Goal: Information Seeking & Learning: Learn about a topic

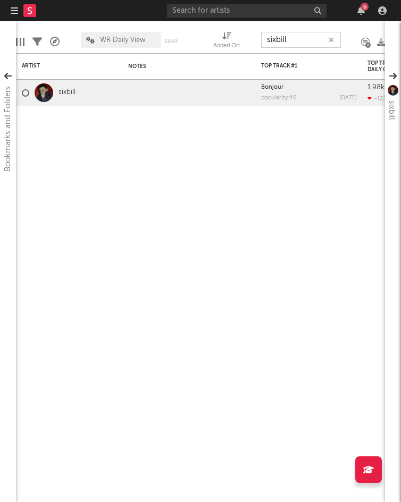
drag, startPoint x: 307, startPoint y: 37, endPoint x: 239, endPoint y: 37, distance: 67.5
click at [239, 37] on div "Edit Columns Filters A&R Pipeline WR Daily View Save Save as Added On sixbill" at bounding box center [200, 37] width 369 height 32
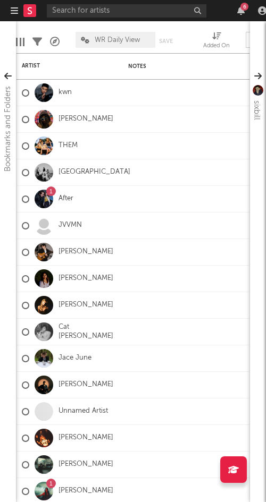
click at [115, 39] on span "WR Daily View" at bounding box center [117, 40] width 45 height 7
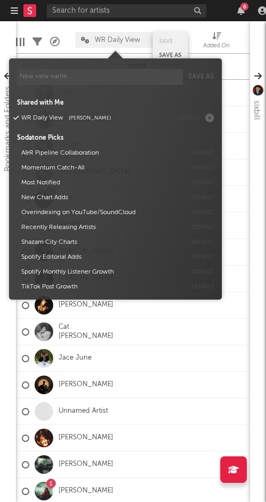
click at [163, 36] on div "Save Save as" at bounding box center [169, 48] width 35 height 32
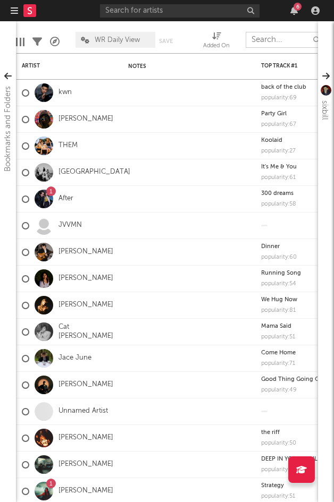
click at [267, 42] on input "text" at bounding box center [285, 40] width 80 height 16
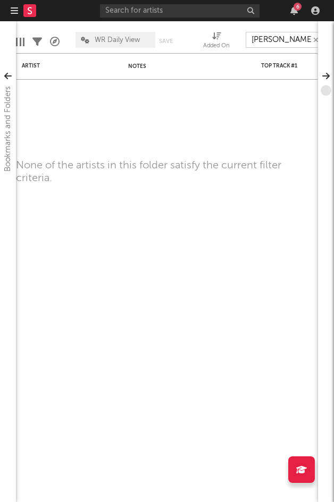
drag, startPoint x: 273, startPoint y: 40, endPoint x: 304, endPoint y: 39, distance: 31.9
click at [304, 39] on input "james johnston" at bounding box center [285, 40] width 80 height 16
type input "jamesn"
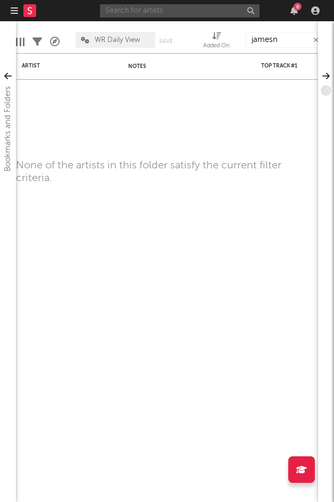
click at [131, 11] on input "text" at bounding box center [179, 10] width 159 height 13
click at [177, 8] on input "james johnston" at bounding box center [179, 10] width 159 height 13
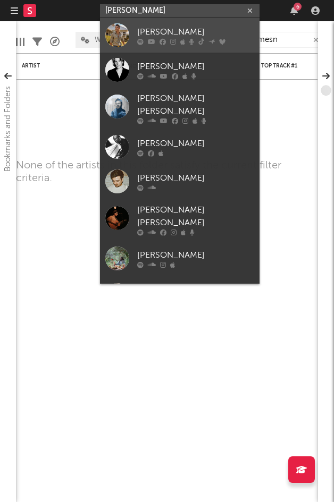
type input "james johnston"
click at [165, 33] on div "[PERSON_NAME]" at bounding box center [195, 32] width 117 height 13
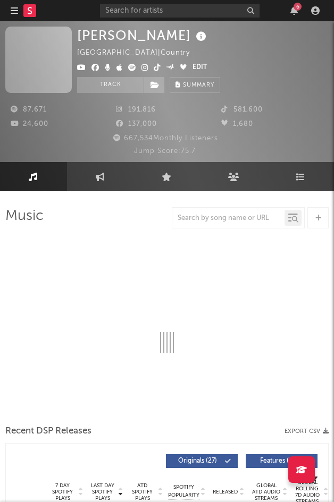
select select "6m"
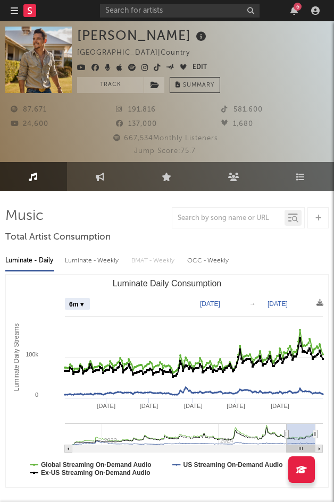
select select "6m"
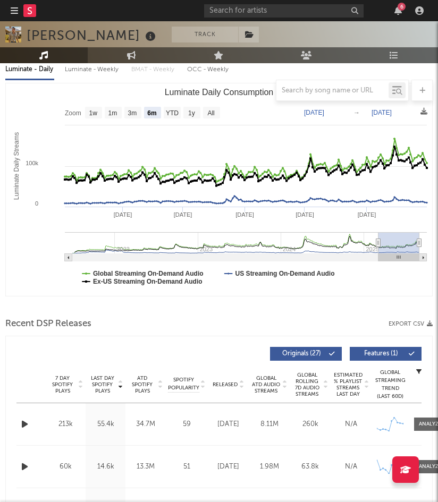
scroll to position [168, 0]
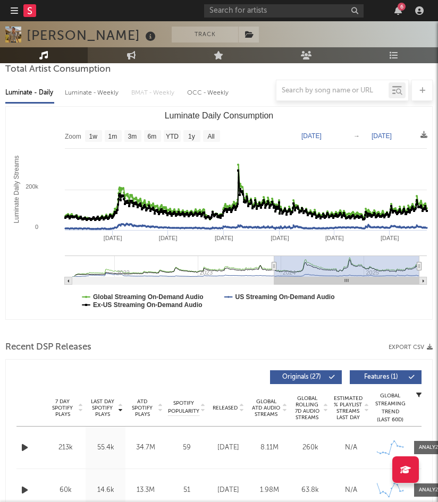
type input "2023-11-18"
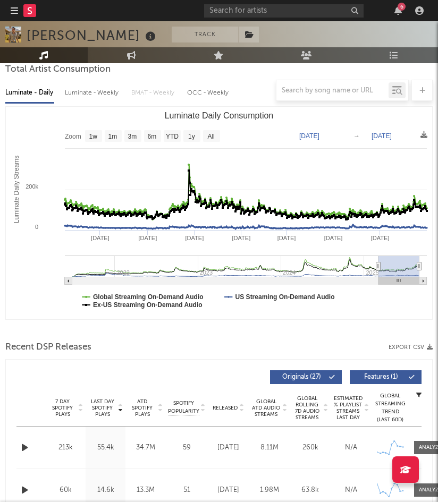
select select "6m"
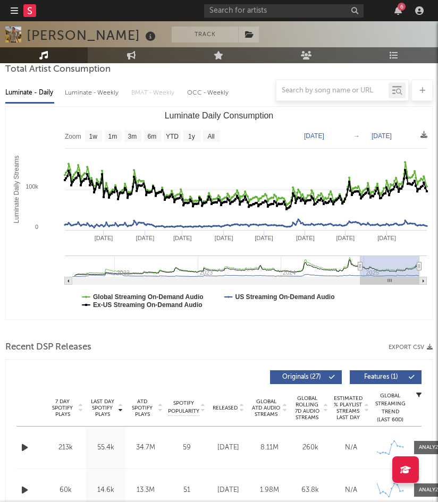
type input "2025-01-25"
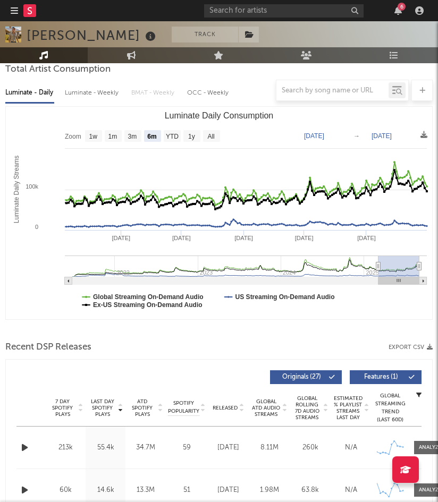
select select "6m"
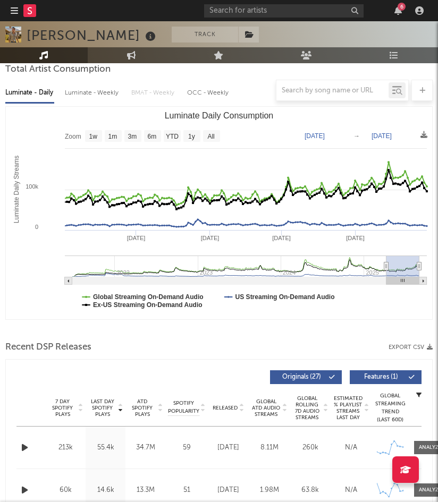
type input "2025-04-19"
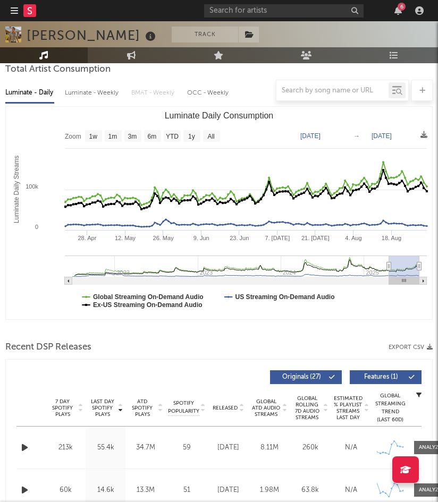
drag, startPoint x: 378, startPoint y: 264, endPoint x: 389, endPoint y: 260, distance: 11.3
click at [389, 260] on g "Luminate Daily Consumption" at bounding box center [246, 270] width 362 height 29
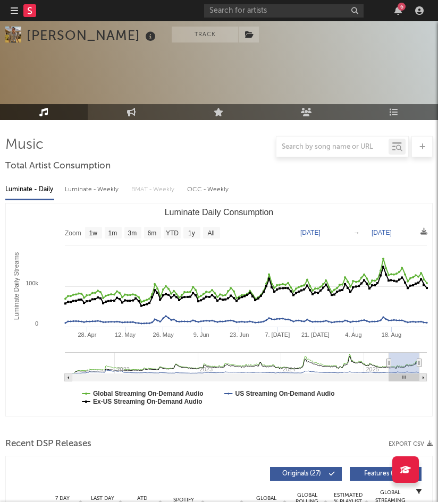
scroll to position [0, 0]
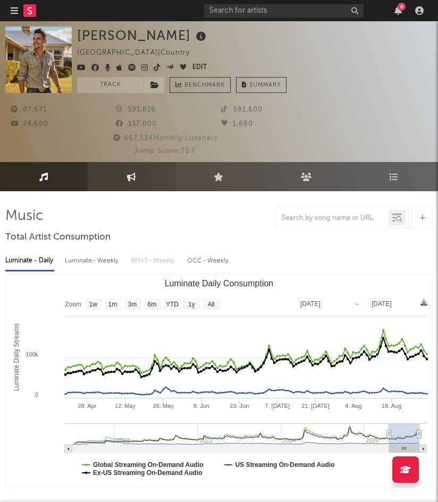
click at [137, 179] on link "Engagement" at bounding box center [132, 176] width 88 height 29
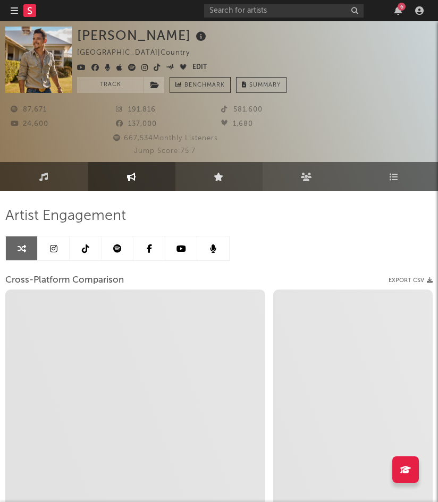
click at [209, 168] on link "Live" at bounding box center [219, 176] width 88 height 29
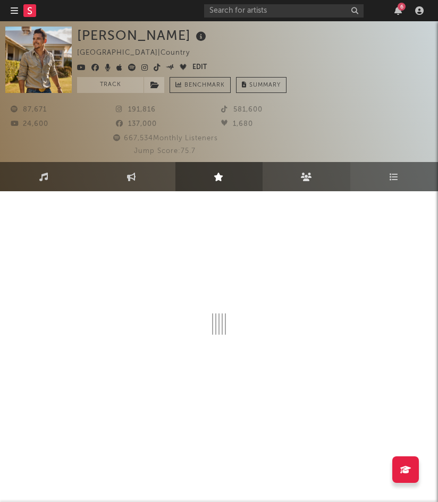
click at [298, 171] on link "Audience" at bounding box center [306, 176] width 88 height 29
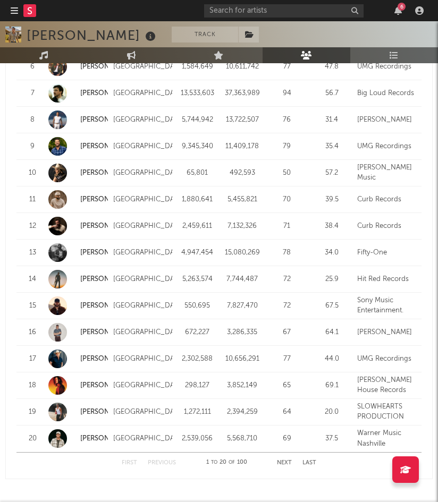
scroll to position [1301, 0]
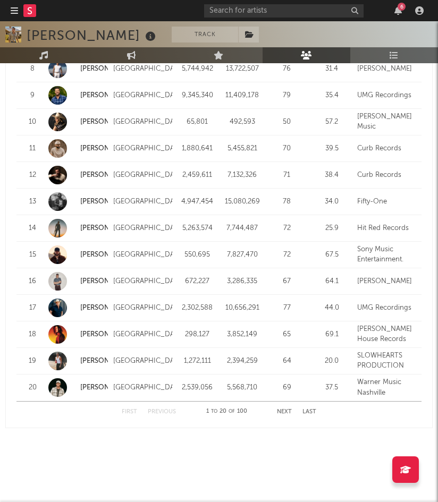
click at [281, 409] on button "Next" at bounding box center [284, 412] width 15 height 6
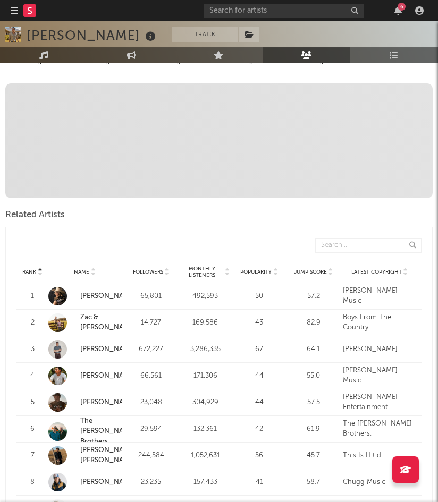
scroll to position [0, 0]
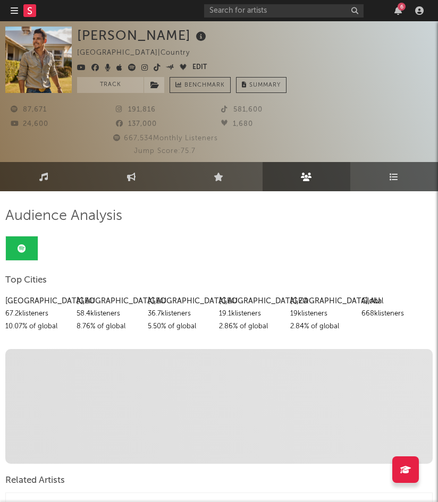
click at [382, 188] on link "Playlists/Charts" at bounding box center [394, 176] width 88 height 29
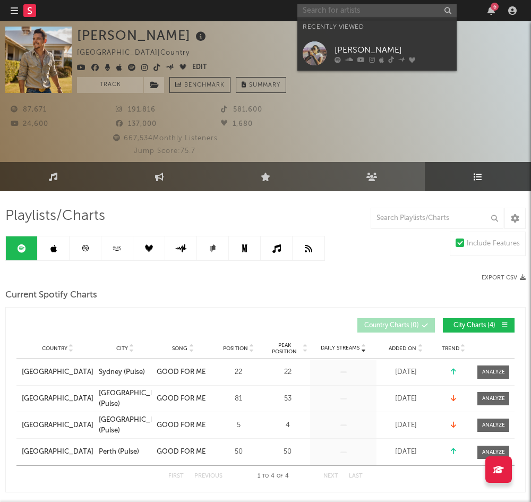
click at [327, 11] on input "text" at bounding box center [377, 10] width 159 height 13
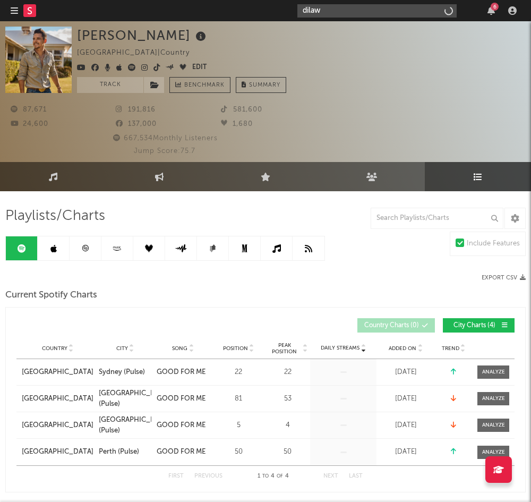
type input "dilaw"
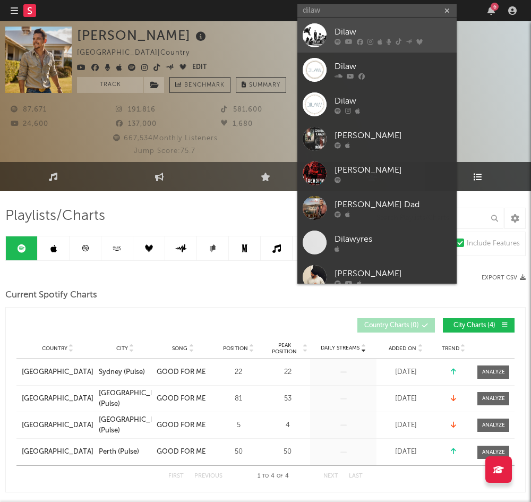
click at [391, 25] on link "Dilaw" at bounding box center [377, 35] width 159 height 35
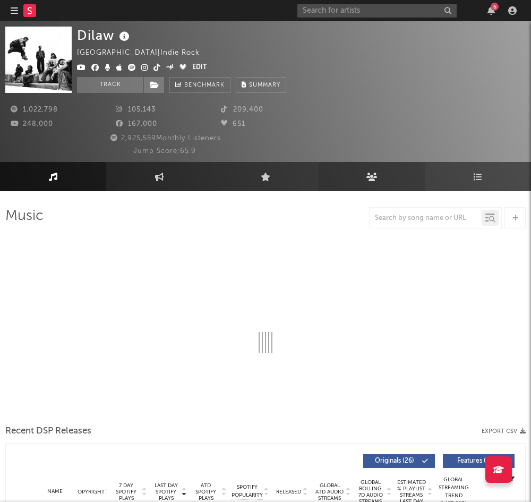
select select "6m"
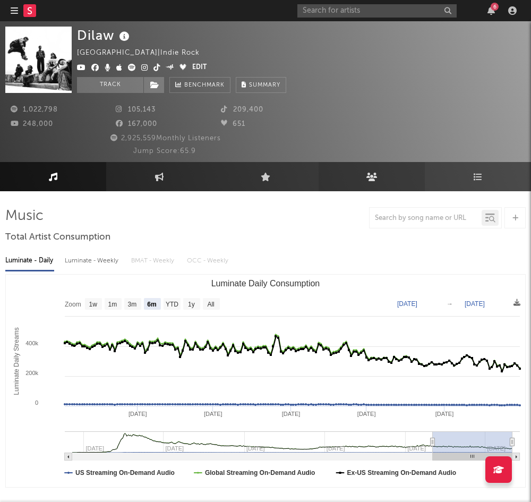
select select "6m"
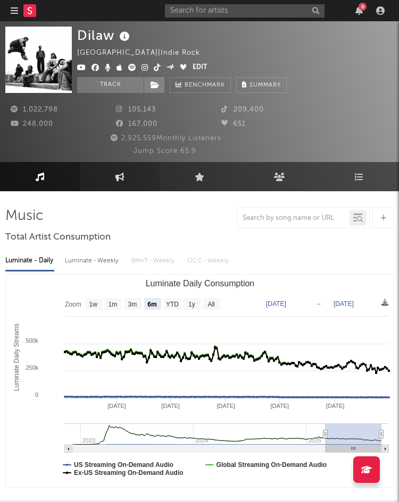
click at [101, 184] on link "Engagement" at bounding box center [120, 176] width 80 height 29
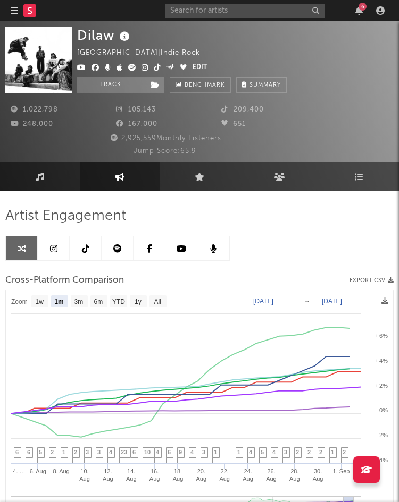
select select "1m"
click at [191, 7] on input "text" at bounding box center [244, 10] width 159 height 13
type input "jayloni"
drag, startPoint x: 208, startPoint y: 8, endPoint x: 158, endPoint y: 1, distance: 50.4
click at [158, 1] on nav "Dashboard Discovery Assistant Charts Leads jayloni 6" at bounding box center [199, 10] width 399 height 21
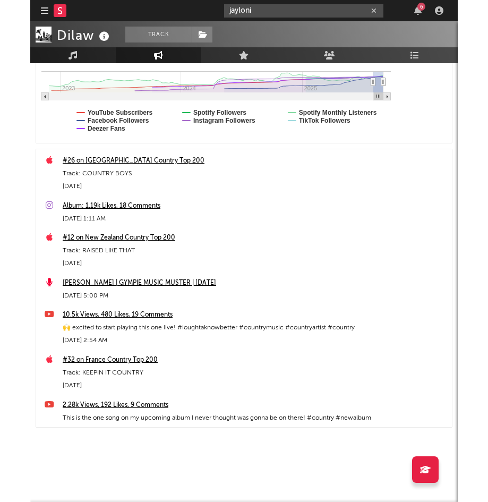
scroll to position [141, 0]
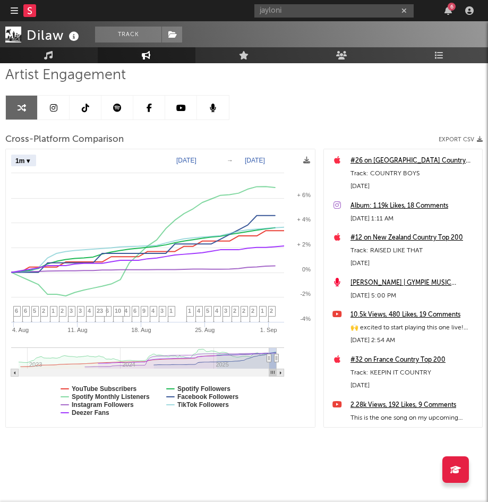
select select "1m"
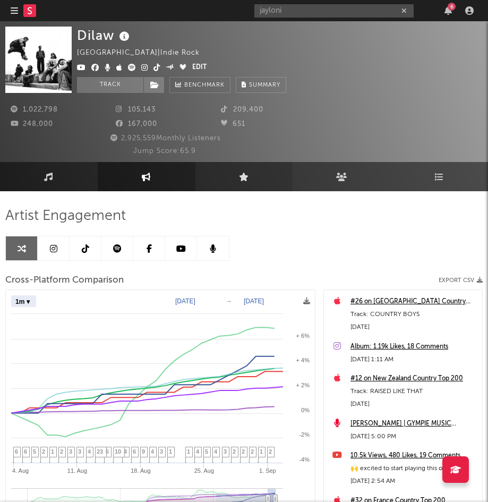
click at [230, 172] on link "Live" at bounding box center [245, 176] width 98 height 29
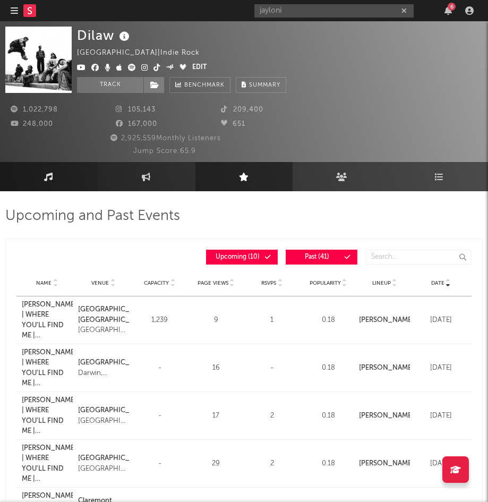
click at [63, 183] on link "Music" at bounding box center [49, 176] width 98 height 29
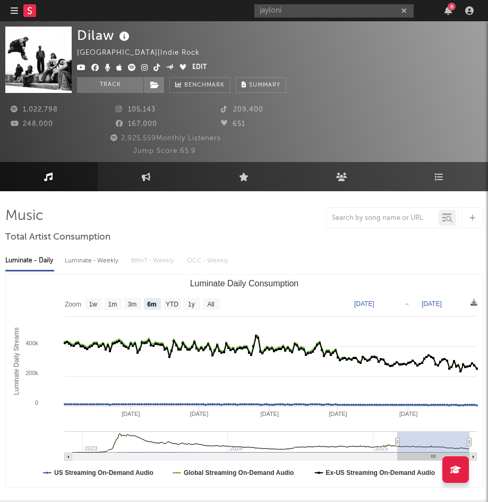
scroll to position [54, 0]
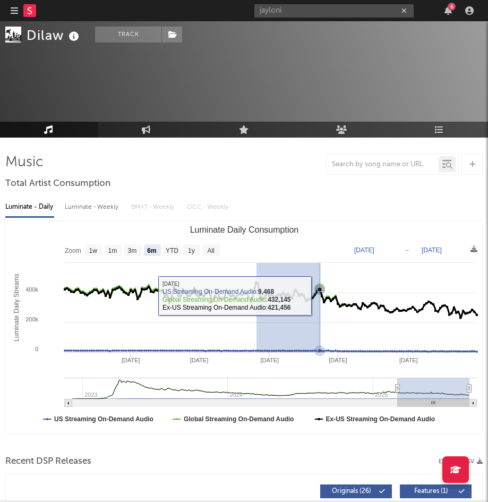
drag, startPoint x: 257, startPoint y: 285, endPoint x: 321, endPoint y: 295, distance: 65.1
click at [321, 295] on g "Luminate Daily Consumption" at bounding box center [271, 300] width 414 height 37
select select "1m"
type input "2025-05-26"
type input "2025-06-23"
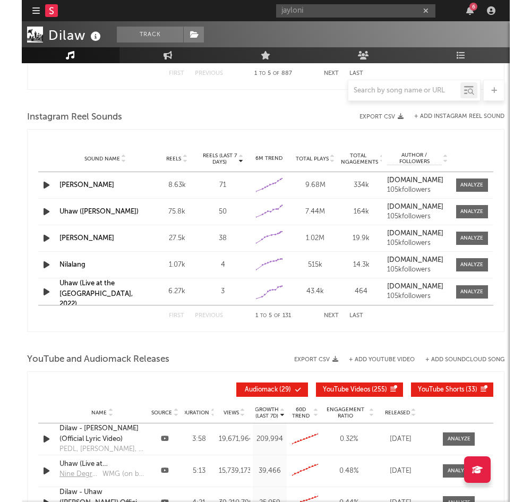
scroll to position [990, 0]
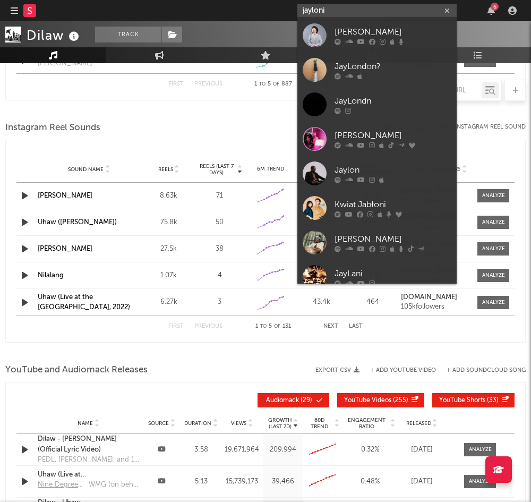
drag, startPoint x: 334, startPoint y: 13, endPoint x: 265, endPoint y: 8, distance: 69.8
click at [265, 8] on nav "Dashboard Discovery Assistant Charts Leads jayloni 6" at bounding box center [265, 10] width 531 height 21
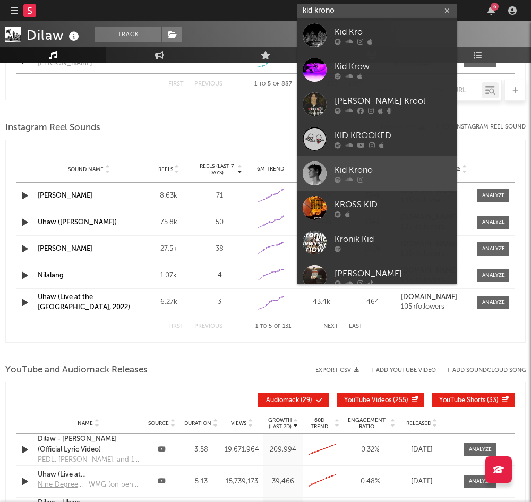
type input "kid krono"
click at [381, 174] on div "Kid Krono" at bounding box center [393, 170] width 117 height 13
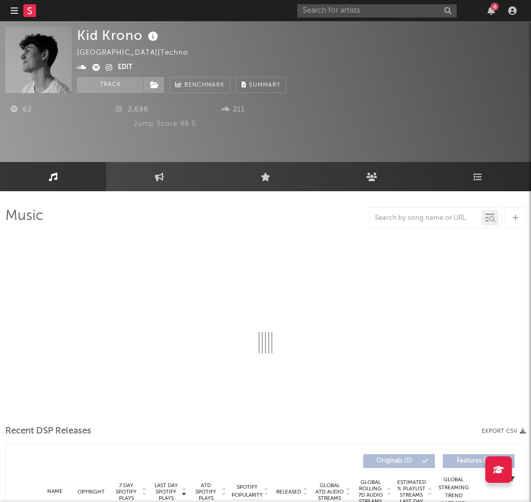
select select "1w"
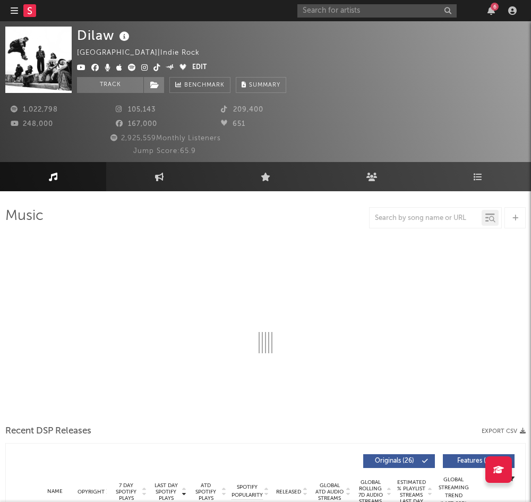
select select "6m"
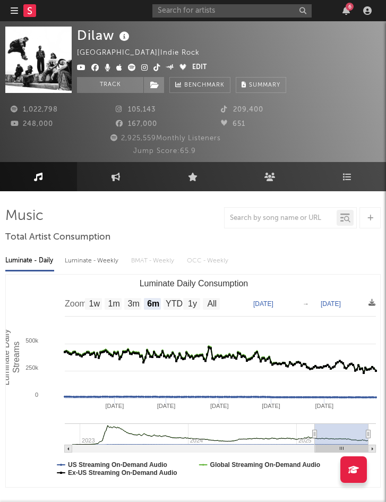
click at [5, 13] on nav "Dashboard Discovery Assistant Charts Leads 6" at bounding box center [193, 10] width 386 height 21
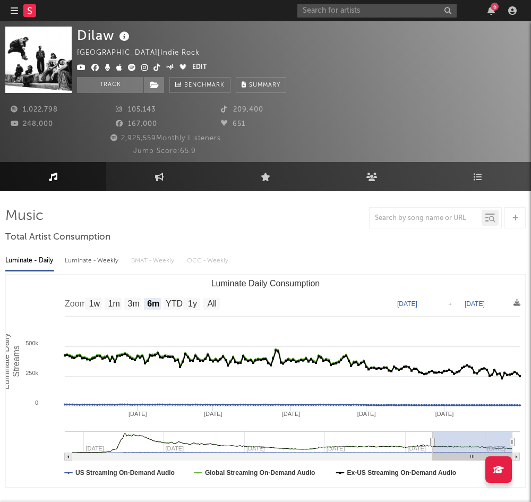
click at [11, 12] on icon "button" at bounding box center [14, 10] width 7 height 9
click at [13, 7] on icon "button" at bounding box center [14, 10] width 7 height 9
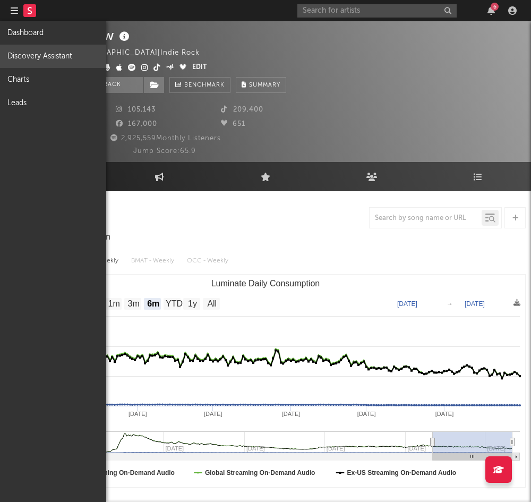
click at [33, 50] on link "Discovery Assistant" at bounding box center [53, 56] width 106 height 23
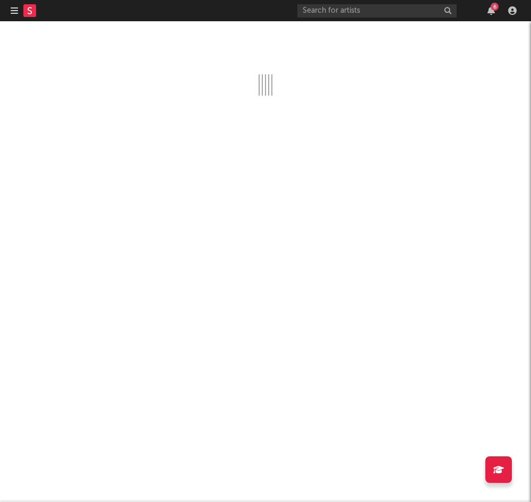
click at [14, 19] on button "button" at bounding box center [14, 10] width 7 height 21
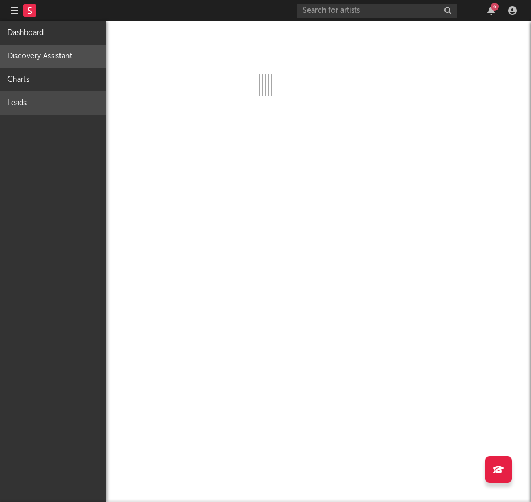
click at [21, 93] on link "Leads" at bounding box center [53, 102] width 106 height 23
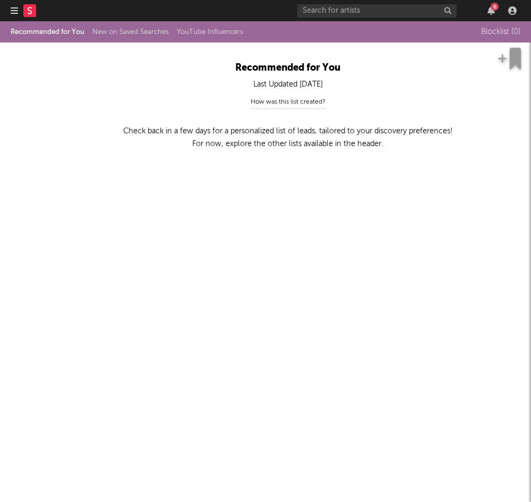
click at [13, 13] on icon "button" at bounding box center [14, 10] width 7 height 9
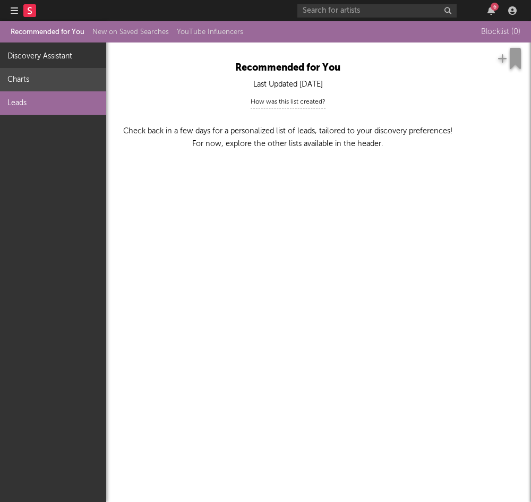
click at [26, 77] on link "Charts" at bounding box center [53, 79] width 106 height 23
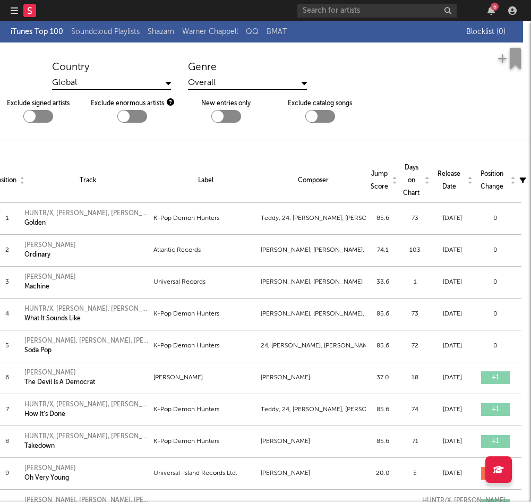
scroll to position [1, 0]
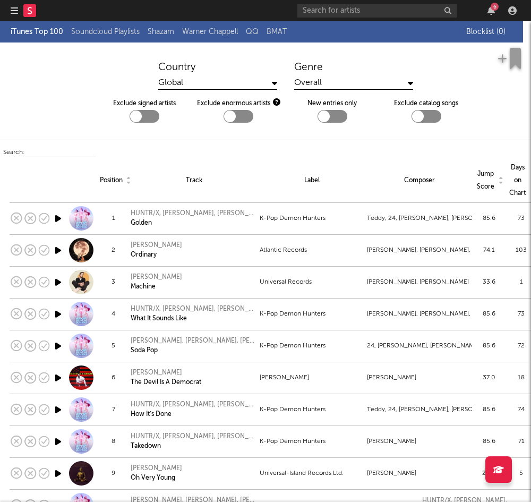
click at [120, 32] on link "Soundcloud Playlists" at bounding box center [105, 32] width 69 height 13
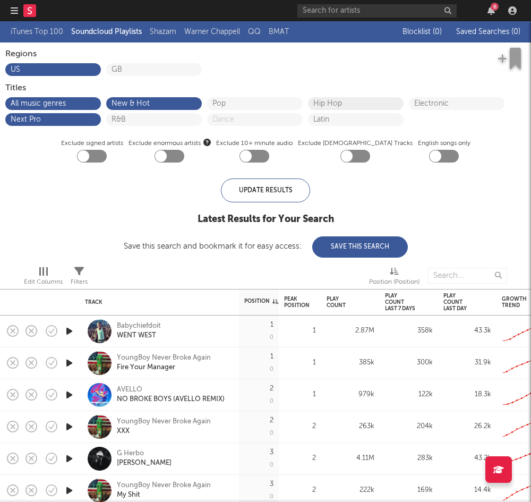
click at [327, 102] on button "Hip Hop" at bounding box center [355, 103] width 85 height 7
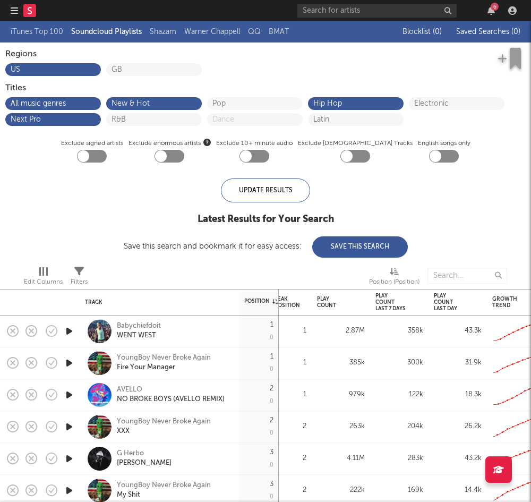
click at [217, 29] on link "Warner Chappell" at bounding box center [212, 32] width 56 height 13
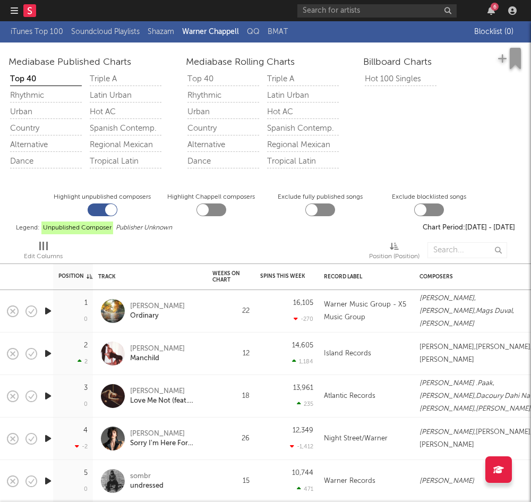
click at [257, 33] on link "QQ" at bounding box center [253, 32] width 13 height 13
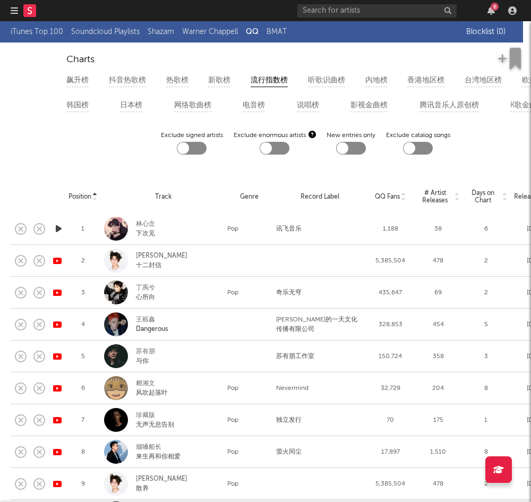
click at [283, 30] on link "BMAT" at bounding box center [277, 32] width 20 height 13
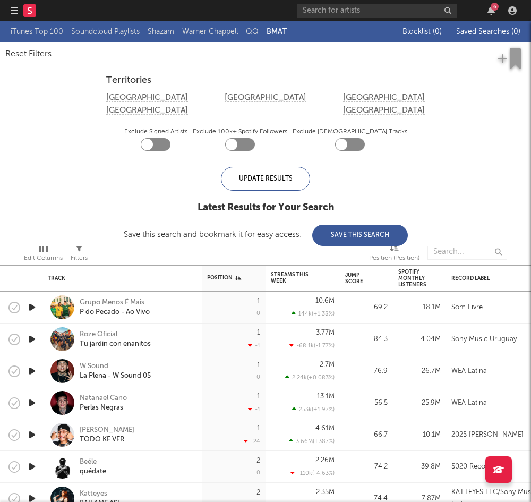
click at [12, 11] on icon "button" at bounding box center [14, 10] width 7 height 9
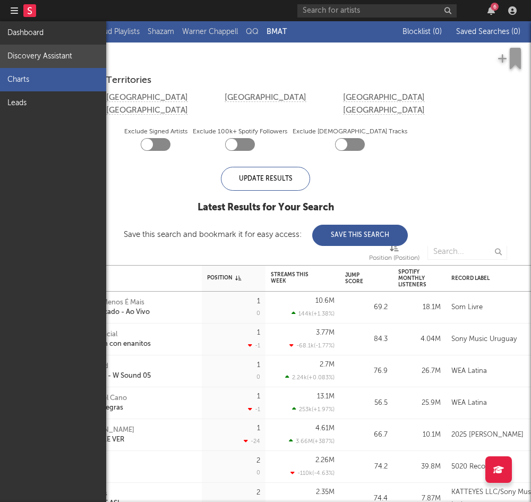
click at [29, 56] on link "Discovery Assistant" at bounding box center [53, 56] width 106 height 23
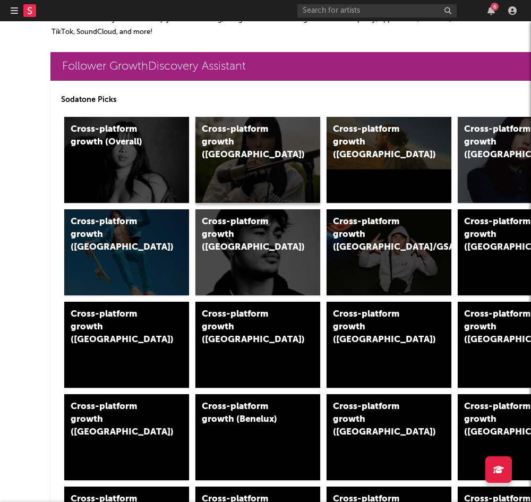
scroll to position [17, 6]
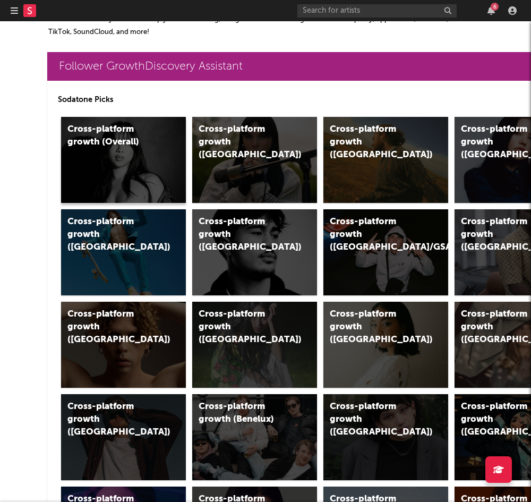
click at [116, 154] on div "Cross-platform growth (Overall)" at bounding box center [123, 160] width 125 height 86
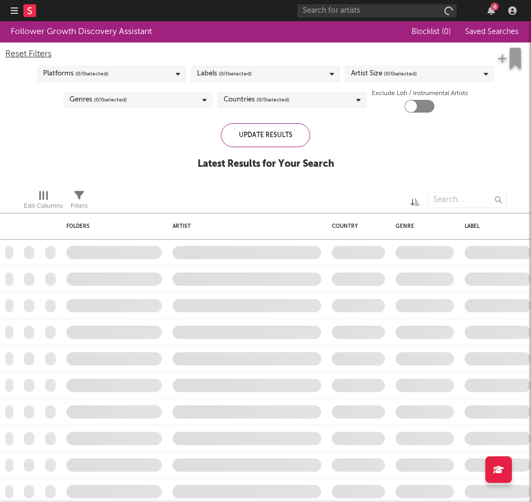
checkbox input "true"
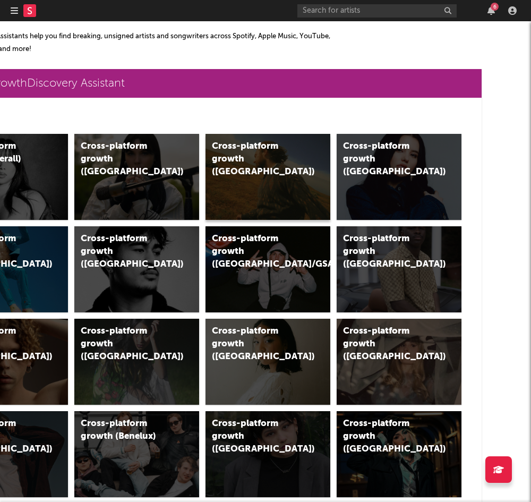
scroll to position [0, 126]
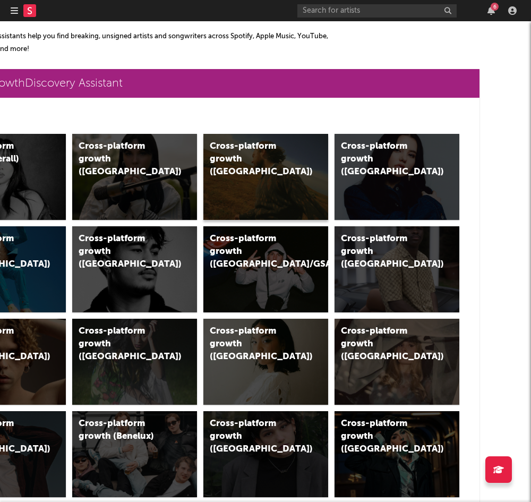
click at [285, 156] on div "Cross-platform growth (US)" at bounding box center [255, 159] width 90 height 38
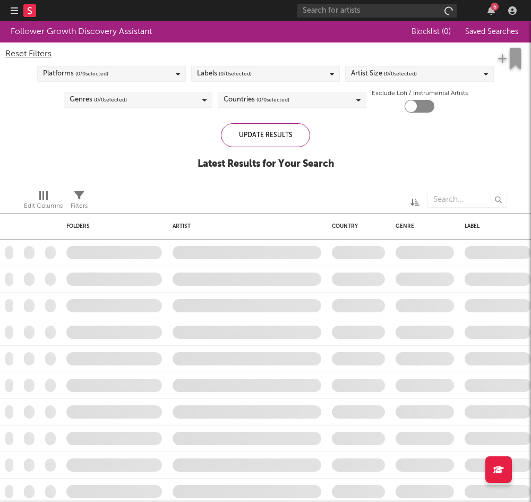
checkbox input "true"
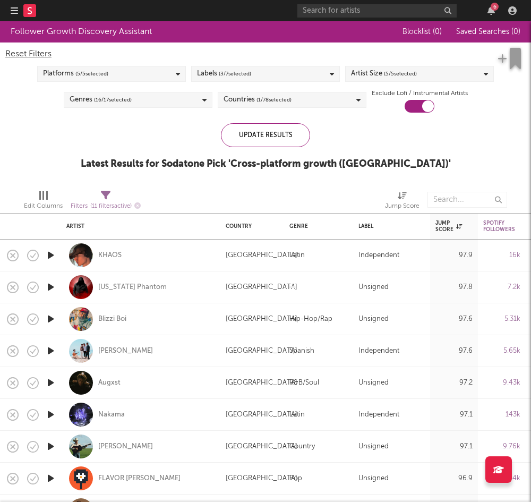
click at [147, 98] on div "Genres ( 16 / 17 selected)" at bounding box center [138, 100] width 149 height 16
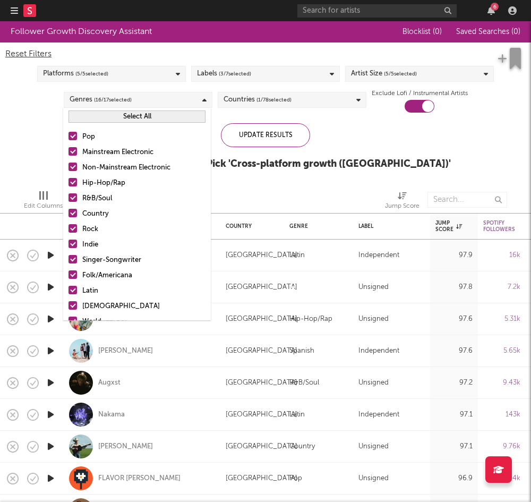
click at [400, 73] on span "( 5 / 5 selected)" at bounding box center [400, 73] width 33 height 13
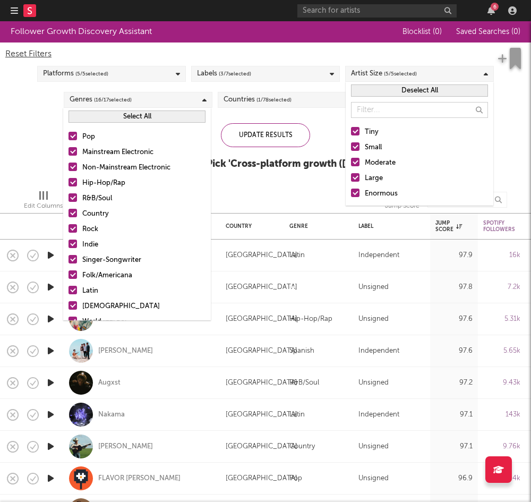
click at [279, 68] on div "Labels ( 3 / 7 selected)" at bounding box center [265, 74] width 149 height 16
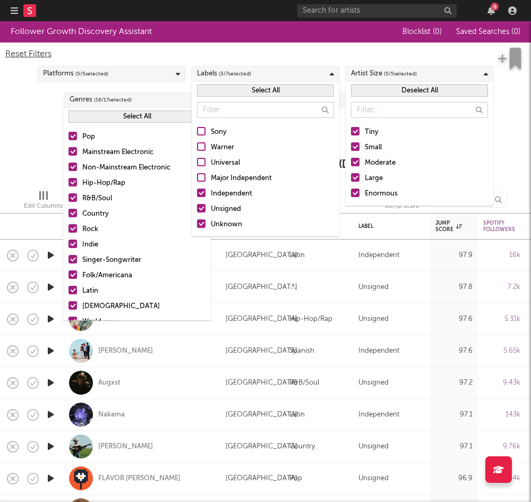
click at [358, 192] on div at bounding box center [355, 193] width 9 height 9
click at [351, 192] on input "Enormous" at bounding box center [351, 194] width 0 height 13
click at [358, 174] on div at bounding box center [355, 177] width 9 height 9
click at [351, 174] on input "Large" at bounding box center [351, 178] width 0 height 13
click at [357, 160] on div at bounding box center [355, 162] width 9 height 9
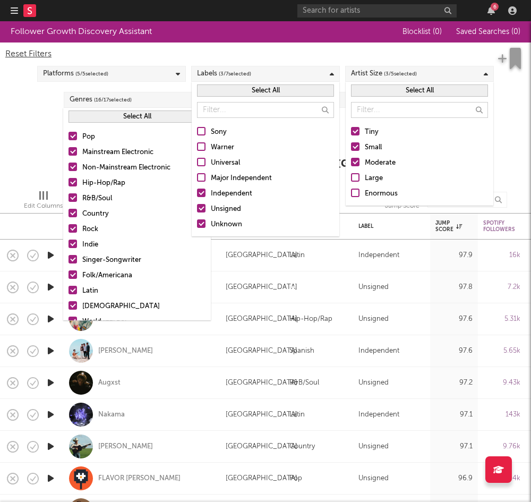
click at [351, 160] on input "Moderate" at bounding box center [351, 163] width 0 height 13
click at [38, 149] on div "Follower Growth Discovery Assistant Blocklist ( 0 ) Saved Searches ( 0 ) Reset …" at bounding box center [265, 101] width 531 height 160
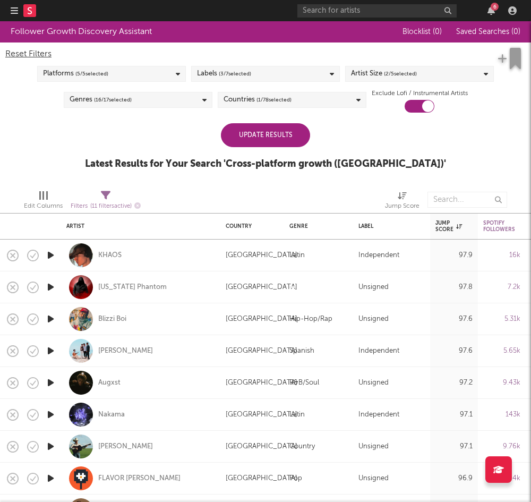
click at [290, 133] on div "Update Results" at bounding box center [265, 135] width 89 height 24
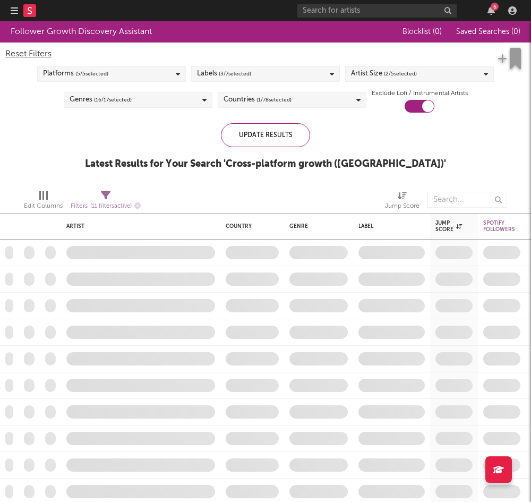
click at [295, 104] on div "Countries ( 1 / 78 selected)" at bounding box center [292, 100] width 149 height 16
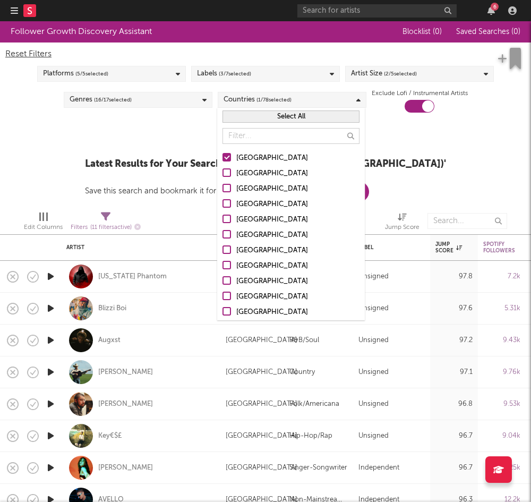
click at [295, 104] on div "Countries ( 1 / 78 selected)" at bounding box center [292, 100] width 149 height 16
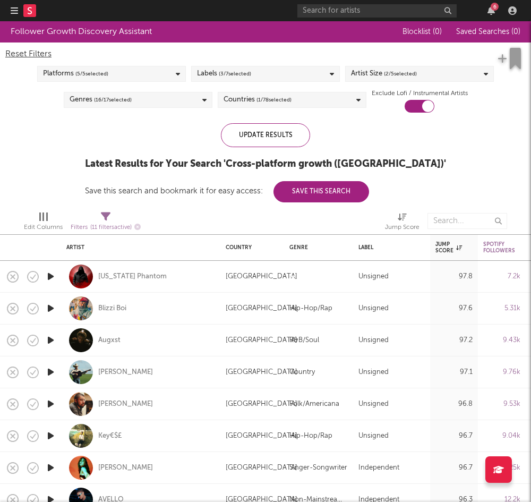
click at [53, 273] on icon "button" at bounding box center [50, 276] width 11 height 13
click at [347, 10] on input "text" at bounding box center [377, 10] width 159 height 13
click at [348, 11] on input "briley king" at bounding box center [377, 10] width 159 height 13
click at [131, 77] on div "Platforms ( 5 / 5 selected)" at bounding box center [111, 74] width 149 height 16
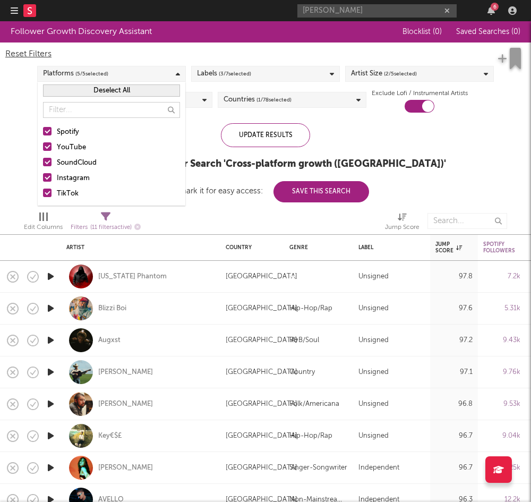
click at [49, 162] on div at bounding box center [47, 162] width 9 height 9
click at [43, 162] on input "SoundCloud" at bounding box center [43, 163] width 0 height 13
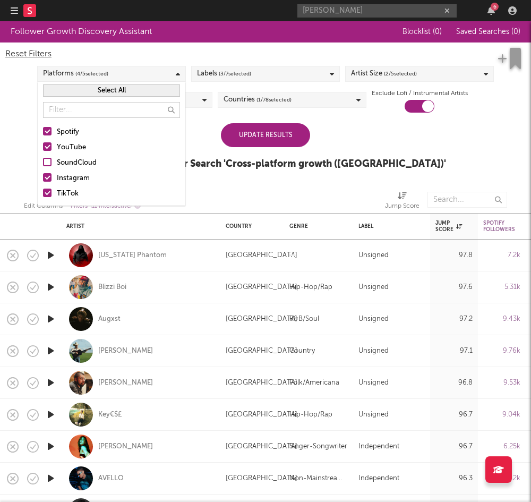
click at [259, 123] on div "Update Results" at bounding box center [265, 135] width 89 height 24
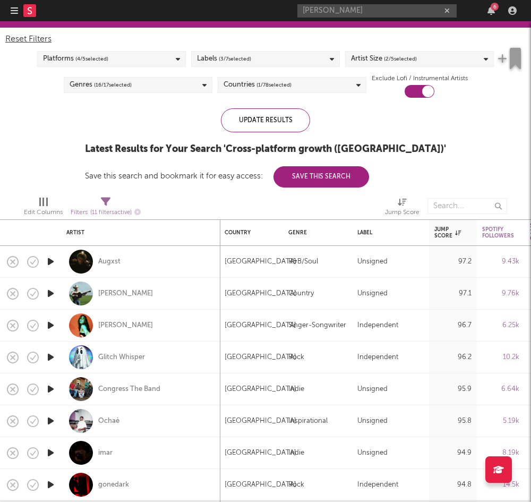
click at [50, 261] on icon "button" at bounding box center [50, 261] width 11 height 13
click at [50, 294] on icon "button" at bounding box center [50, 293] width 11 height 13
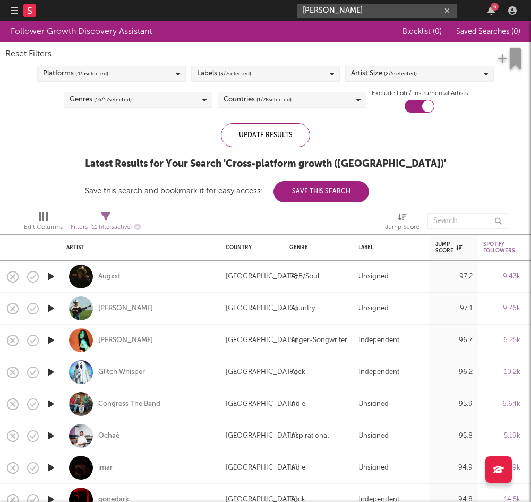
drag, startPoint x: 307, startPoint y: 9, endPoint x: 256, endPoint y: 4, distance: 50.7
click at [256, 4] on nav "Dashboard Discovery Assistant Charts Leads briley king 6" at bounding box center [265, 10] width 531 height 21
paste input "[PERSON_NAME]"
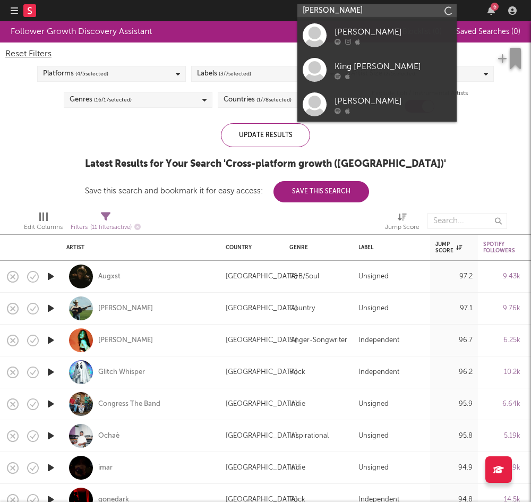
type input "[PERSON_NAME]"
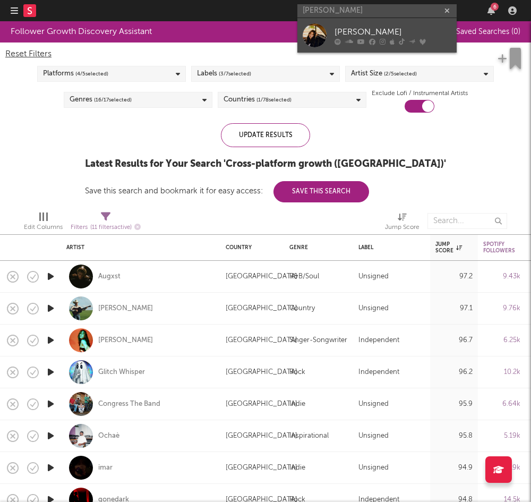
click at [338, 31] on div "[PERSON_NAME]" at bounding box center [393, 32] width 117 height 13
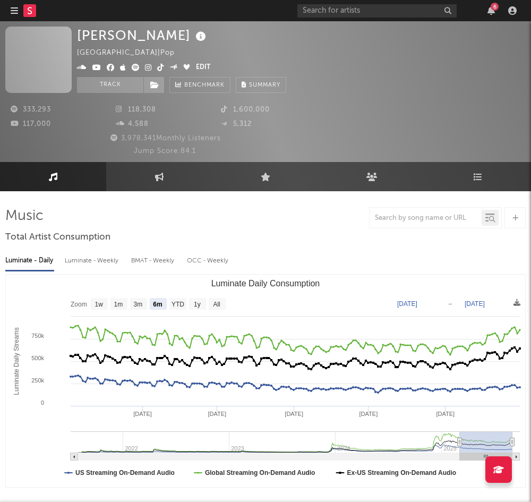
select select "6m"
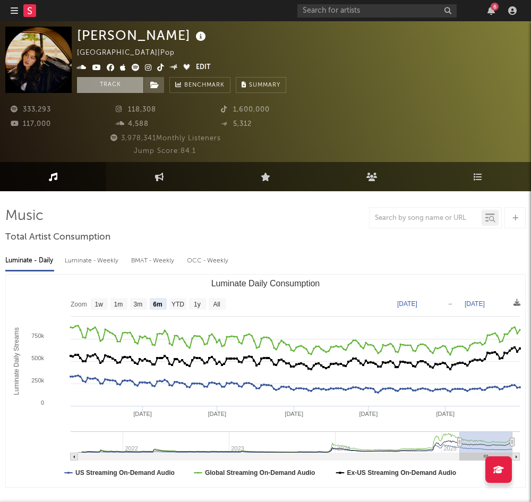
click at [113, 83] on button "Track" at bounding box center [110, 85] width 66 height 16
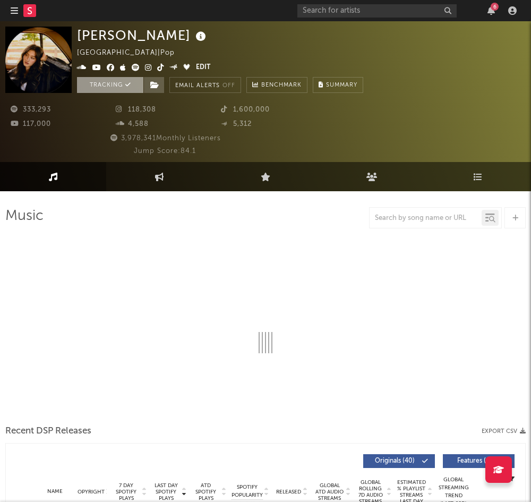
select select "6m"
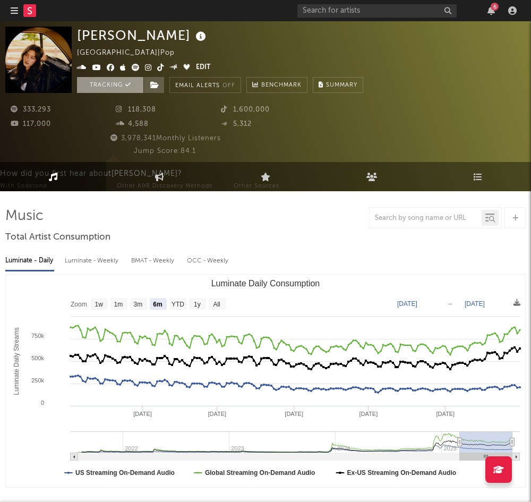
click at [123, 86] on button "Tracking" at bounding box center [110, 85] width 66 height 16
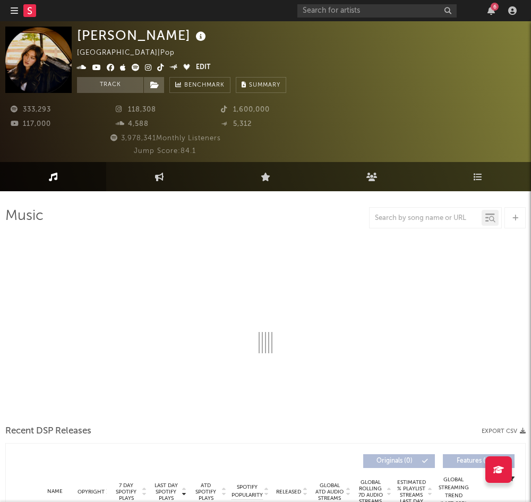
select select "6m"
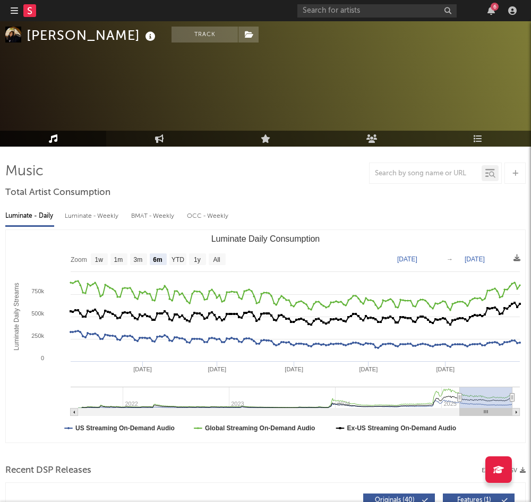
scroll to position [62, 0]
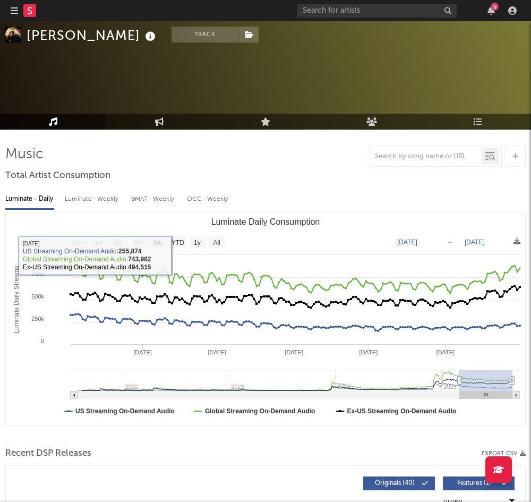
click at [87, 191] on div "Luminate - Weekly" at bounding box center [93, 199] width 56 height 18
select select "6m"
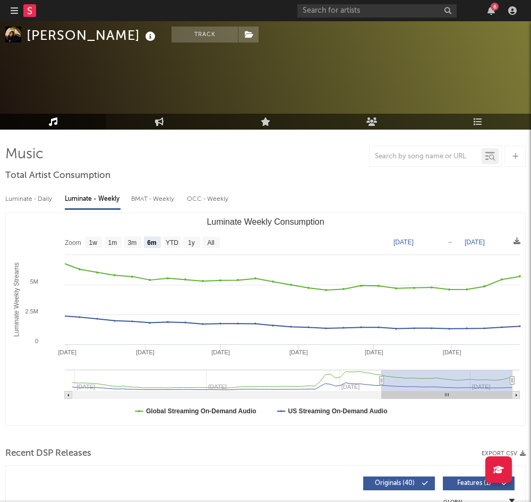
click at [27, 202] on div "Luminate - Daily" at bounding box center [29, 199] width 49 height 18
select select "6m"
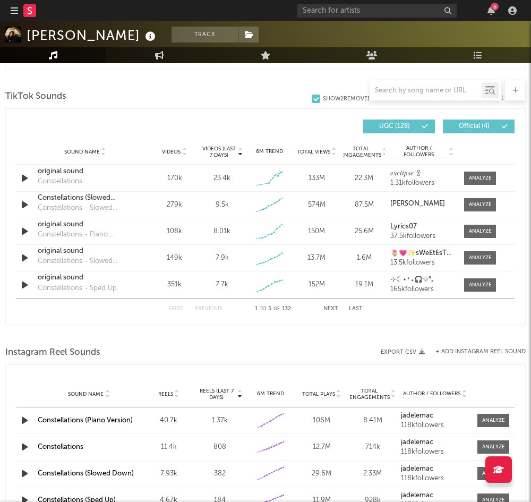
scroll to position [721, 0]
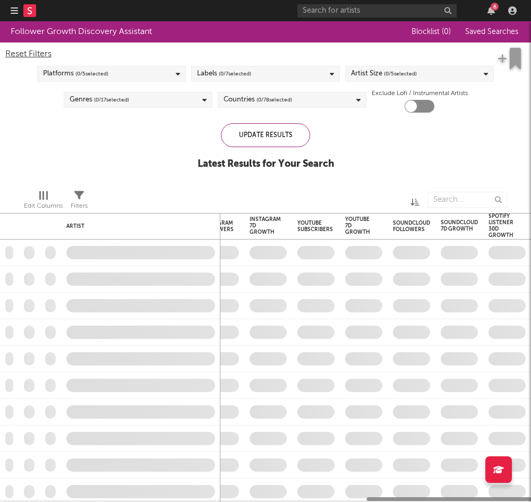
checkbox input "true"
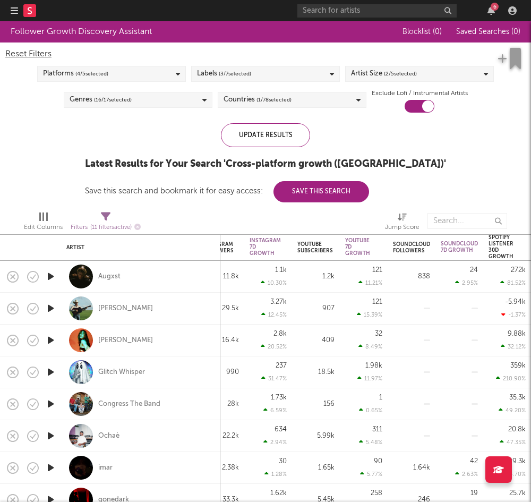
click at [101, 163] on div "Follower Growth Discovery Assistant Blocklist ( 0 ) Saved Searches ( 0 ) Reset …" at bounding box center [265, 111] width 531 height 181
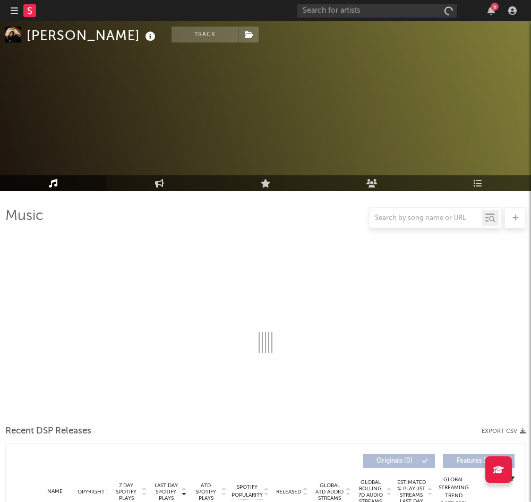
scroll to position [721, 0]
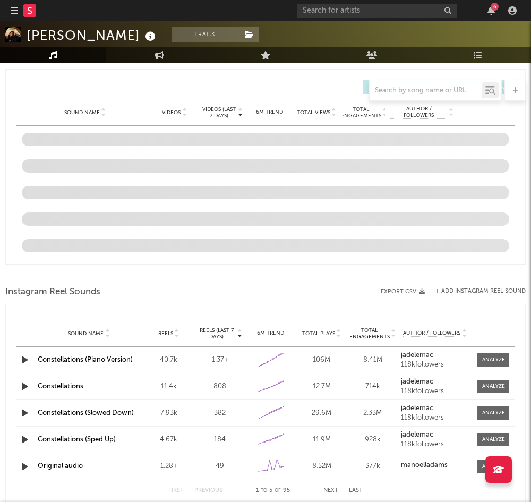
select select "6m"
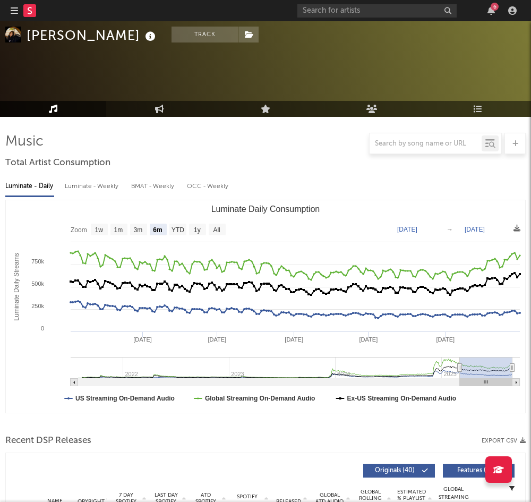
scroll to position [73, 0]
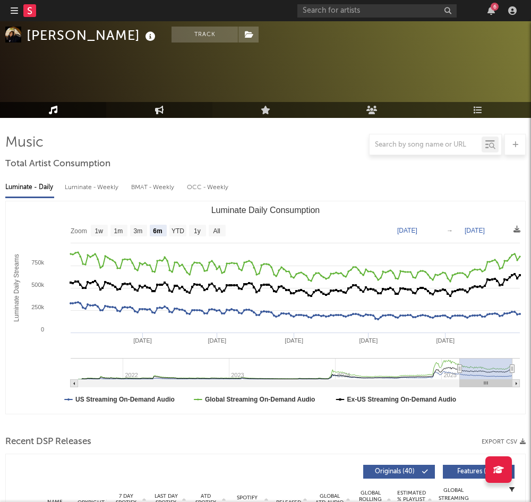
click at [161, 111] on icon at bounding box center [159, 110] width 9 height 9
select select "1w"
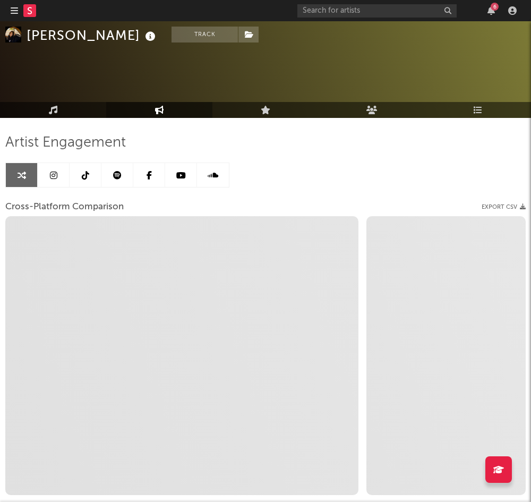
click at [52, 172] on icon at bounding box center [53, 175] width 7 height 9
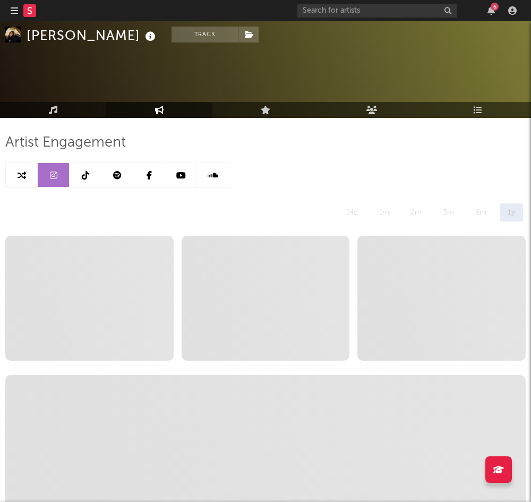
select select "6m"
click at [172, 28] on button "Track" at bounding box center [205, 35] width 66 height 16
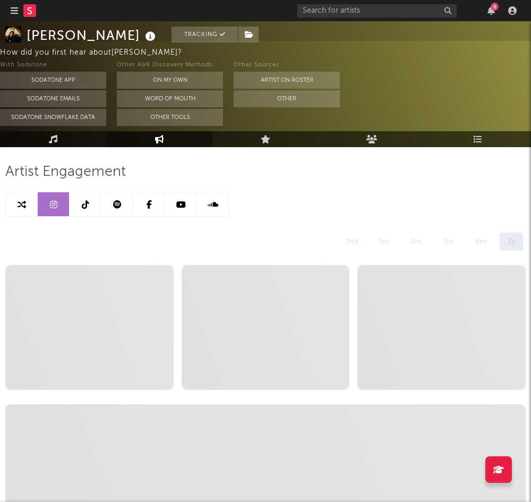
scroll to position [48, 0]
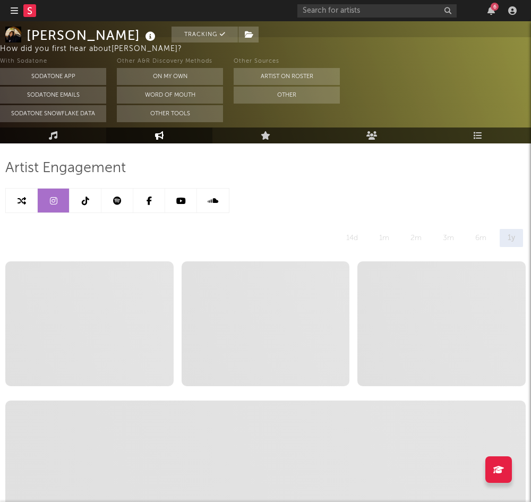
click at [159, 93] on div "333,293 118,308 1,600,000 117,000 4,588 5,312 3,978,341 Monthly Listeners Jump …" at bounding box center [265, 77] width 521 height 64
click at [177, 90] on div "333,293 118,308 1,600,000 117,000 4,588 5,312 3,978,341 Monthly Listeners Jump …" at bounding box center [265, 77] width 521 height 64
click at [179, 31] on button "Tracking" at bounding box center [205, 35] width 66 height 16
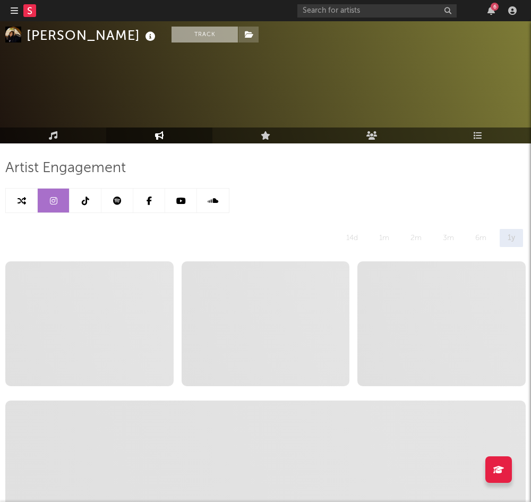
click at [172, 33] on button "Track" at bounding box center [205, 35] width 66 height 16
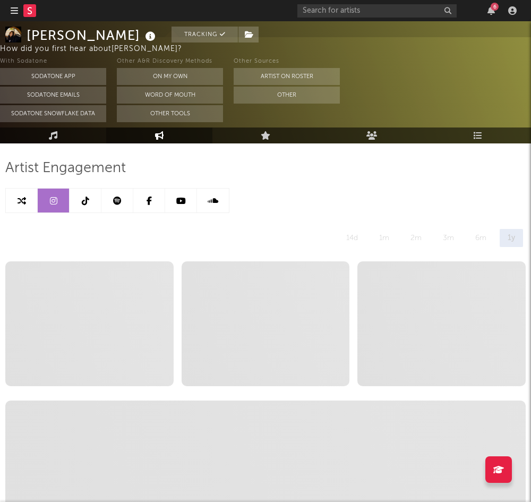
click at [90, 203] on link at bounding box center [86, 201] width 32 height 24
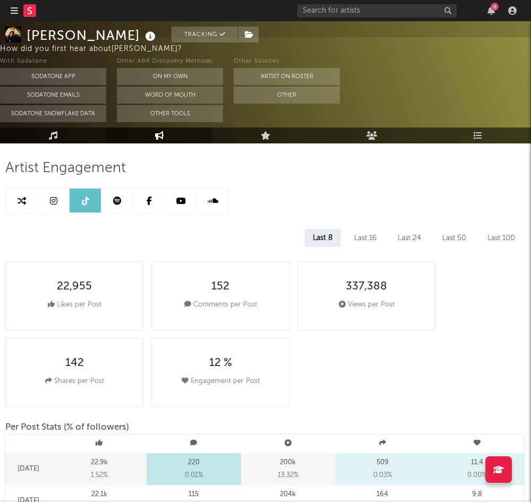
click at [115, 203] on icon at bounding box center [117, 201] width 9 height 9
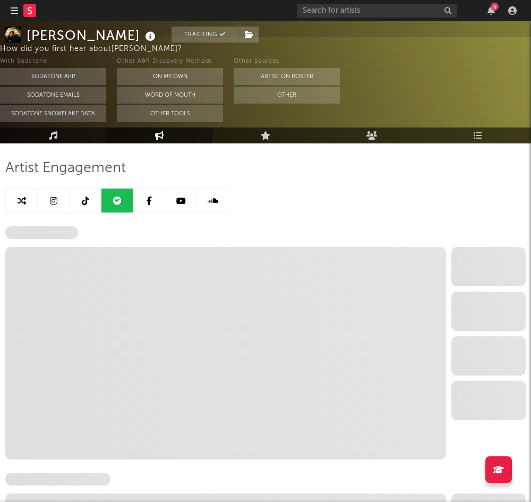
select select "6m"
select select "1w"
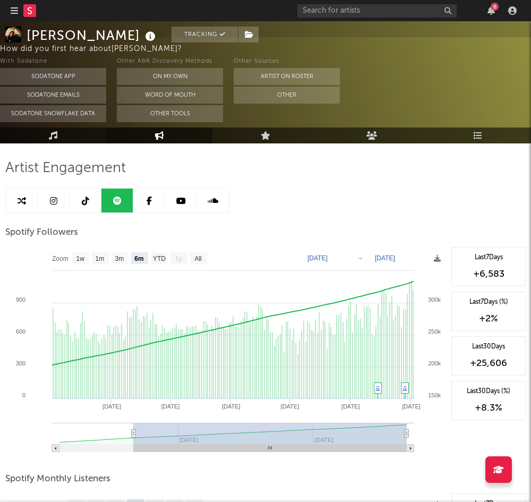
click at [56, 200] on icon at bounding box center [53, 201] width 7 height 9
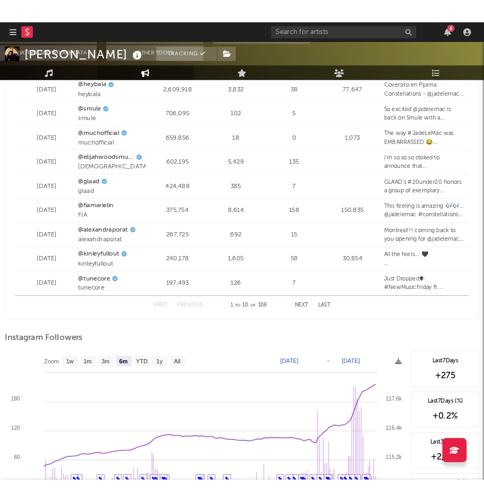
scroll to position [1613, 0]
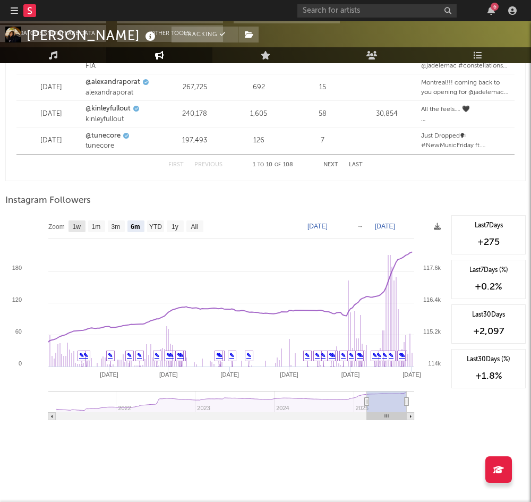
click at [73, 227] on text "1w" at bounding box center [77, 226] width 9 height 7
select select "1w"
type input "2025-08-26"
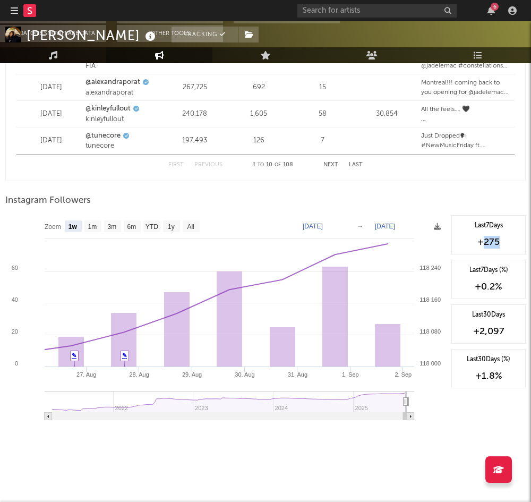
drag, startPoint x: 506, startPoint y: 244, endPoint x: 484, endPoint y: 243, distance: 22.9
click at [484, 243] on div "+275" at bounding box center [488, 242] width 63 height 13
copy div "275"
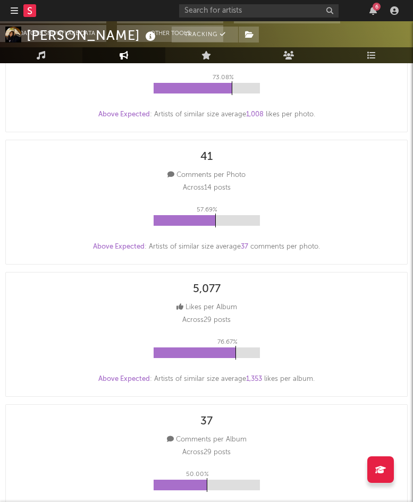
scroll to position [0, 0]
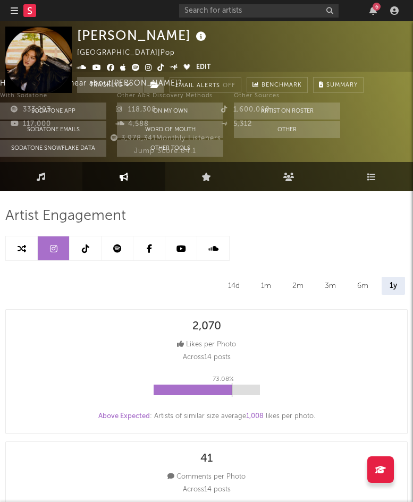
click at [26, 249] on icon at bounding box center [22, 248] width 9 height 9
select select "1m"
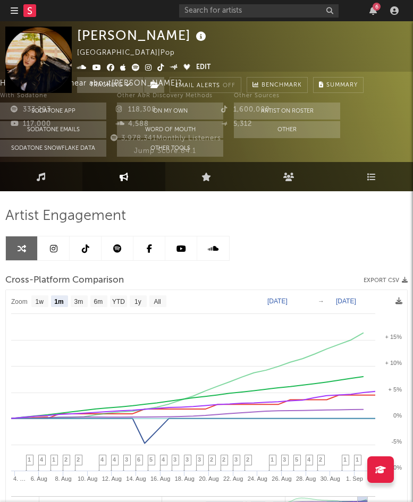
click at [147, 65] on icon at bounding box center [148, 67] width 7 height 7
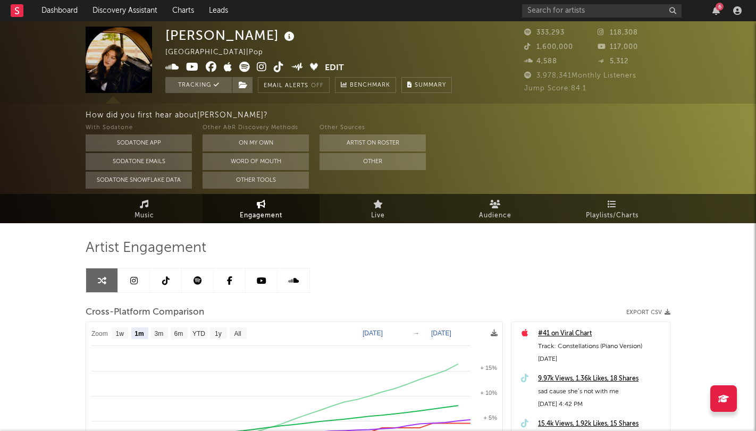
select select "1m"
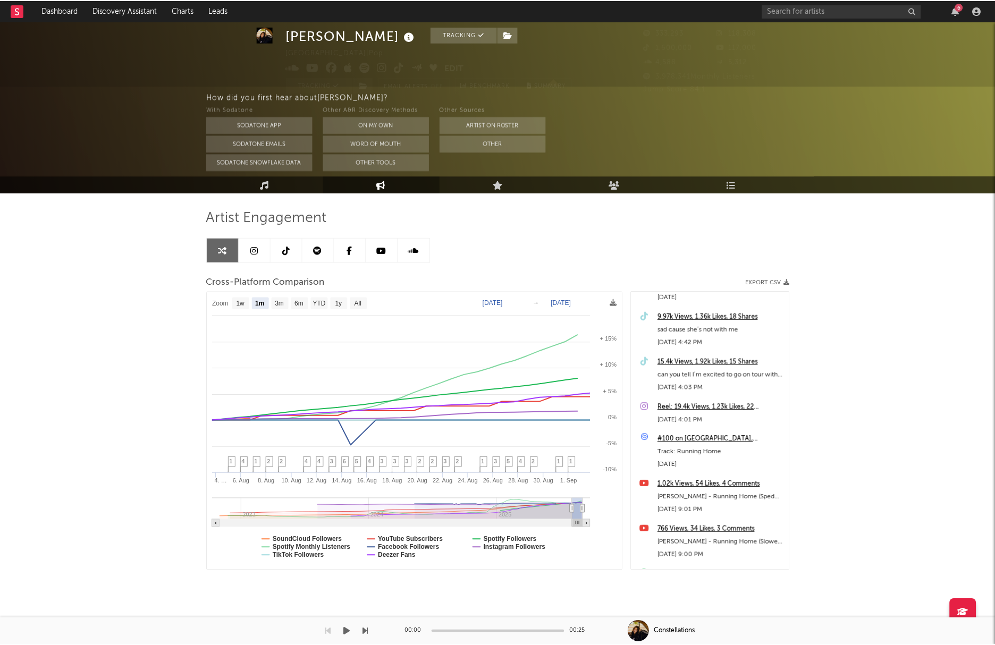
scroll to position [30, 0]
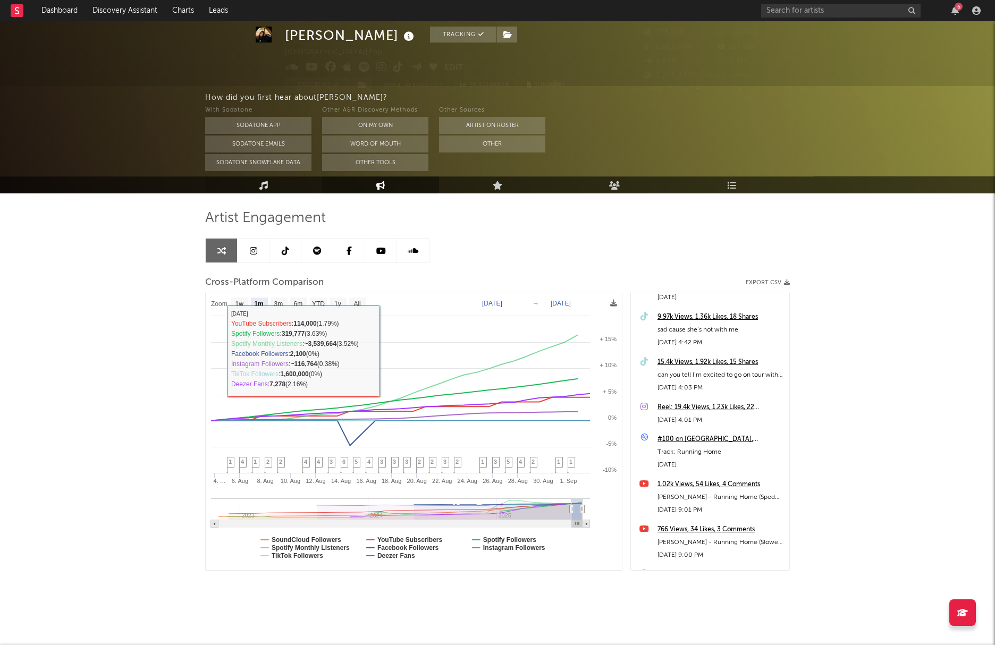
click at [267, 186] on icon at bounding box center [263, 185] width 9 height 9
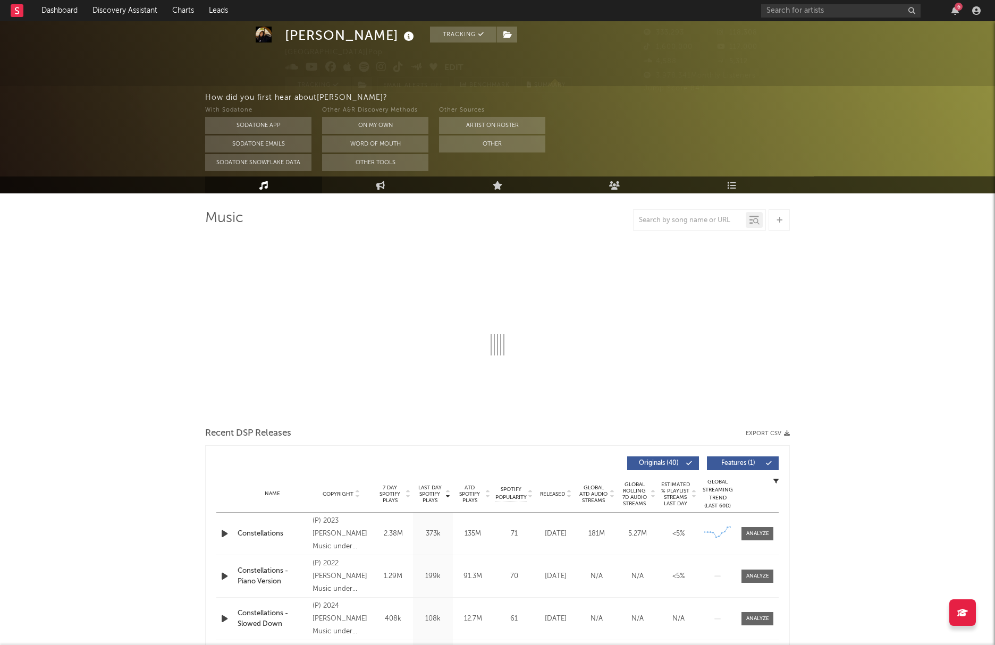
select select "6m"
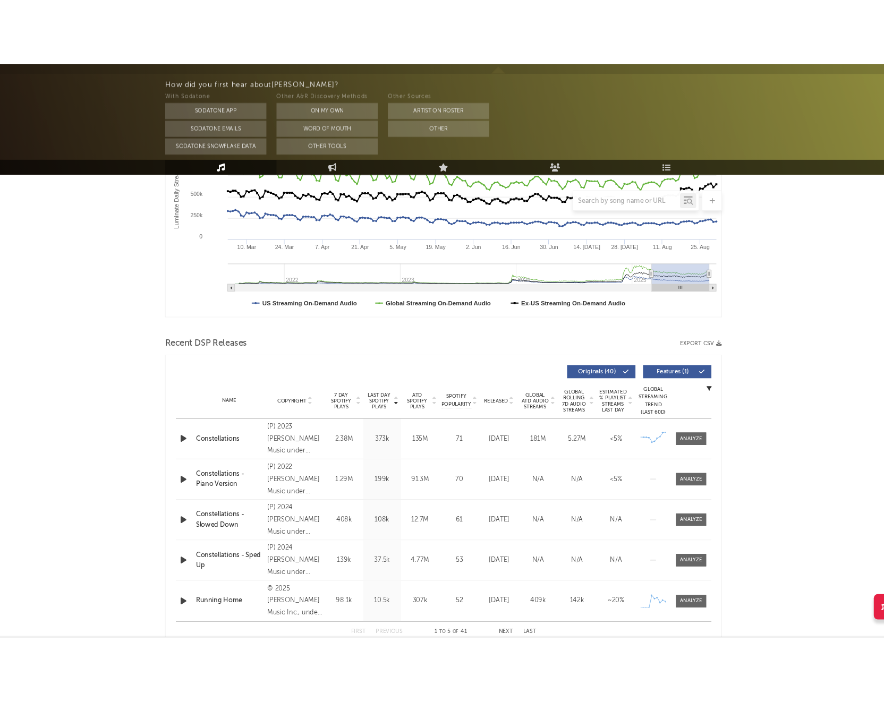
scroll to position [220, 0]
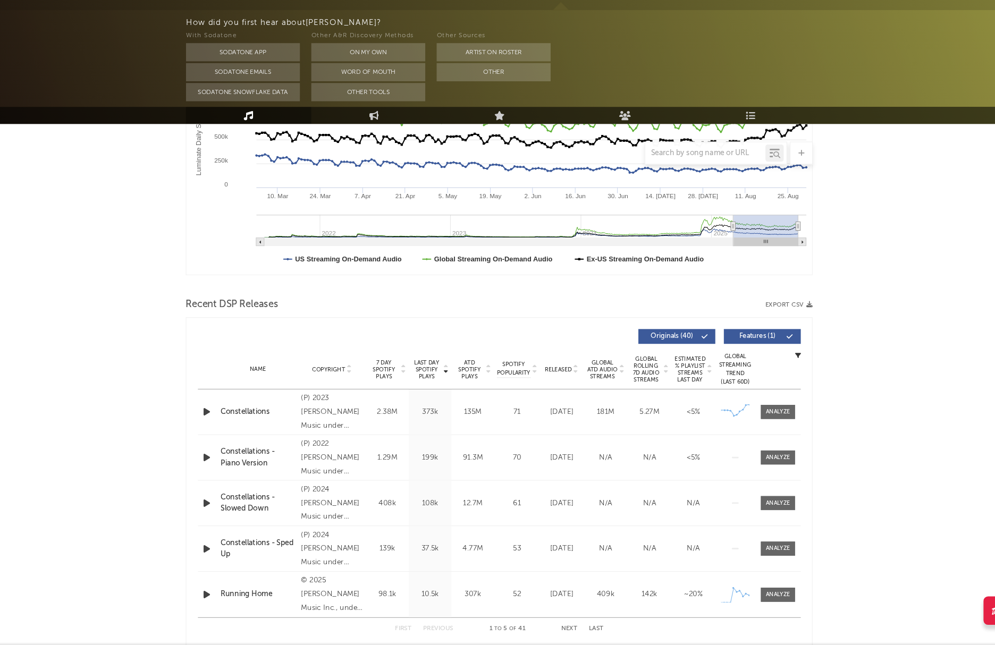
click at [405, 388] on icon at bounding box center [407, 390] width 5 height 4
click at [409, 385] on icon at bounding box center [407, 386] width 5 height 4
click at [408, 385] on icon at bounding box center [407, 386] width 5 height 4
click at [531, 502] on div "Constellations" at bounding box center [824, 632] width 341 height 10
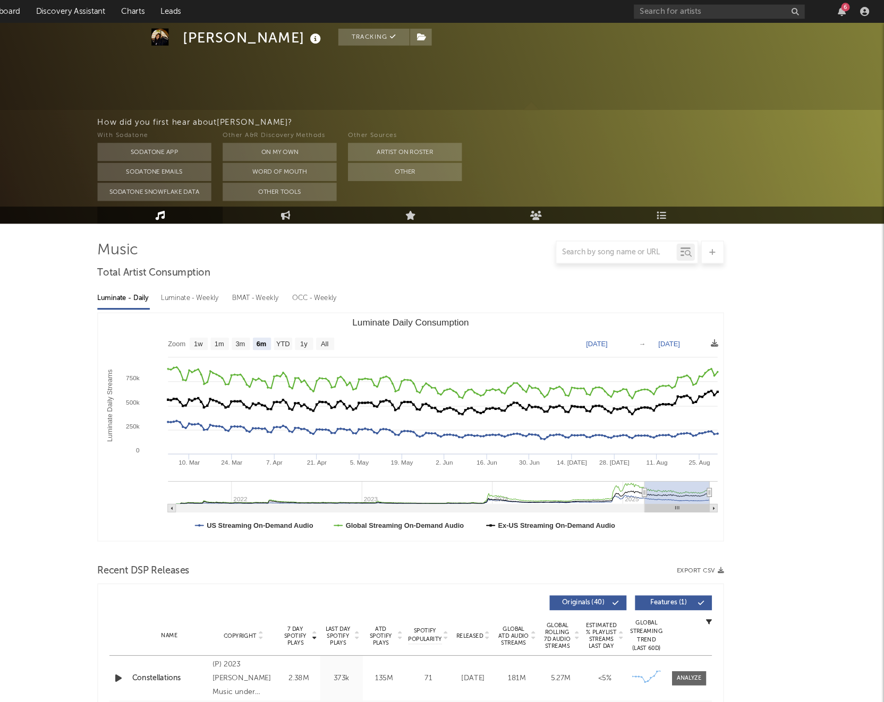
scroll to position [0, 0]
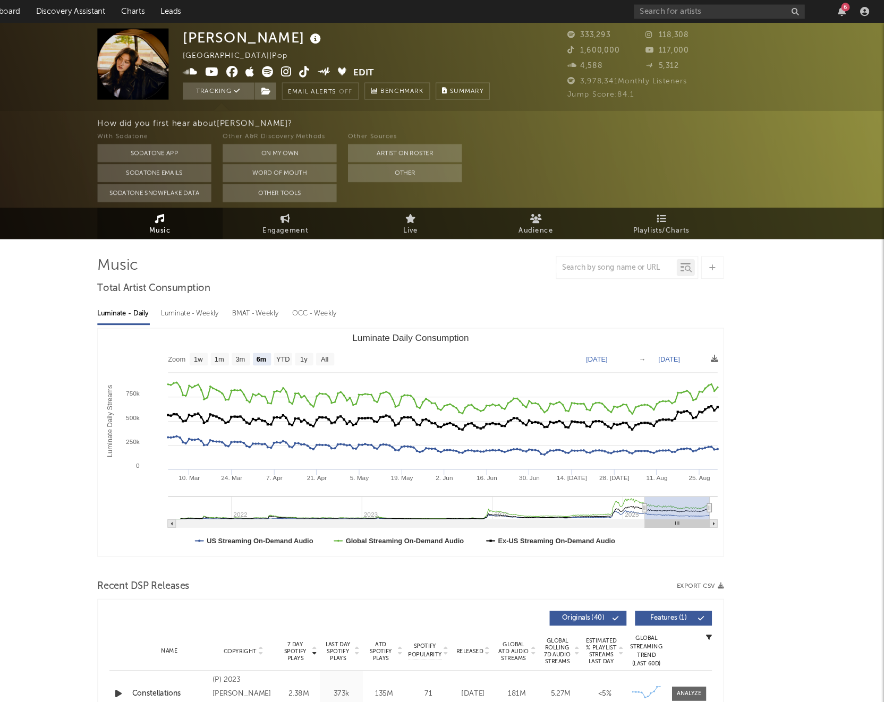
click at [341, 65] on icon at bounding box center [343, 67] width 10 height 11
click at [327, 209] on span "Engagement" at bounding box center [325, 215] width 43 height 13
select select "1w"
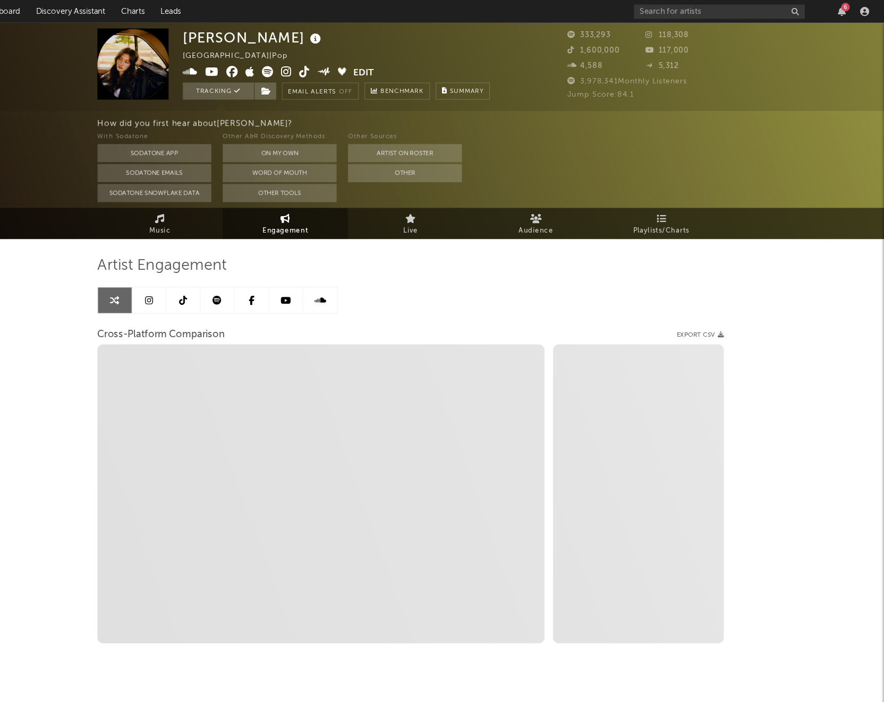
click at [222, 292] on link at bounding box center [230, 280] width 32 height 24
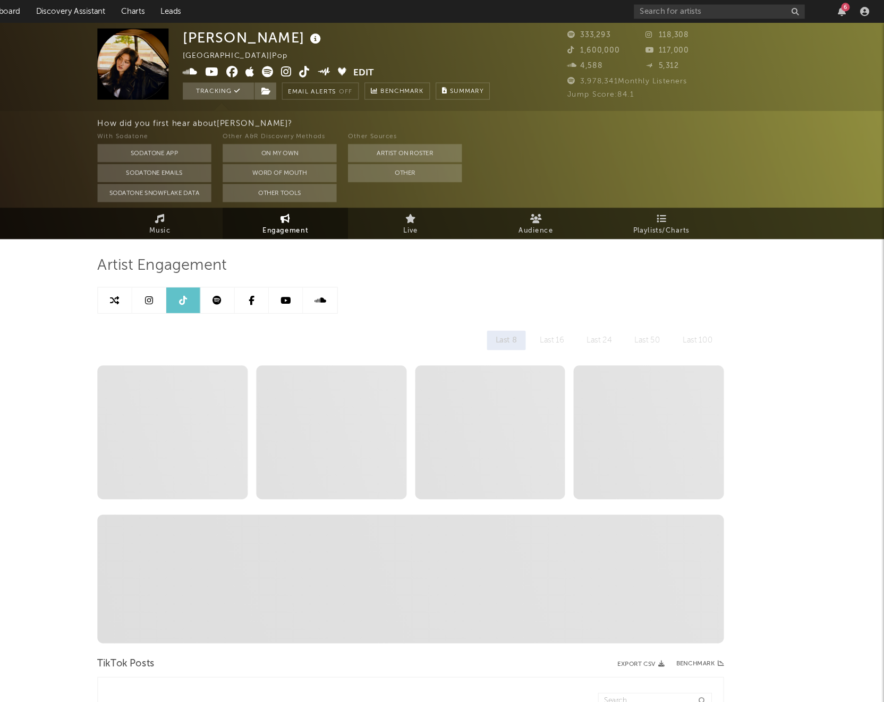
select select "6m"
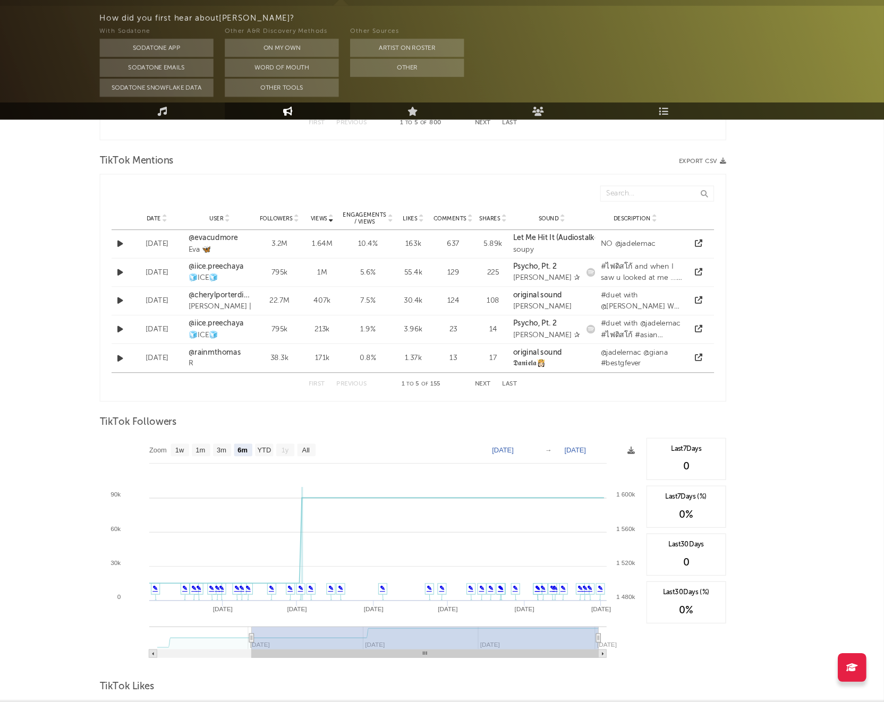
scroll to position [758, 0]
click at [229, 465] on text "1w" at bounding box center [225, 466] width 9 height 7
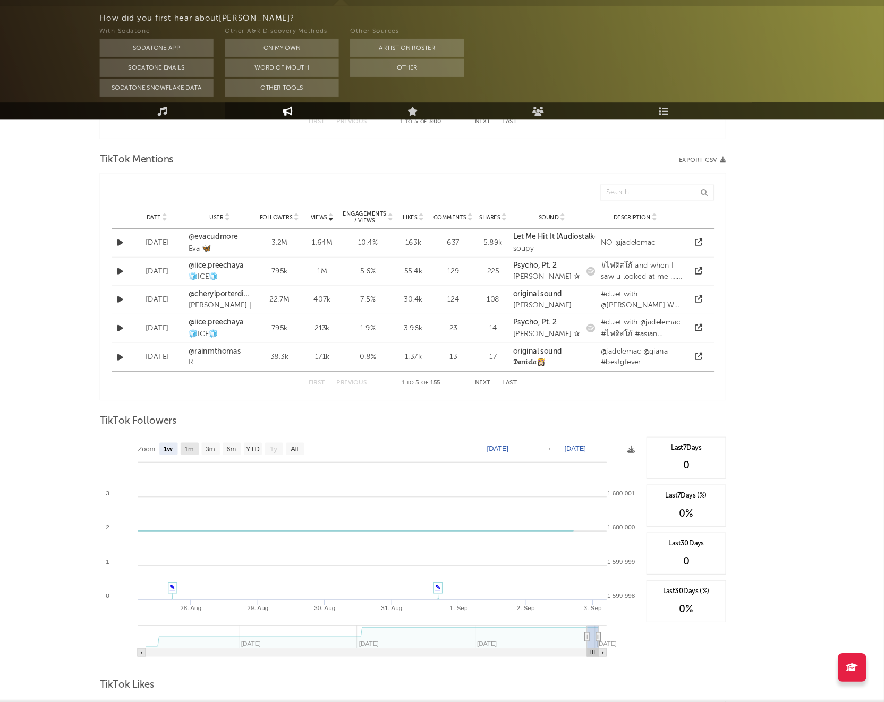
select select "1w"
type input "[DATE]"
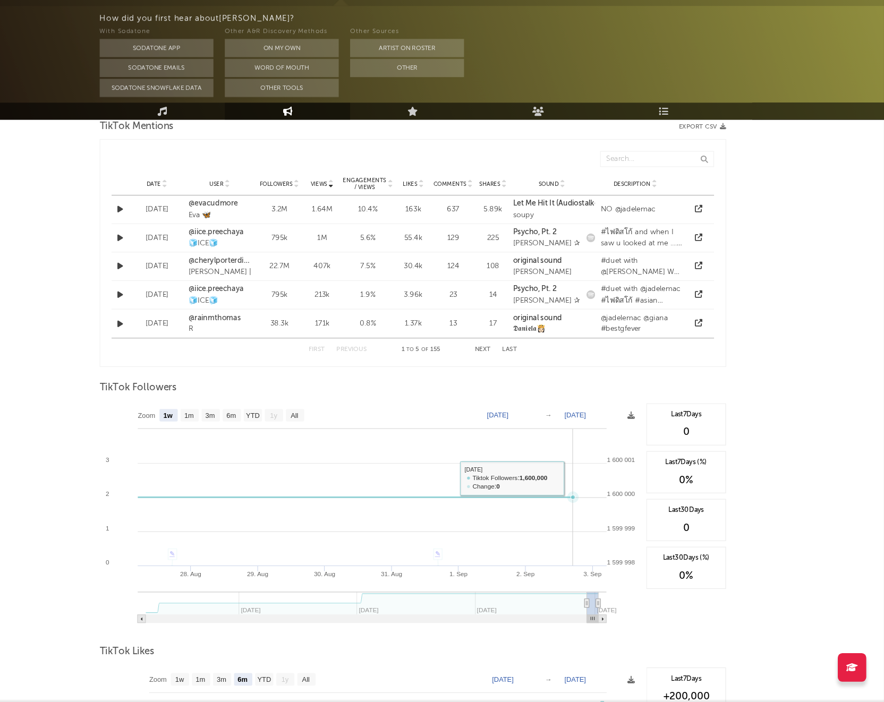
scroll to position [792, 0]
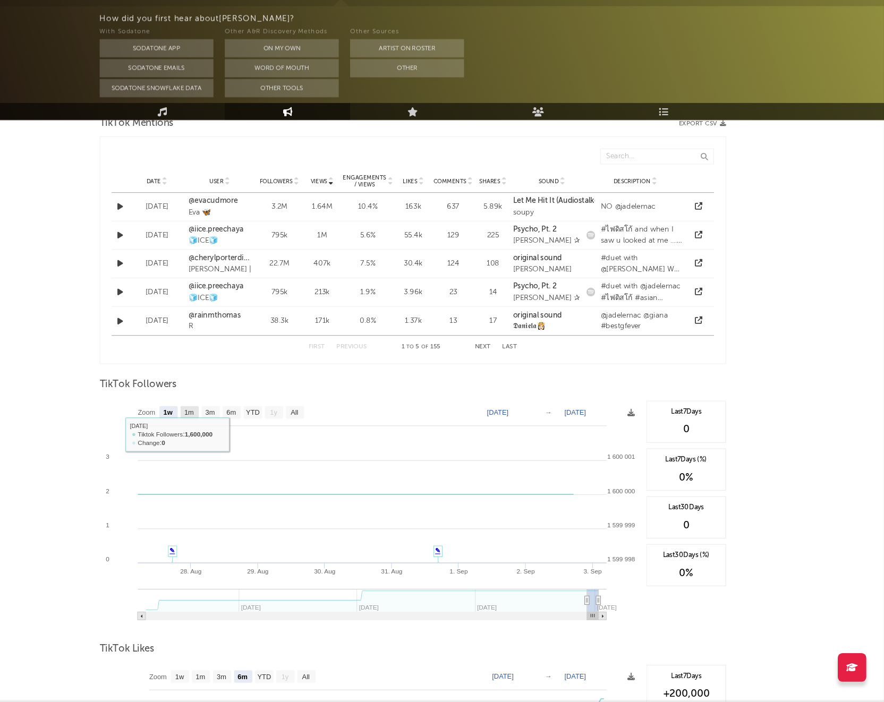
click at [231, 431] on text "1m" at bounding box center [233, 432] width 9 height 7
select select "1m"
type input "[DATE]"
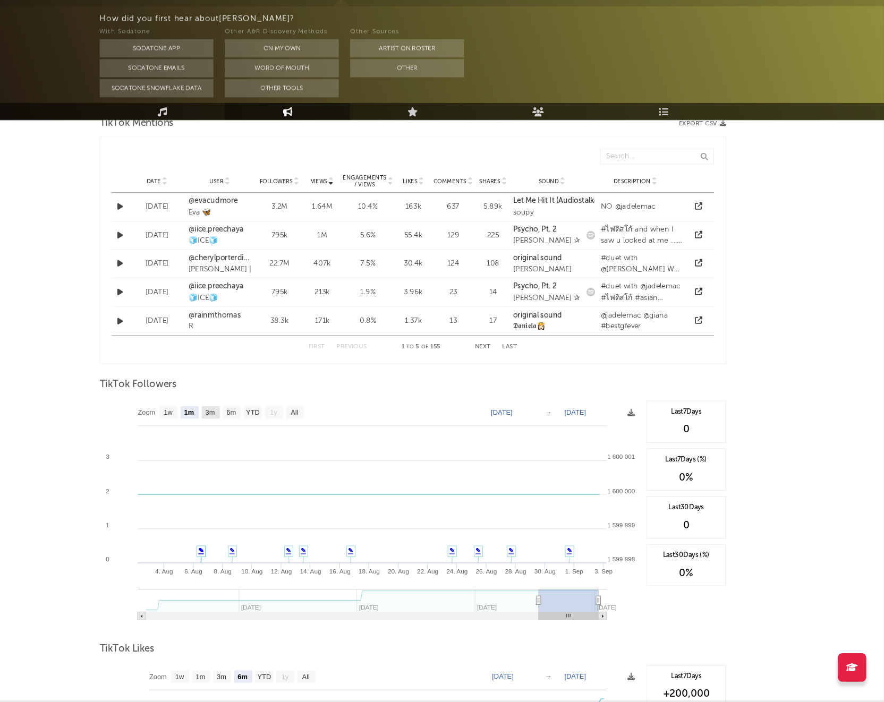
click at [255, 430] on text "3m" at bounding box center [253, 432] width 9 height 7
select select "3m"
type input "2025-06-02"
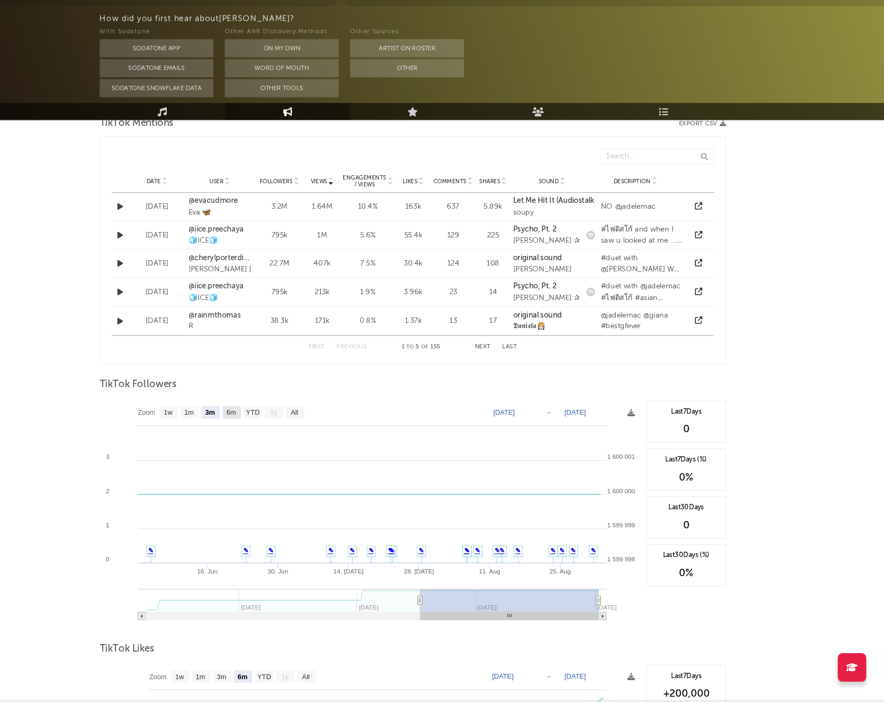
click at [281, 430] on rect at bounding box center [273, 432] width 17 height 12
select select "6m"
type input "[DATE]"
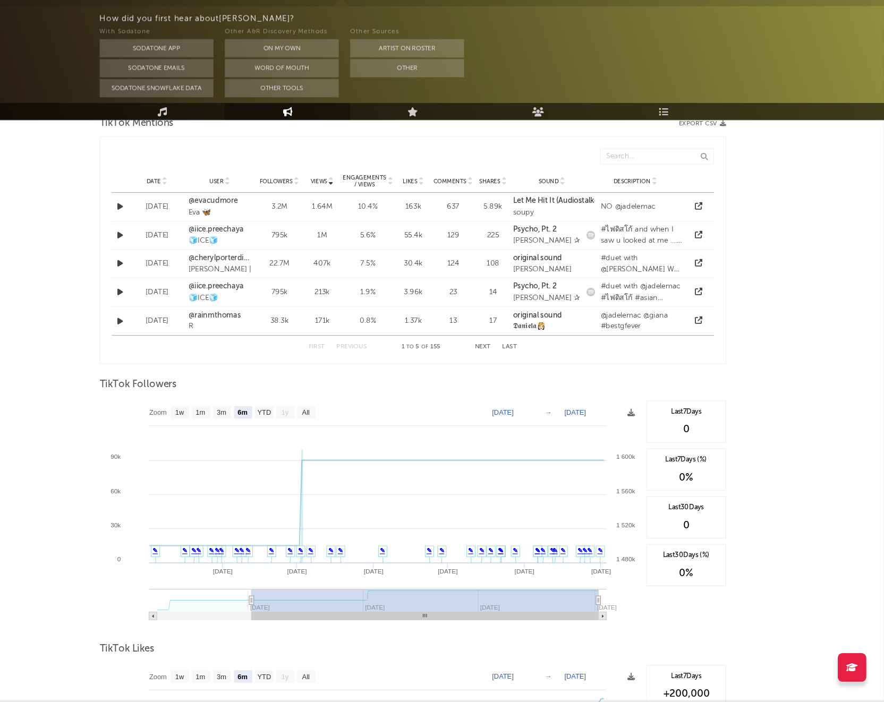
click at [256, 431] on icon "Created with Highcharts 10.3.3 Apr '25 May '25 Jun '25 Jul '25 Aug '25 Sep '25 …" at bounding box center [402, 527] width 505 height 213
click at [257, 431] on rect at bounding box center [264, 432] width 17 height 12
select select "3m"
type input "2025-06-02"
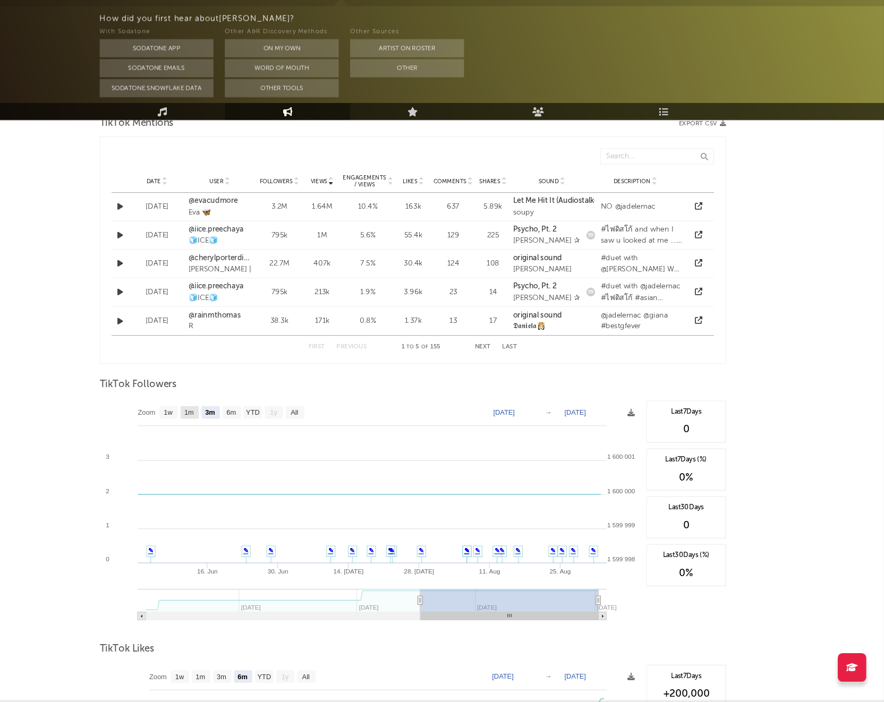
click at [235, 431] on text "1m" at bounding box center [233, 432] width 9 height 7
select select "1m"
type input "[DATE]"
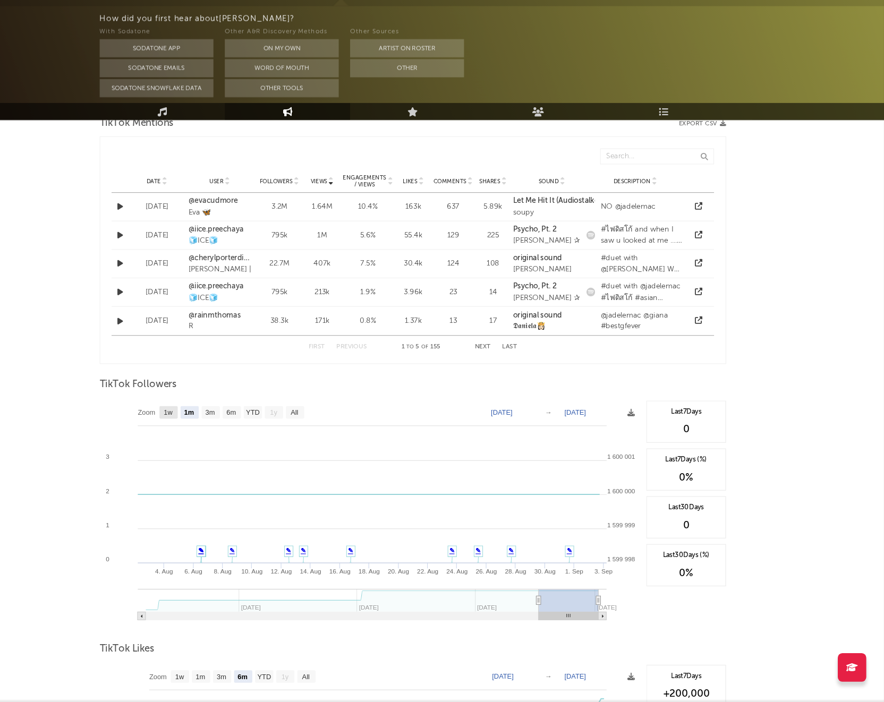
click at [214, 433] on text "1w" at bounding box center [214, 432] width 9 height 7
select select "1w"
type input "[DATE]"
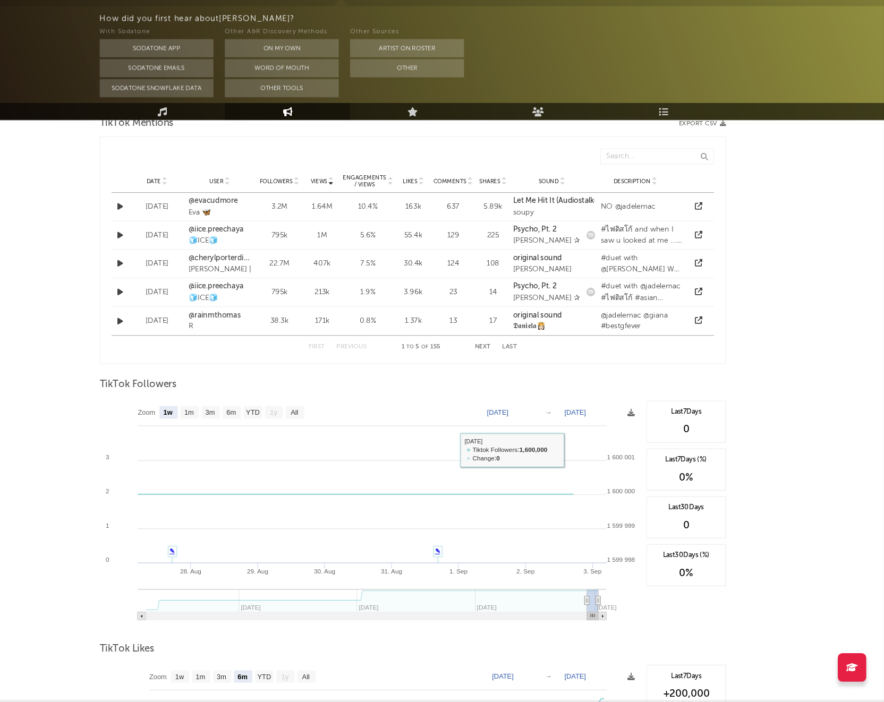
click at [531, 447] on div "0" at bounding box center [697, 448] width 63 height 13
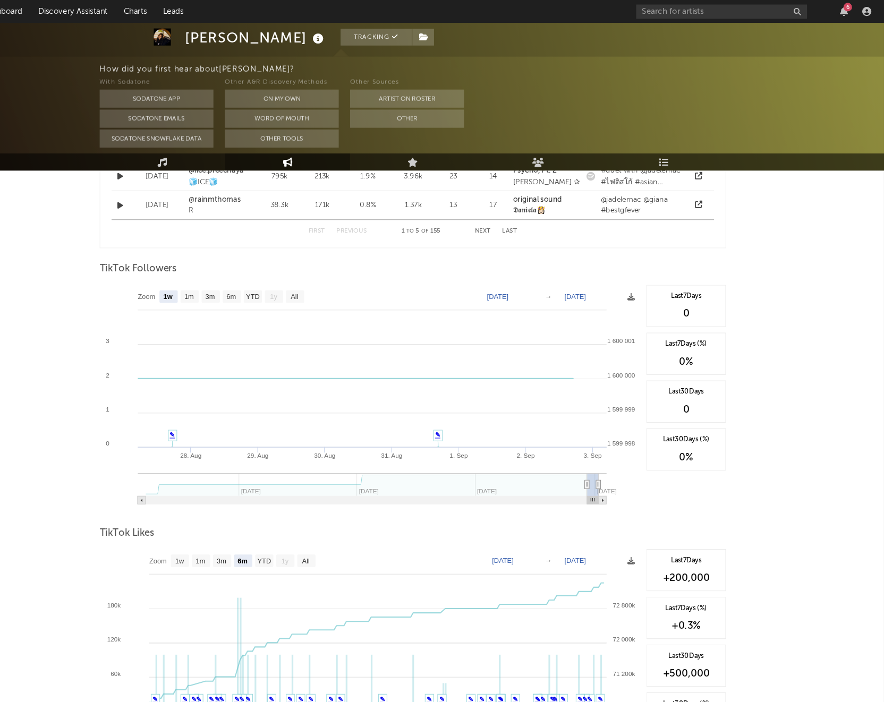
scroll to position [946, 0]
click at [330, 275] on text "All" at bounding box center [331, 277] width 7 height 7
select select "All"
type input "2025-01-11"
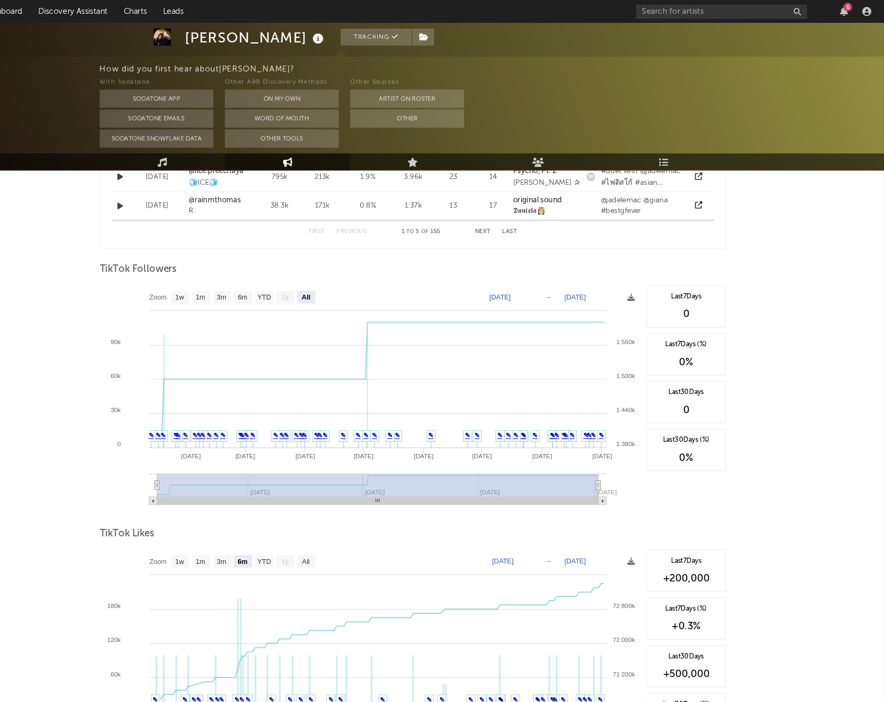
click at [228, 283] on rect at bounding box center [402, 372] width 505 height 213
click at [219, 272] on rect at bounding box center [224, 278] width 17 height 12
select select "1w"
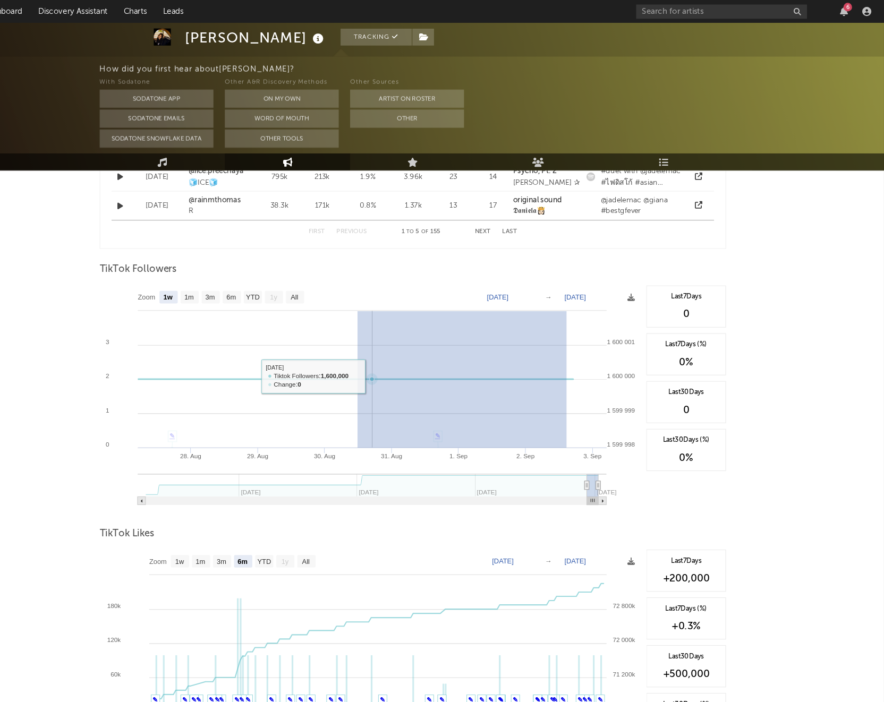
drag, startPoint x: 586, startPoint y: 349, endPoint x: 391, endPoint y: 352, distance: 195.0
type input "2025-08-30"
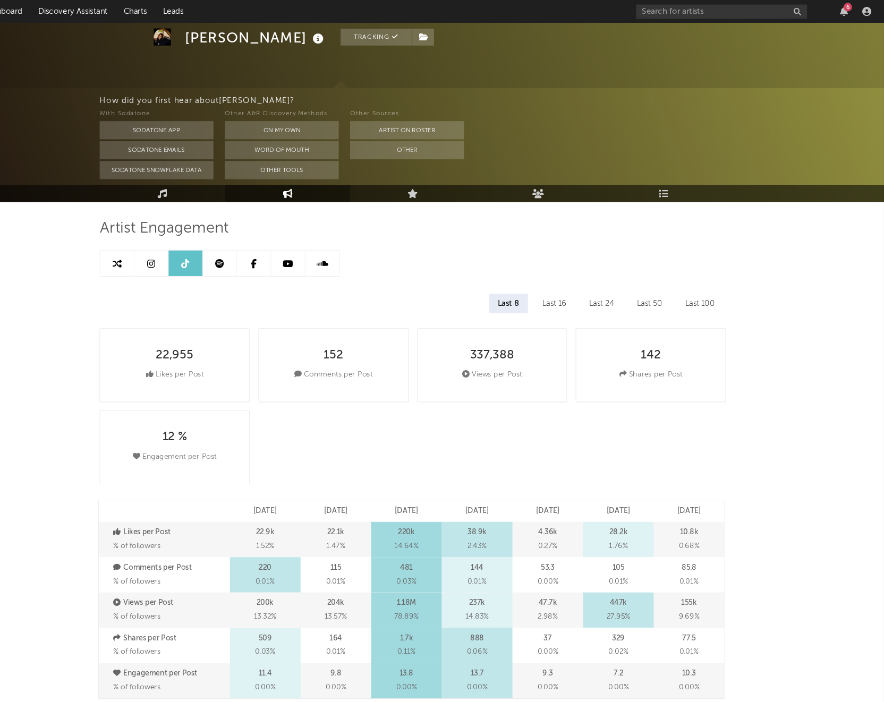
scroll to position [0, 0]
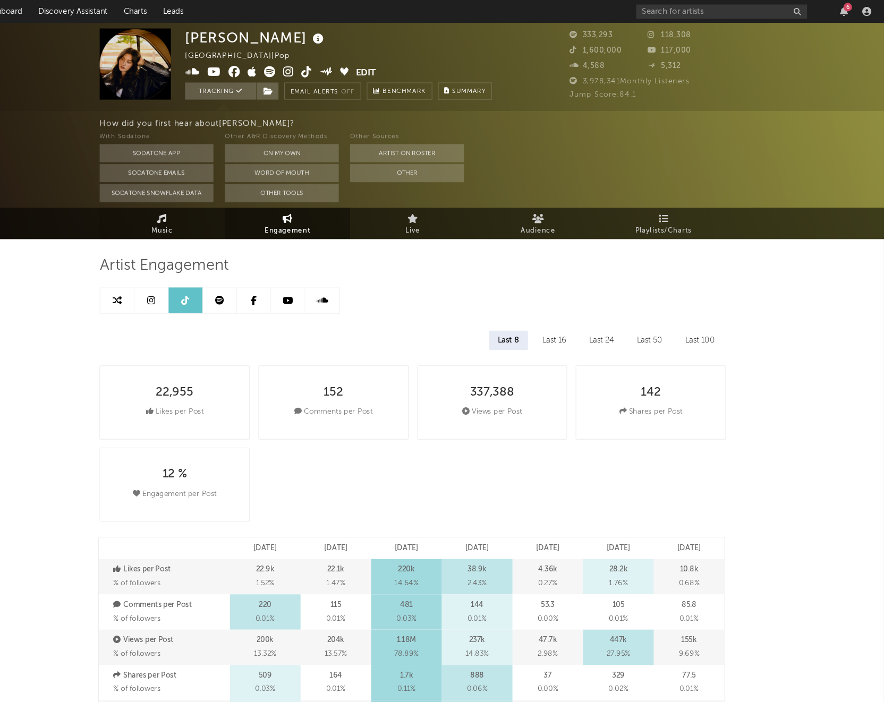
click at [207, 212] on span "Music" at bounding box center [209, 215] width 20 height 13
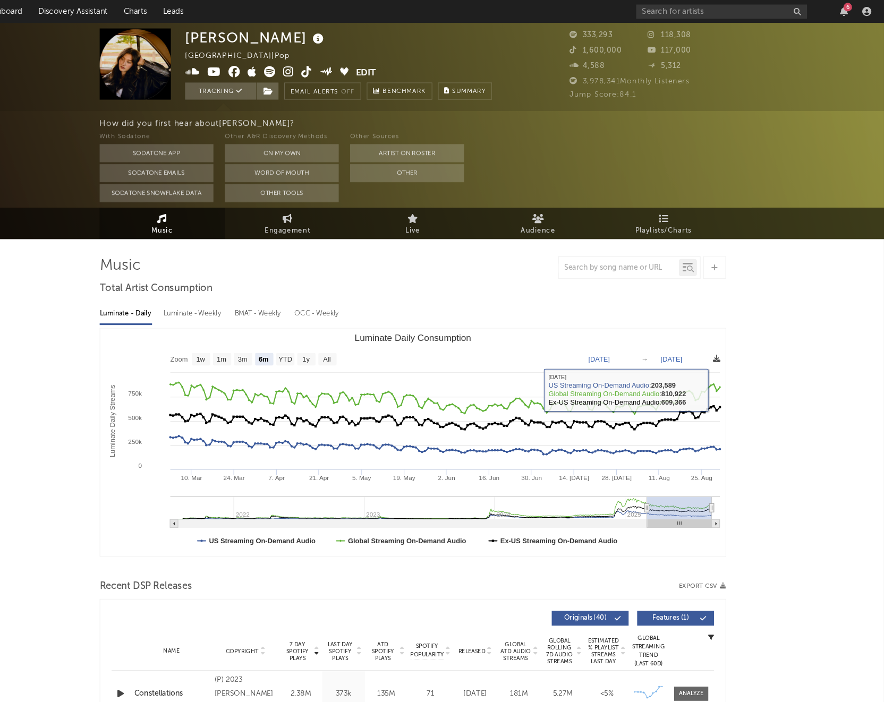
click at [531, 336] on icon at bounding box center [725, 334] width 7 height 7
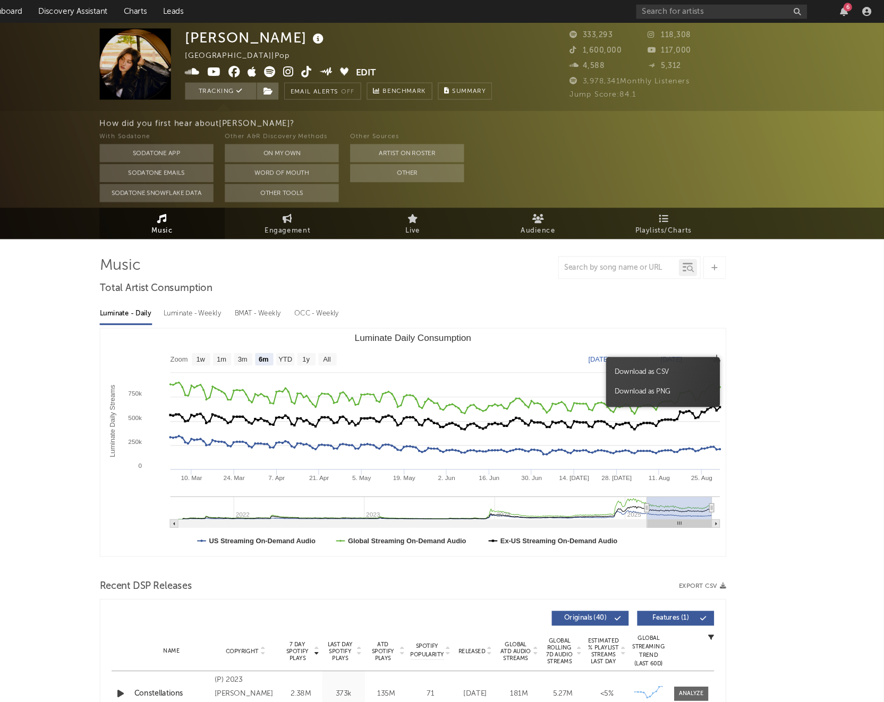
click at [531, 287] on div "Luminate - Daily Luminate - Weekly BMAT - Weekly OCC - Weekly" at bounding box center [442, 293] width 584 height 18
click at [245, 337] on text "1w" at bounding box center [244, 335] width 9 height 7
select select "1w"
type input "2025-08-25"
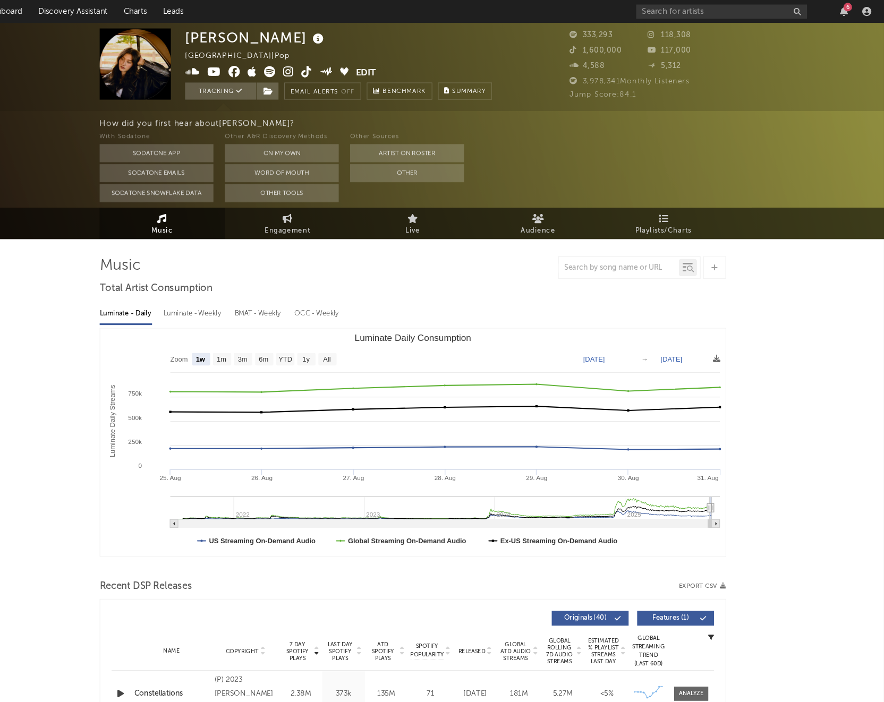
click at [531, 335] on text "→" at bounding box center [658, 335] width 6 height 7
click at [531, 335] on text "Aug 25, 2025" at bounding box center [611, 335] width 20 height 7
click at [531, 335] on input "2025-08-25" at bounding box center [618, 335] width 49 height 11
click at [531, 334] on text "Aug 25, 2025" at bounding box center [611, 335] width 20 height 7
click at [531, 335] on input "2025-08-25" at bounding box center [618, 335] width 49 height 11
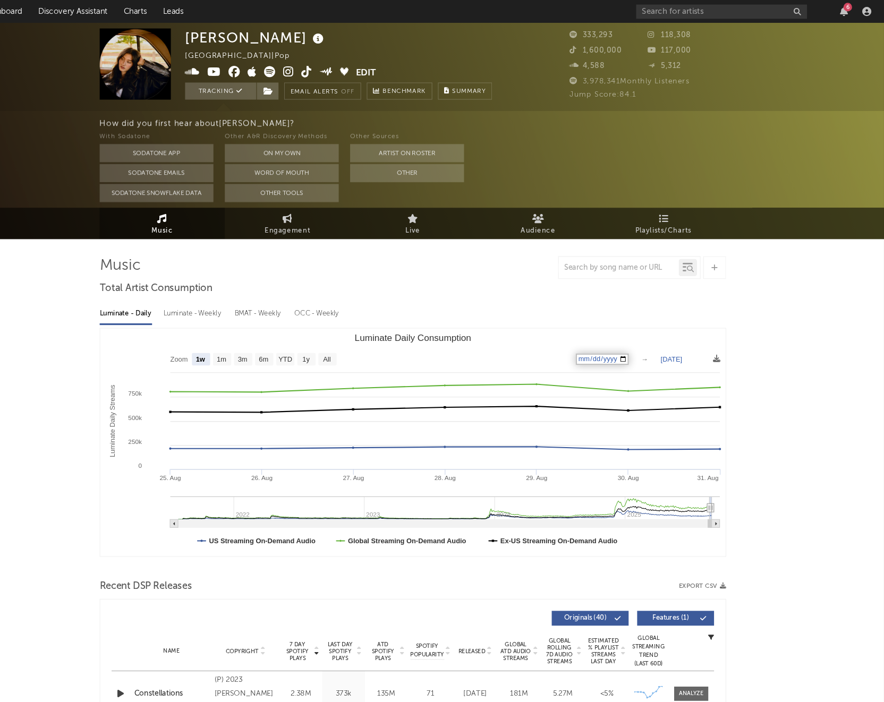
type input "2025-08-18"
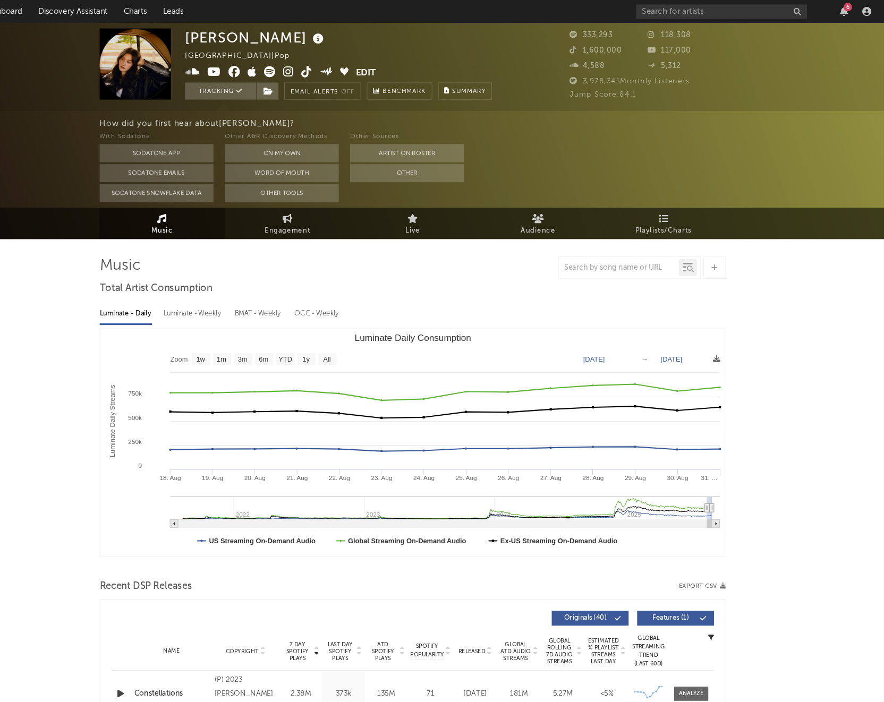
click at [531, 336] on text "[DATE]" at bounding box center [683, 335] width 20 height 7
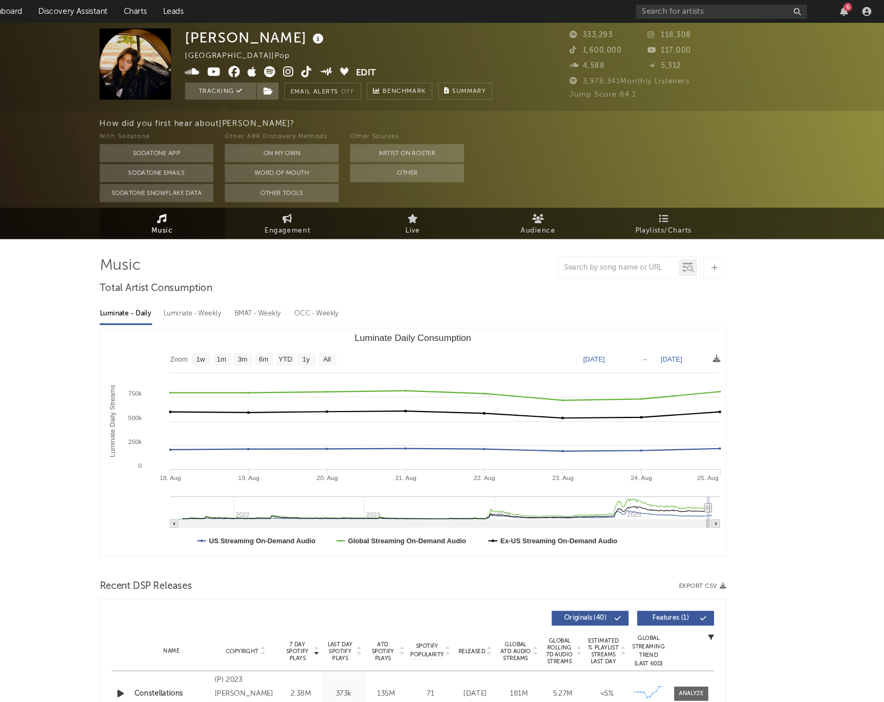
click at [531, 334] on text "Aug 25, 2025" at bounding box center [683, 335] width 20 height 7
type input "2025-08-23"
type input "[DATE]"
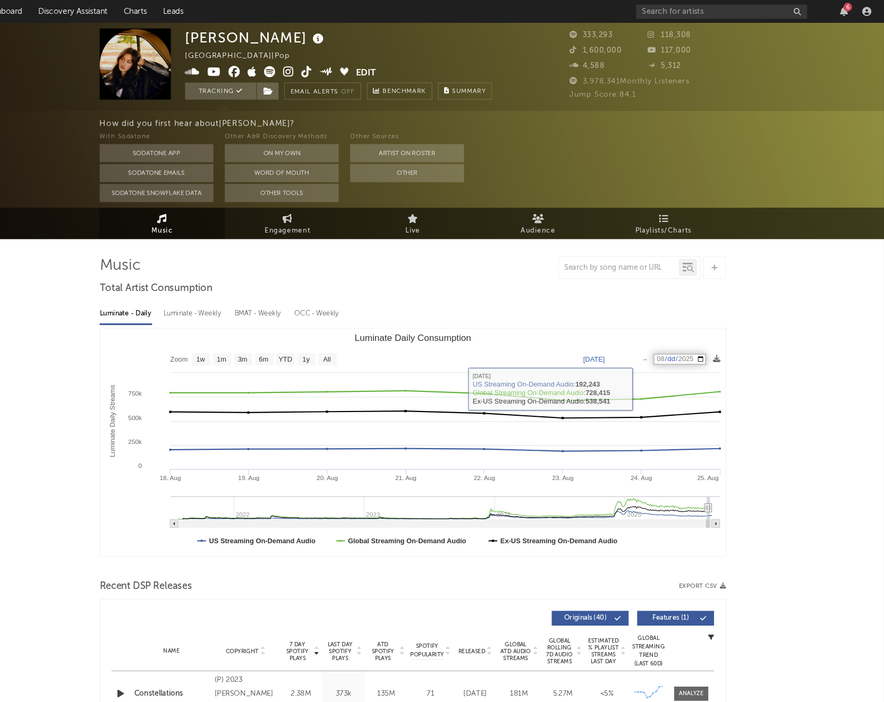
click at [531, 336] on text "Aug 18, 2025" at bounding box center [611, 335] width 20 height 7
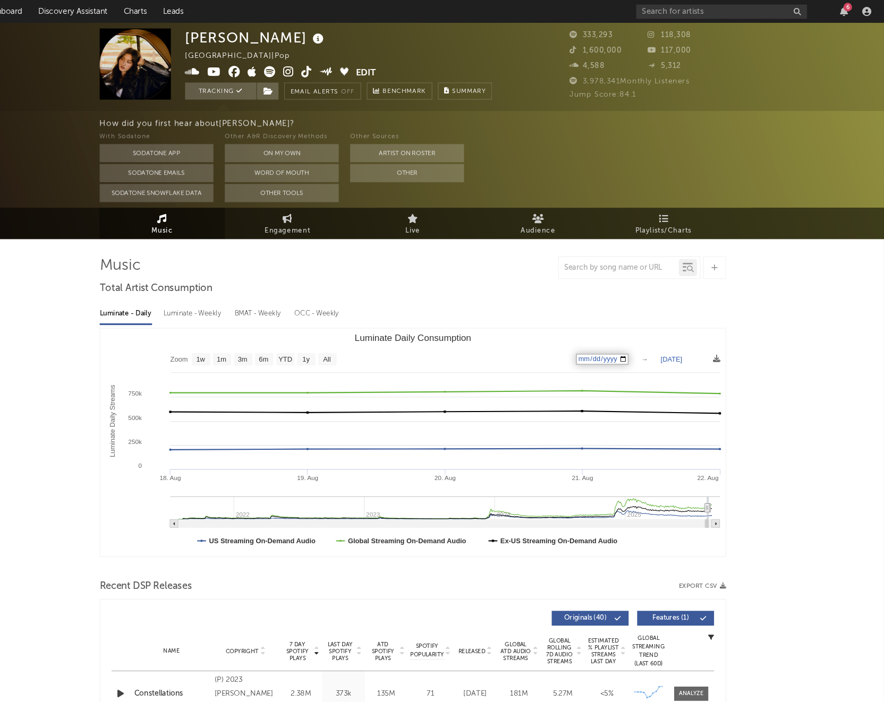
click at [531, 335] on input "2025-08-18" at bounding box center [618, 335] width 49 height 11
type input "2025-08-15"
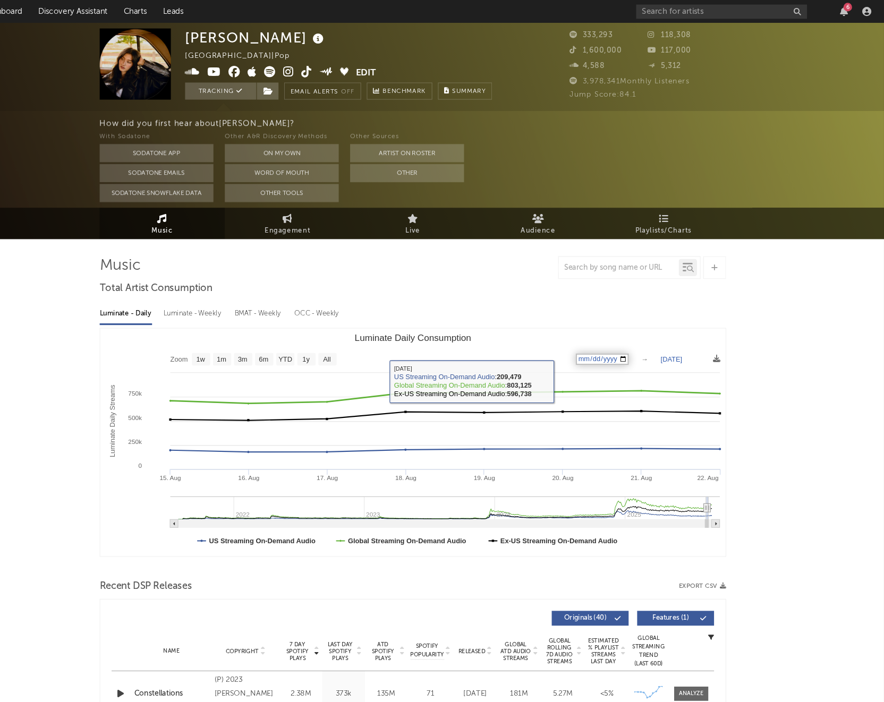
click at [531, 313] on rect "Luminate Daily Consumption" at bounding box center [441, 413] width 583 height 213
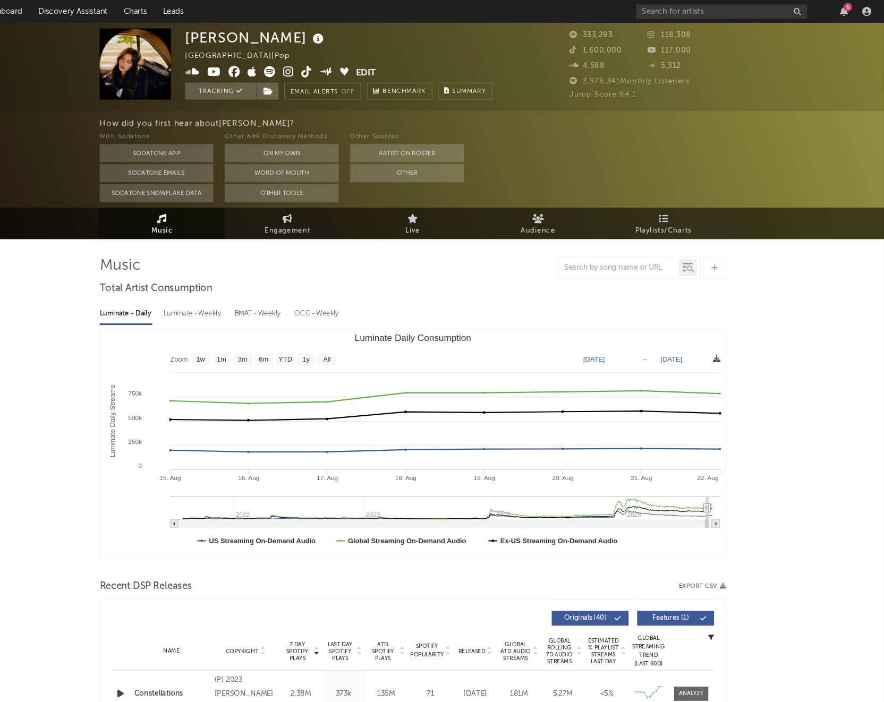
click at [531, 336] on icon at bounding box center [725, 334] width 7 height 7
click at [531, 349] on span "Download as CSV" at bounding box center [675, 347] width 106 height 18
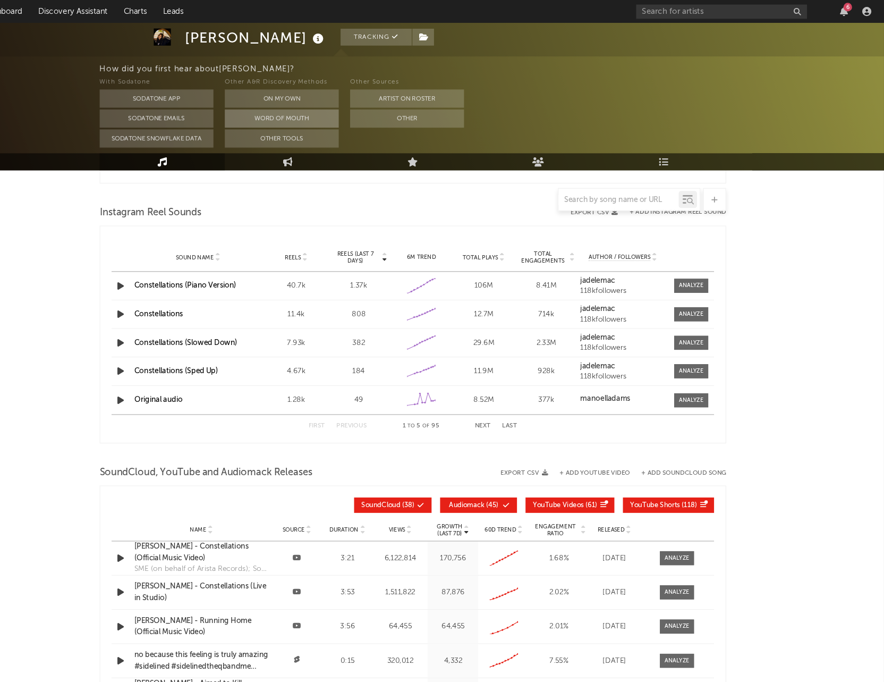
scroll to position [920, 0]
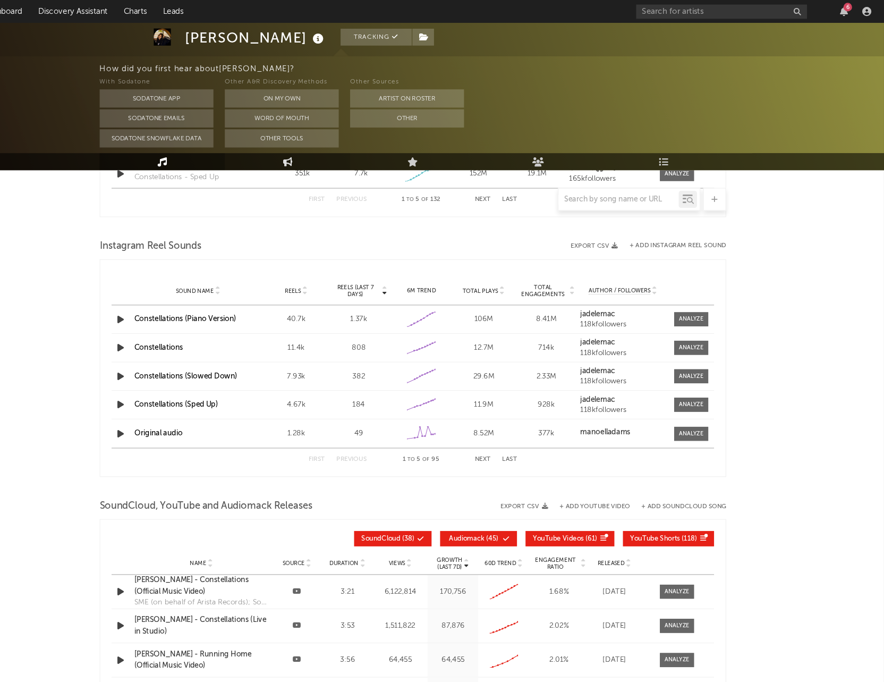
click at [324, 150] on icon at bounding box center [325, 151] width 9 height 9
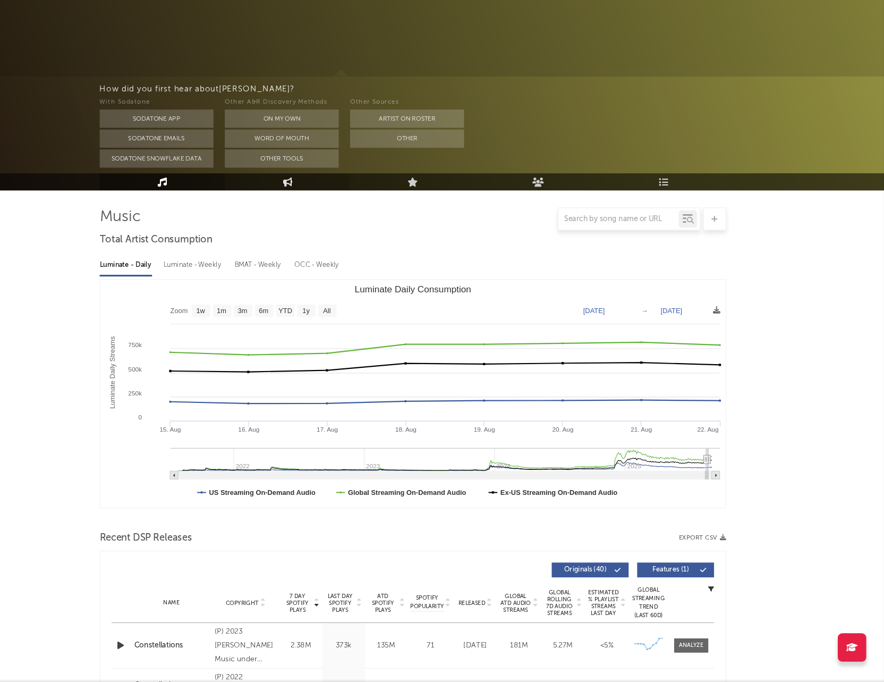
select select "1w"
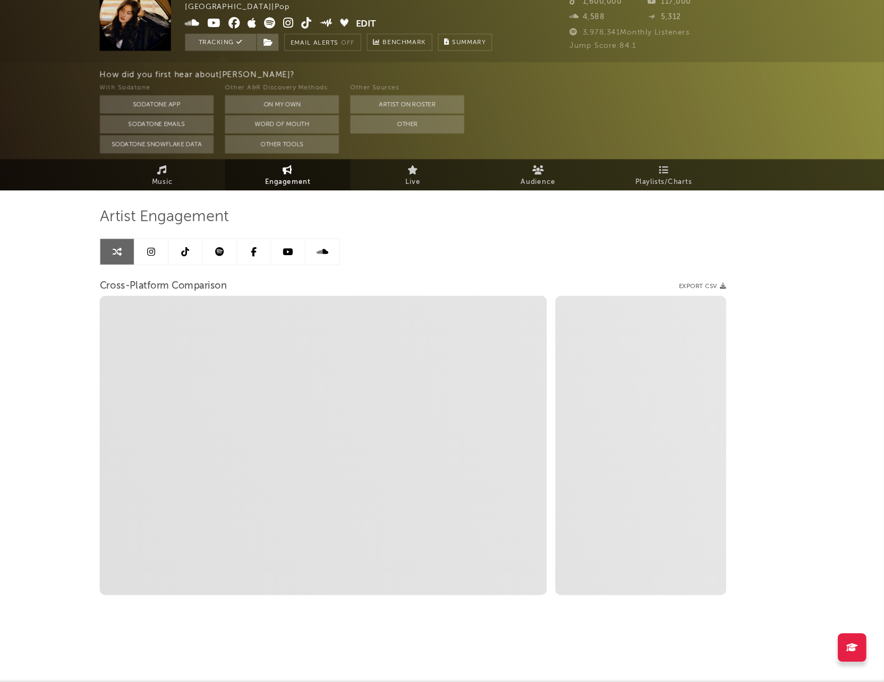
click at [224, 283] on link at bounding box center [230, 280] width 32 height 24
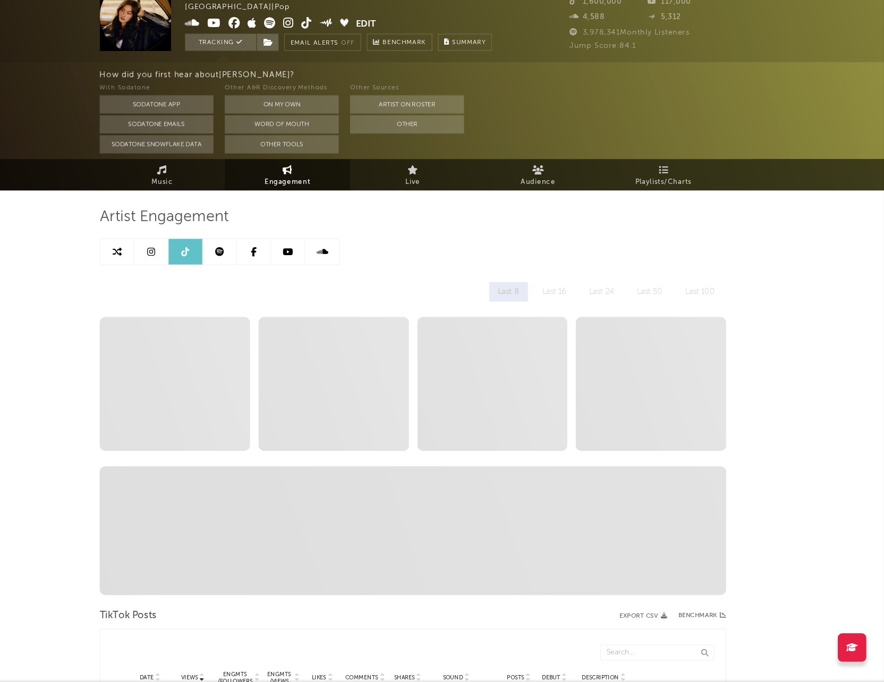
select select "6m"
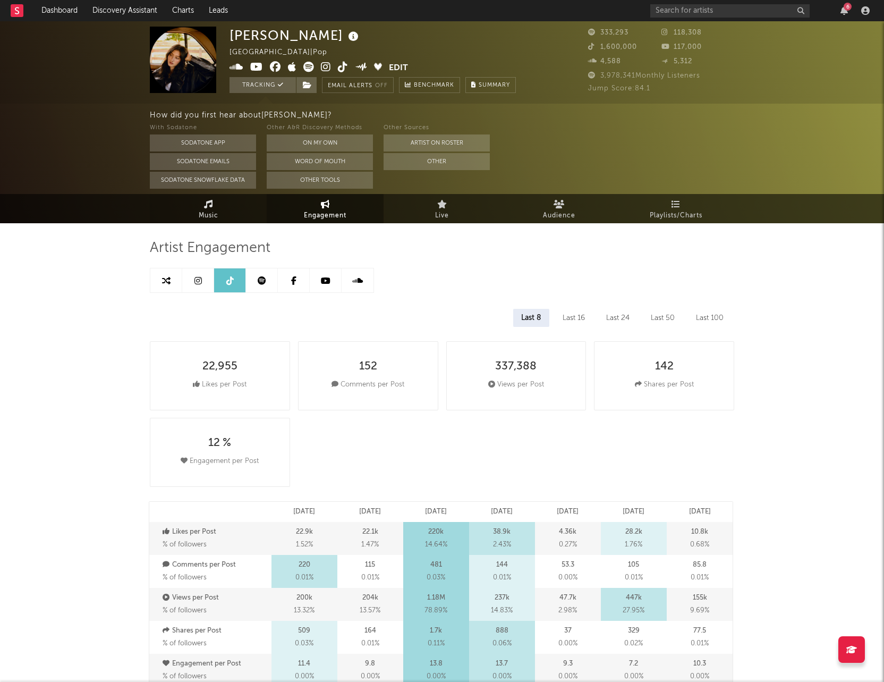
click at [202, 213] on span "Music" at bounding box center [209, 215] width 20 height 13
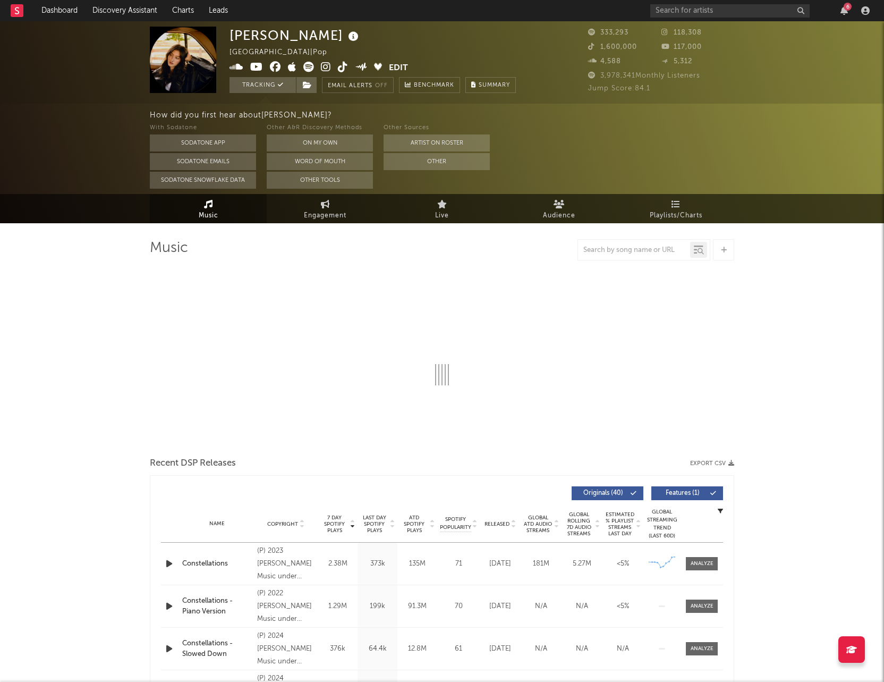
select select "6m"
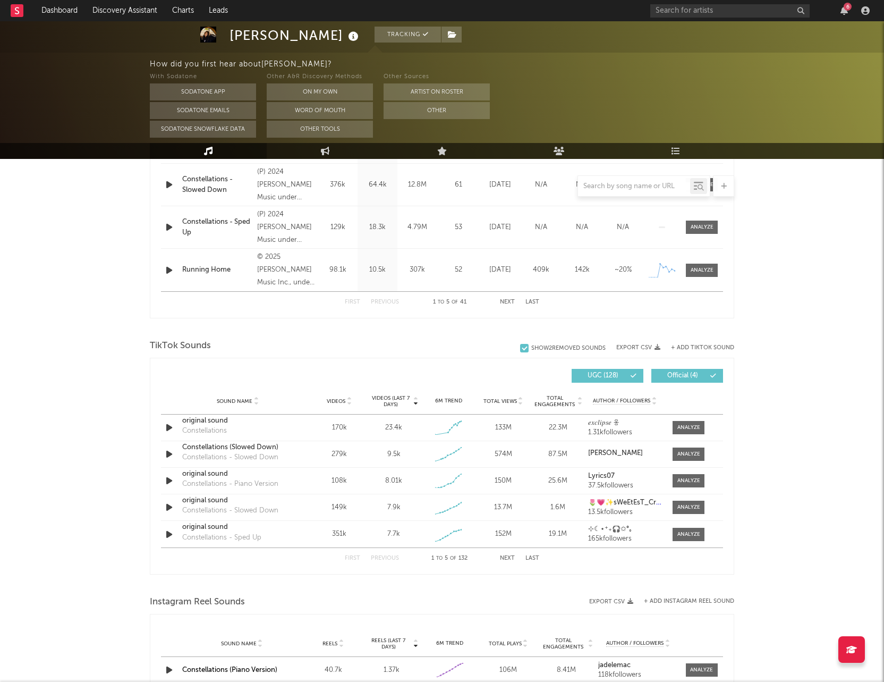
scroll to position [544, 0]
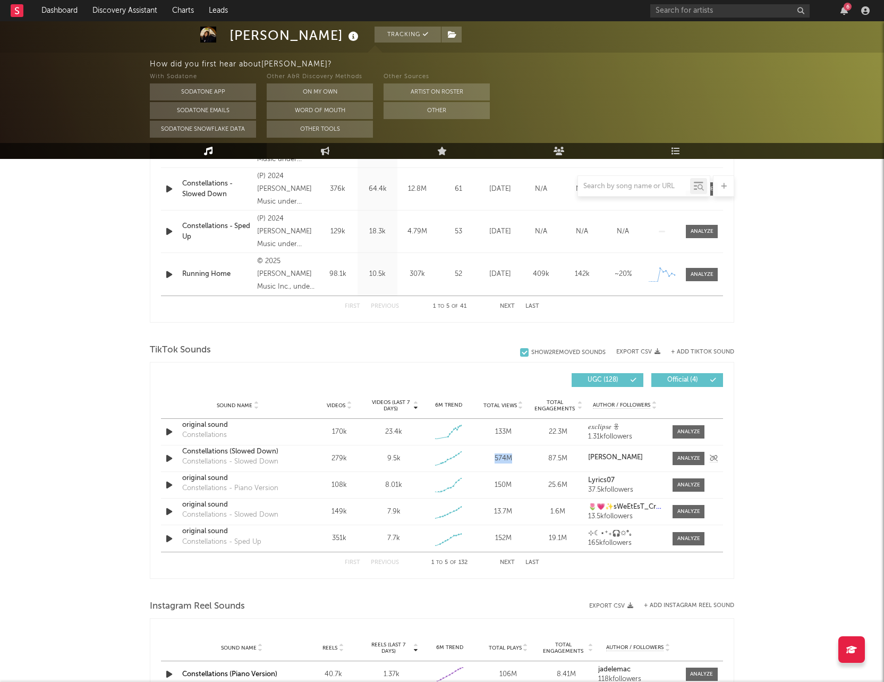
drag, startPoint x: 512, startPoint y: 454, endPoint x: 493, endPoint y: 454, distance: 18.6
click at [493, 454] on div "574M" at bounding box center [503, 458] width 49 height 11
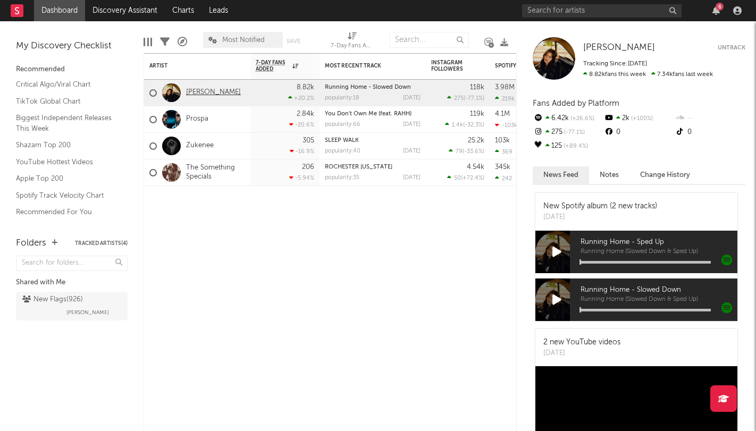
click at [209, 90] on link "Jade LeMac" at bounding box center [213, 92] width 55 height 9
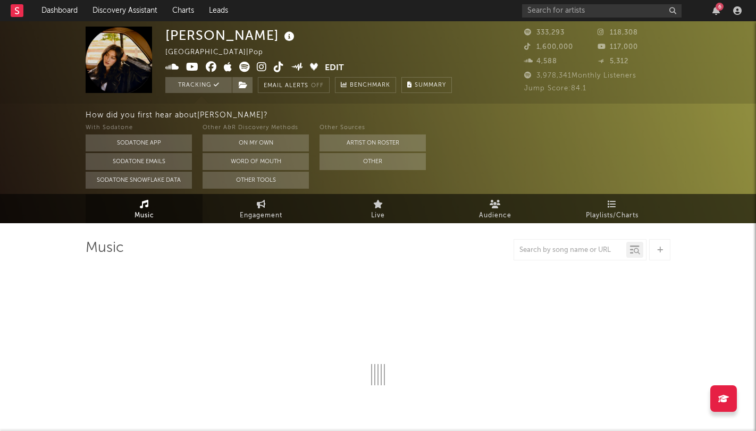
select select "6m"
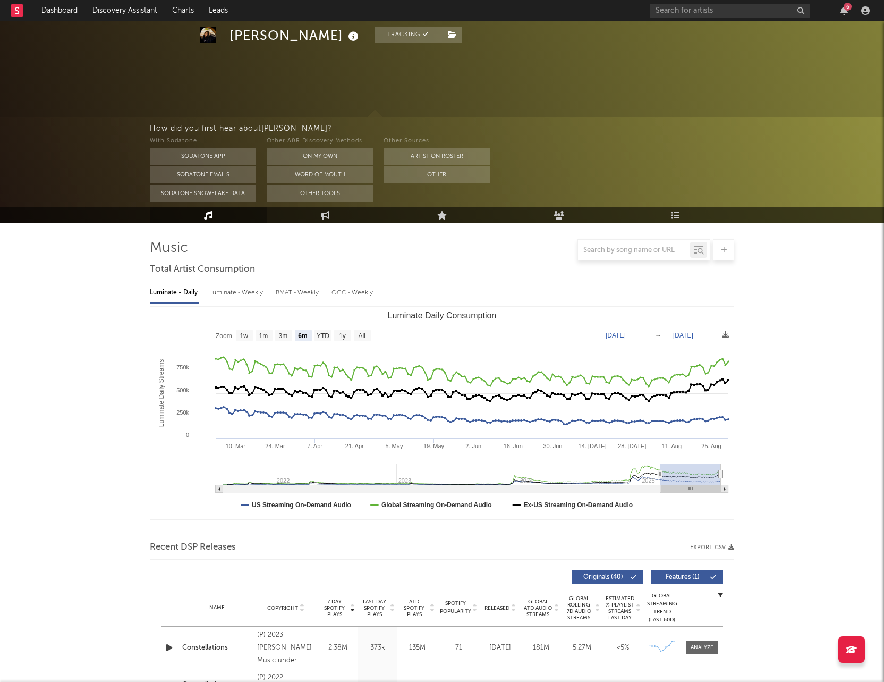
scroll to position [544, 0]
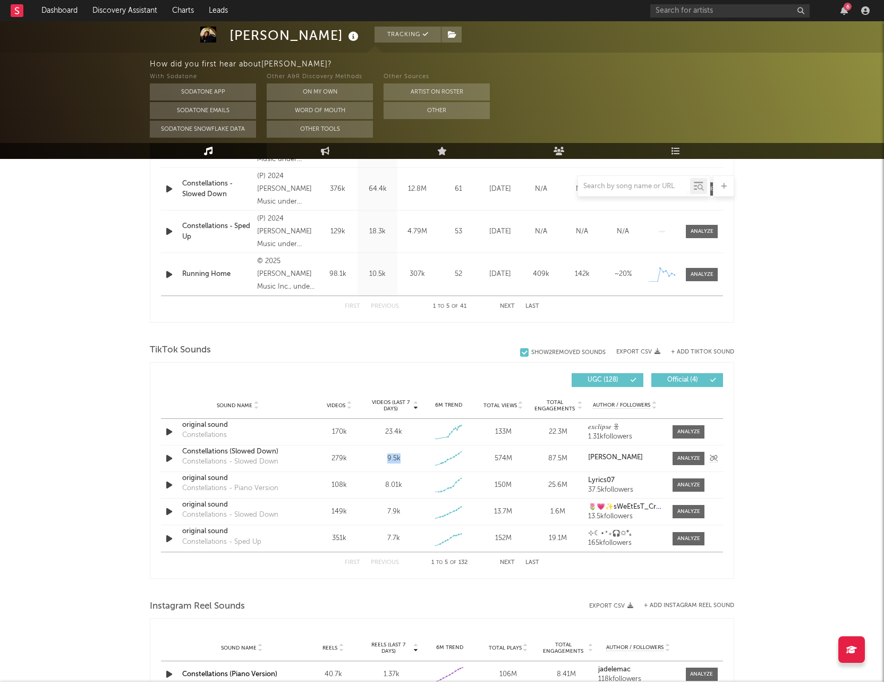
click at [388, 459] on div "9.5k" at bounding box center [393, 458] width 49 height 11
drag, startPoint x: 346, startPoint y: 456, endPoint x: 329, endPoint y: 456, distance: 17.5
click at [329, 456] on div "279k" at bounding box center [339, 458] width 49 height 11
copy div "279k"
drag, startPoint x: 344, startPoint y: 432, endPoint x: 330, endPoint y: 433, distance: 13.8
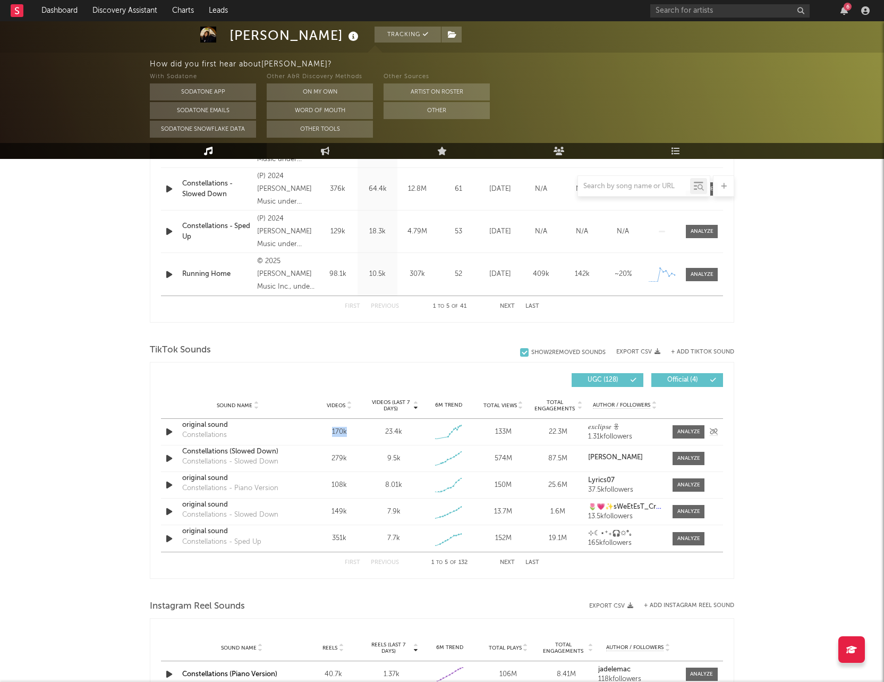
click at [330, 433] on div "170k" at bounding box center [339, 432] width 49 height 11
copy div "170k"
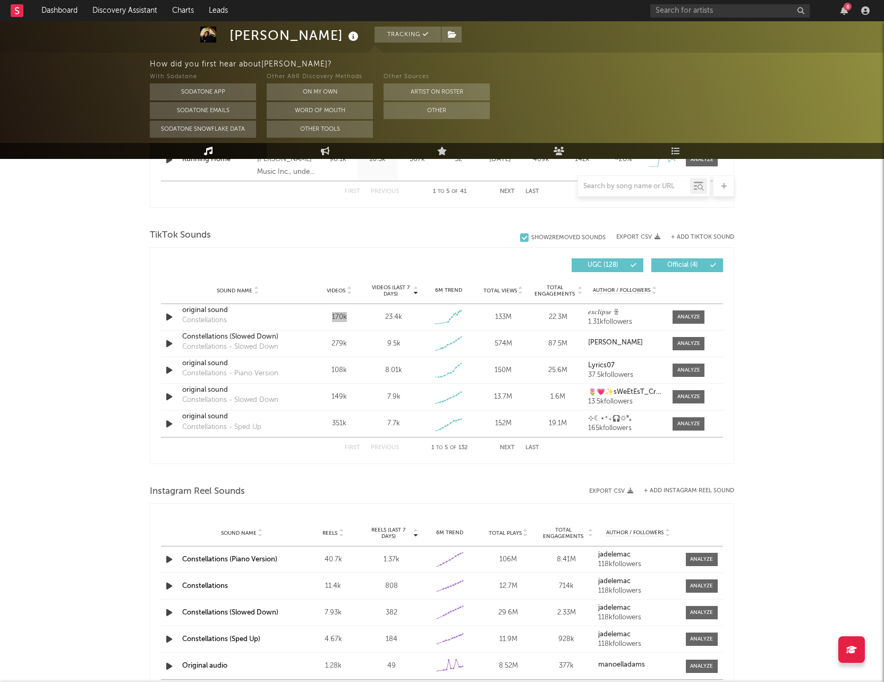
scroll to position [0, 0]
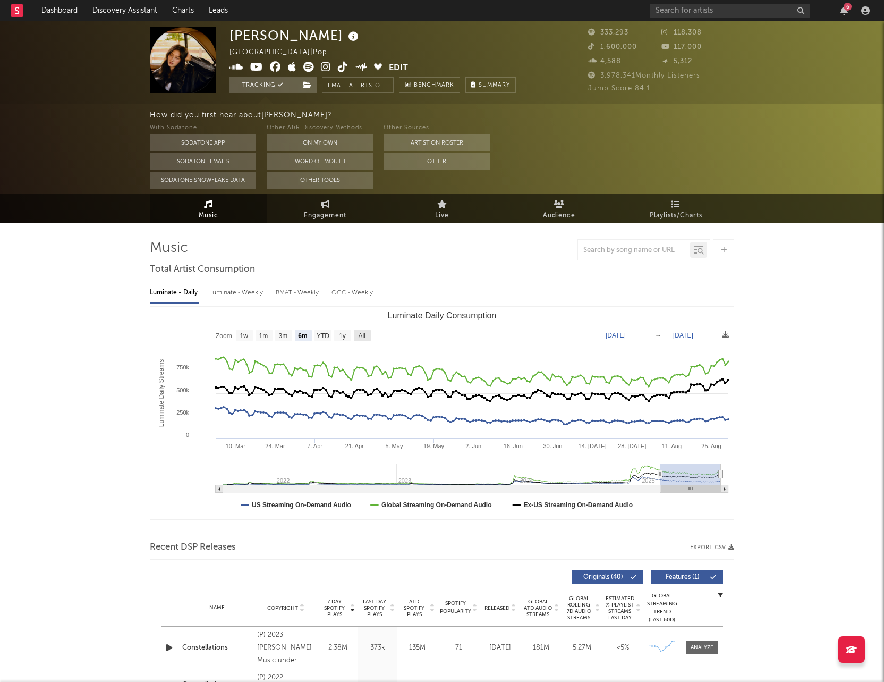
click at [358, 335] on text "All" at bounding box center [361, 335] width 7 height 7
select select "All"
type input "2021-07-29"
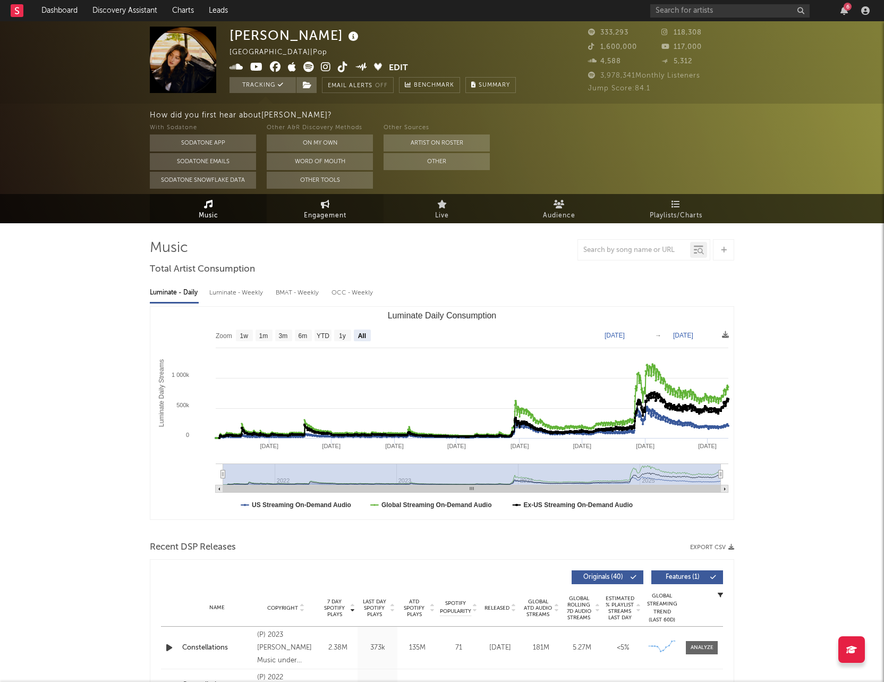
click at [334, 201] on link "Engagement" at bounding box center [325, 208] width 117 height 29
select select "1w"
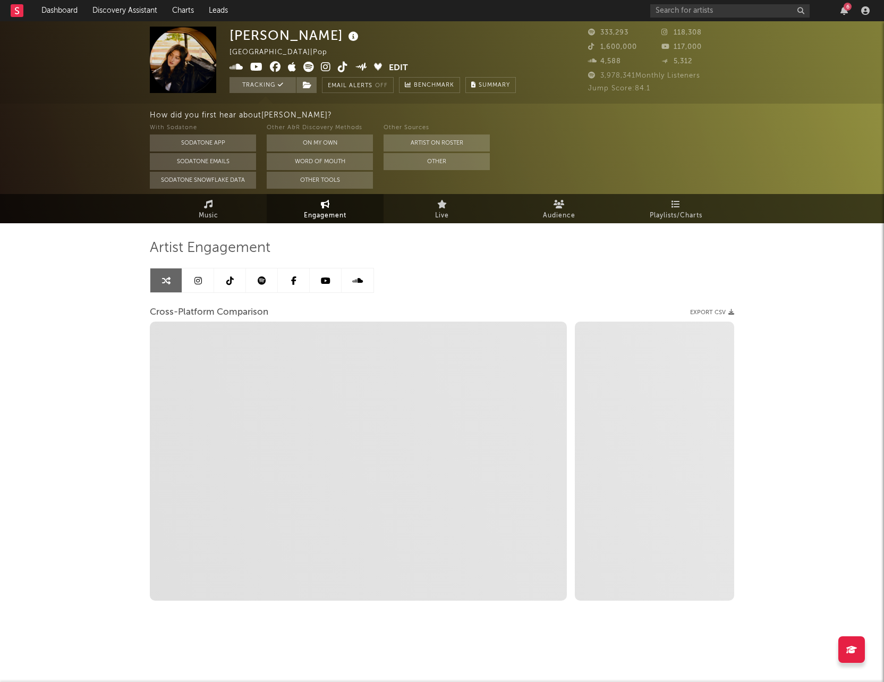
click at [224, 279] on link at bounding box center [230, 280] width 32 height 24
select select "6m"
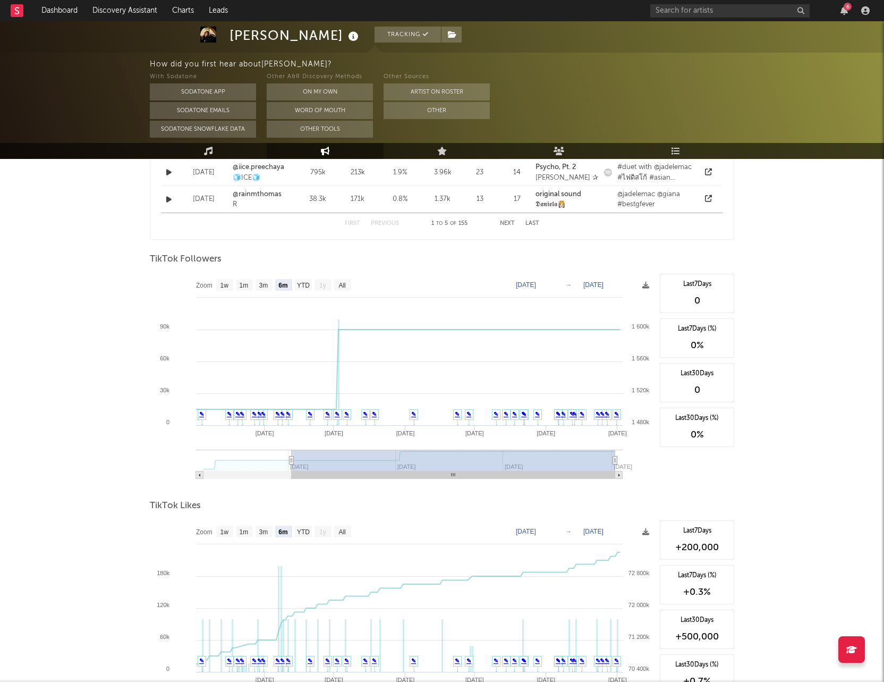
scroll to position [919, 0]
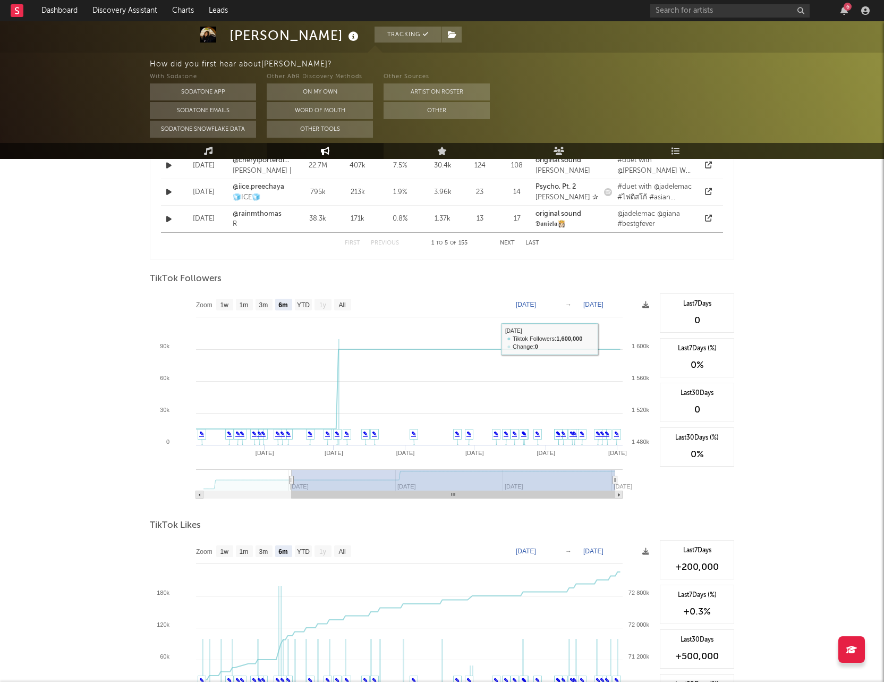
click at [692, 321] on div "0" at bounding box center [697, 320] width 63 height 13
drag, startPoint x: 701, startPoint y: 317, endPoint x: 688, endPoint y: 317, distance: 12.8
click at [688, 317] on div "0" at bounding box center [697, 320] width 63 height 13
click at [223, 303] on text "1w" at bounding box center [225, 304] width 9 height 7
select select "1w"
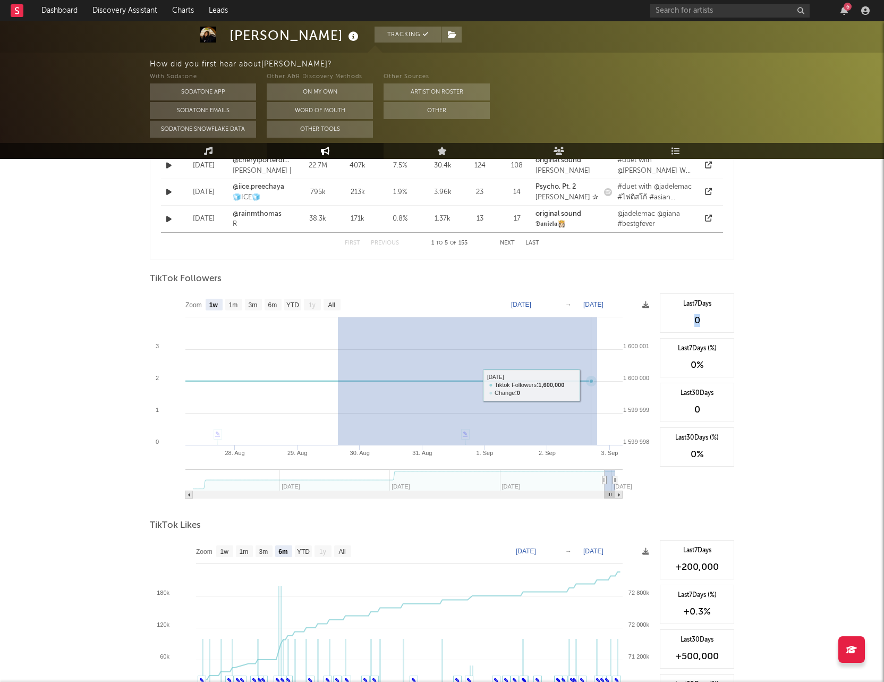
drag, startPoint x: 338, startPoint y: 384, endPoint x: 601, endPoint y: 384, distance: 263.0
click at [601, 384] on icon "Created with Highcharts 10.3.3 1. Sep 28. Aug 29. Aug 30. Aug 31. Aug 2. Sep 3.…" at bounding box center [402, 399] width 505 height 213
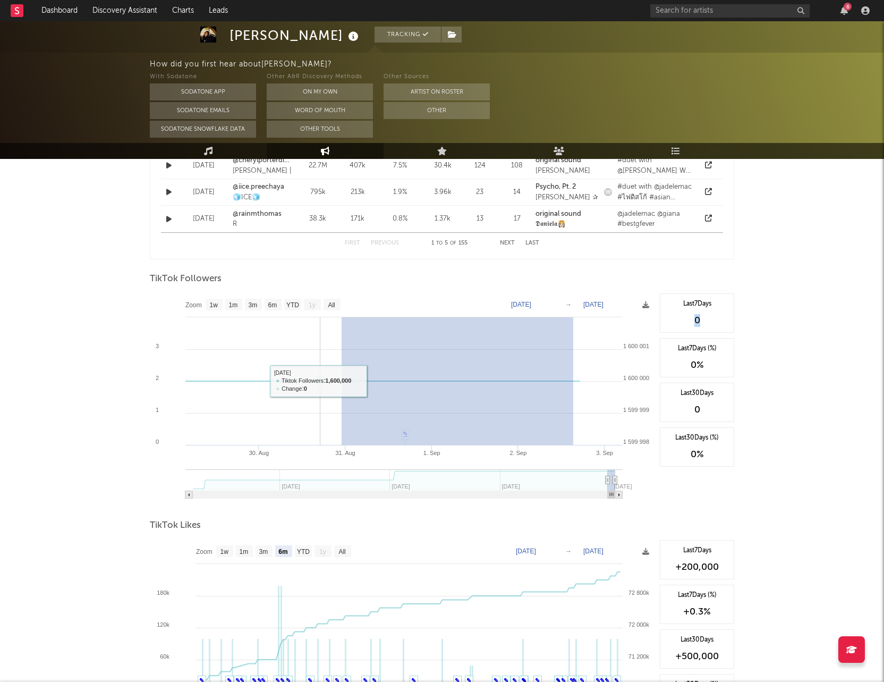
drag, startPoint x: 573, startPoint y: 380, endPoint x: 301, endPoint y: 375, distance: 272.6
type input "2025-08-30"
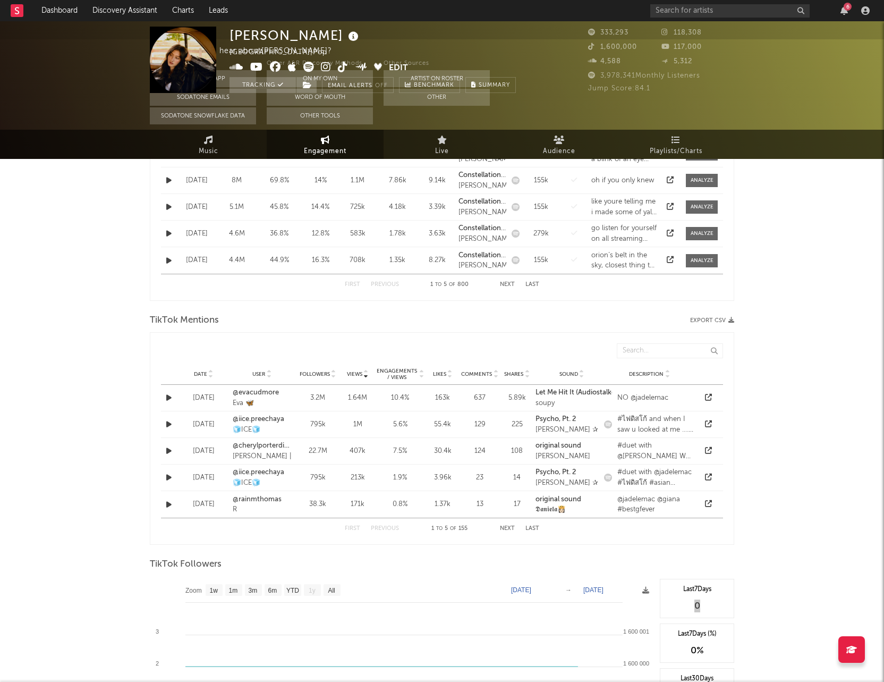
scroll to position [0, 0]
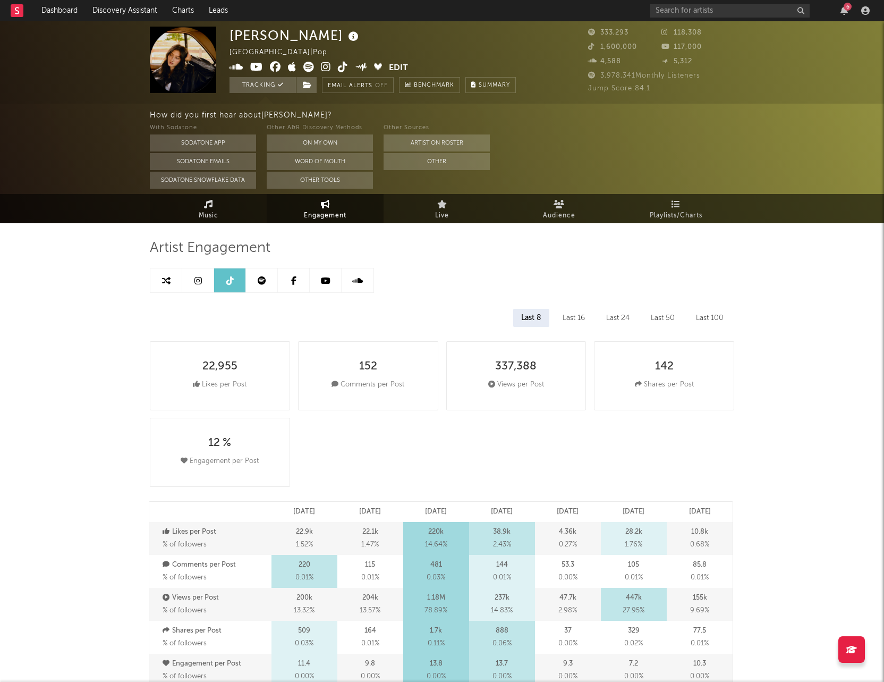
click at [219, 204] on link "Music" at bounding box center [208, 208] width 117 height 29
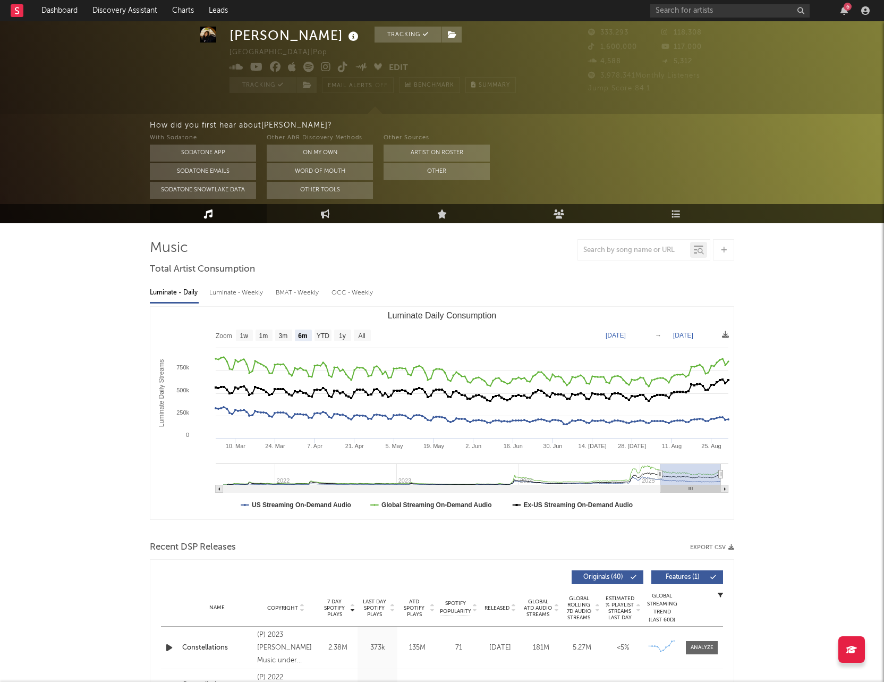
scroll to position [24, 0]
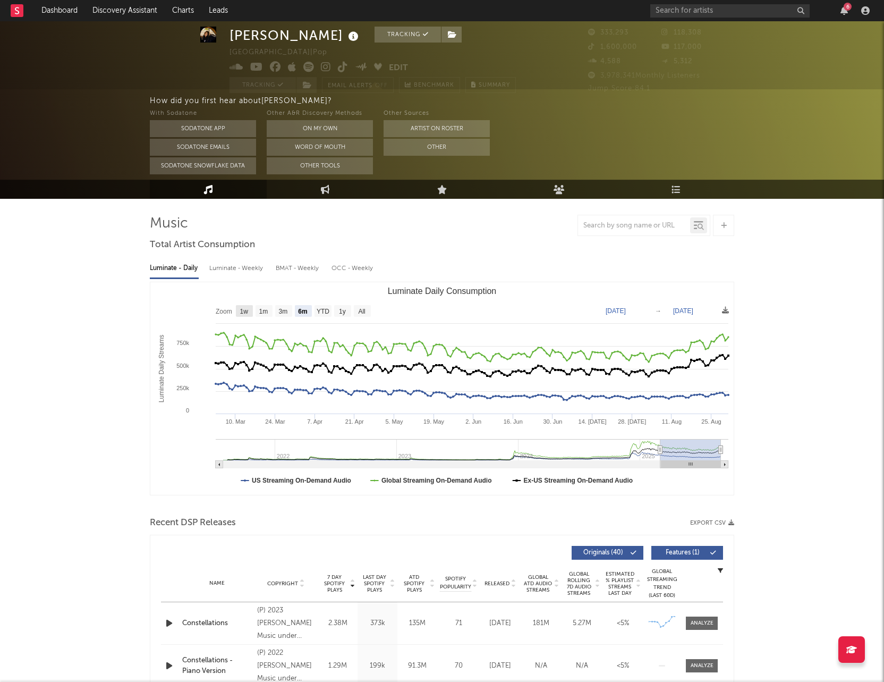
click at [243, 309] on text "1w" at bounding box center [244, 311] width 9 height 7
select select "1w"
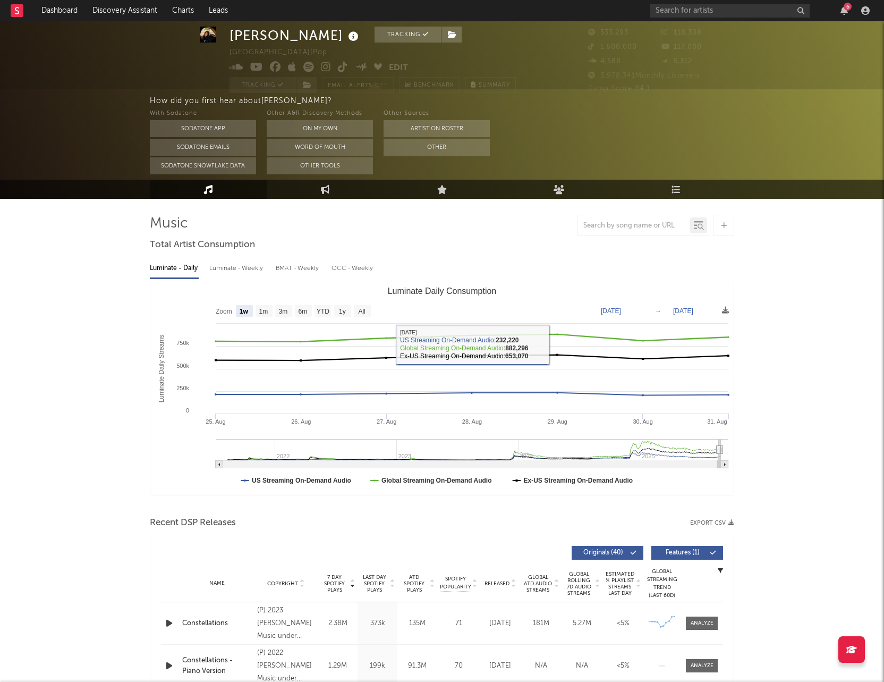
click at [621, 309] on text "Aug 25, 2025" at bounding box center [611, 310] width 20 height 7
click at [615, 310] on input "2025-08-25" at bounding box center [618, 311] width 49 height 11
type input "2025-08-15"
click at [692, 309] on text "[DATE]" at bounding box center [683, 310] width 20 height 7
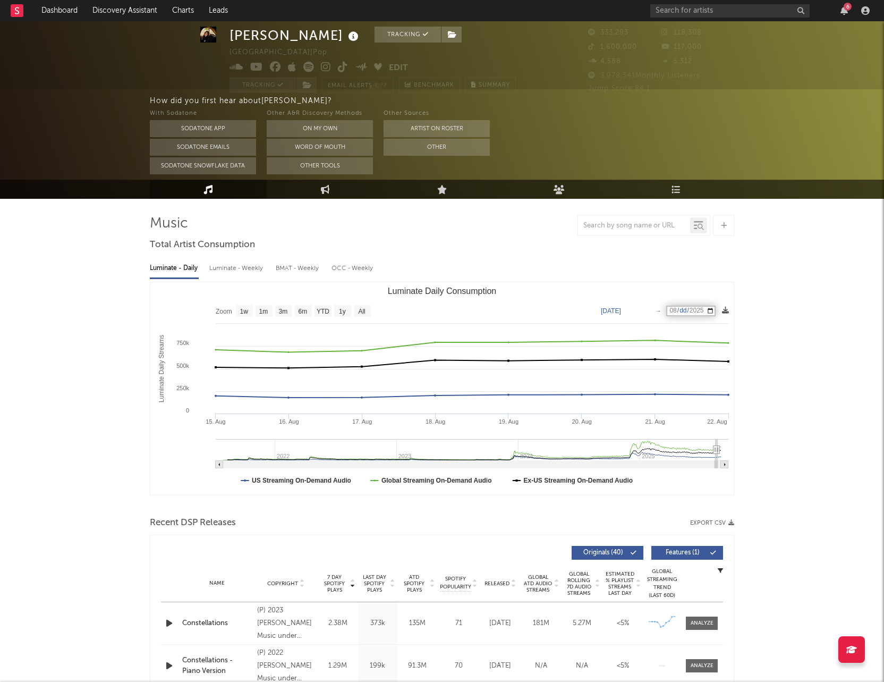
click at [727, 311] on icon at bounding box center [725, 310] width 7 height 7
click at [717, 317] on span "Download as CSV" at bounding box center [677, 323] width 106 height 18
click at [699, 322] on span "Download as CSV" at bounding box center [677, 323] width 106 height 18
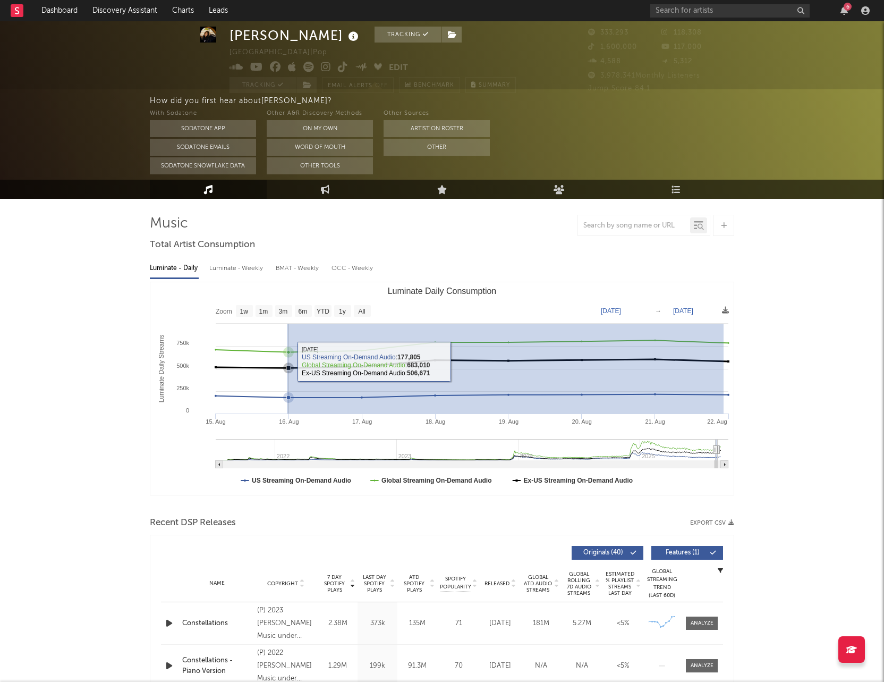
drag, startPoint x: 724, startPoint y: 342, endPoint x: 287, endPoint y: 363, distance: 437.3
type input "2025-08-21"
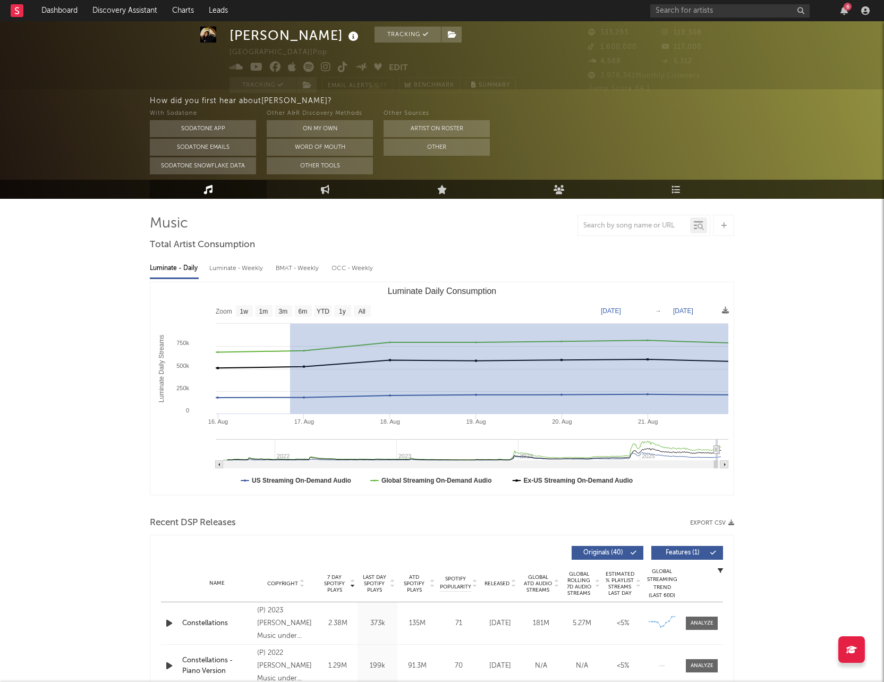
drag, startPoint x: 290, startPoint y: 359, endPoint x: 739, endPoint y: 350, distance: 448.5
type input "[DATE]"
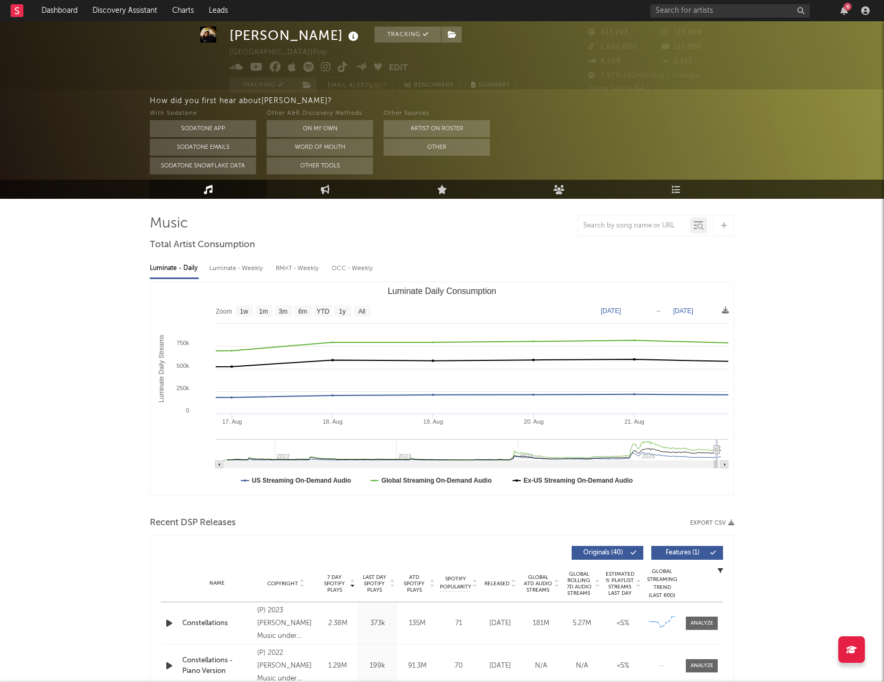
click at [692, 311] on text "Aug 21, 2025" at bounding box center [683, 310] width 20 height 7
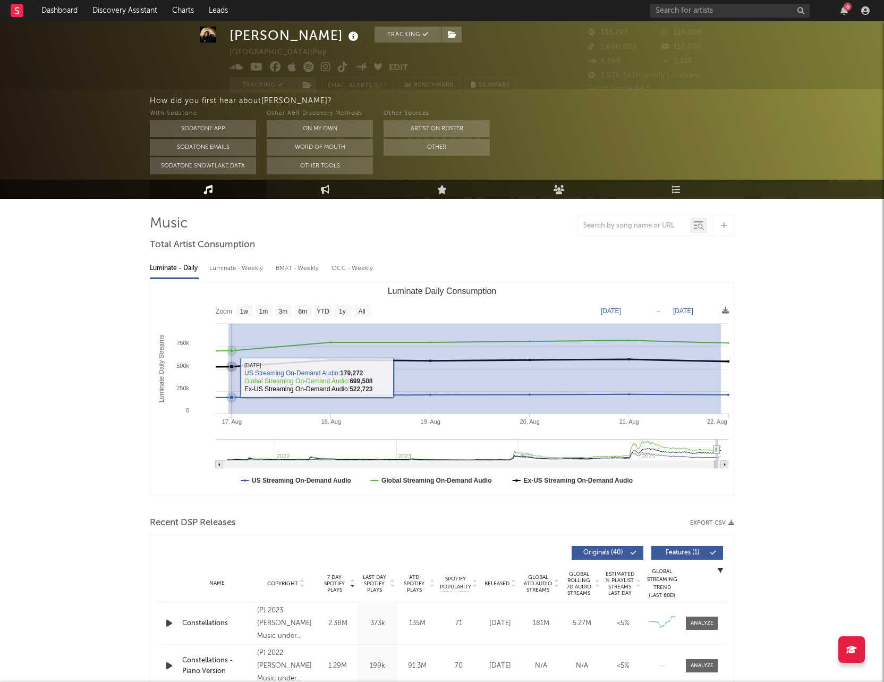
drag, startPoint x: 721, startPoint y: 366, endPoint x: 228, endPoint y: 378, distance: 492.2
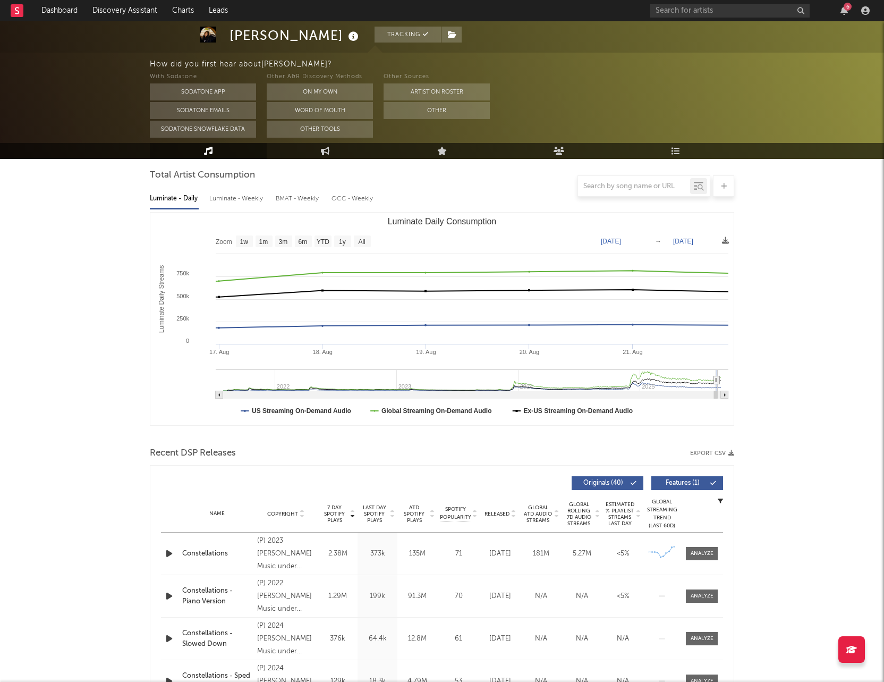
scroll to position [95, 0]
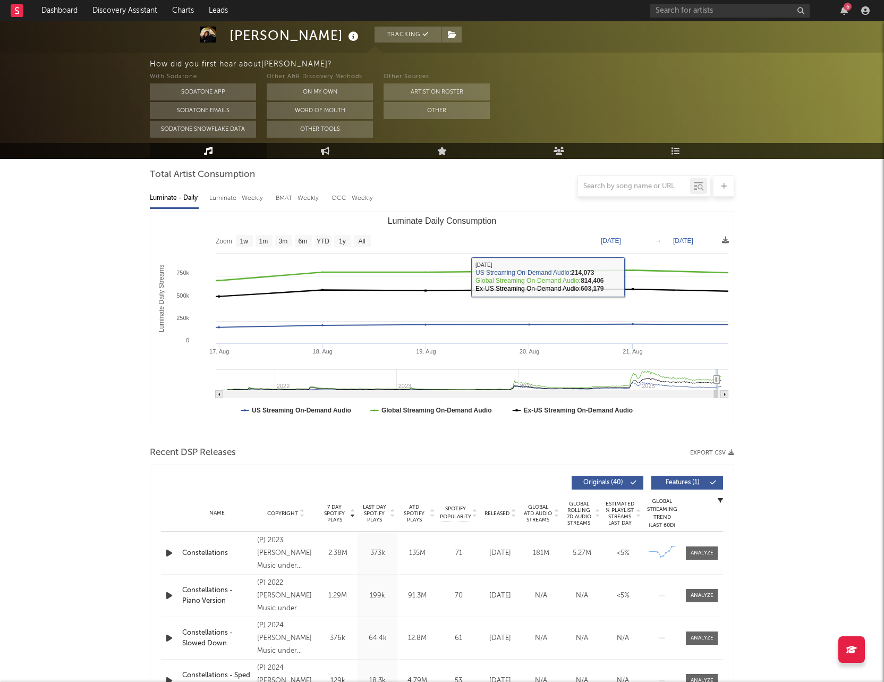
click at [689, 237] on text "Aug 21, 2025" at bounding box center [683, 240] width 20 height 7
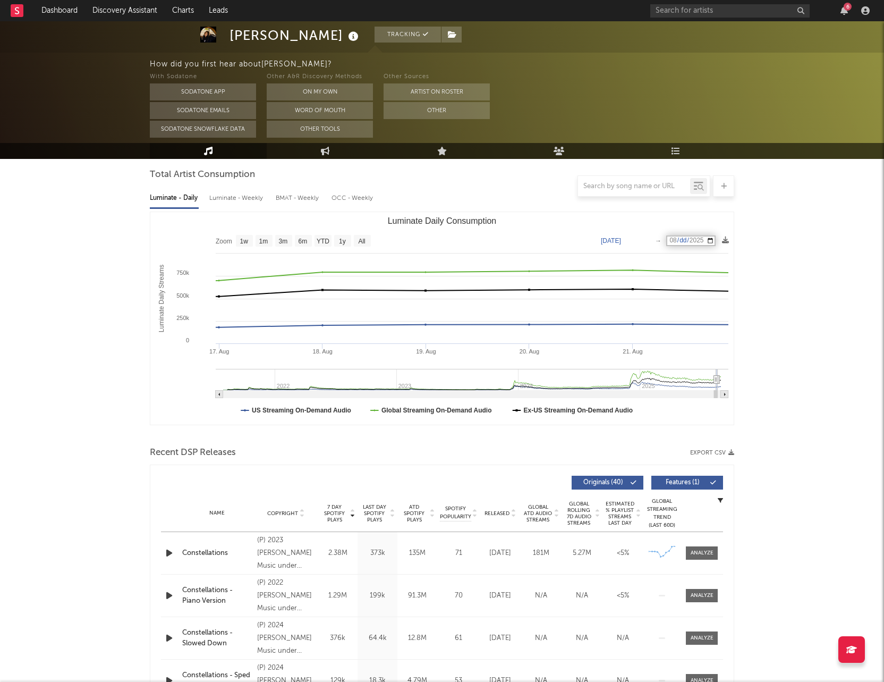
type input "[DATE]"
click at [621, 240] on text "[DATE]" at bounding box center [611, 240] width 20 height 7
click at [616, 241] on input "[DATE]" at bounding box center [618, 240] width 49 height 11
type input "2025-08-15"
click at [725, 240] on icon at bounding box center [725, 239] width 7 height 7
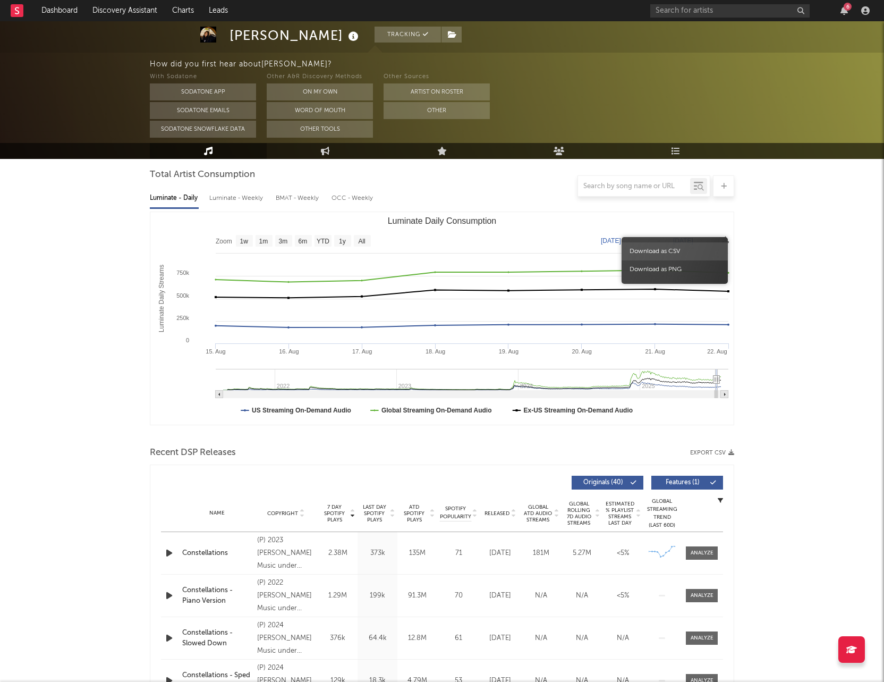
click at [715, 244] on span "Download as CSV" at bounding box center [675, 251] width 106 height 18
click at [685, 248] on span "Download as CSV" at bounding box center [675, 251] width 106 height 18
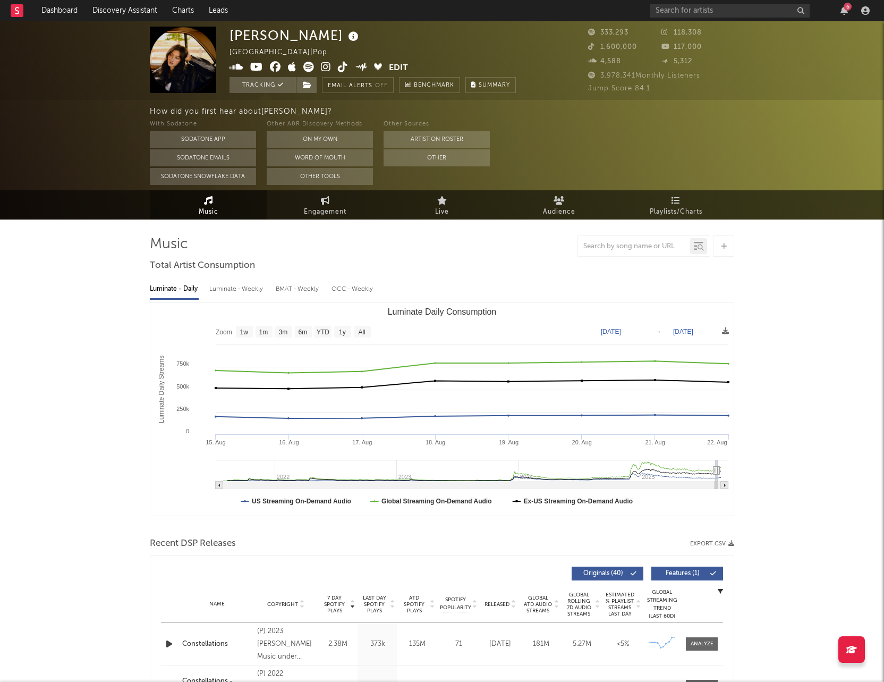
scroll to position [4, 0]
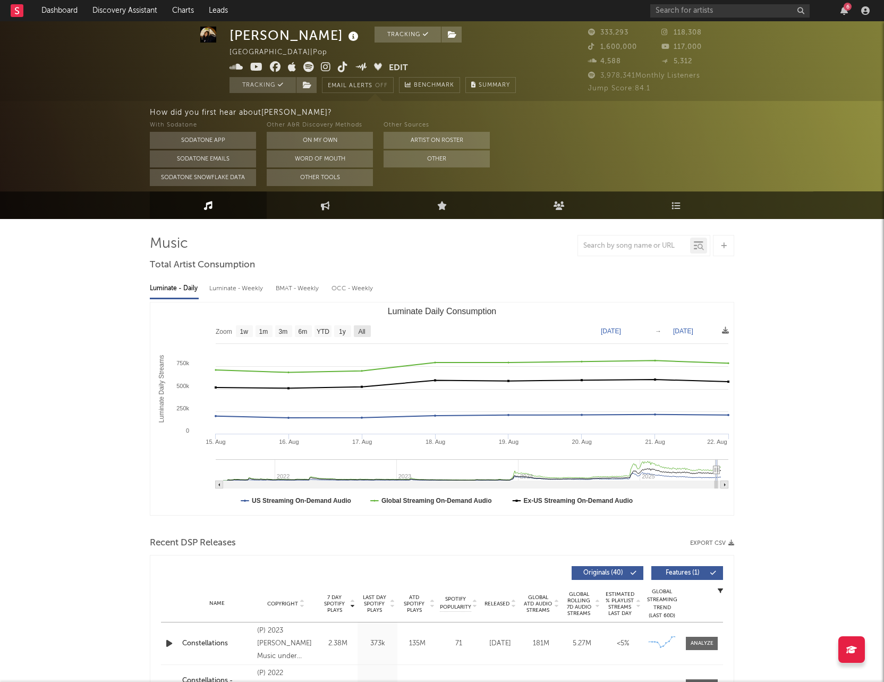
click at [363, 335] on text "All" at bounding box center [361, 331] width 7 height 7
select select "All"
type input "2021-07-29"
type input "[DATE]"
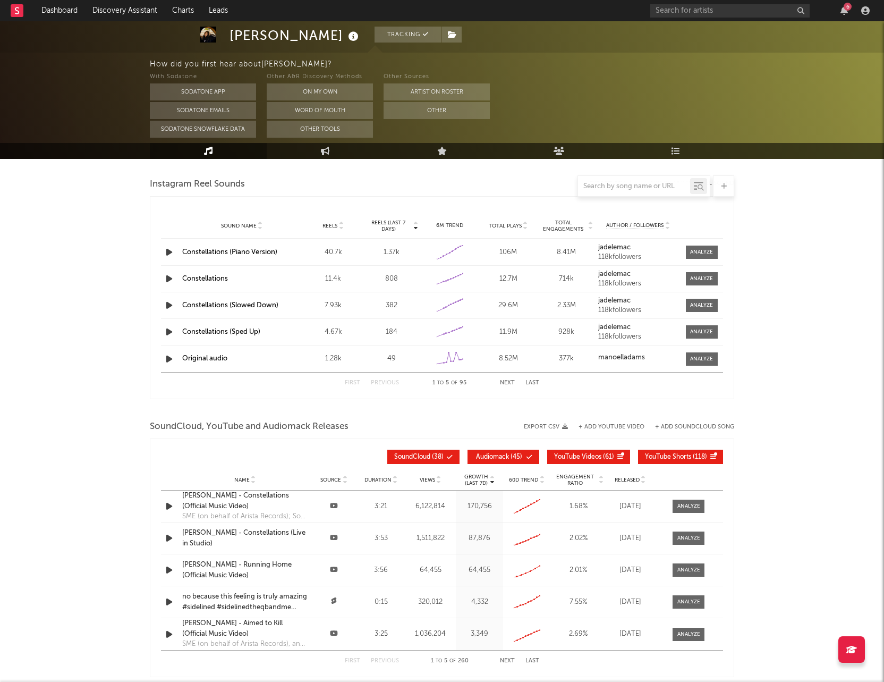
scroll to position [971, 0]
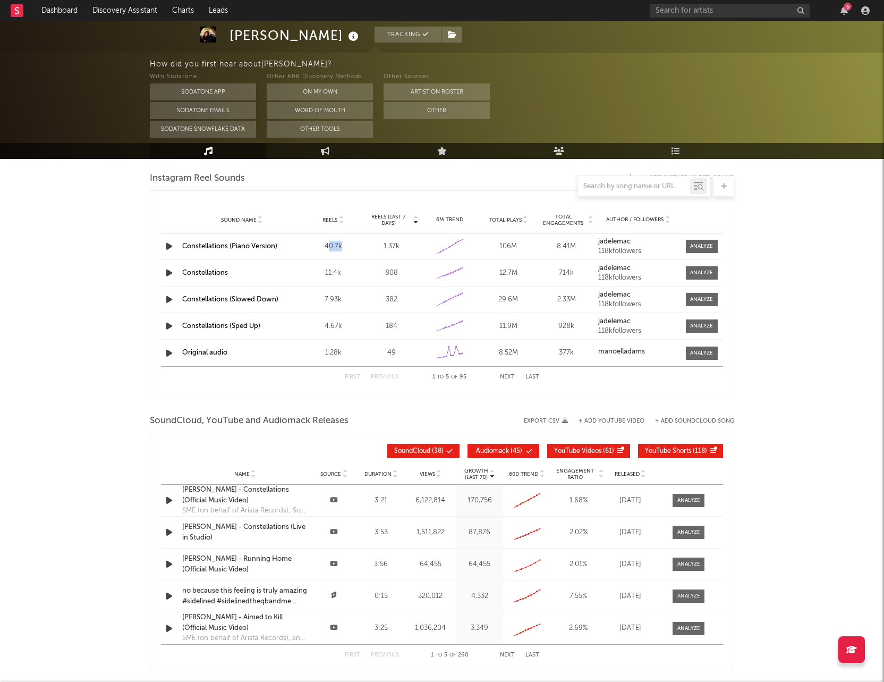
drag, startPoint x: 350, startPoint y: 248, endPoint x: 327, endPoint y: 247, distance: 22.4
click at [327, 247] on div "40.7k" at bounding box center [333, 246] width 53 height 11
drag, startPoint x: 343, startPoint y: 277, endPoint x: 322, endPoint y: 245, distance: 38.8
click at [322, 245] on div "Sound Name Constellations (Piano Version) Reels 40.7k Reels (last 7 days) 1.37k…" at bounding box center [442, 299] width 562 height 133
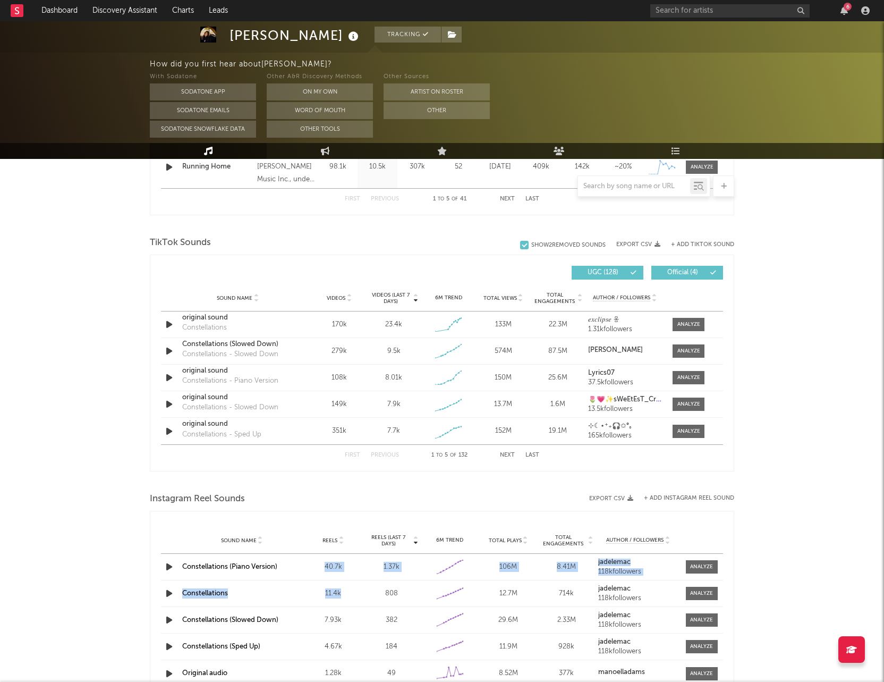
scroll to position [650, 0]
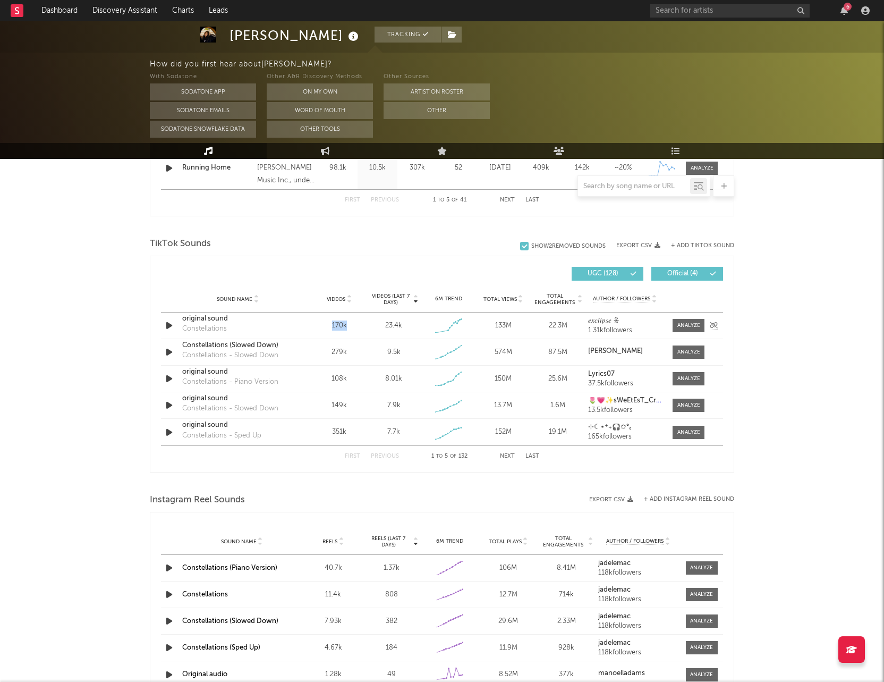
drag, startPoint x: 348, startPoint y: 327, endPoint x: 330, endPoint y: 327, distance: 17.5
click at [330, 327] on div "170k" at bounding box center [339, 325] width 49 height 11
drag, startPoint x: 350, startPoint y: 349, endPoint x: 327, endPoint y: 349, distance: 23.4
click at [327, 349] on div "279k" at bounding box center [339, 352] width 49 height 11
click at [506, 457] on button "Next" at bounding box center [507, 456] width 15 height 6
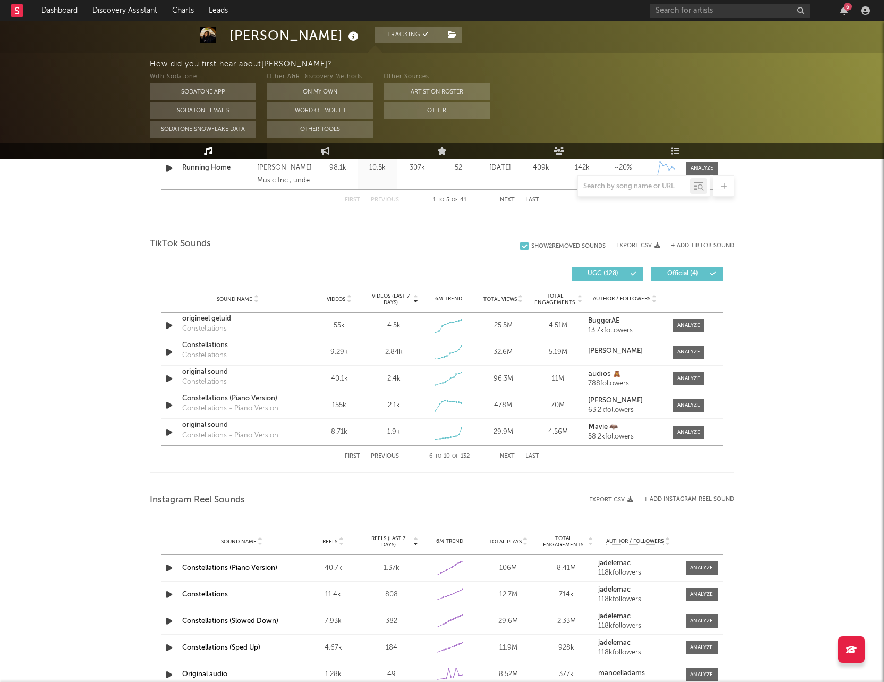
click at [506, 457] on button "Next" at bounding box center [507, 456] width 15 height 6
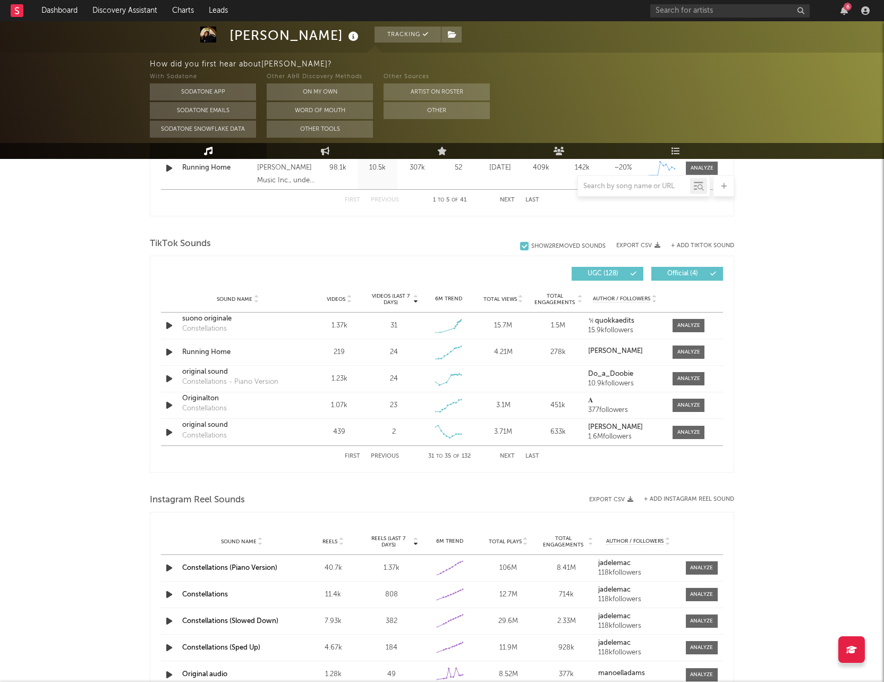
click at [505, 456] on button "Next" at bounding box center [507, 456] width 15 height 6
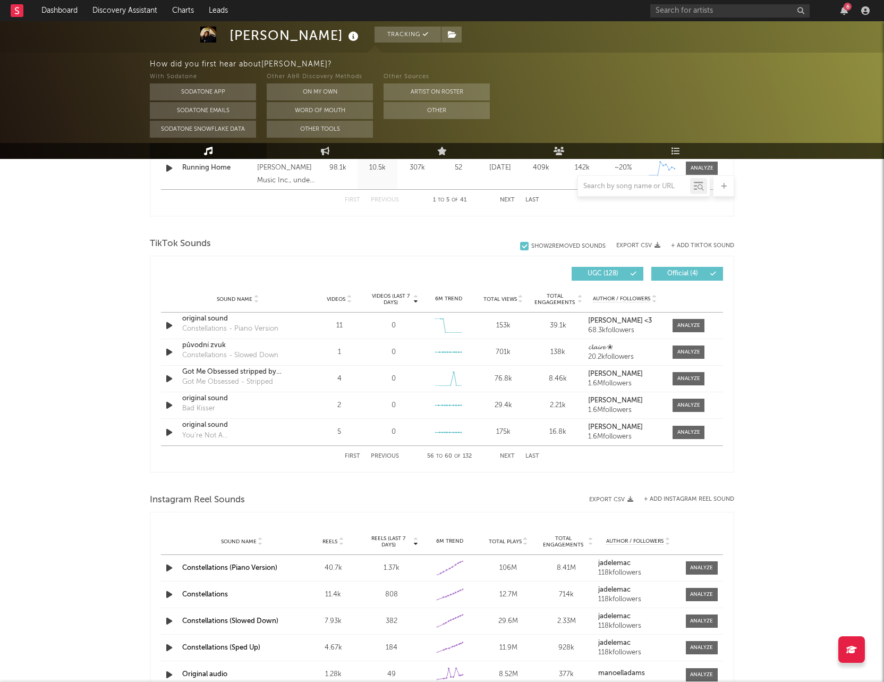
click at [505, 456] on button "Next" at bounding box center [507, 456] width 15 height 6
click at [686, 249] on div "+ Add TikTok Sound" at bounding box center [697, 245] width 74 height 11
click at [655, 247] on icon "button" at bounding box center [658, 245] width 6 height 6
drag, startPoint x: 610, startPoint y: 273, endPoint x: 632, endPoint y: 259, distance: 26.5
click at [611, 273] on span "UGC ( 128 )" at bounding box center [603, 273] width 49 height 6
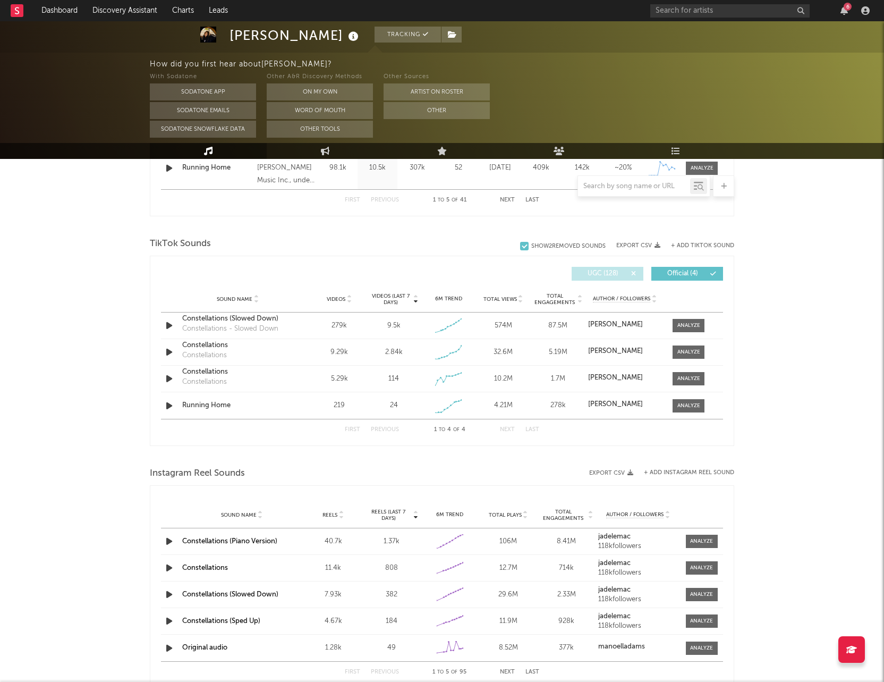
click at [654, 247] on button "Export CSV" at bounding box center [638, 245] width 44 height 6
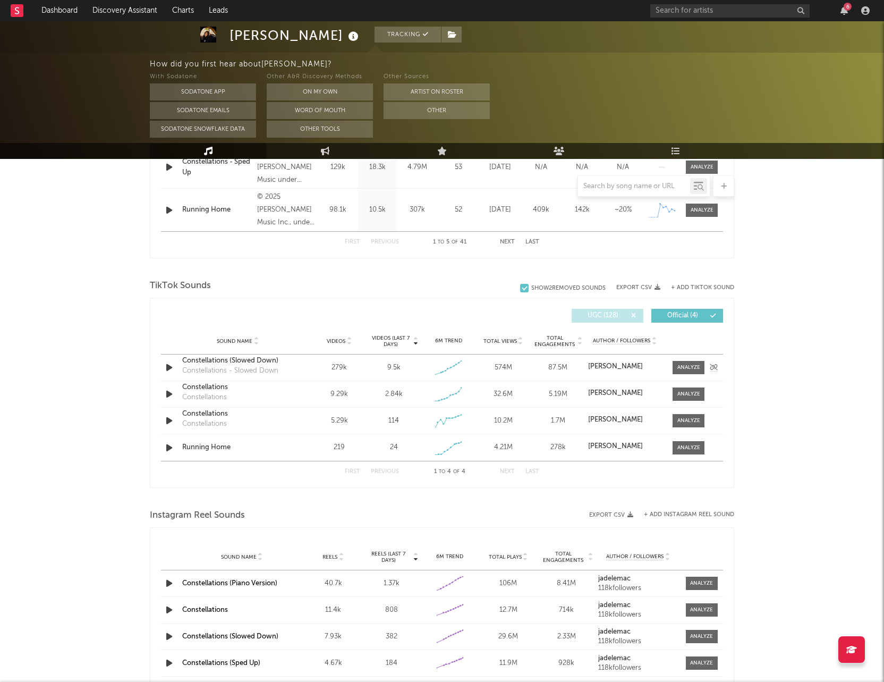
scroll to position [609, 0]
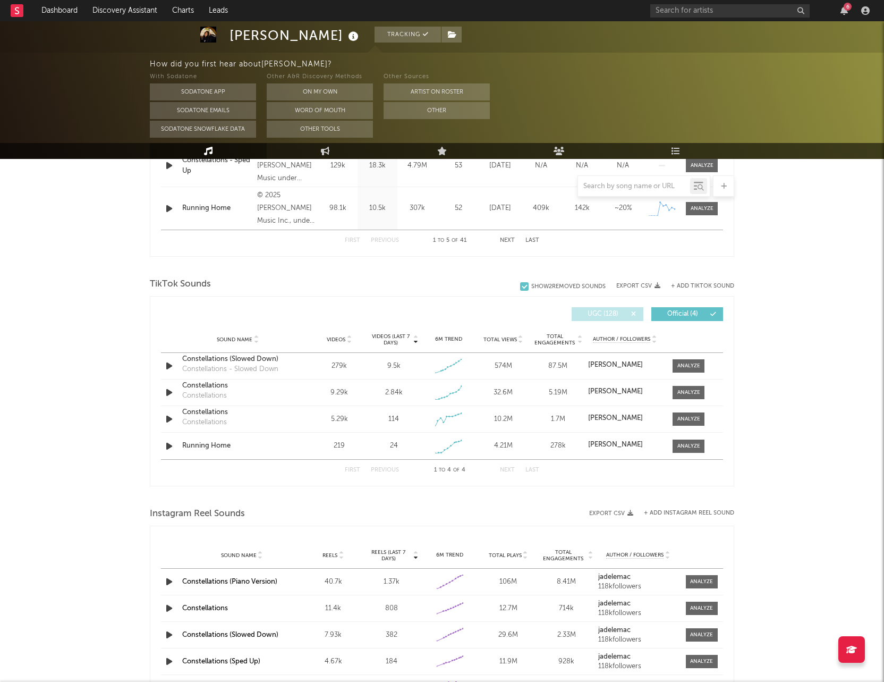
click at [504, 470] on button "Next" at bounding box center [507, 470] width 15 height 6
click at [711, 312] on icon at bounding box center [713, 314] width 6 height 6
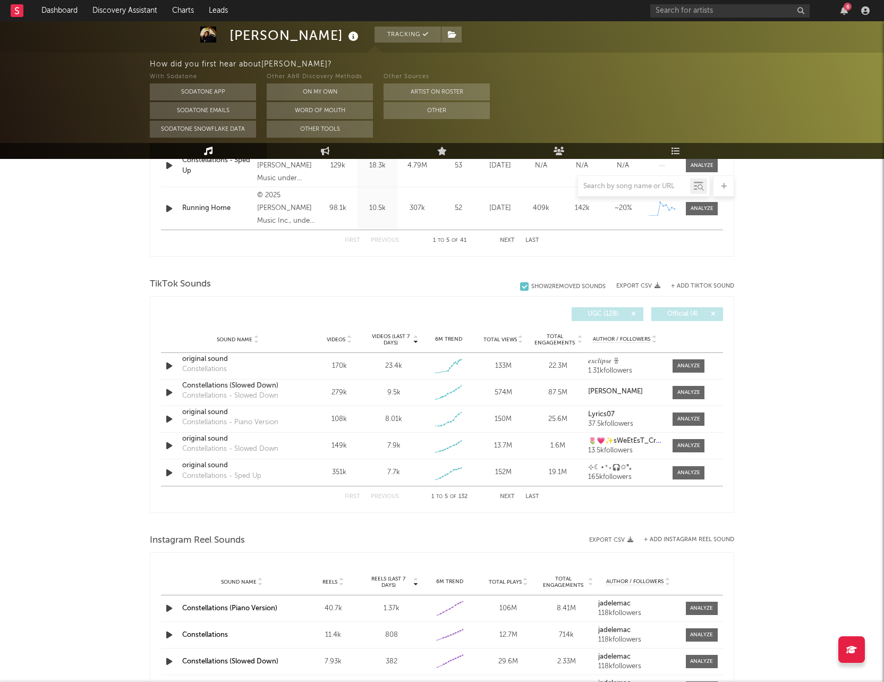
click at [710, 313] on icon at bounding box center [713, 314] width 6 height 6
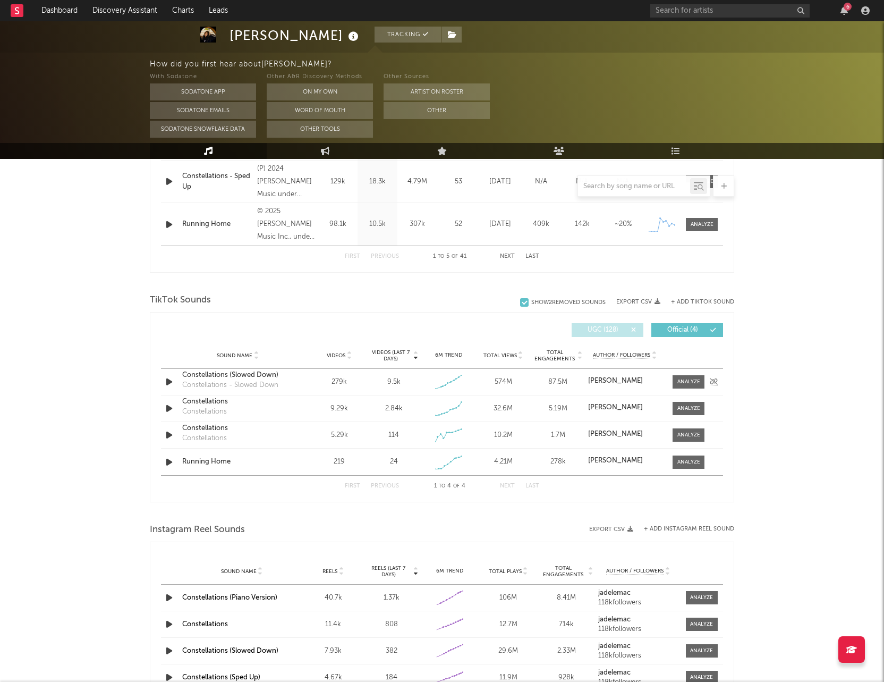
scroll to position [590, 0]
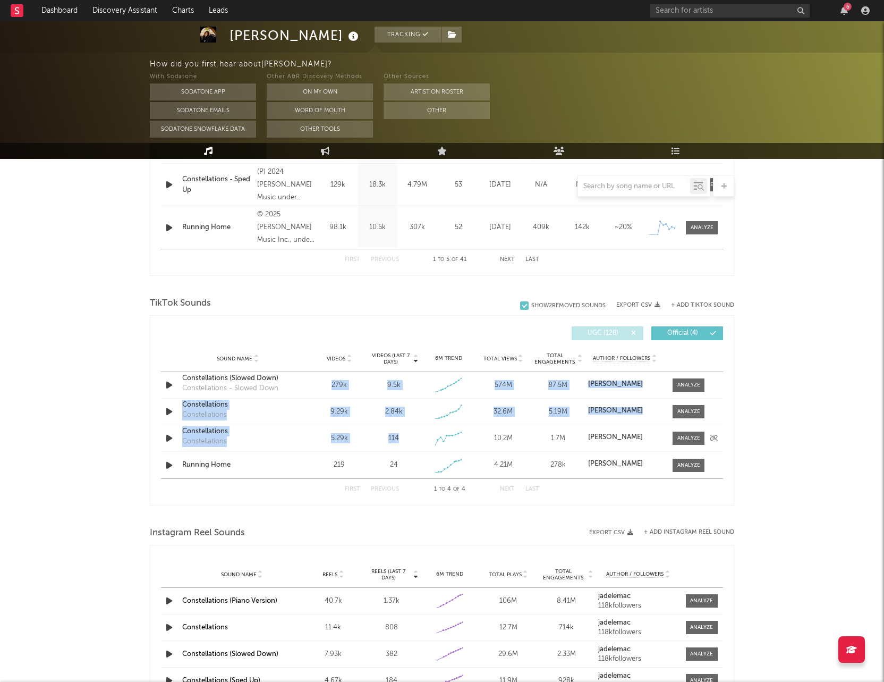
drag, startPoint x: 323, startPoint y: 385, endPoint x: 397, endPoint y: 436, distance: 90.6
click at [397, 436] on div "Sound Name Constellations (Slowed Down) Constellations - Slowed Down Videos 279…" at bounding box center [442, 425] width 562 height 106
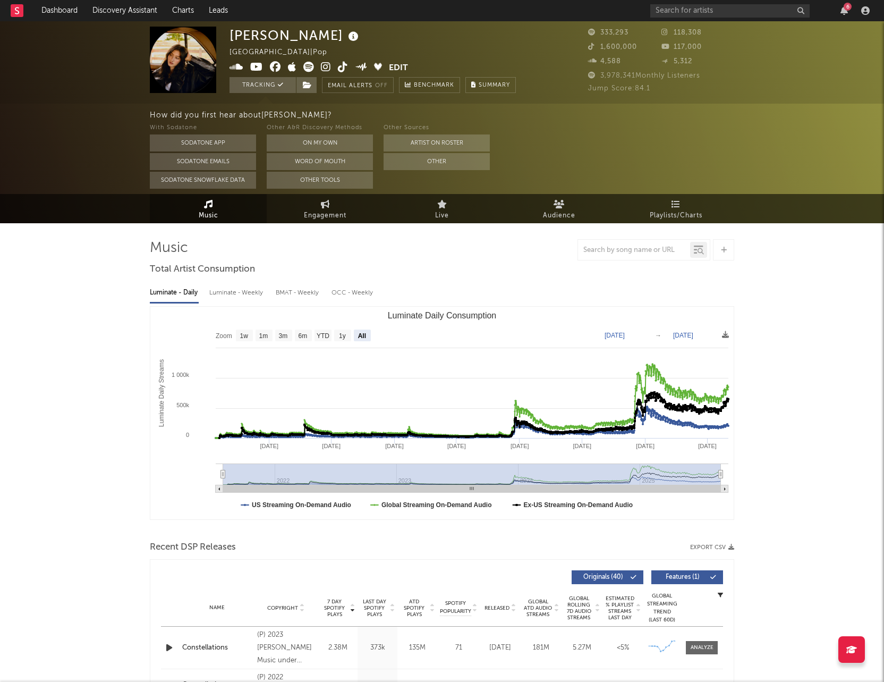
click at [344, 63] on icon at bounding box center [343, 67] width 10 height 11
click at [744, 10] on input "text" at bounding box center [729, 10] width 159 height 13
type input "james johnston"
click at [715, 9] on input "james johnston" at bounding box center [729, 10] width 159 height 13
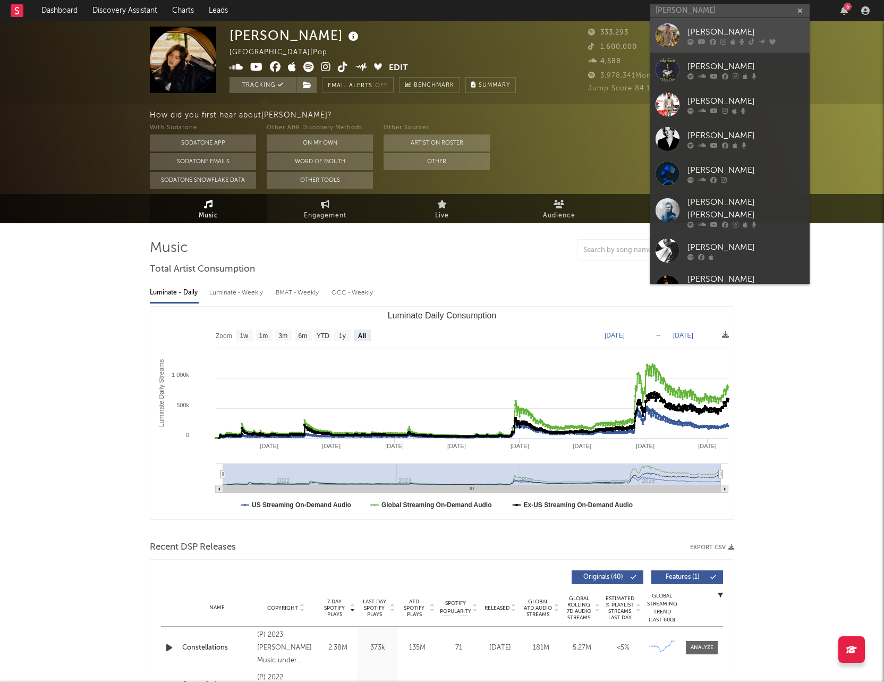
click at [700, 33] on div "[PERSON_NAME]" at bounding box center [746, 32] width 117 height 13
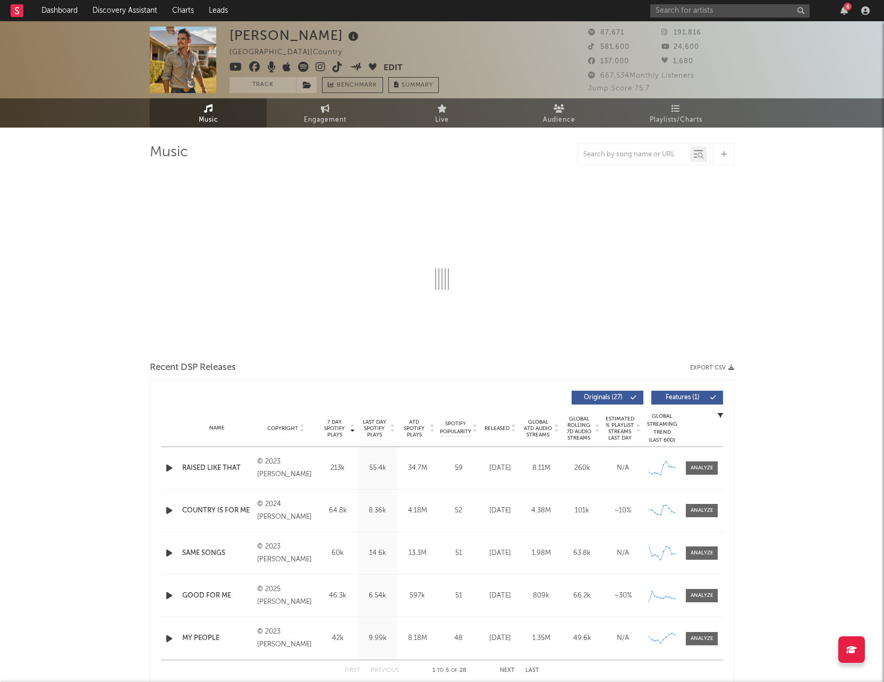
select select "6m"
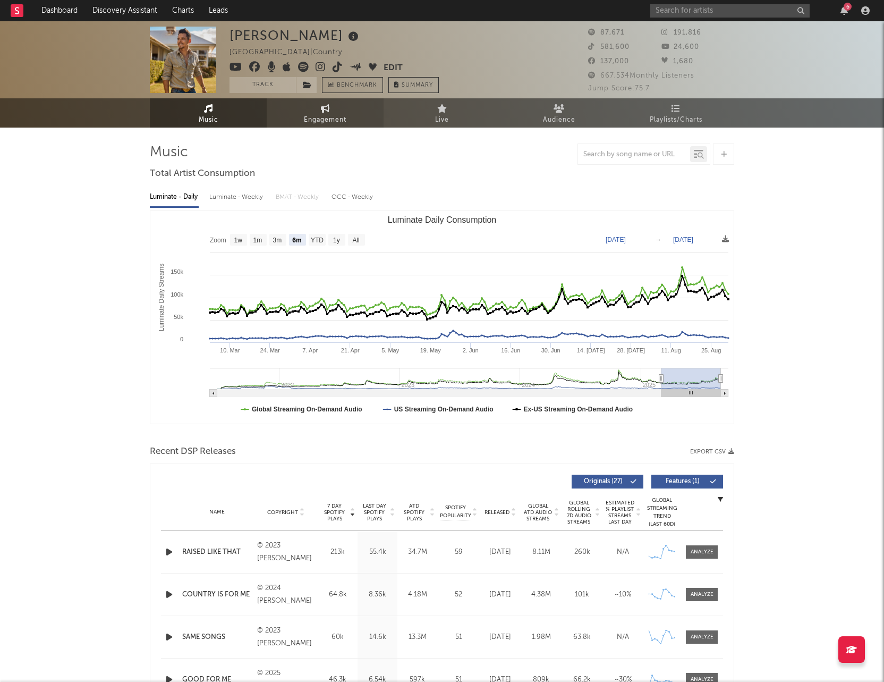
click at [319, 108] on link "Engagement" at bounding box center [325, 112] width 117 height 29
select select "1w"
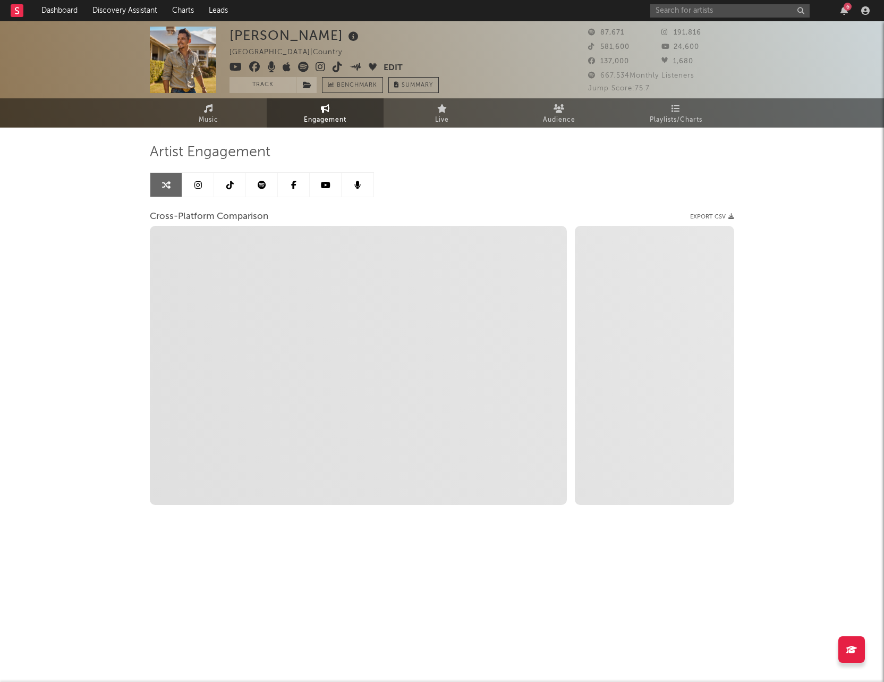
click at [230, 187] on icon at bounding box center [229, 185] width 7 height 9
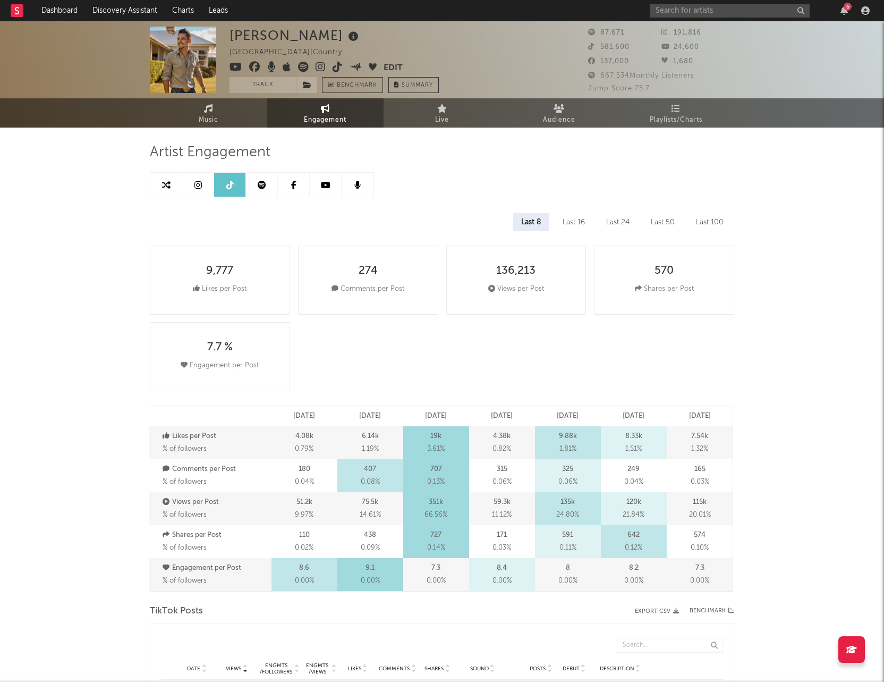
select select "6m"
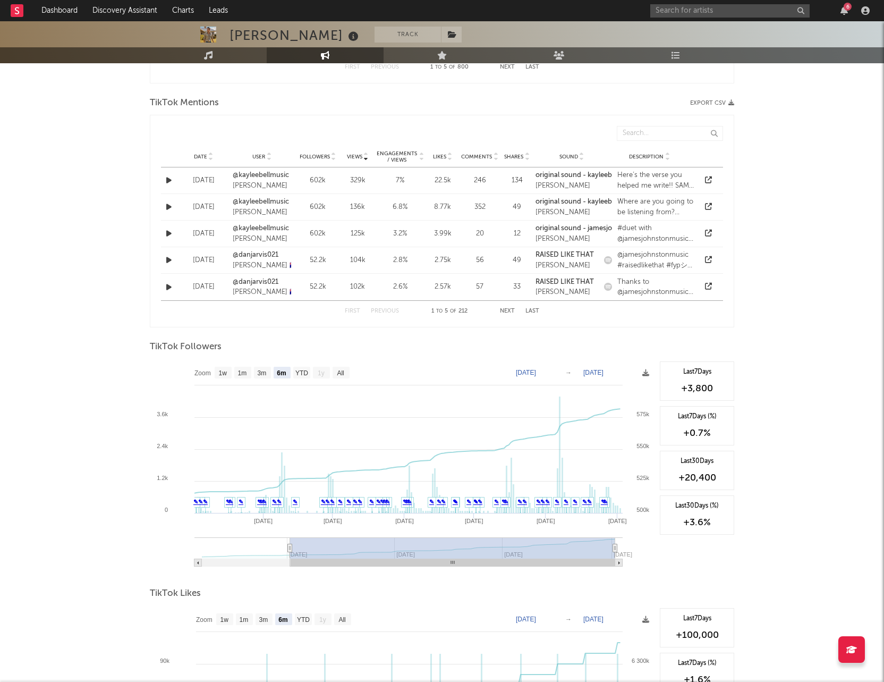
scroll to position [754, 0]
click at [221, 374] on text "1w" at bounding box center [223, 374] width 9 height 7
select select "1w"
type input "[DATE]"
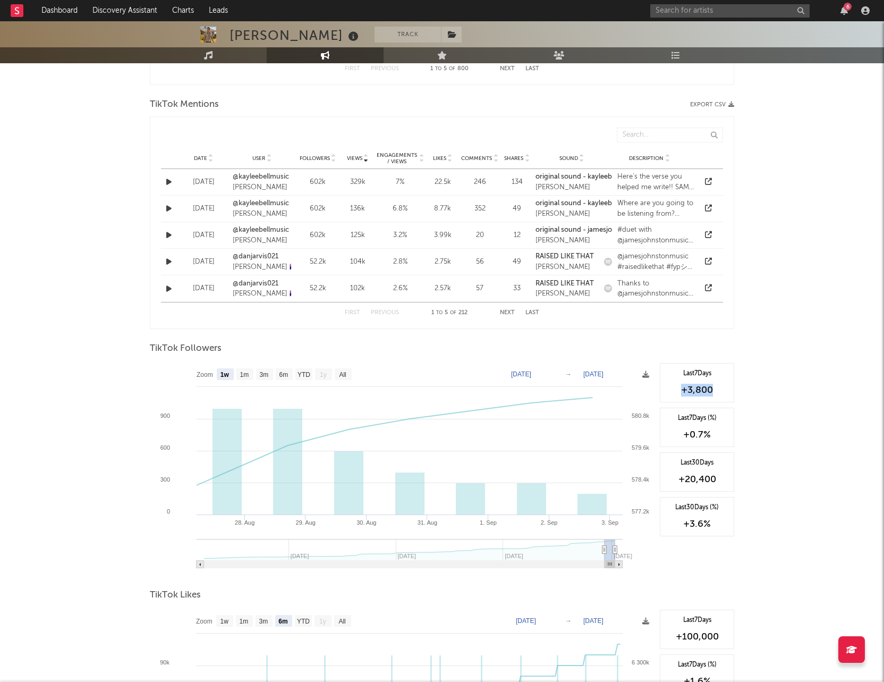
click at [673, 387] on div "+3,800" at bounding box center [697, 390] width 63 height 13
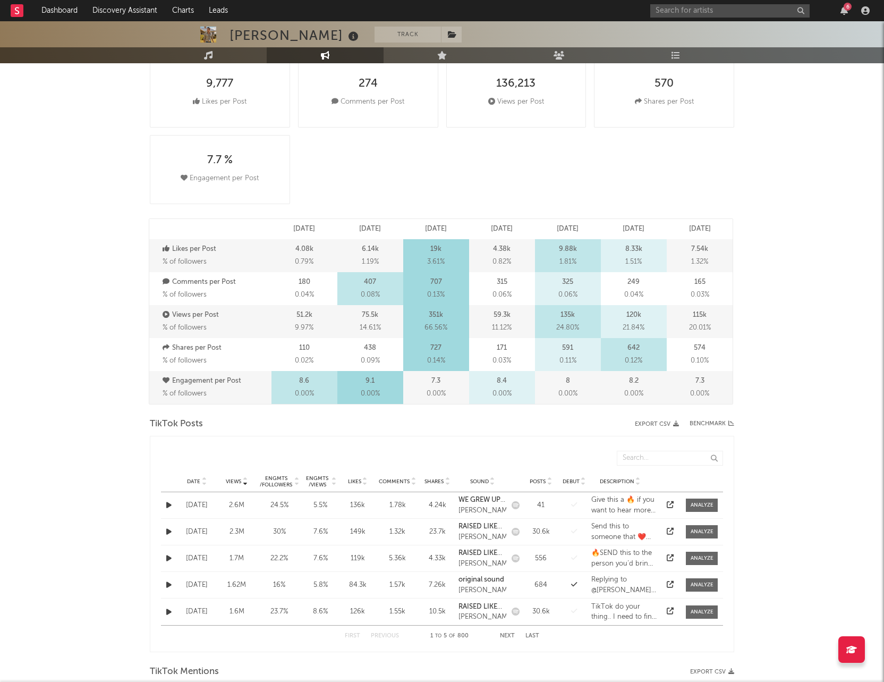
scroll to position [0, 0]
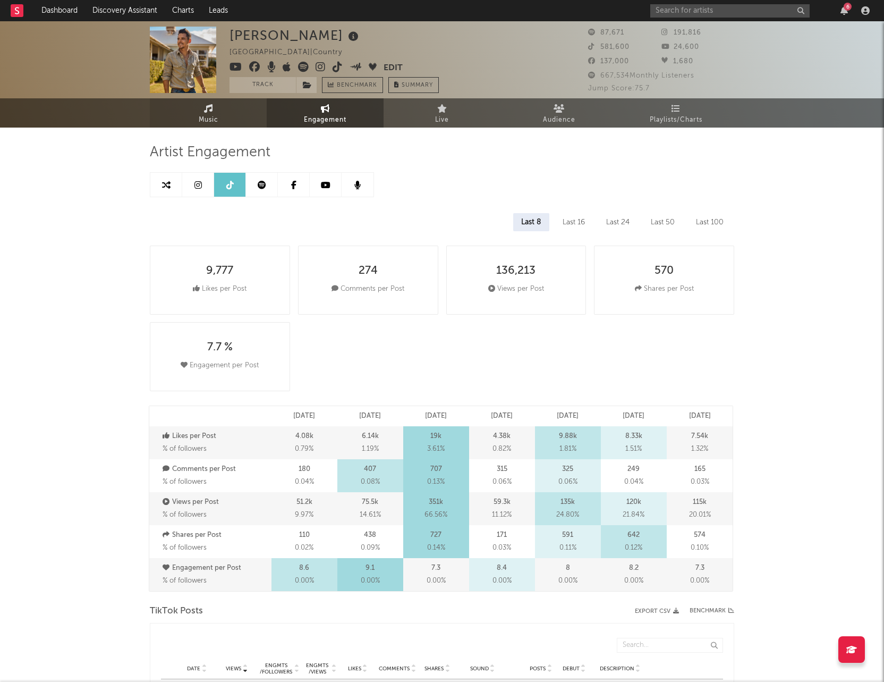
click at [200, 107] on link "Music" at bounding box center [208, 112] width 117 height 29
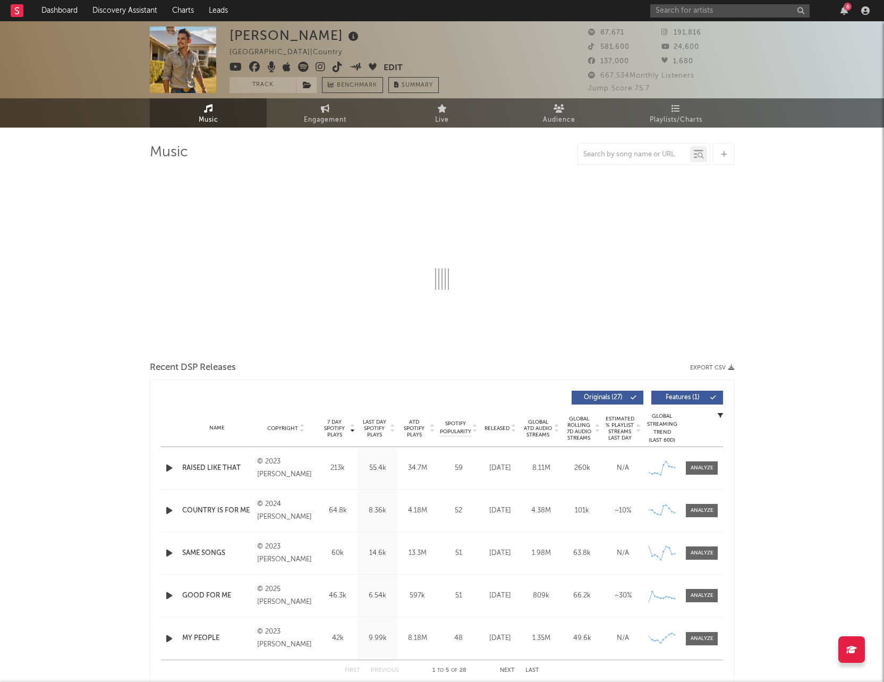
select select "6m"
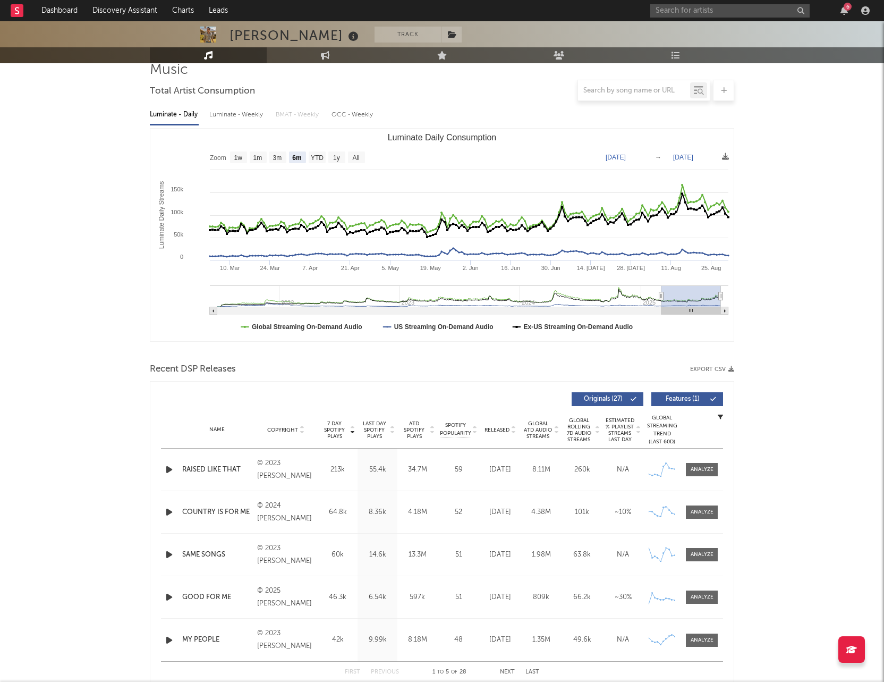
scroll to position [89, 0]
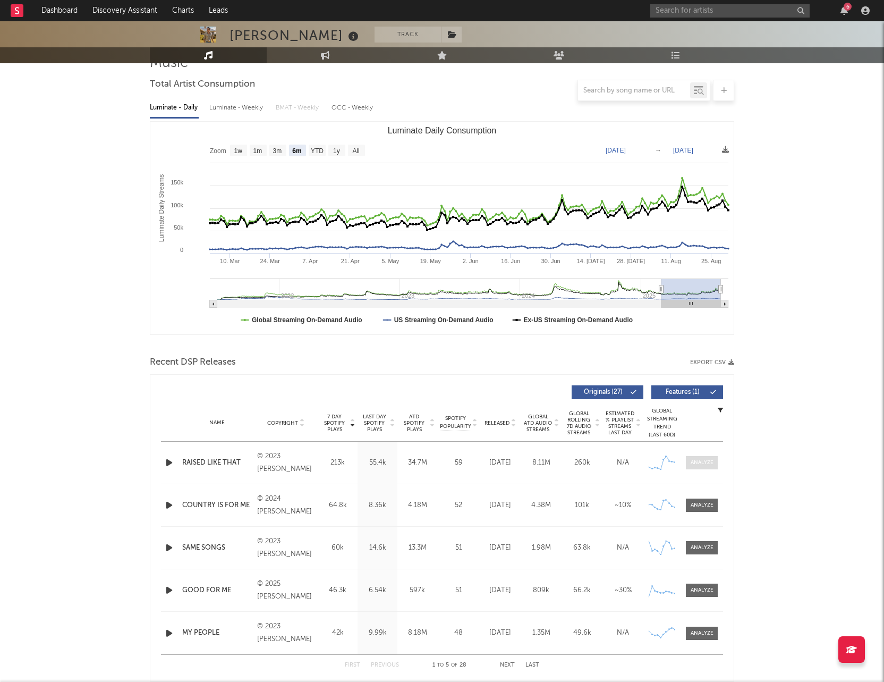
click at [698, 457] on span at bounding box center [702, 462] width 32 height 13
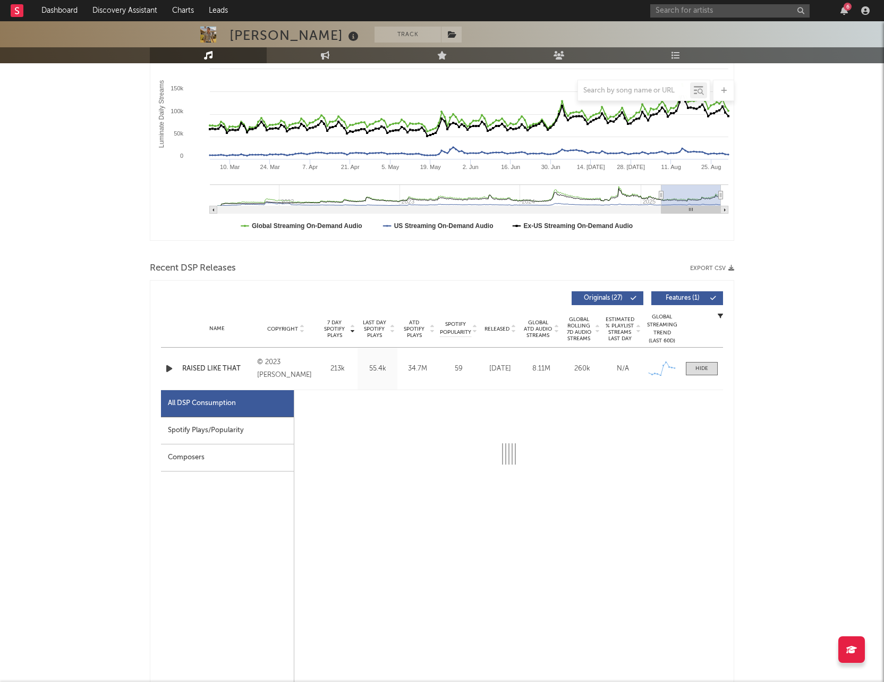
scroll to position [185, 0]
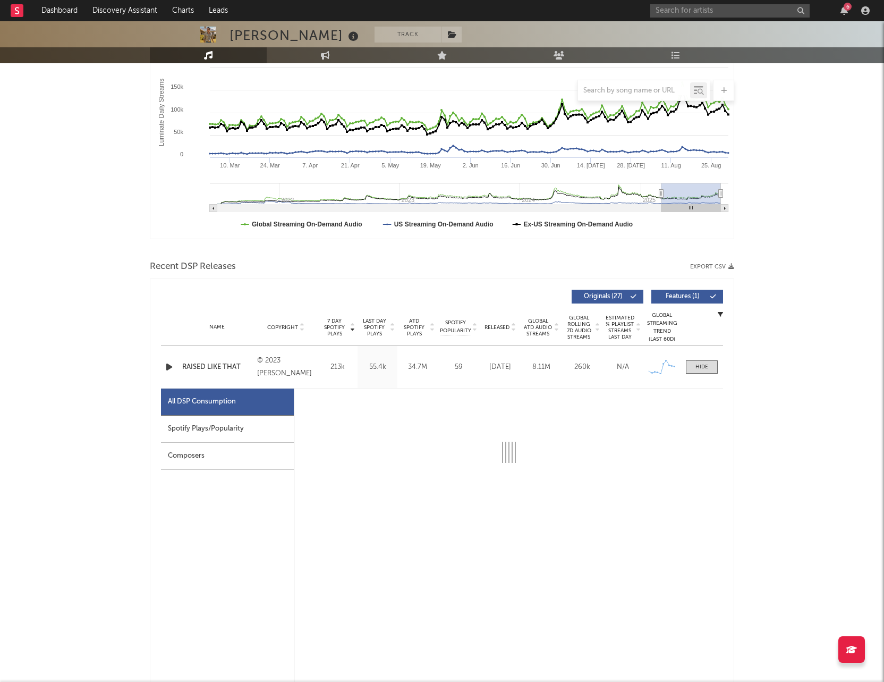
select select "6m"
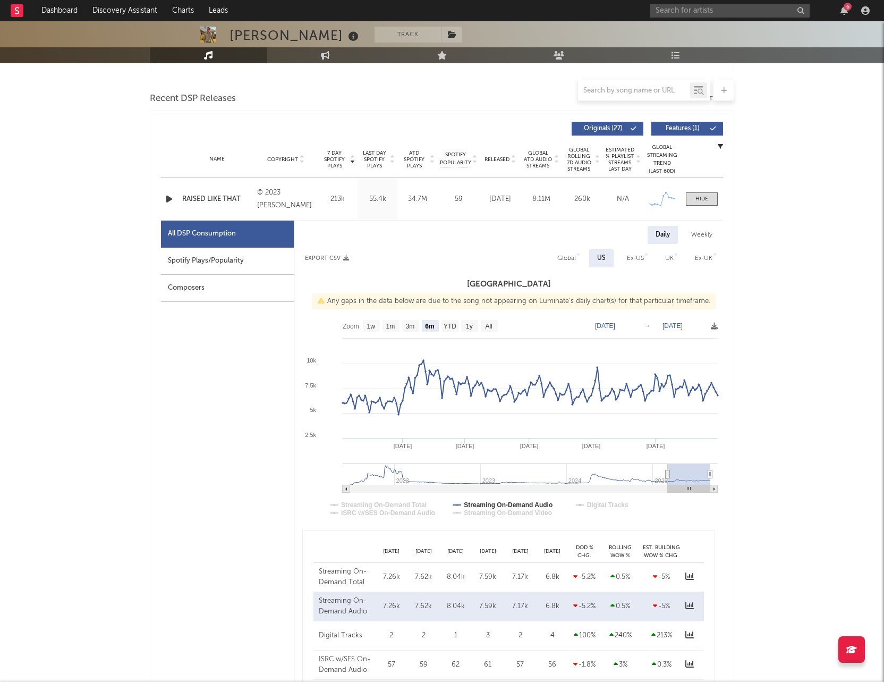
scroll to position [354, 0]
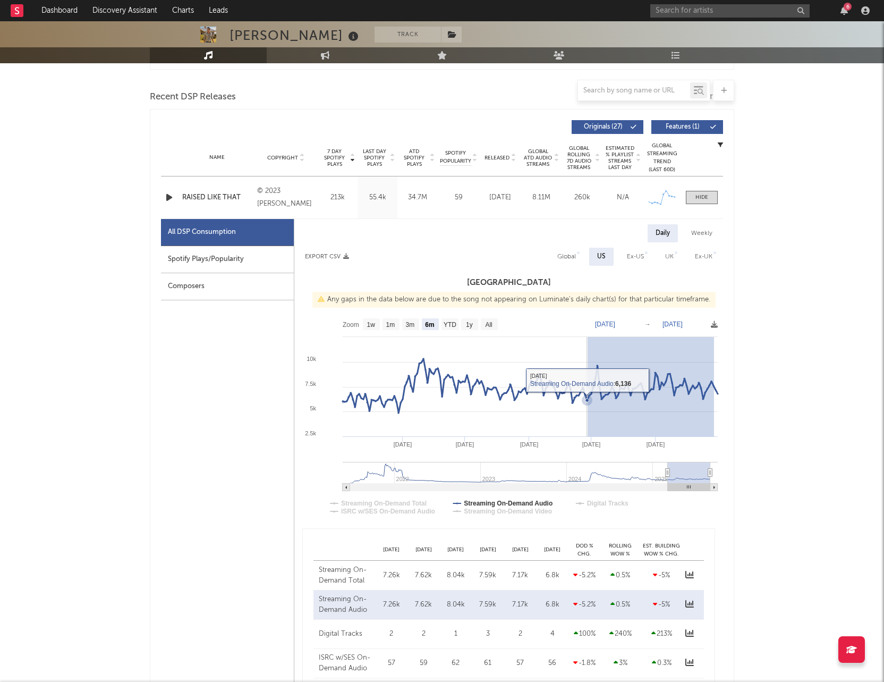
drag, startPoint x: 714, startPoint y: 393, endPoint x: 588, endPoint y: 398, distance: 126.6
type input "2025-06-29"
type input "2025-08-29"
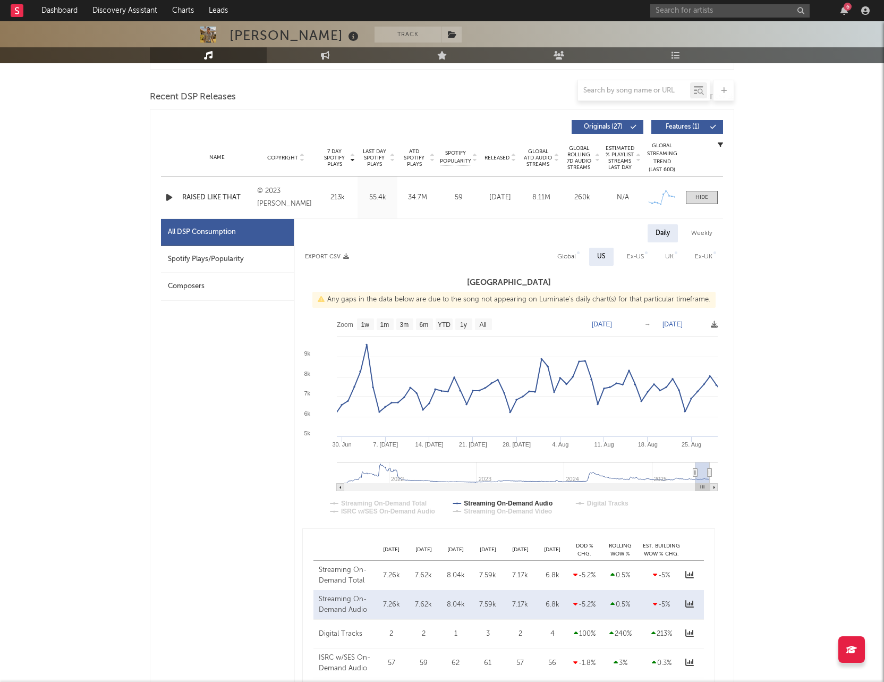
type input "2025-06-30"
type input "[DATE]"
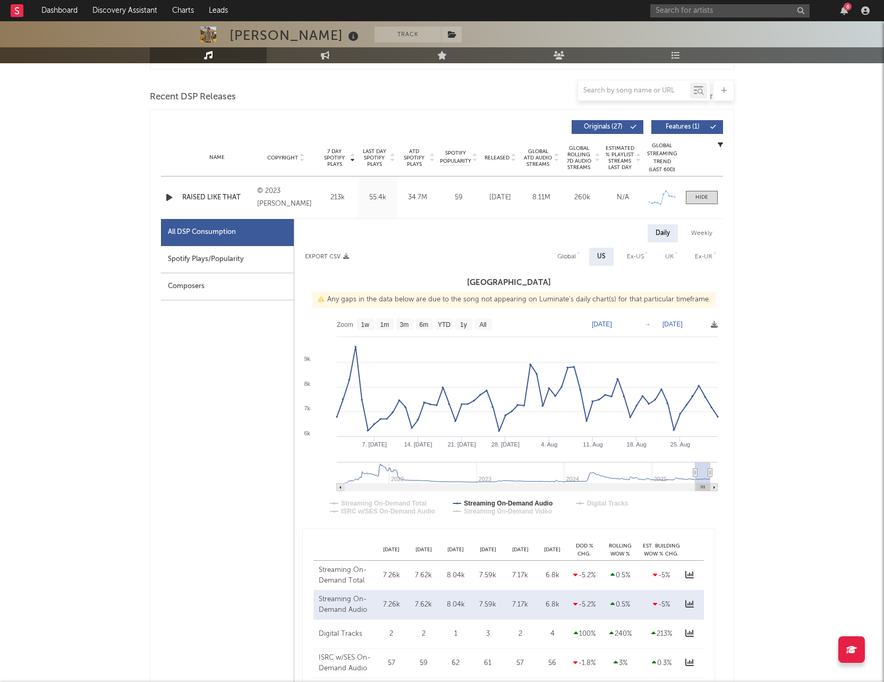
drag, startPoint x: 707, startPoint y: 475, endPoint x: 742, endPoint y: 476, distance: 35.6
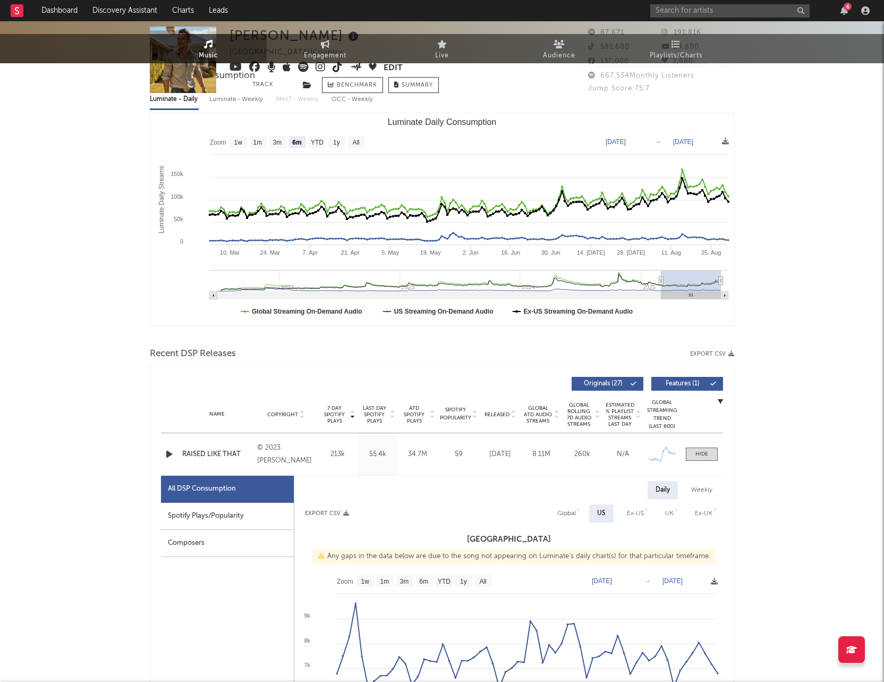
scroll to position [0, 0]
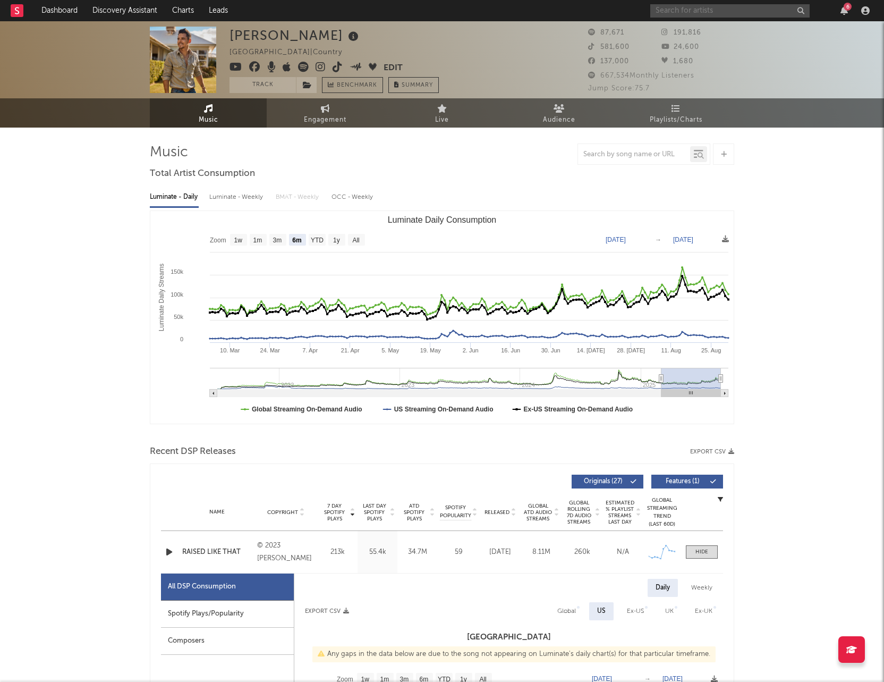
click at [718, 5] on input "text" at bounding box center [729, 10] width 159 height 13
type input "[PERSON_NAME]"
click at [704, 10] on input "[PERSON_NAME]" at bounding box center [729, 10] width 159 height 13
click at [715, 34] on div "[PERSON_NAME]" at bounding box center [746, 32] width 117 height 13
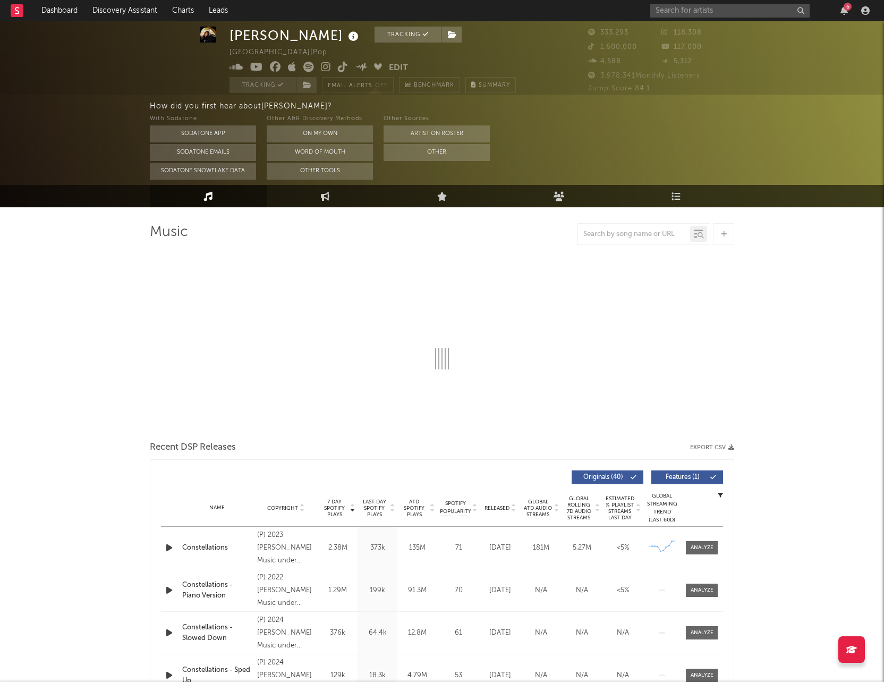
select select "6m"
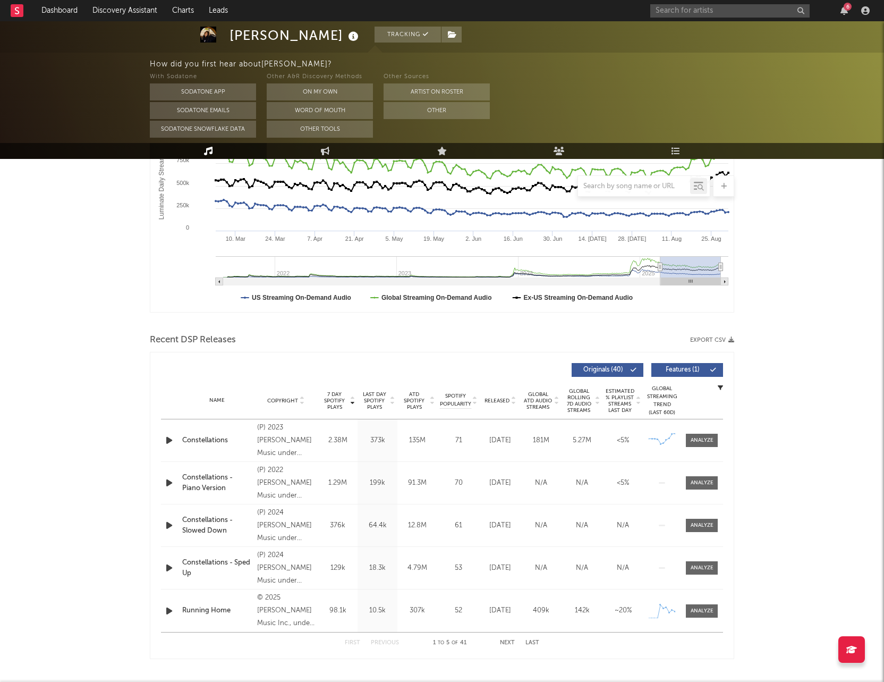
scroll to position [206, 0]
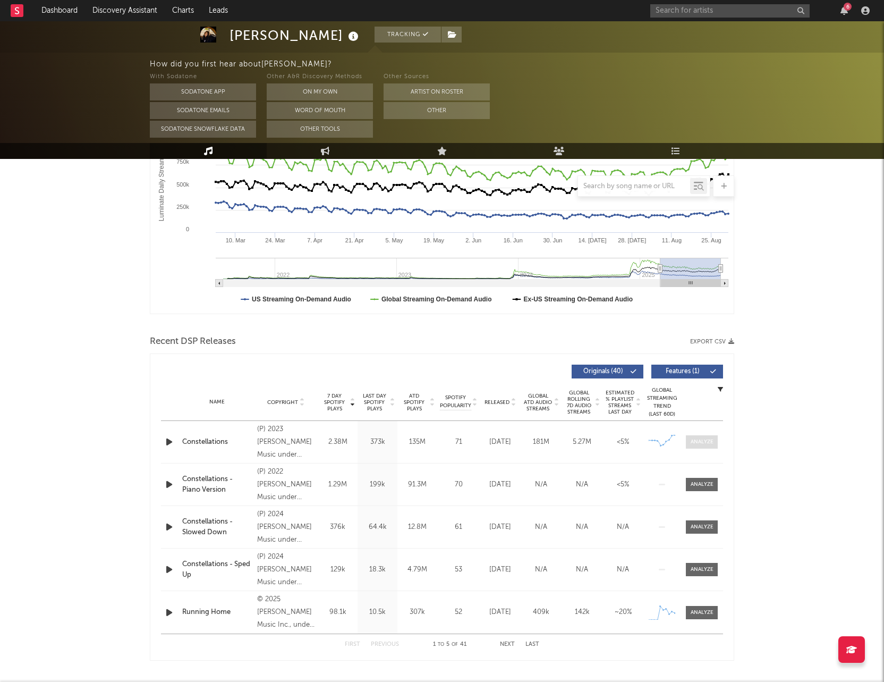
click at [699, 444] on div at bounding box center [702, 442] width 23 height 8
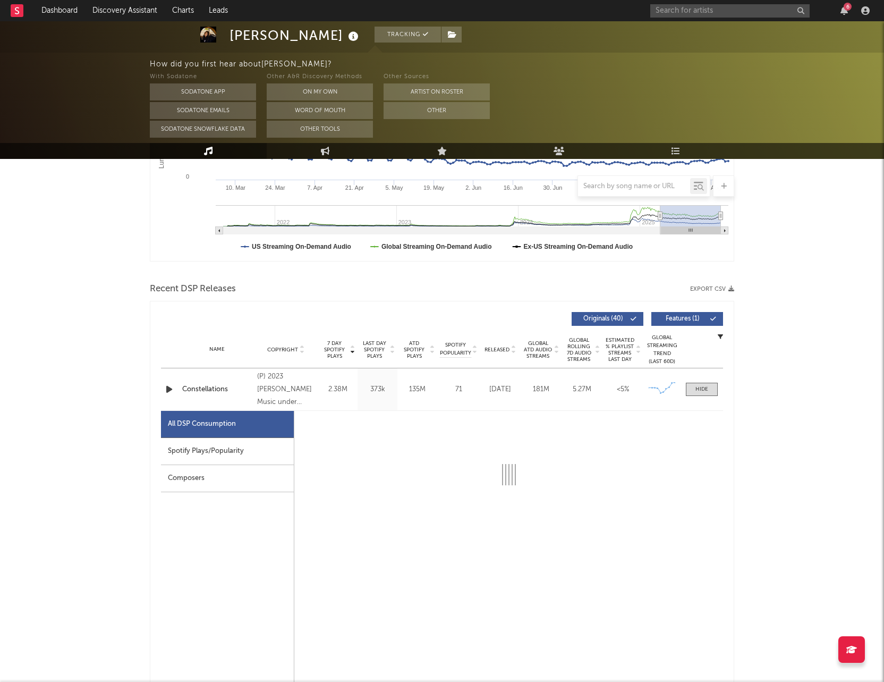
scroll to position [261, 0]
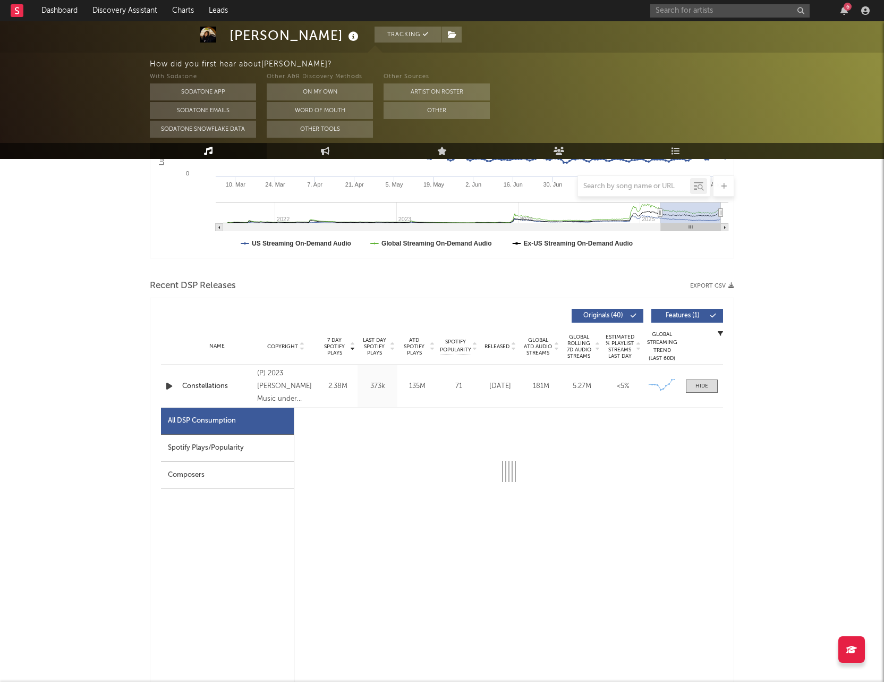
select select "6m"
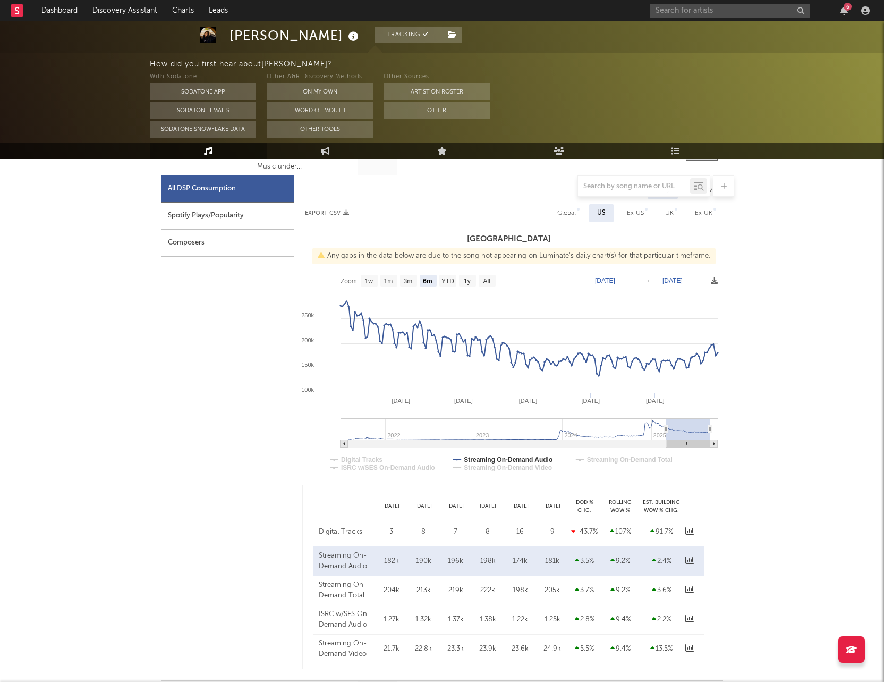
scroll to position [471, 0]
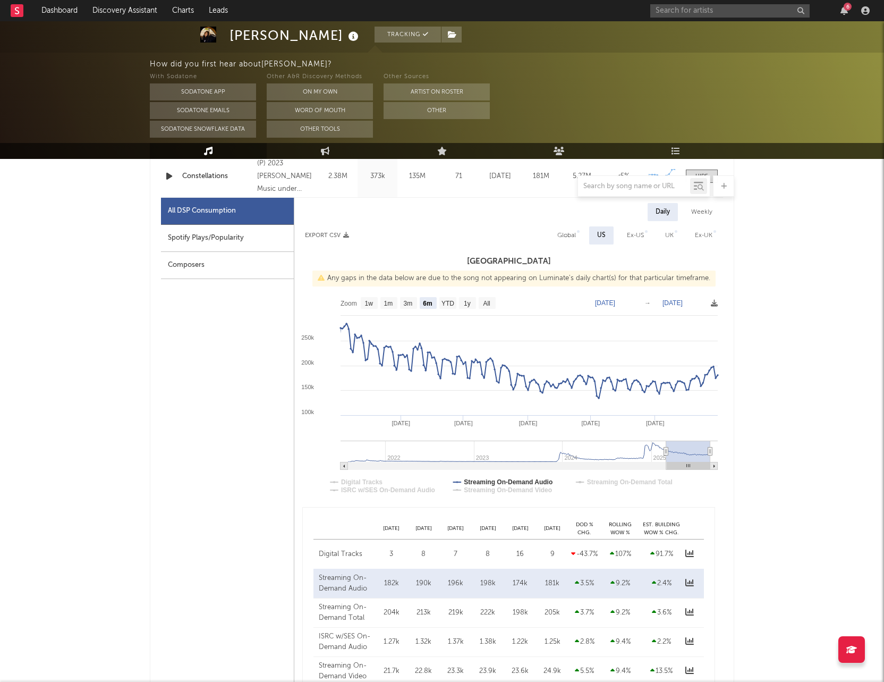
click at [610, 301] on text "[DATE]" at bounding box center [605, 302] width 20 height 7
type input "[DATE]"
type input "2025-08-15"
click at [683, 303] on text "[DATE]" at bounding box center [673, 302] width 20 height 7
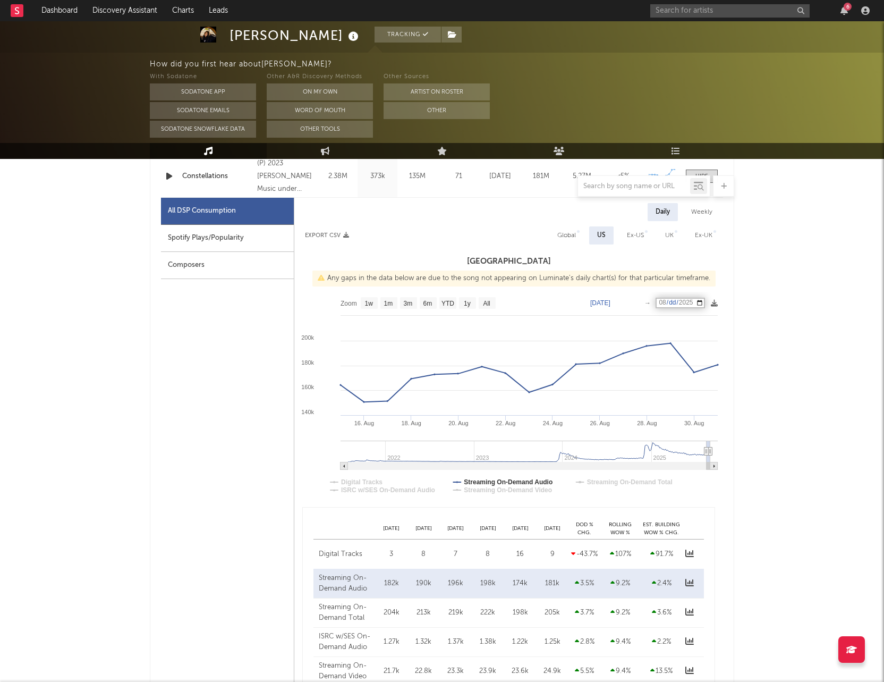
type input "2025-08-21"
select select "1w"
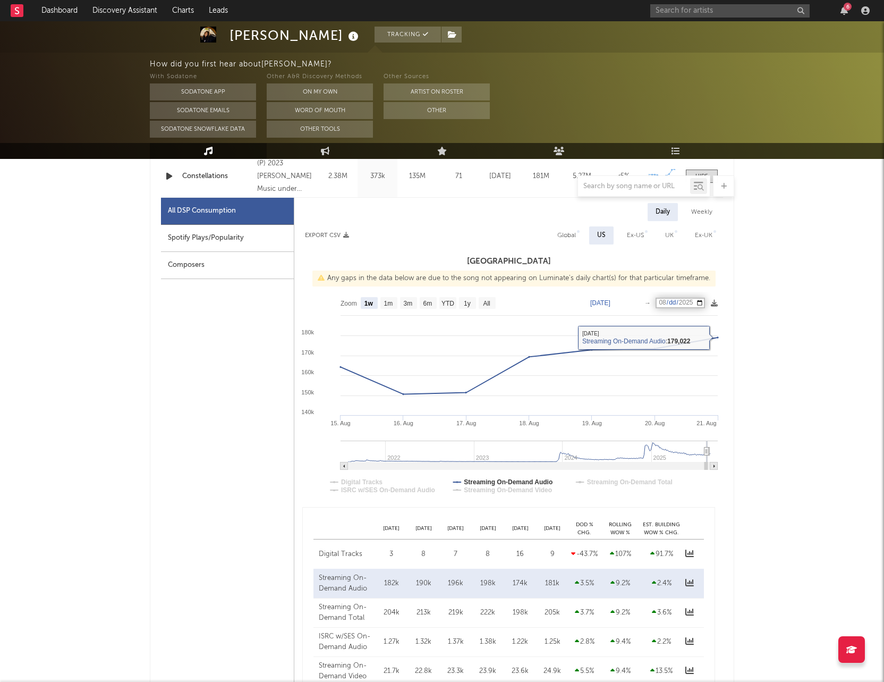
click at [677, 302] on input "2025-08-21" at bounding box center [680, 303] width 49 height 11
type input "[DATE]"
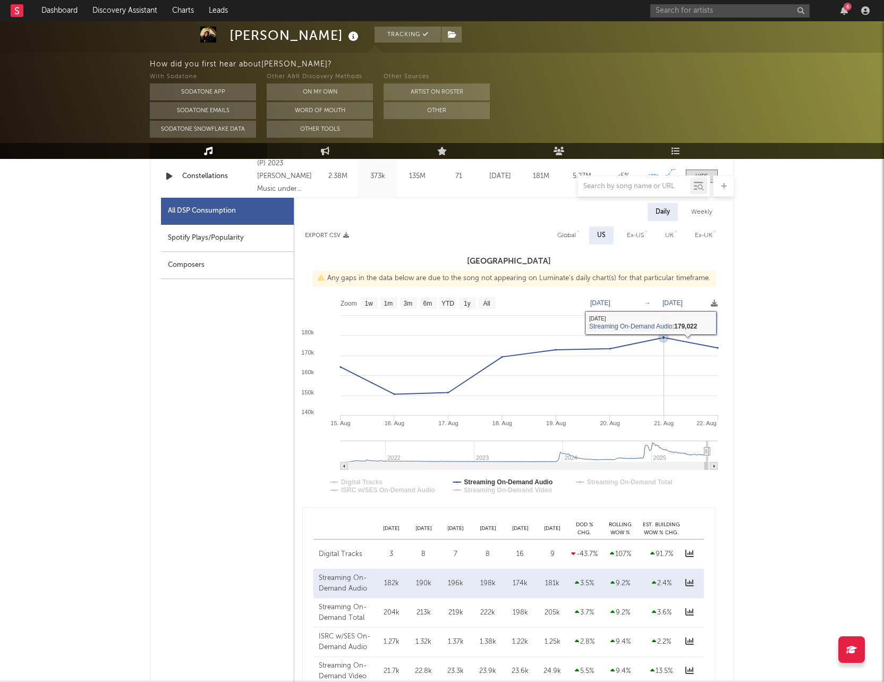
click at [695, 319] on rect at bounding box center [508, 398] width 429 height 213
drag, startPoint x: 712, startPoint y: 346, endPoint x: 658, endPoint y: 330, distance: 56.6
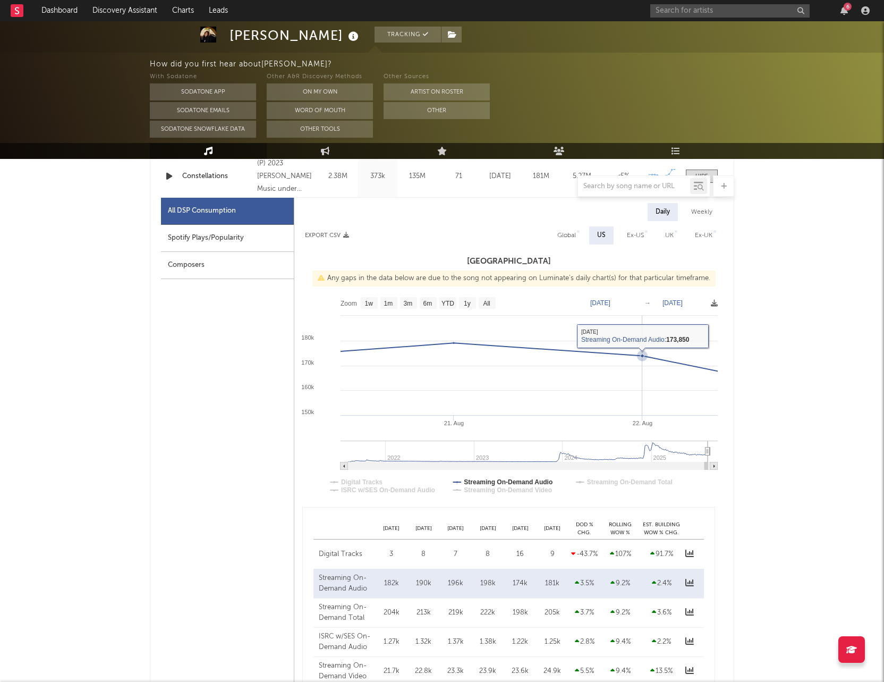
click at [715, 370] on icon at bounding box center [549, 369] width 566 height 52
click at [608, 301] on text "Aug 20, 2025" at bounding box center [600, 302] width 20 height 7
click at [603, 302] on input "2025-08-20" at bounding box center [607, 303] width 49 height 11
type input "2025-08-15"
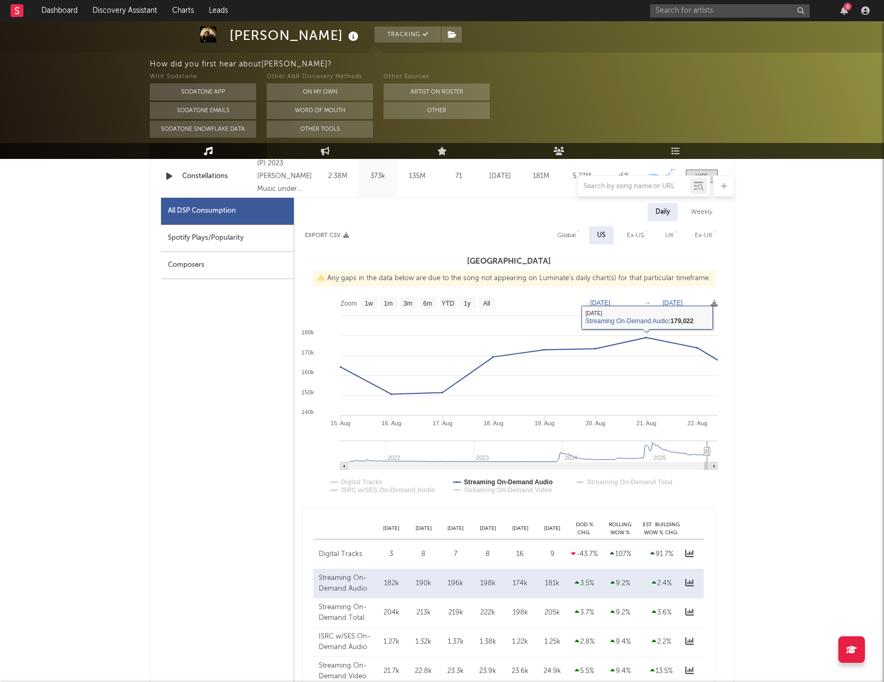
click at [682, 303] on text "[DATE]" at bounding box center [673, 302] width 20 height 7
type input "2025-08-21"
select select "1w"
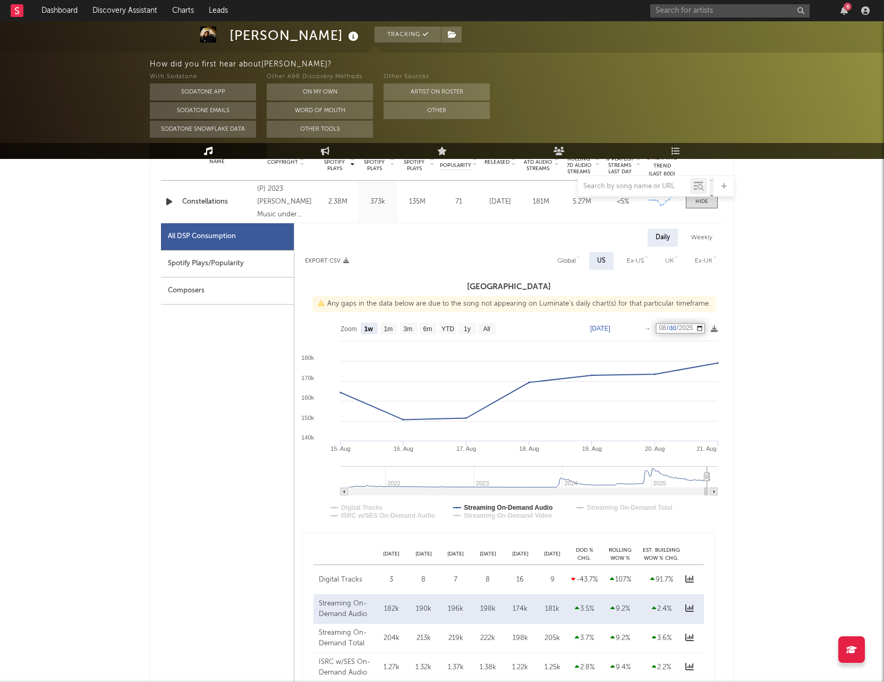
scroll to position [444, 0]
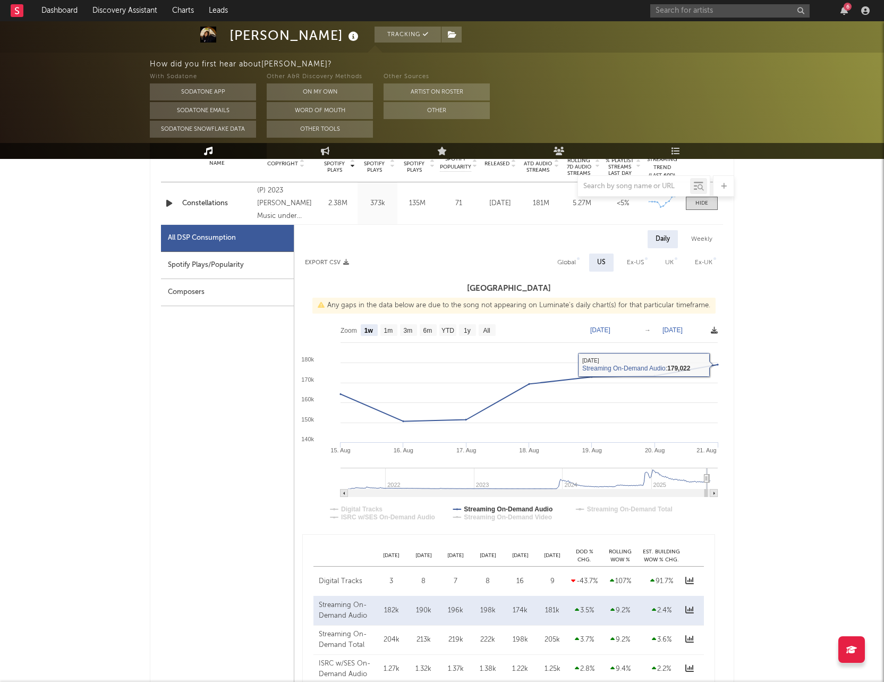
click at [716, 332] on icon at bounding box center [714, 330] width 7 height 7
click at [699, 340] on span "Download as CSV" at bounding box center [666, 343] width 106 height 18
click at [690, 340] on span "Download as CSV" at bounding box center [666, 343] width 106 height 18
click at [757, 312] on div "Jade LeMac Tracking Canada | Pop Edit Tracking Email Alerts Off Benchmark Summa…" at bounding box center [442, 680] width 884 height 2206
click at [711, 328] on icon at bounding box center [714, 330] width 7 height 7
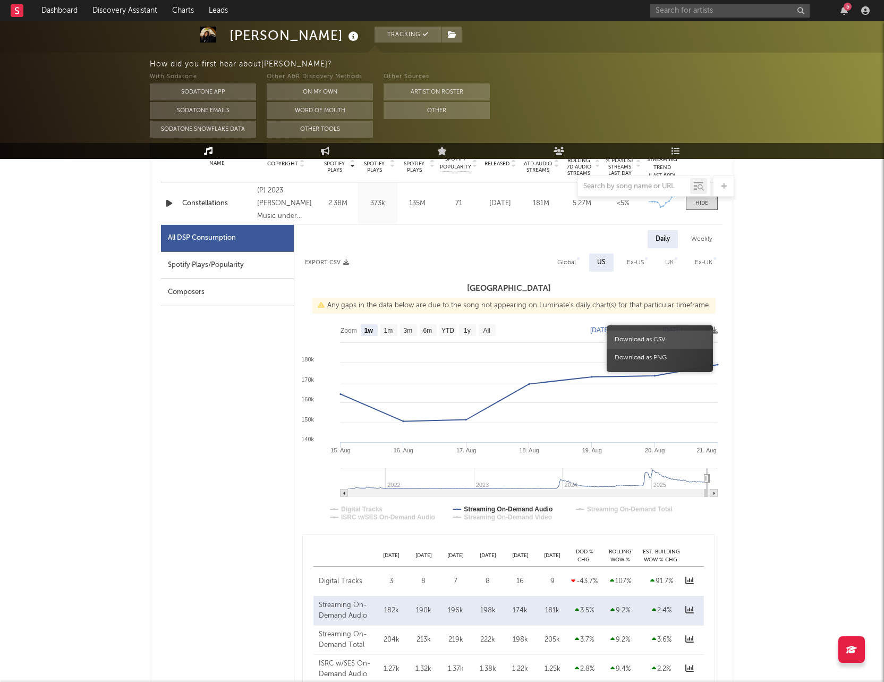
click at [696, 334] on span "Download as CSV" at bounding box center [660, 339] width 106 height 18
click at [653, 335] on span "Download as CSV" at bounding box center [660, 339] width 106 height 18
click at [633, 341] on span "Download as CSV" at bounding box center [660, 339] width 106 height 18
click at [786, 331] on div "Jade LeMac Tracking Canada | Pop Edit Tracking Email Alerts Off Benchmark Summa…" at bounding box center [442, 680] width 884 height 2206
click at [728, 290] on div "7 Day Spotify Plays Copyright 7 Day Spotify Plays Last Day Spotify Plays ATD Sp…" at bounding box center [442, 521] width 584 height 812
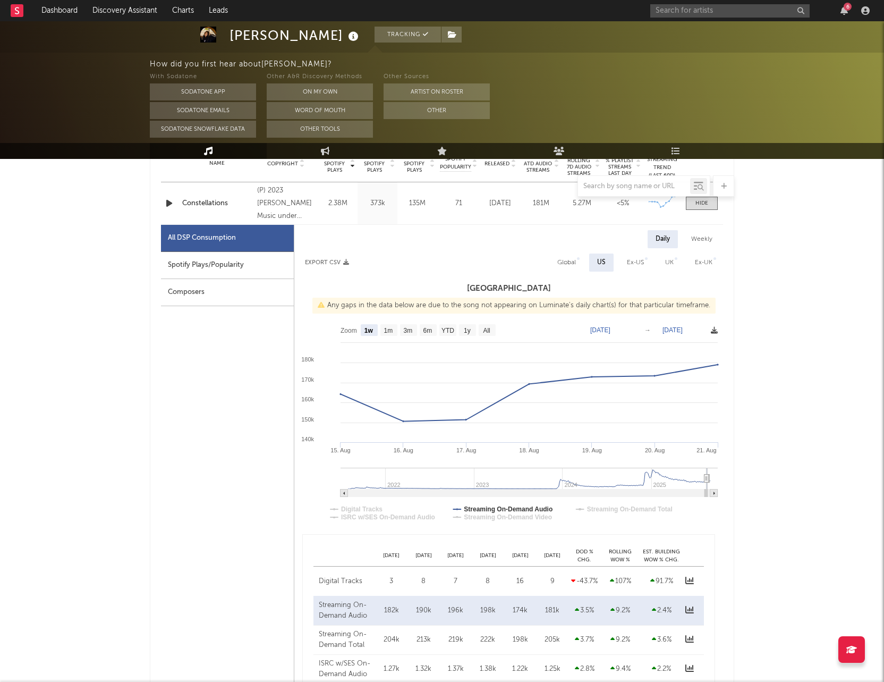
click at [713, 332] on icon at bounding box center [714, 330] width 7 height 7
click at [624, 344] on span "Download as CSV" at bounding box center [662, 344] width 106 height 18
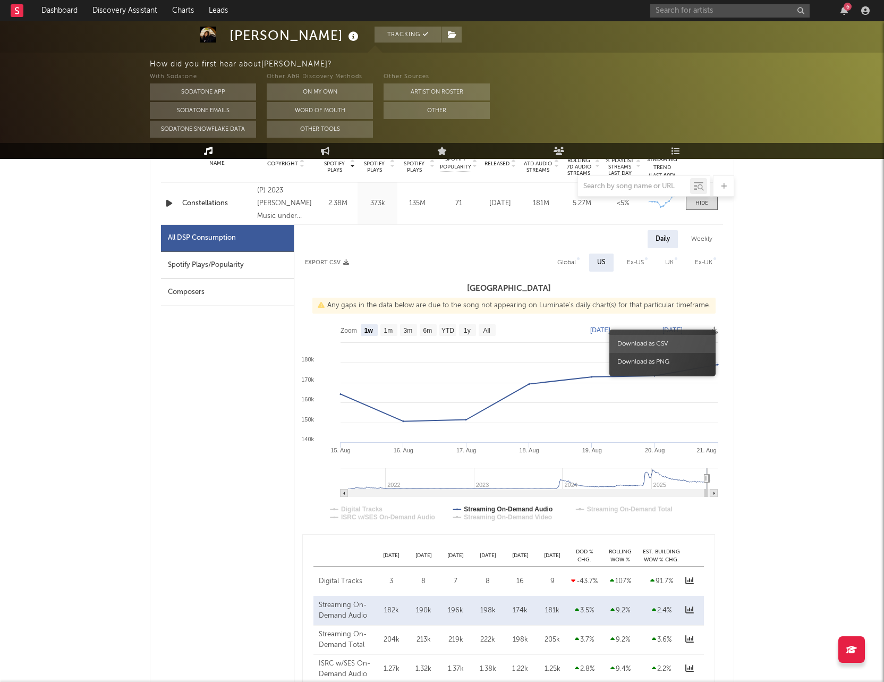
click at [624, 344] on span "Download as CSV" at bounding box center [662, 344] width 106 height 18
click at [628, 343] on span "Download as CSV" at bounding box center [662, 344] width 106 height 18
click at [711, 329] on icon at bounding box center [714, 330] width 7 height 7
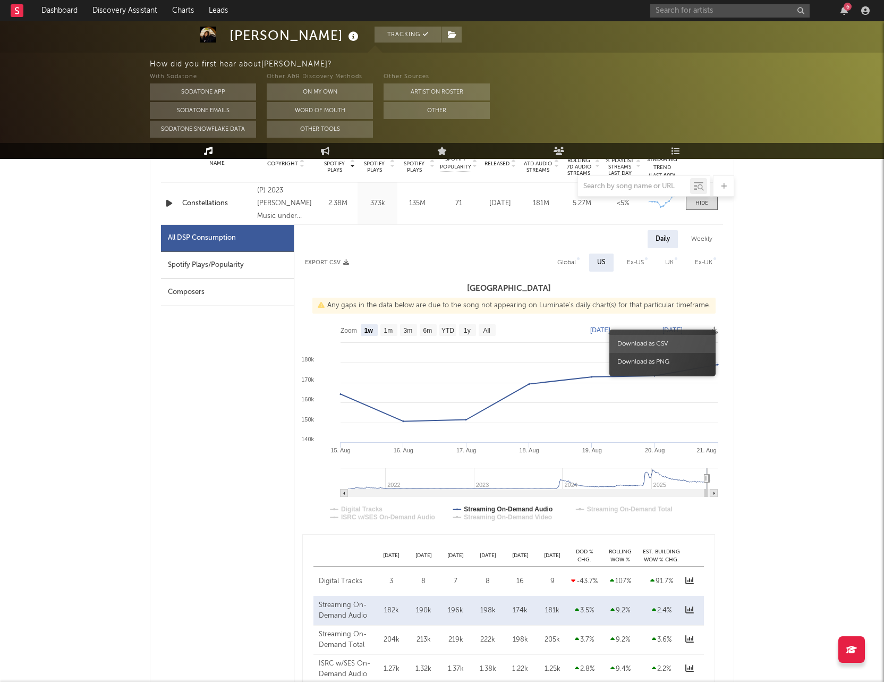
click at [717, 330] on icon at bounding box center [714, 330] width 7 height 7
click at [713, 333] on span "Download as CSV" at bounding box center [667, 342] width 106 height 18
click at [626, 342] on span "Download as CSV" at bounding box center [667, 342] width 106 height 18
click at [760, 388] on div "Jade LeMac Tracking Canada | Pop Edit Tracking Email Alerts Off Benchmark Summa…" at bounding box center [442, 680] width 884 height 2206
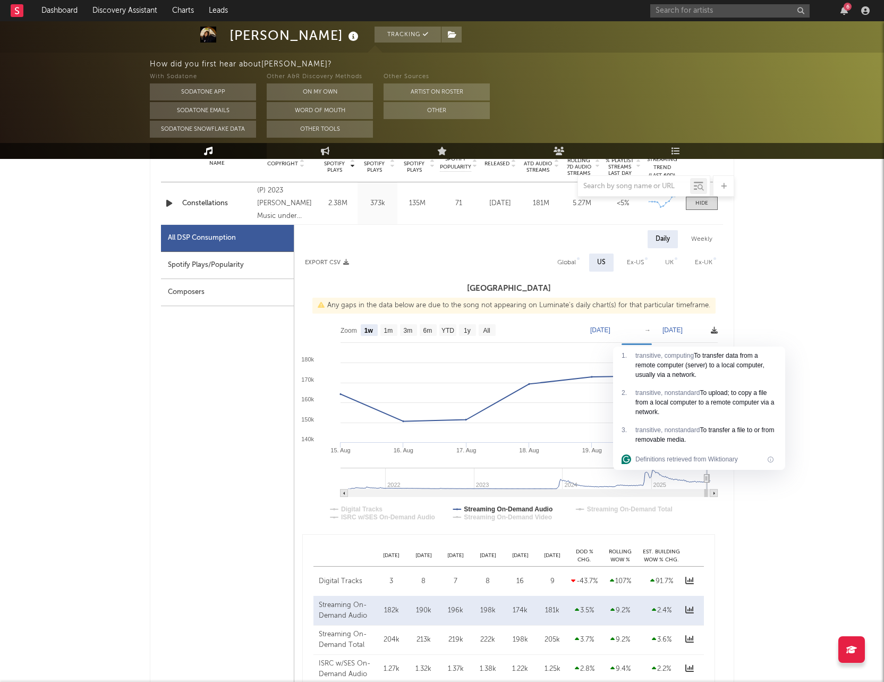
click at [711, 332] on icon at bounding box center [714, 330] width 7 height 7
click at [665, 339] on span "Download as CSV" at bounding box center [660, 343] width 106 height 18
click at [775, 343] on div "Jade LeMac Tracking Canada | Pop Edit Tracking Email Alerts Off Benchmark Summa…" at bounding box center [442, 680] width 884 height 2206
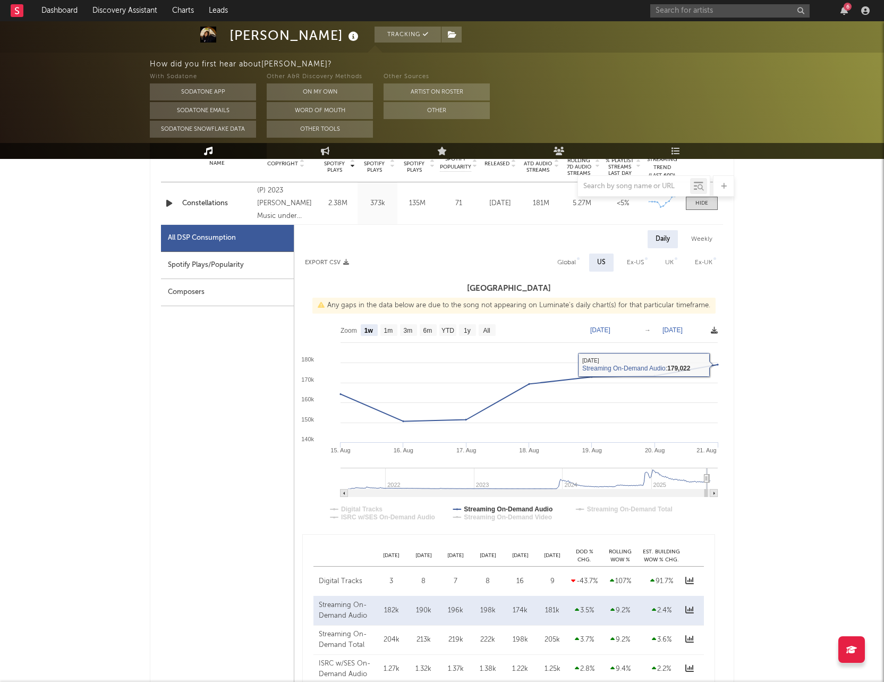
click at [714, 332] on icon at bounding box center [714, 330] width 7 height 7
click at [632, 343] on span "Download as CSV" at bounding box center [664, 344] width 106 height 18
click at [711, 329] on icon at bounding box center [714, 330] width 7 height 7
click at [634, 338] on span "Download as CSV" at bounding box center [661, 341] width 106 height 18
click at [773, 371] on div "Jade LeMac Tracking Canada | Pop Edit Tracking Email Alerts Off Benchmark Summa…" at bounding box center [442, 680] width 884 height 2206
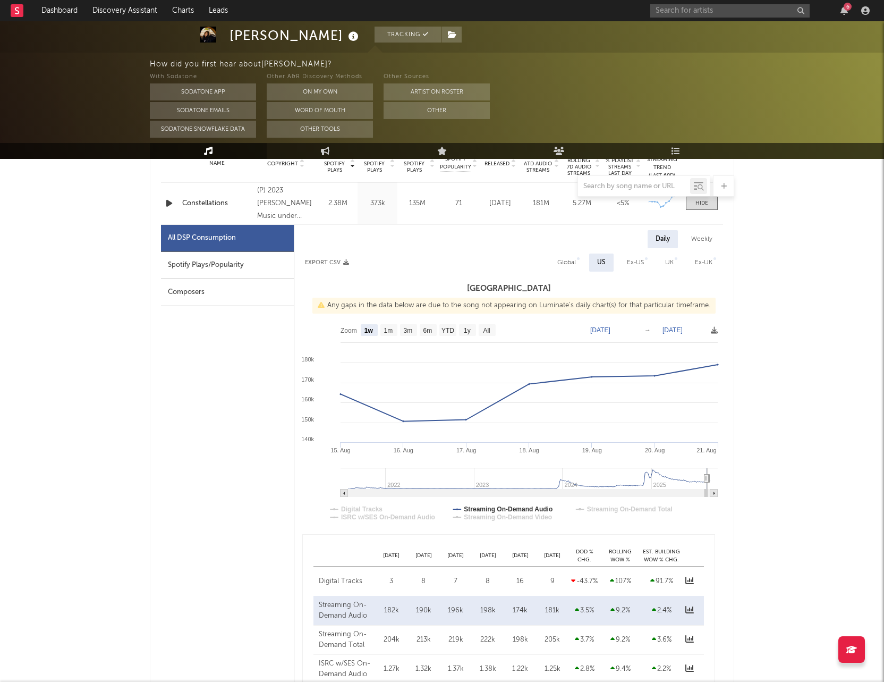
scroll to position [37, 0]
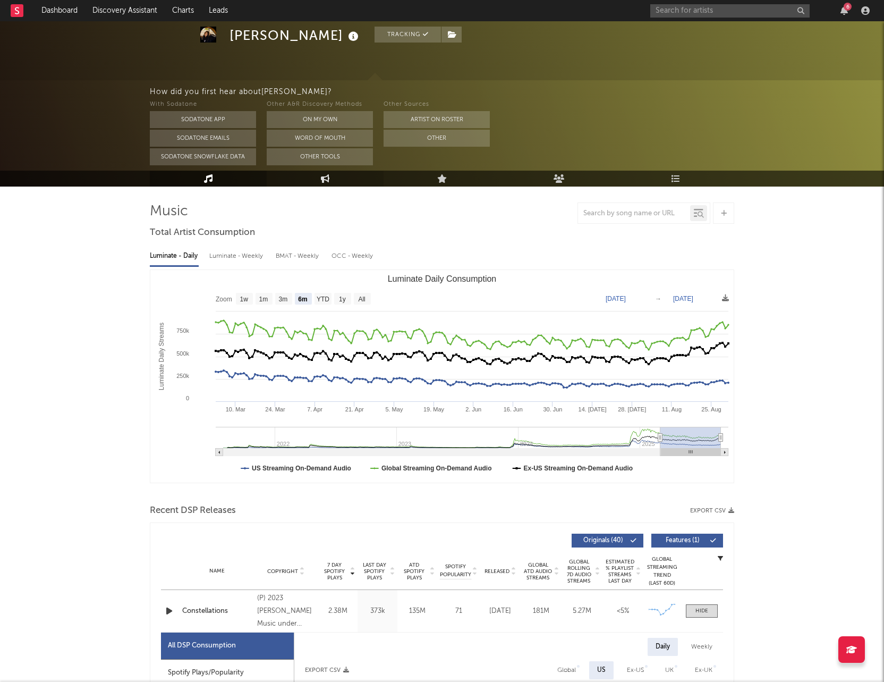
click at [318, 173] on link "Engagement" at bounding box center [325, 179] width 117 height 16
select select "1w"
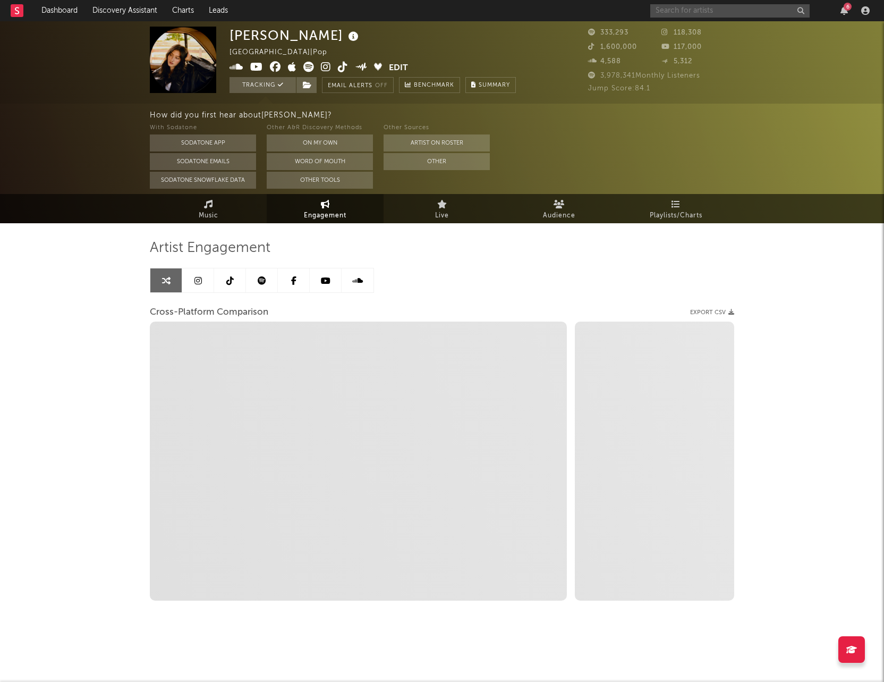
click at [716, 10] on input "text" at bounding box center [729, 10] width 159 height 13
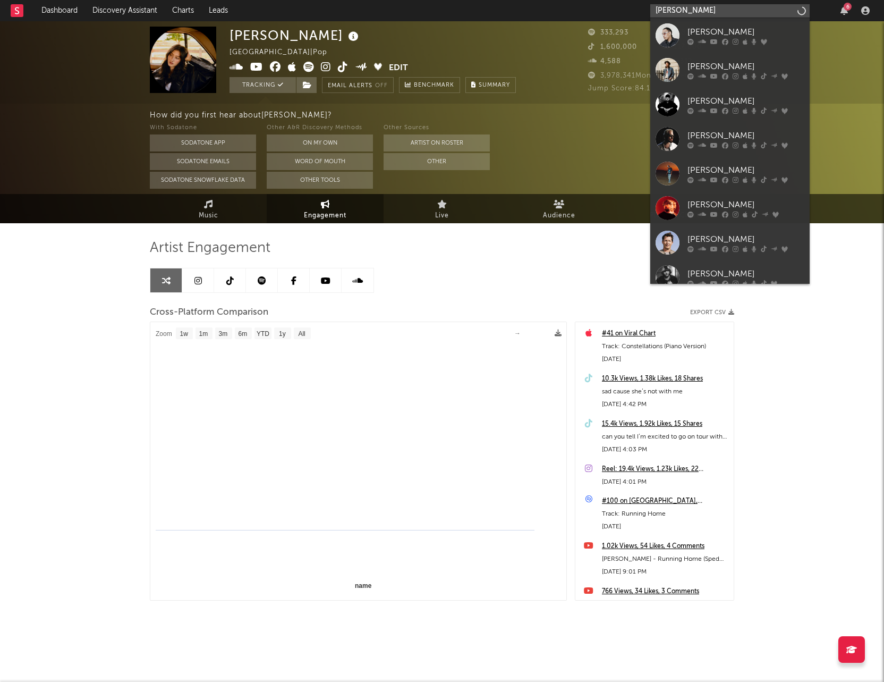
type input "james johnston"
select select "1m"
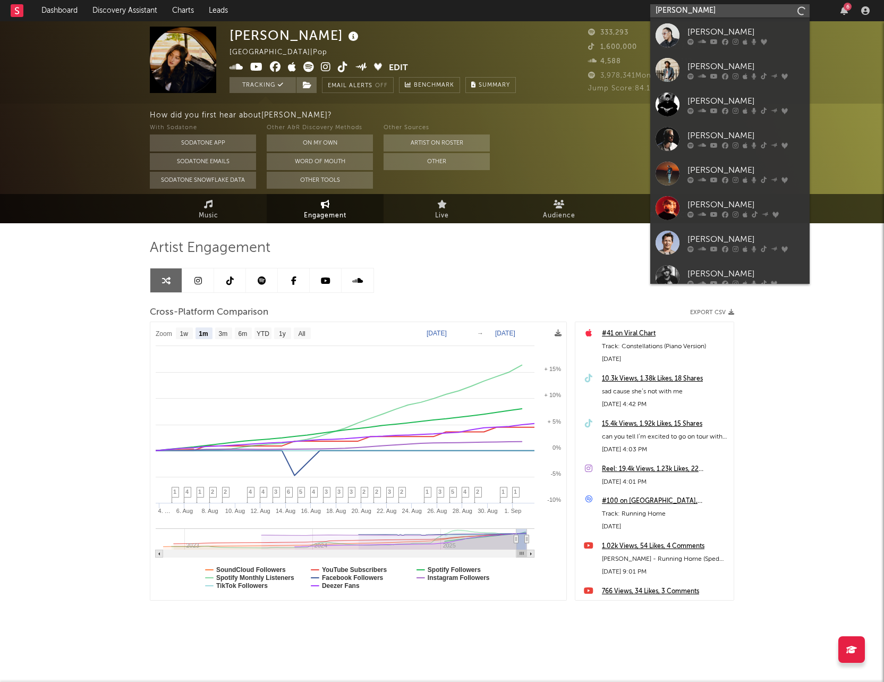
type input "james johnston"
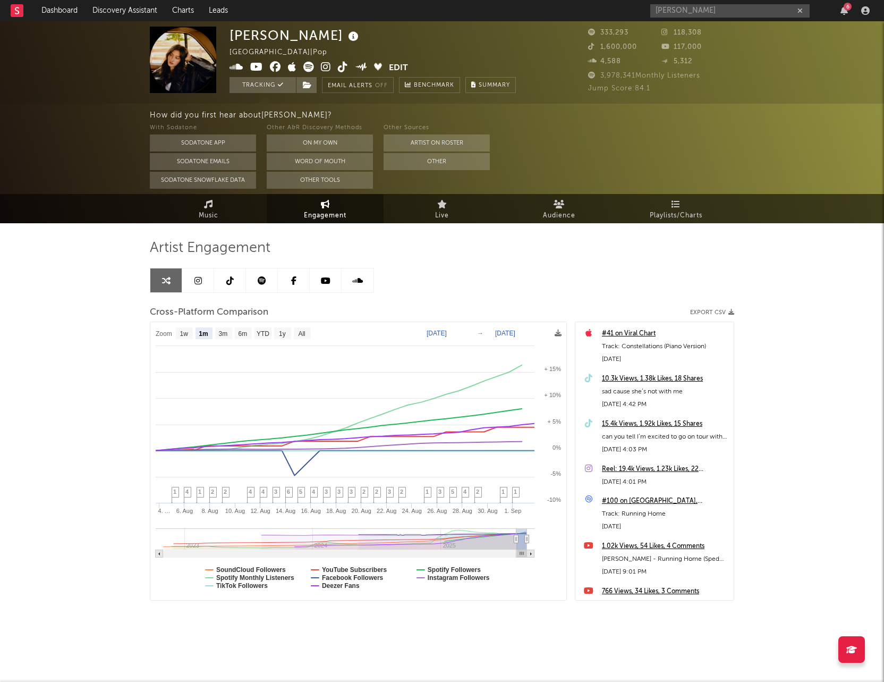
click at [199, 278] on icon at bounding box center [197, 280] width 7 height 9
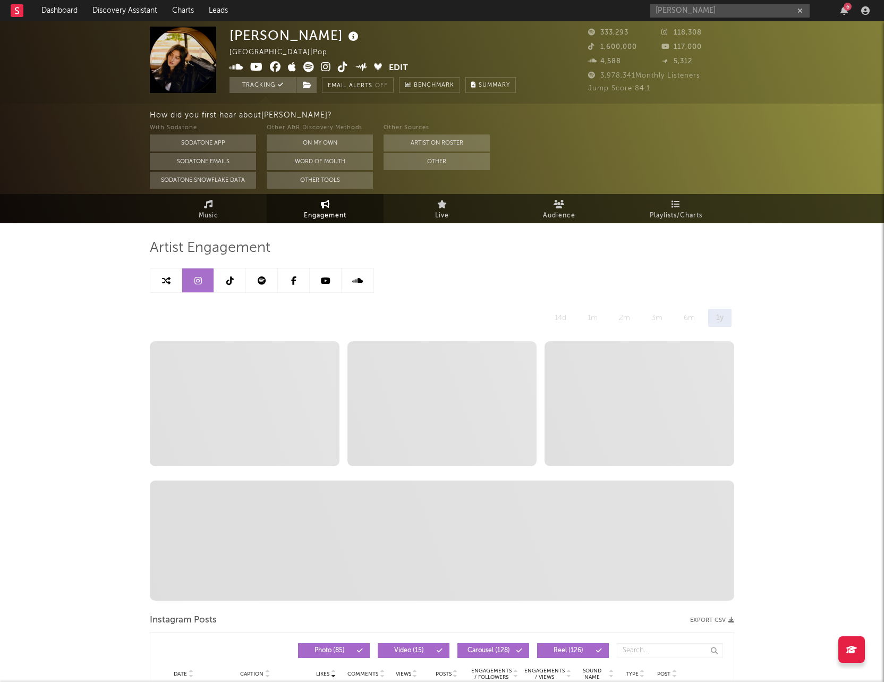
select select "6m"
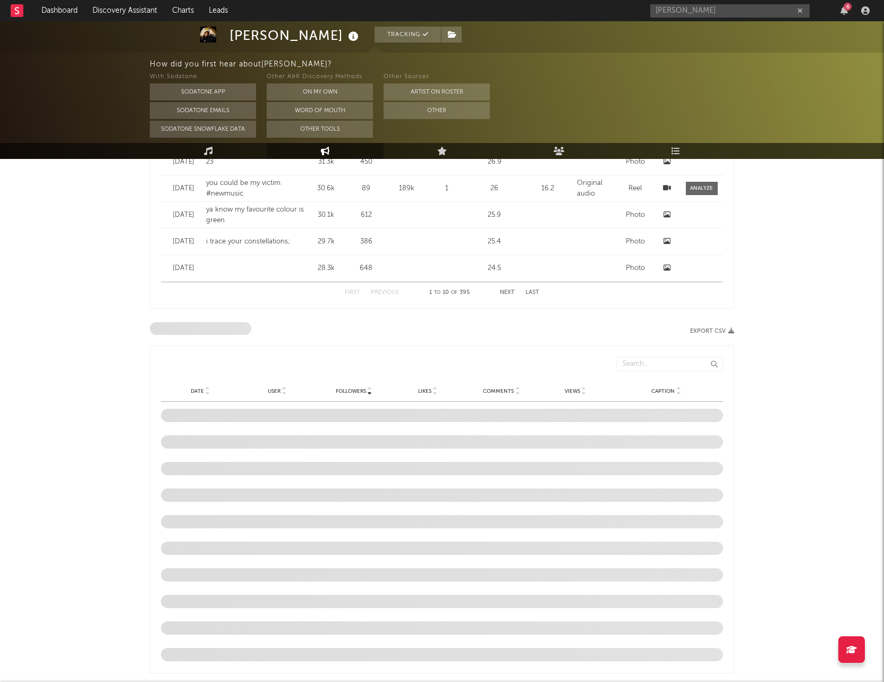
scroll to position [981, 0]
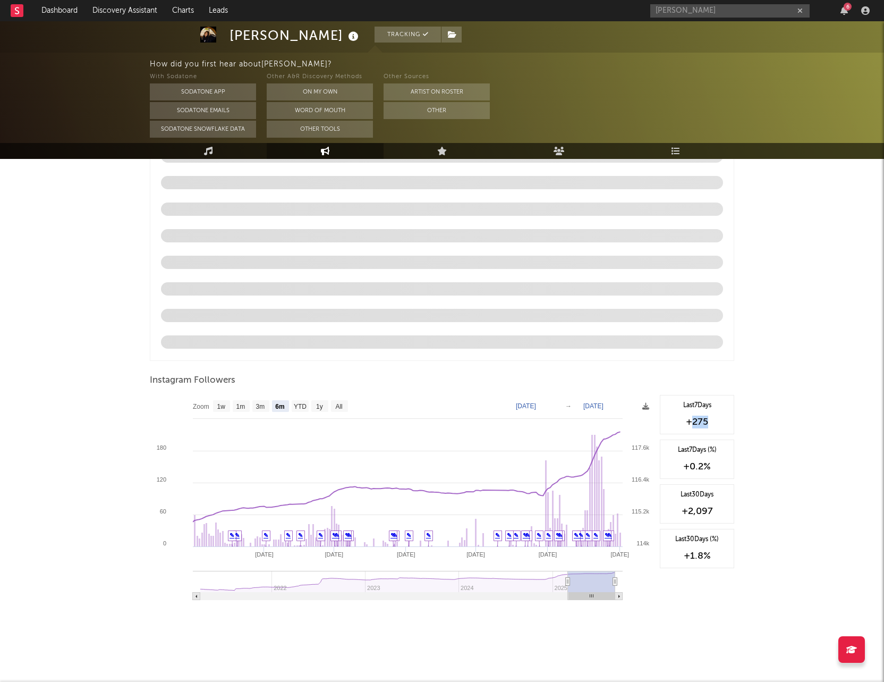
click at [693, 421] on div "+275" at bounding box center [697, 422] width 63 height 13
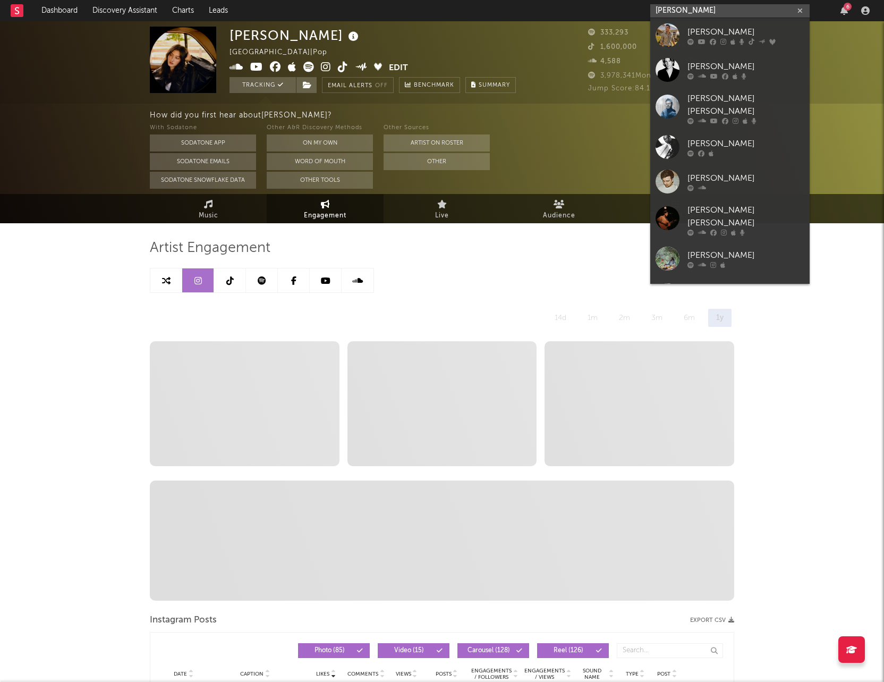
click at [712, 7] on input "james johnston" at bounding box center [729, 10] width 159 height 13
click at [712, 38] on icon at bounding box center [713, 41] width 6 height 6
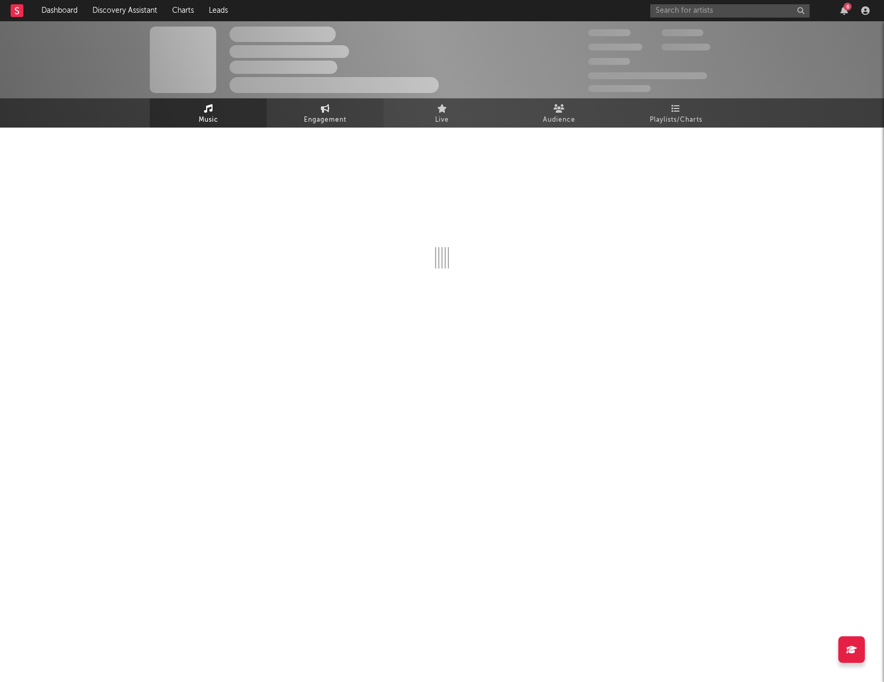
click at [312, 108] on link "Engagement" at bounding box center [325, 112] width 117 height 29
select select "1w"
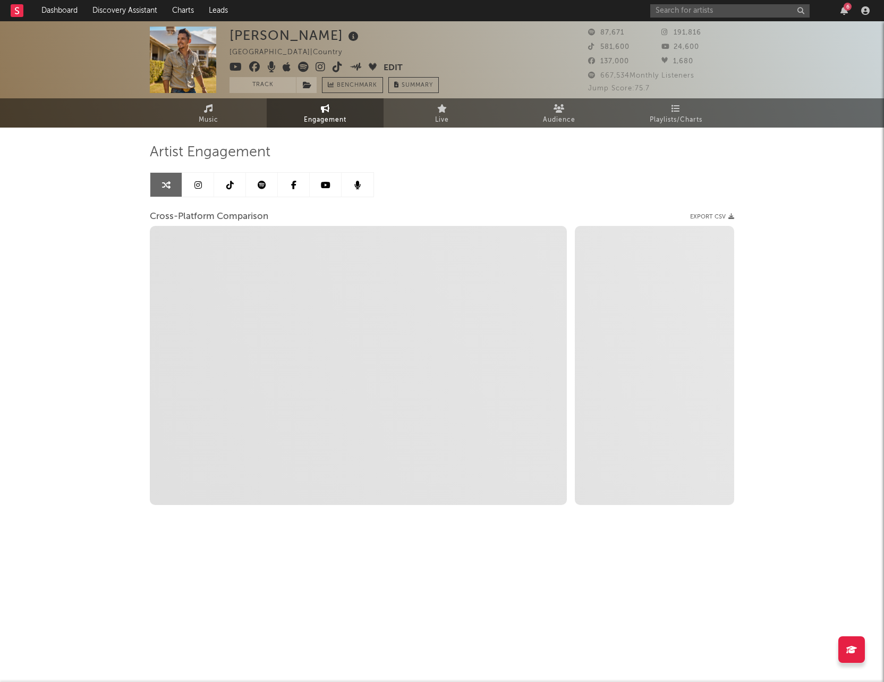
click at [202, 185] on link at bounding box center [198, 185] width 32 height 24
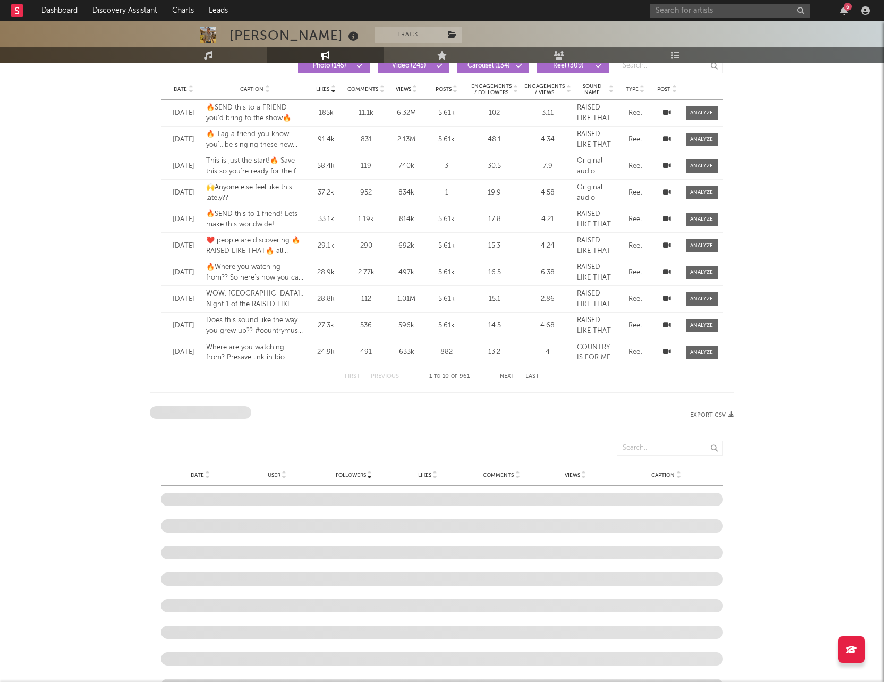
select select "6m"
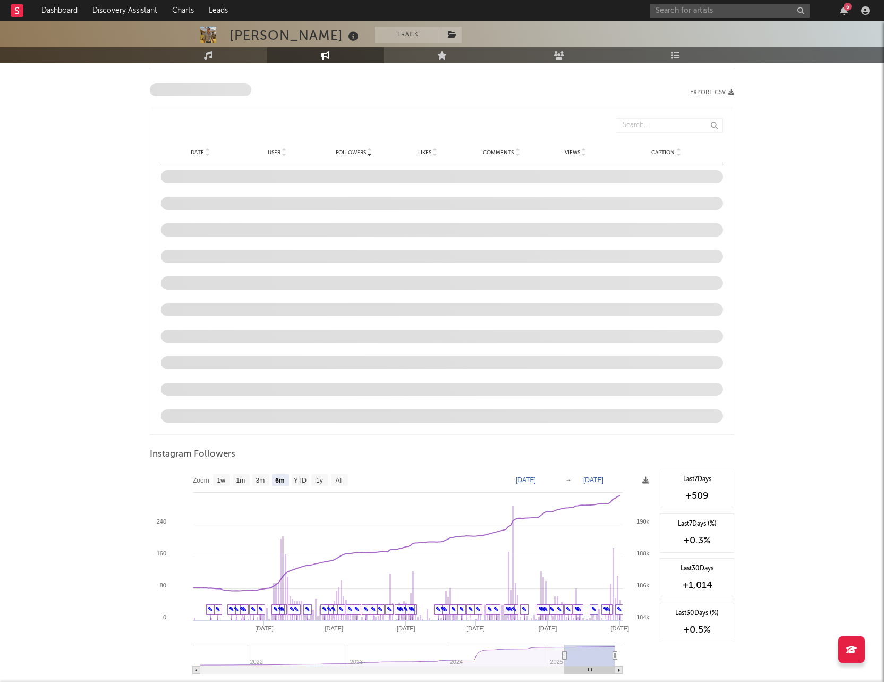
scroll to position [885, 0]
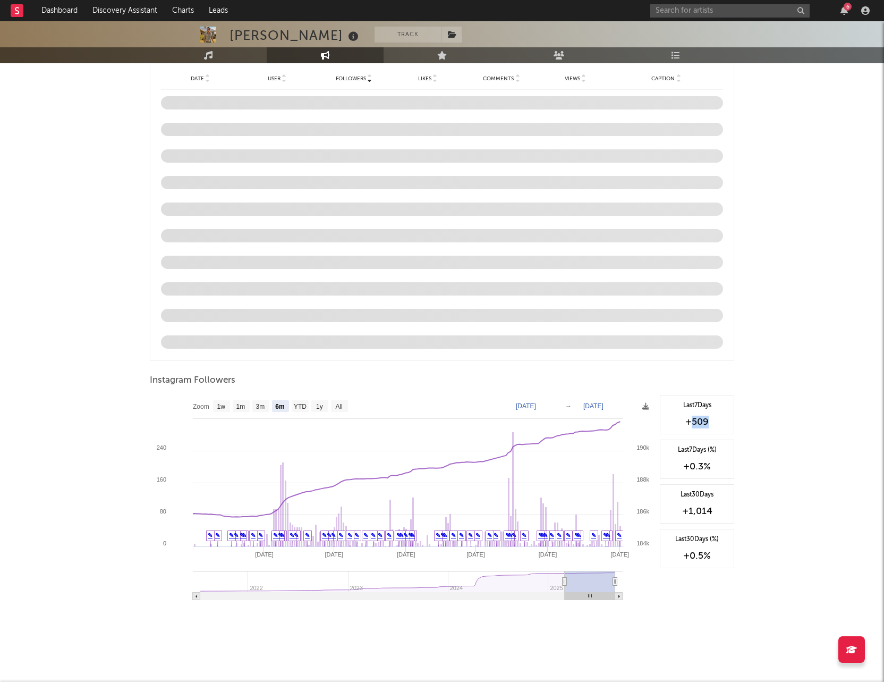
drag, startPoint x: 709, startPoint y: 423, endPoint x: 691, endPoint y: 422, distance: 18.6
click at [691, 422] on div "+509" at bounding box center [697, 422] width 63 height 13
copy div "509"
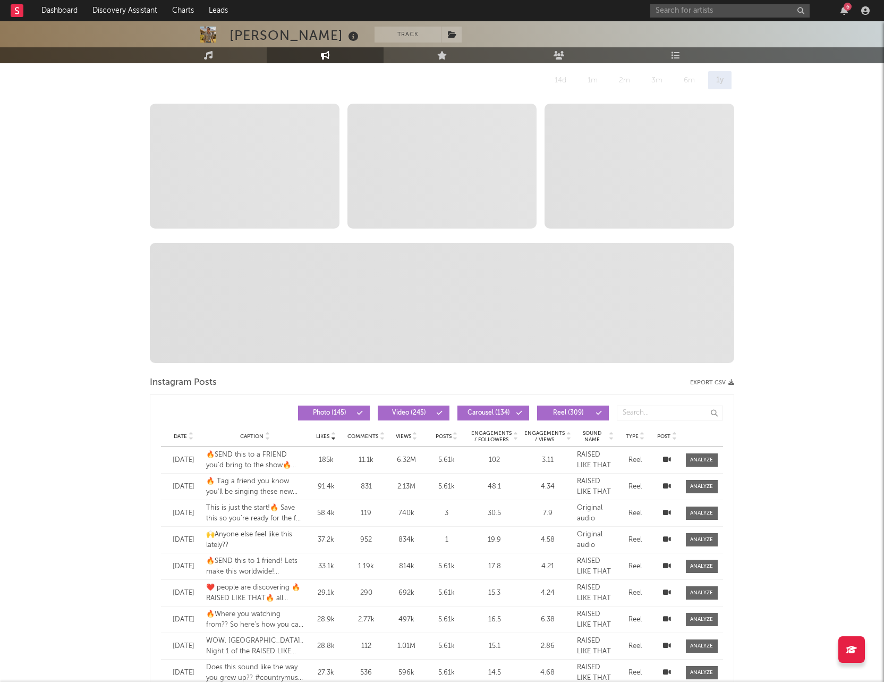
scroll to position [0, 0]
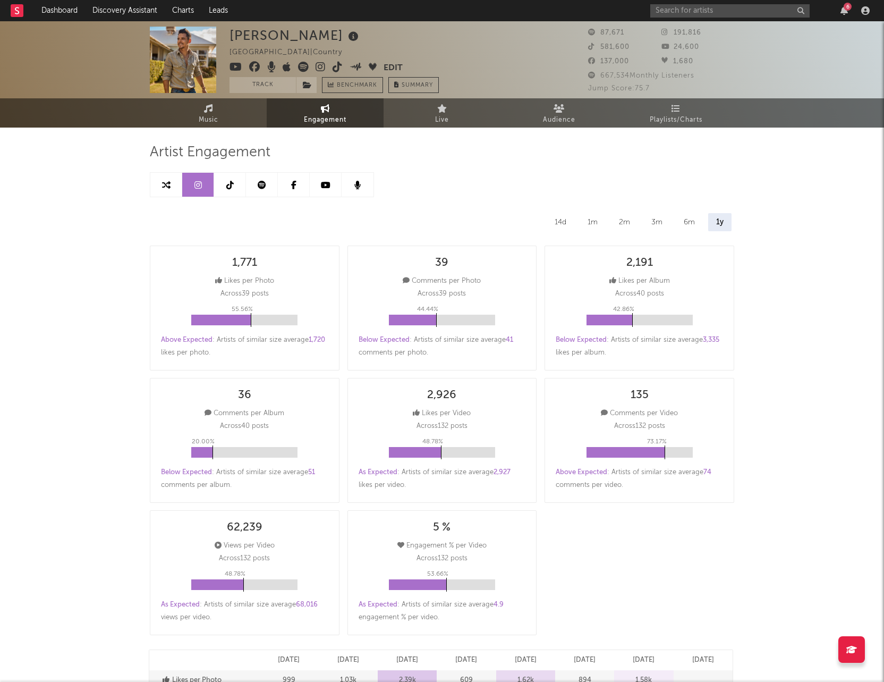
click at [319, 67] on icon at bounding box center [321, 67] width 10 height 11
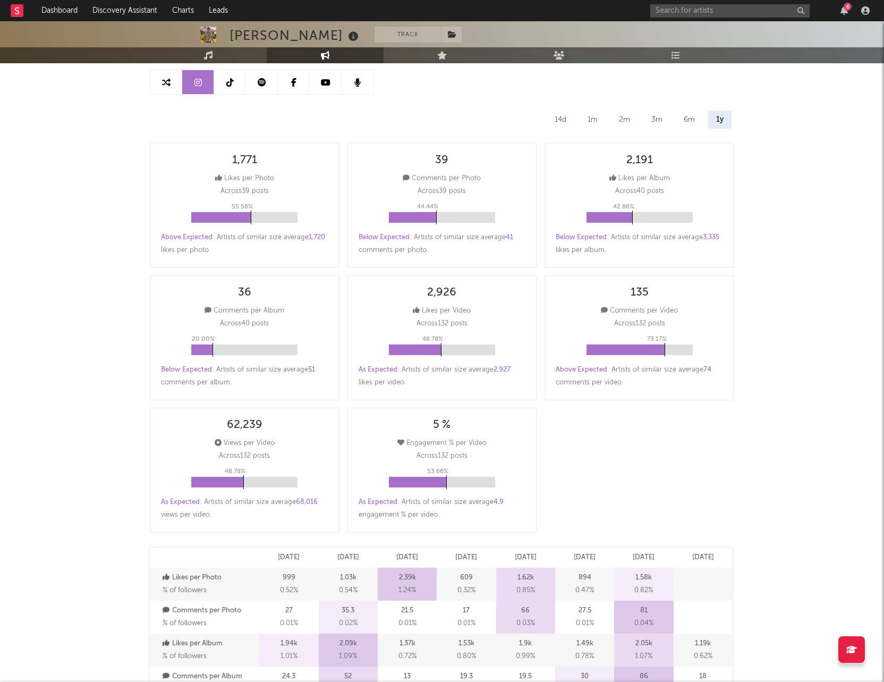
scroll to position [63, 0]
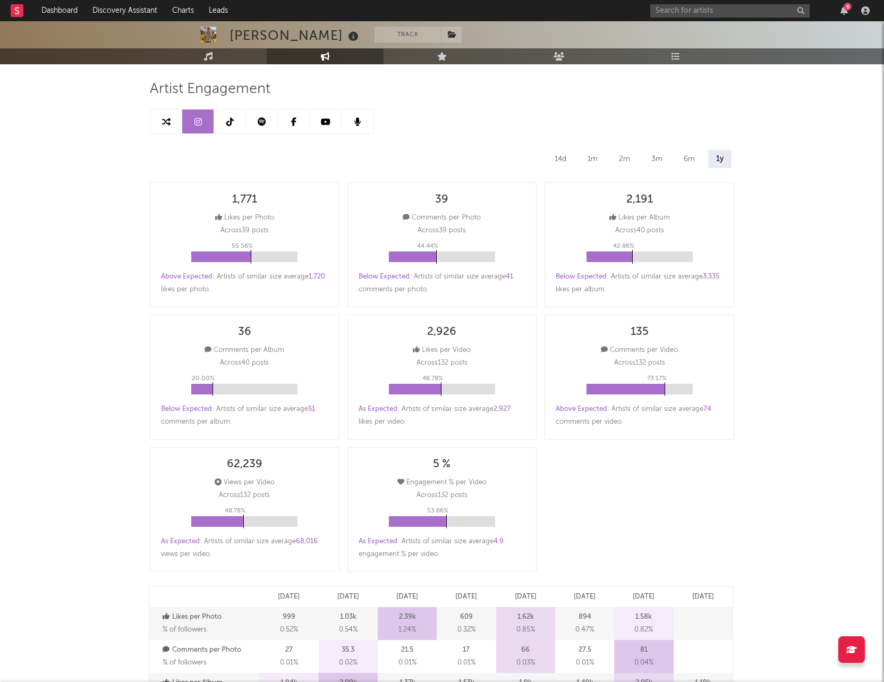
click at [223, 121] on link at bounding box center [230, 121] width 32 height 24
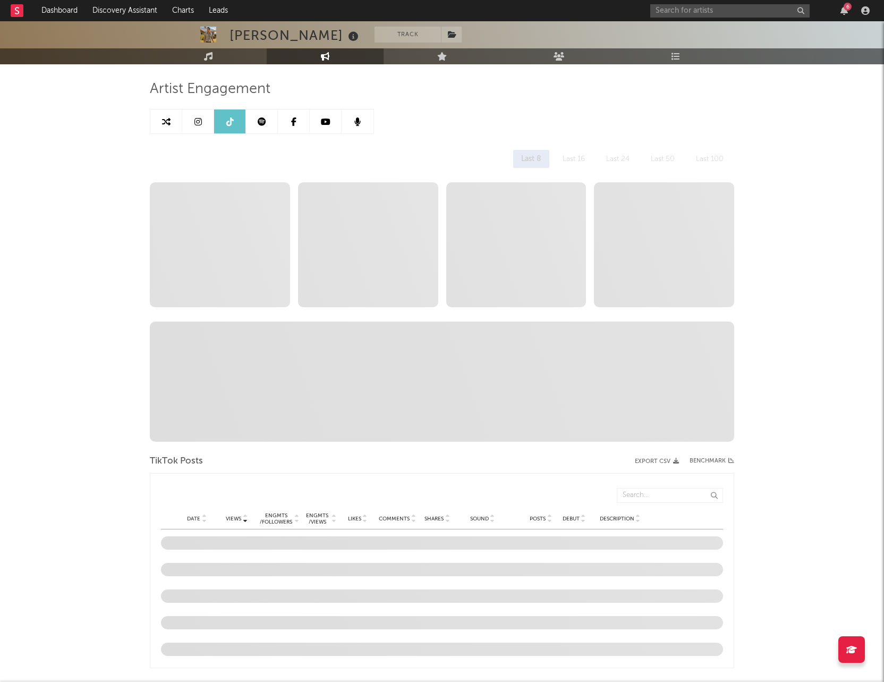
select select "6m"
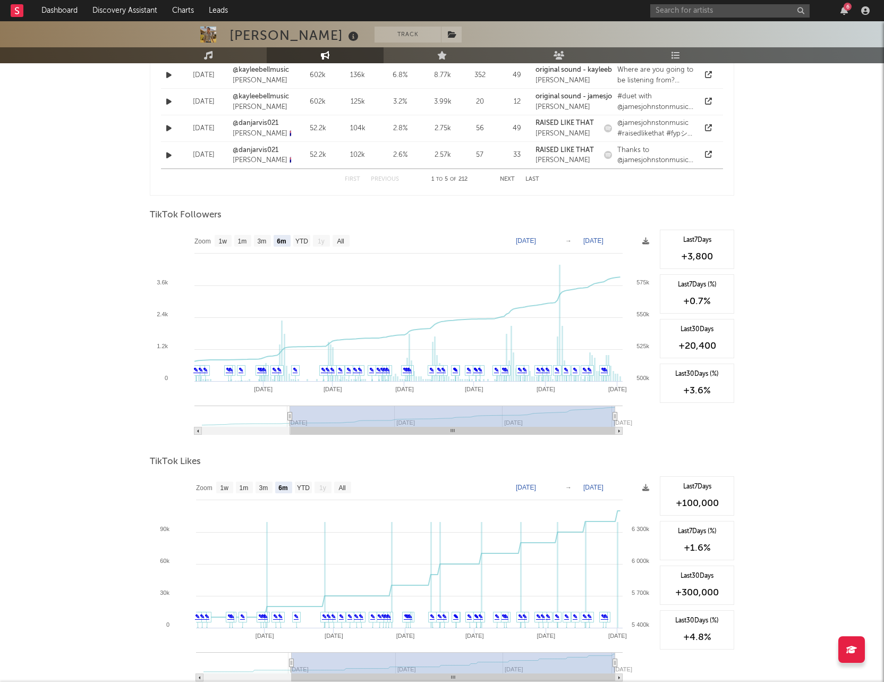
scroll to position [969, 0]
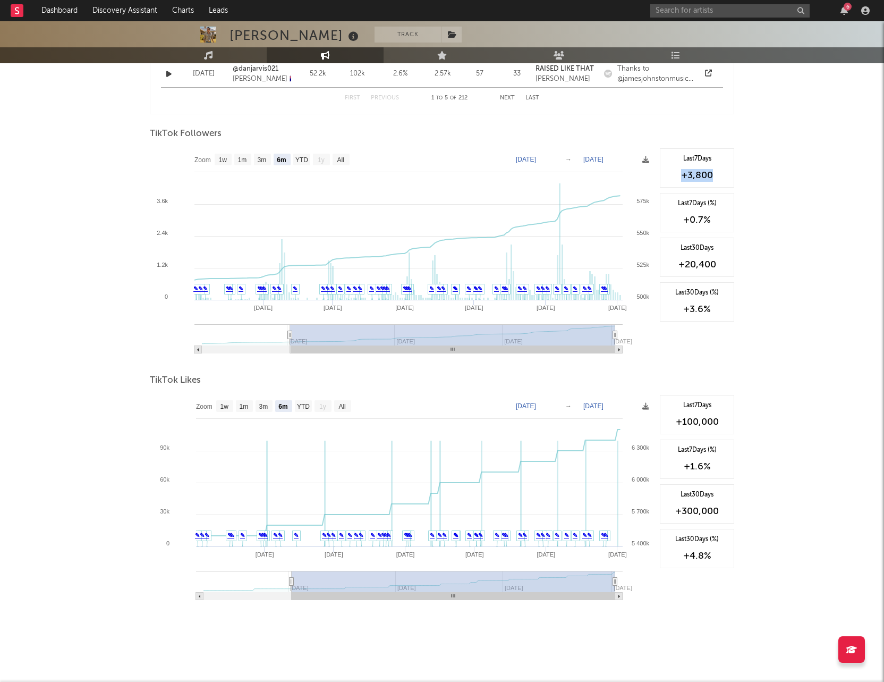
drag, startPoint x: 716, startPoint y: 173, endPoint x: 681, endPoint y: 173, distance: 34.5
click at [681, 173] on div "+3,800" at bounding box center [697, 175] width 63 height 13
copy div "+3,800"
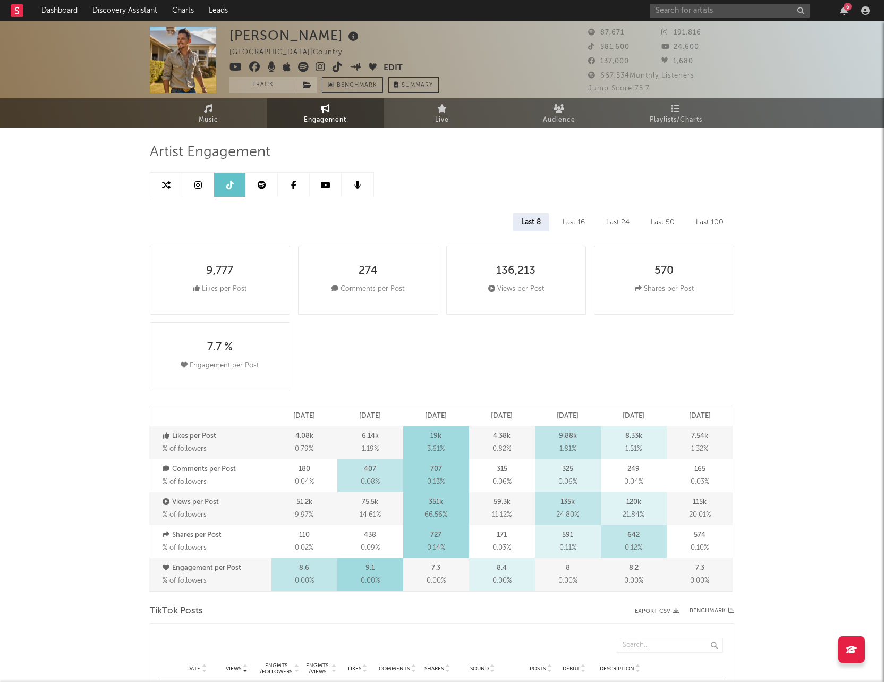
click at [334, 68] on icon at bounding box center [338, 67] width 10 height 11
click at [221, 105] on link "Music" at bounding box center [208, 112] width 117 height 29
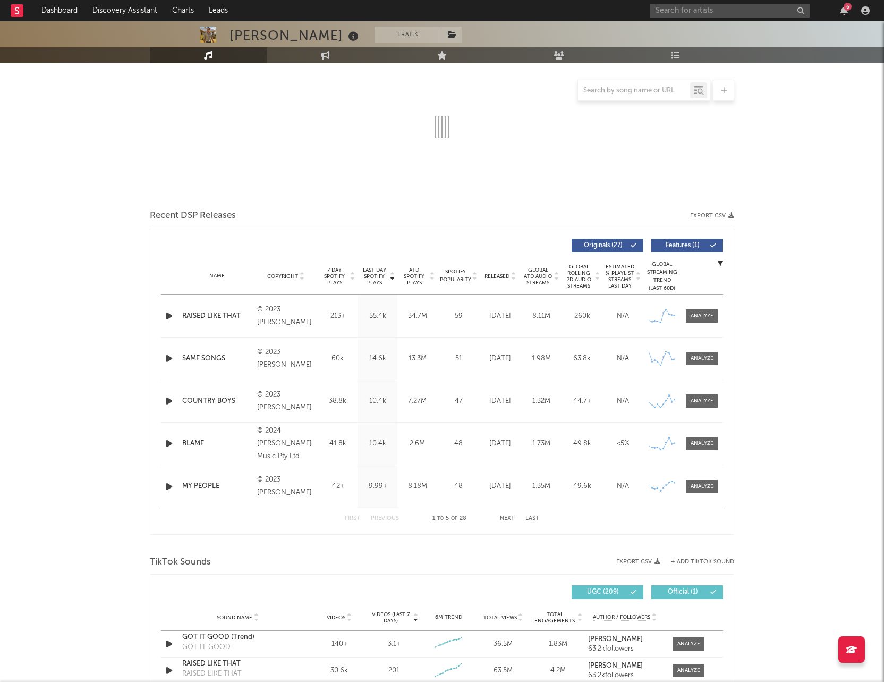
select select "6m"
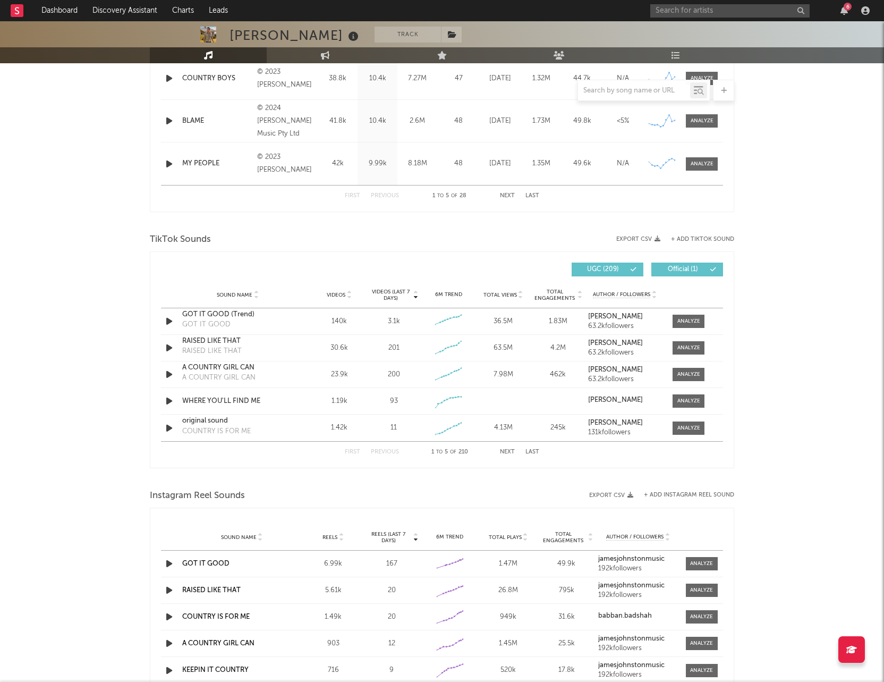
scroll to position [560, 0]
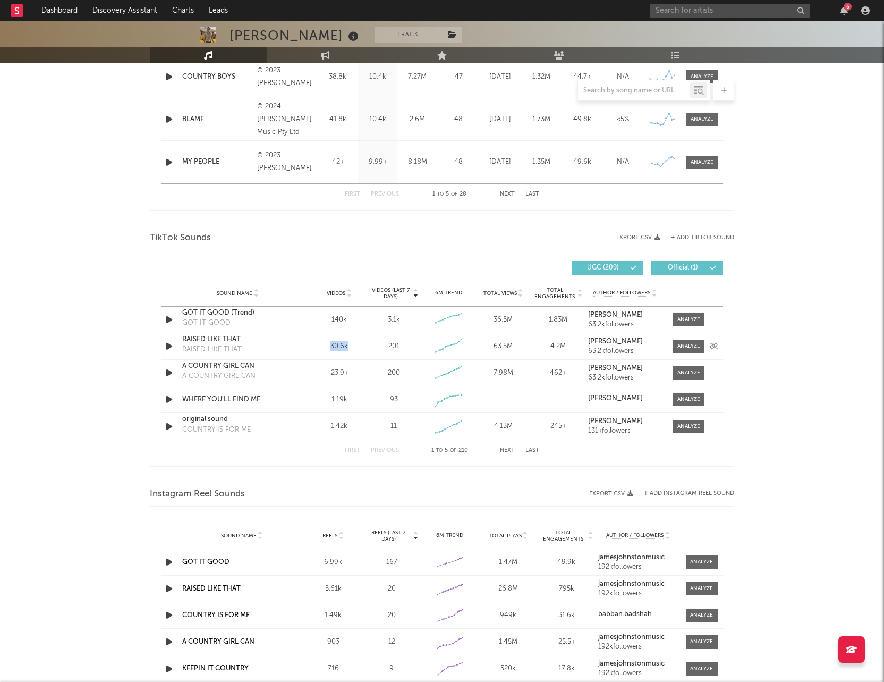
drag, startPoint x: 323, startPoint y: 350, endPoint x: 347, endPoint y: 347, distance: 25.1
click at [347, 347] on div "30.6k" at bounding box center [339, 346] width 49 height 11
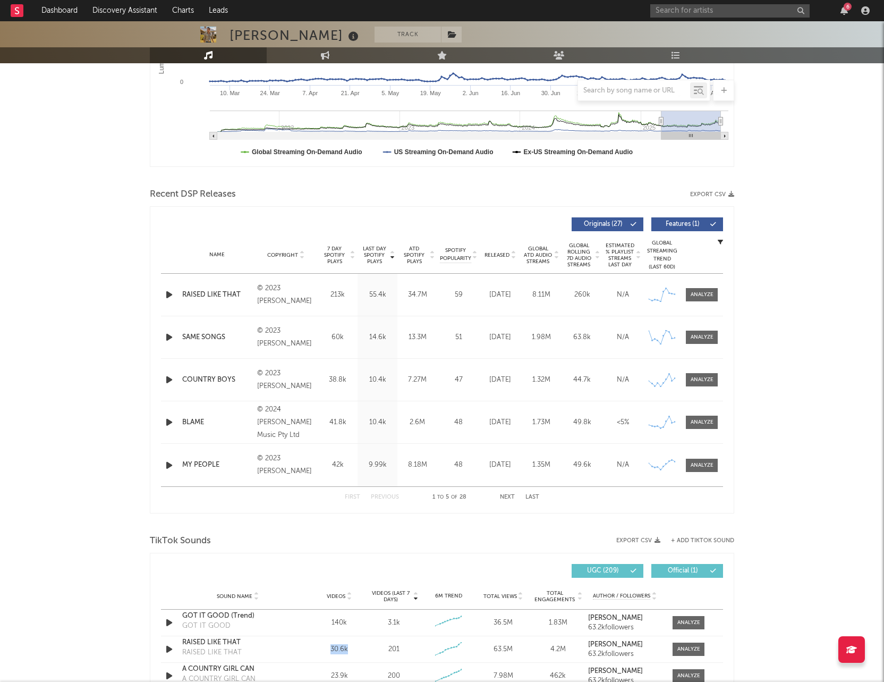
scroll to position [201, 0]
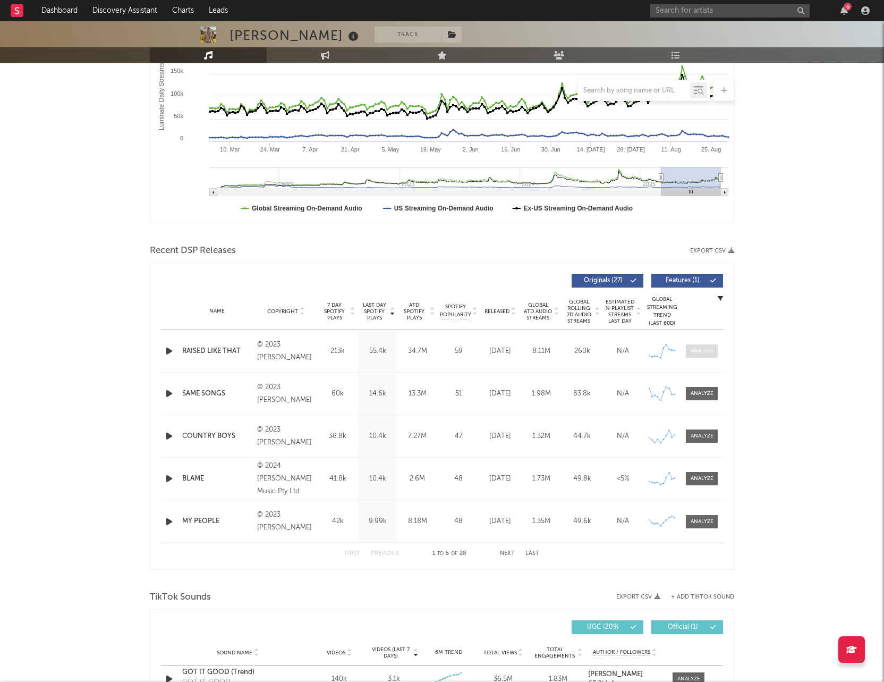
click at [698, 347] on div at bounding box center [702, 351] width 23 height 8
select select "6m"
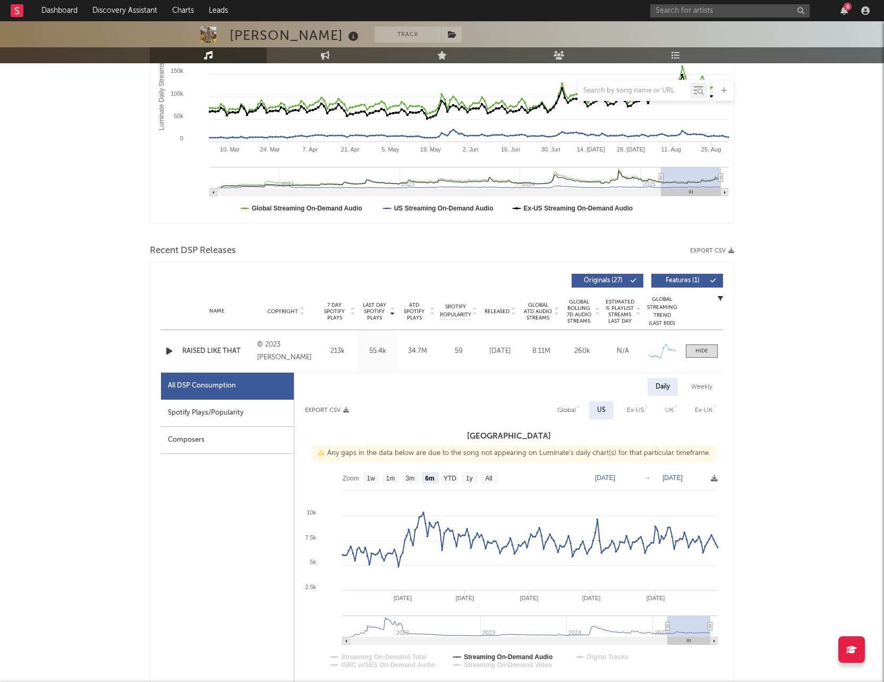
click at [597, 474] on text "[DATE]" at bounding box center [605, 477] width 20 height 7
type input "2025-08-21"
click at [607, 478] on input "2025-08-21" at bounding box center [610, 477] width 49 height 11
type input "0202-08-16"
click at [606, 479] on input "date" at bounding box center [610, 477] width 49 height 11
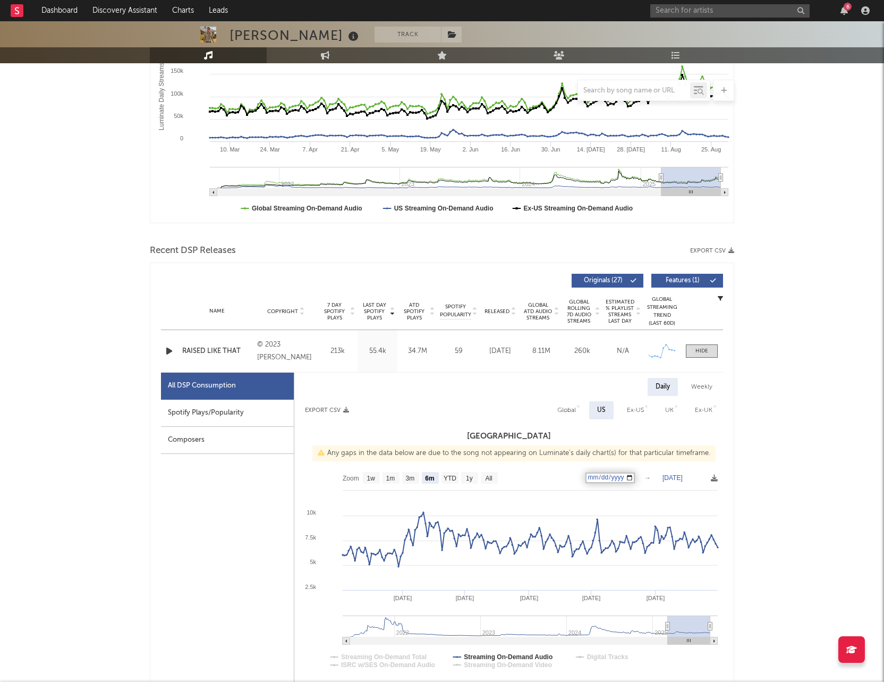
click at [609, 478] on input "date" at bounding box center [610, 477] width 49 height 11
type input "[DATE]"
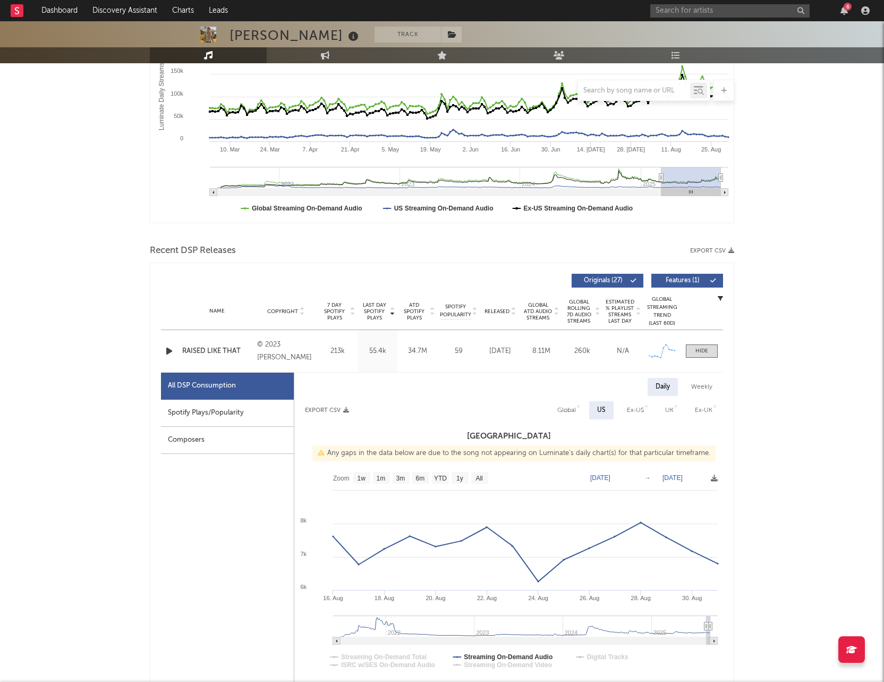
click at [683, 478] on text "[DATE]" at bounding box center [673, 477] width 20 height 7
type input "[DATE]"
select select "1w"
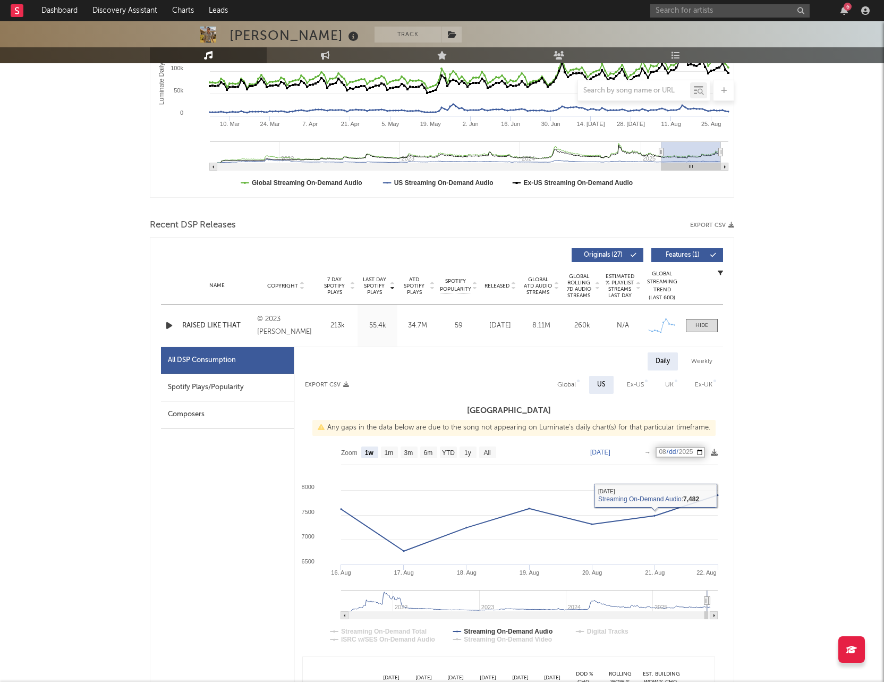
scroll to position [235, 0]
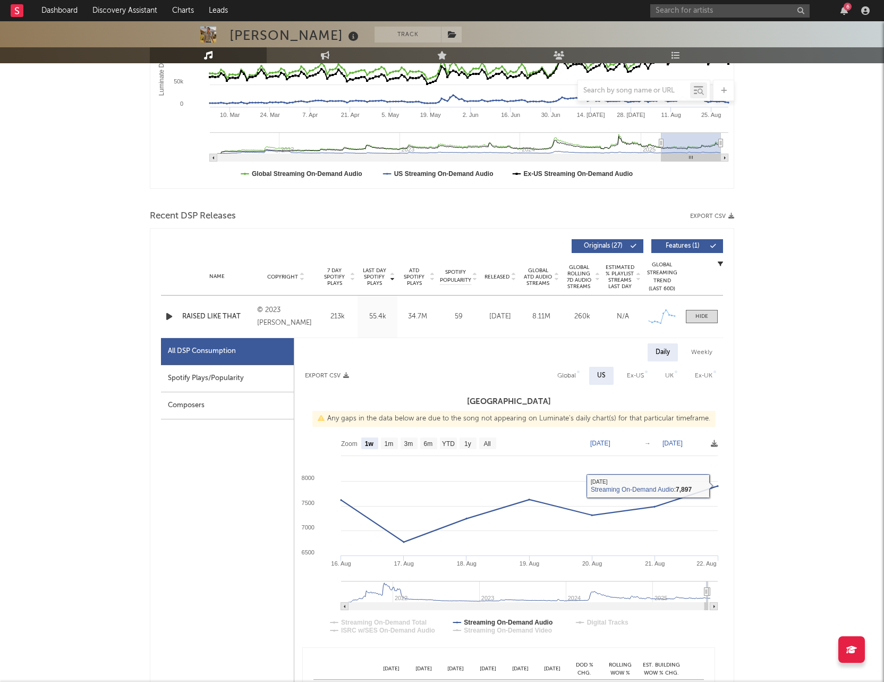
click at [720, 436] on rect at bounding box center [508, 538] width 429 height 213
click at [716, 445] on icon at bounding box center [714, 443] width 7 height 7
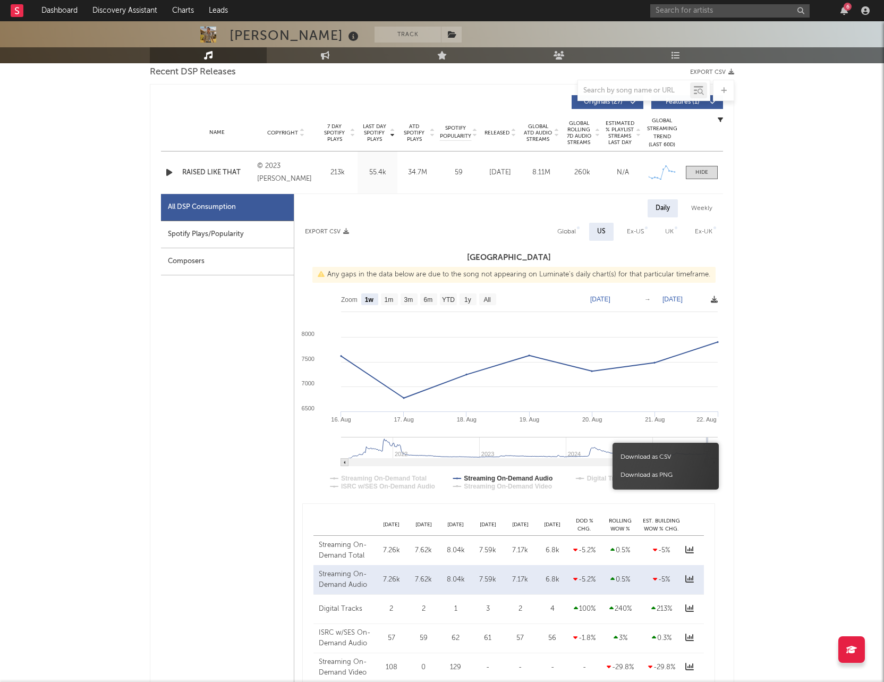
scroll to position [401, 0]
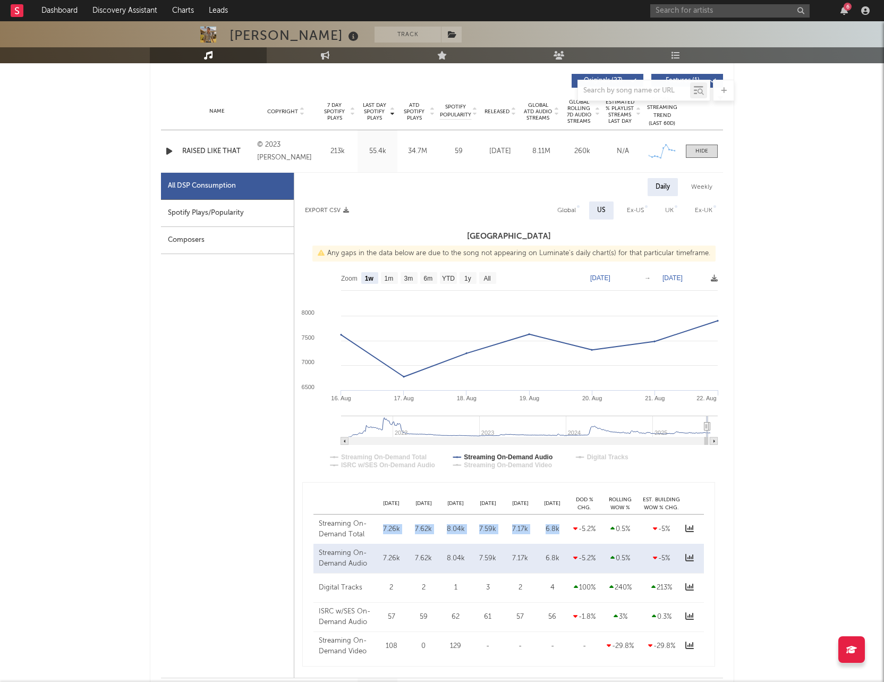
drag, startPoint x: 375, startPoint y: 525, endPoint x: 563, endPoint y: 532, distance: 187.7
click at [563, 532] on div "Streaming On-Demand Total Aug 26 7.26k Aug 27 7.62k Aug 28 8.04k Aug 29 7.59k A…" at bounding box center [508, 528] width 391 height 29
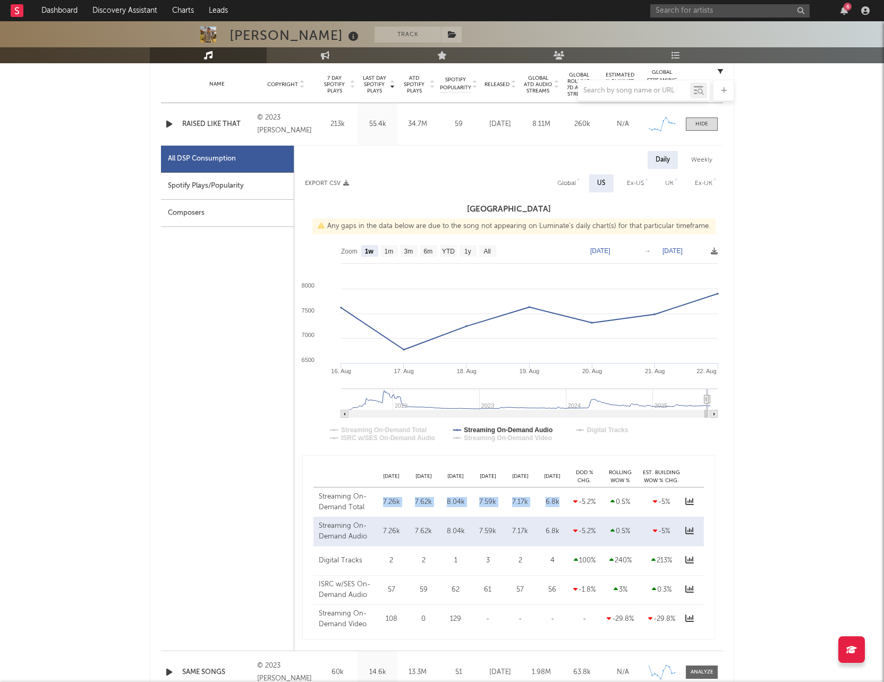
scroll to position [429, 0]
click at [563, 532] on div "6.8k" at bounding box center [552, 530] width 27 height 11
drag, startPoint x: 557, startPoint y: 505, endPoint x: 384, endPoint y: 496, distance: 174.0
click at [384, 496] on div "Streaming On-Demand Total Aug 26 7.26k Aug 27 7.62k Aug 28 8.04k Aug 29 7.59k A…" at bounding box center [508, 500] width 391 height 29
copy div "7.26k Aug 27 7.62k Aug 28 8.04k Aug 29 7.59k Aug 30 7.17k Aug 31 6.8k"
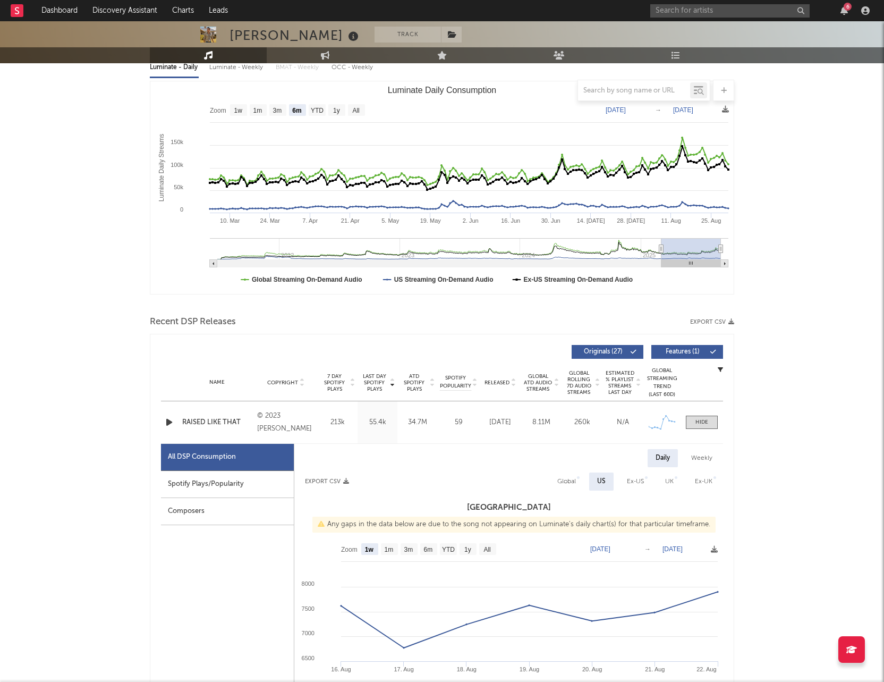
scroll to position [134, 0]
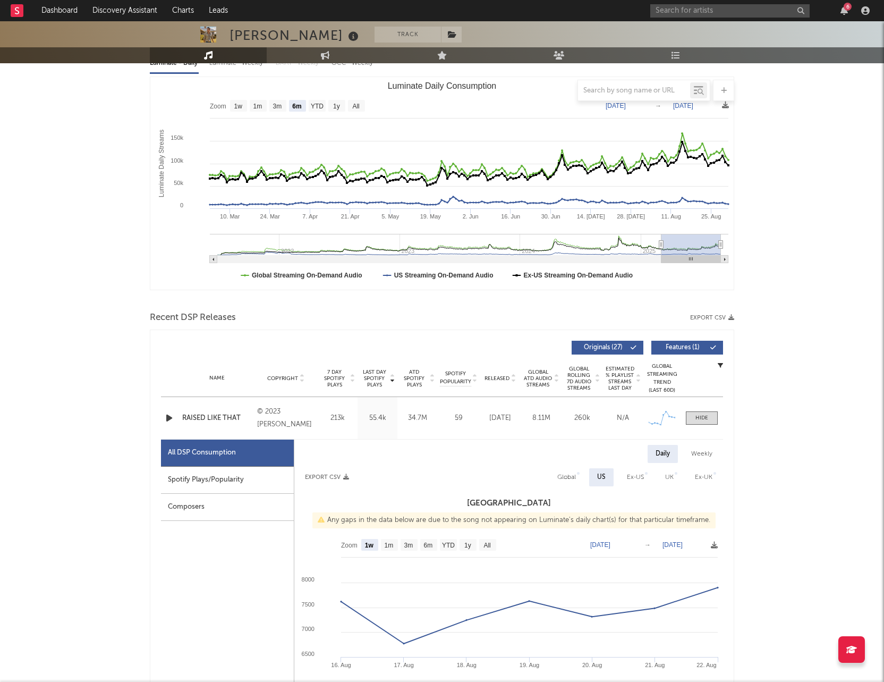
click at [556, 474] on div "Global" at bounding box center [566, 477] width 35 height 18
select select "6m"
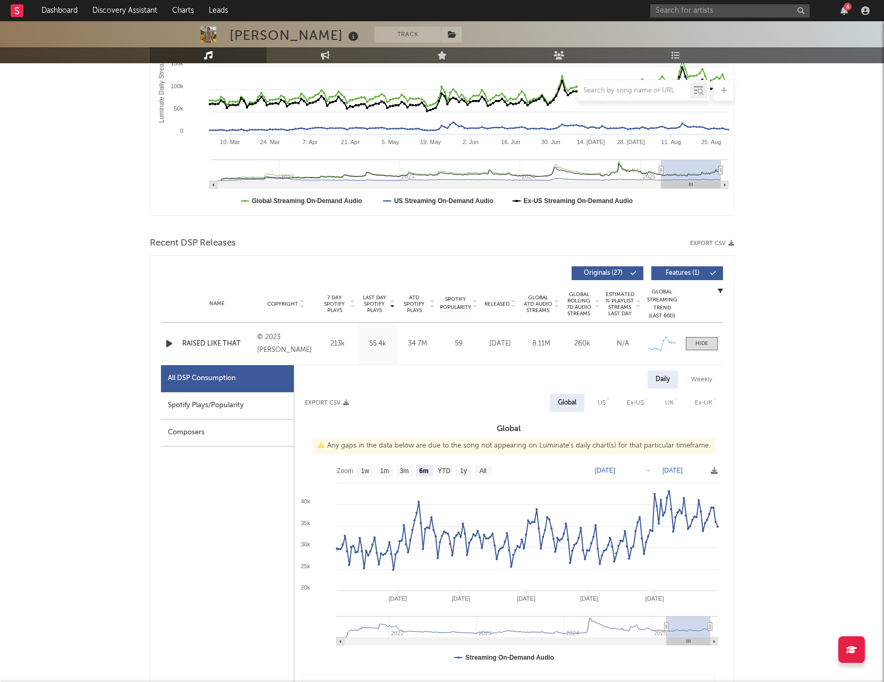
scroll to position [235, 0]
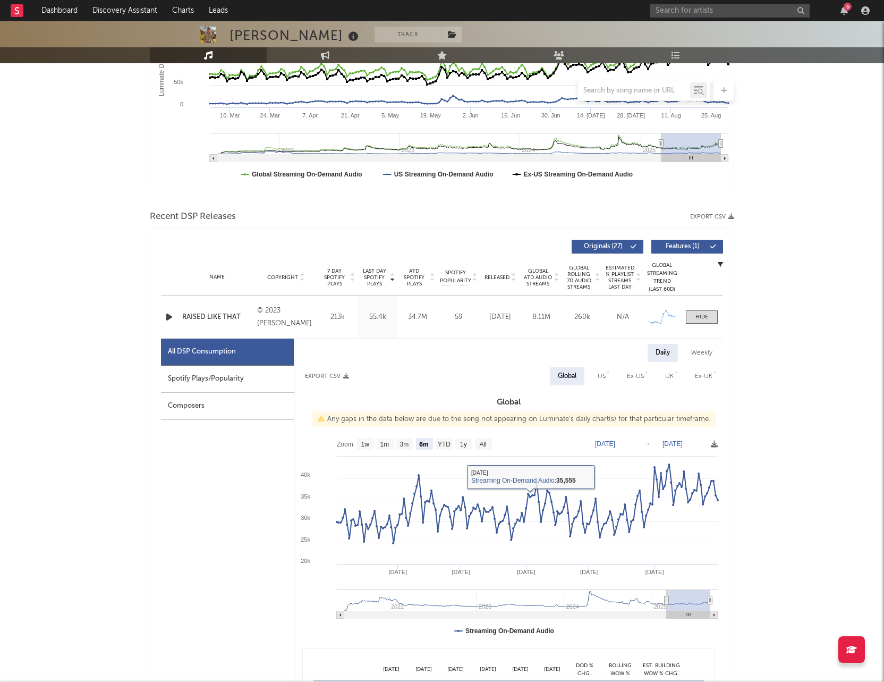
click at [615, 445] on text "[DATE]" at bounding box center [605, 443] width 20 height 7
type input "[DATE]"
click at [682, 446] on text "[DATE]" at bounding box center [673, 443] width 20 height 7
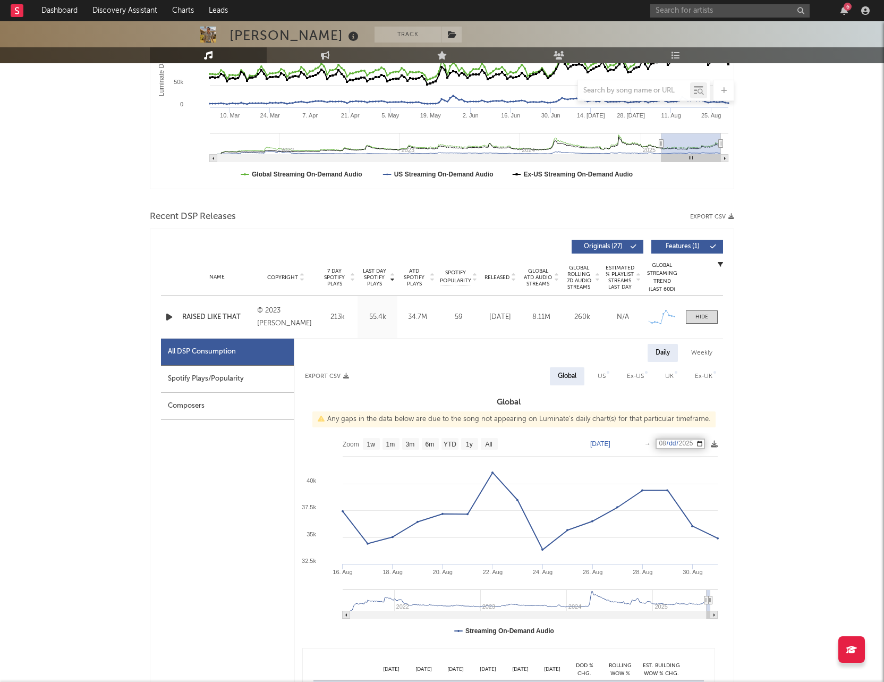
type input "[DATE]"
select select "1w"
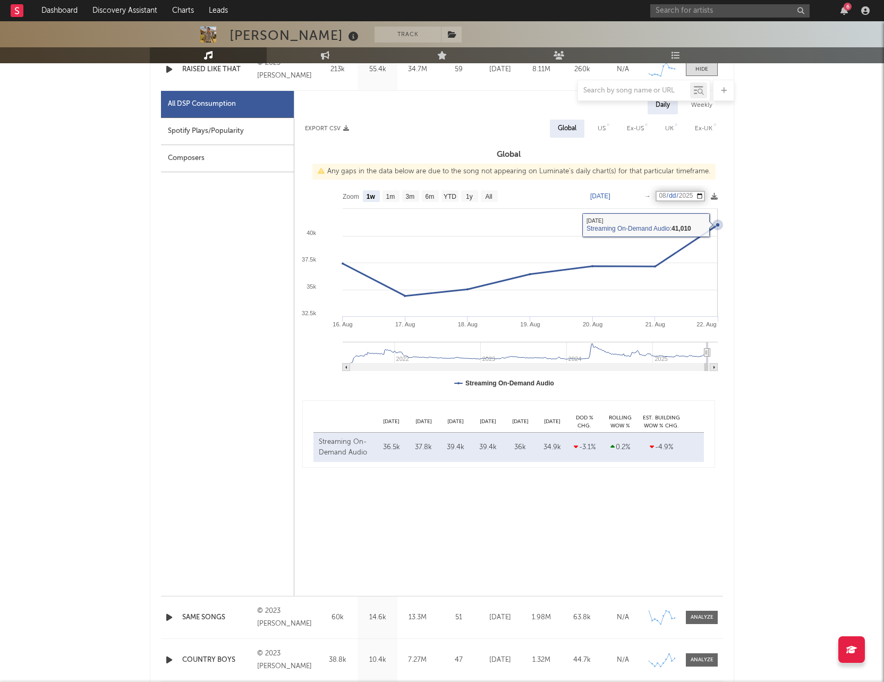
scroll to position [486, 0]
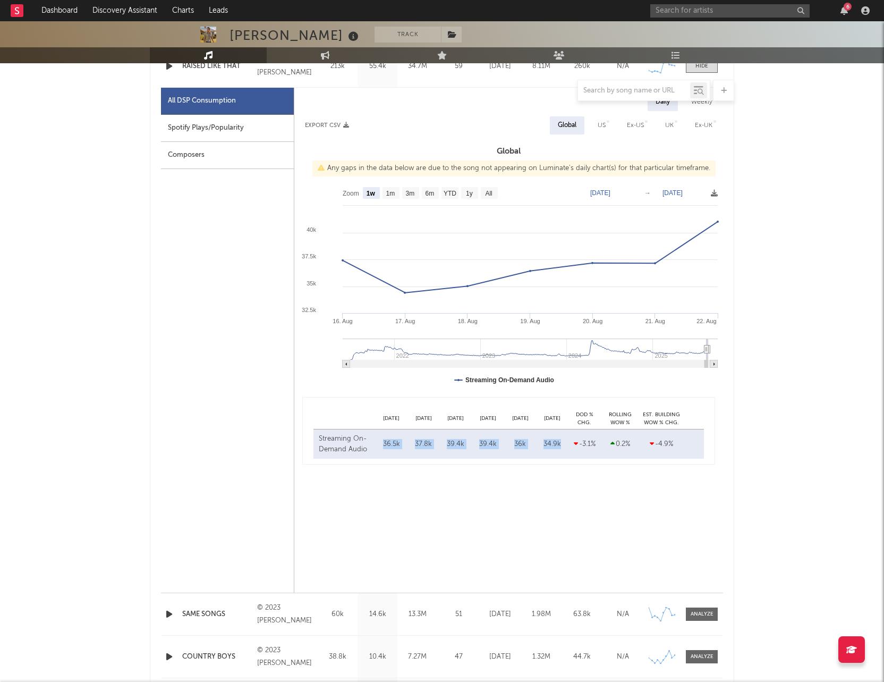
drag, startPoint x: 382, startPoint y: 443, endPoint x: 564, endPoint y: 444, distance: 182.3
click at [564, 444] on div "Streaming On-Demand Audio Aug 26 36.5k Aug 27 37.8k Aug 28 39.4k Aug 29 39.4k A…" at bounding box center [508, 443] width 391 height 29
copy div "36.5k Aug 27 37.8k Aug 28 39.4k Aug 29 39.4k Aug 30 36k Aug 31 34.9k"
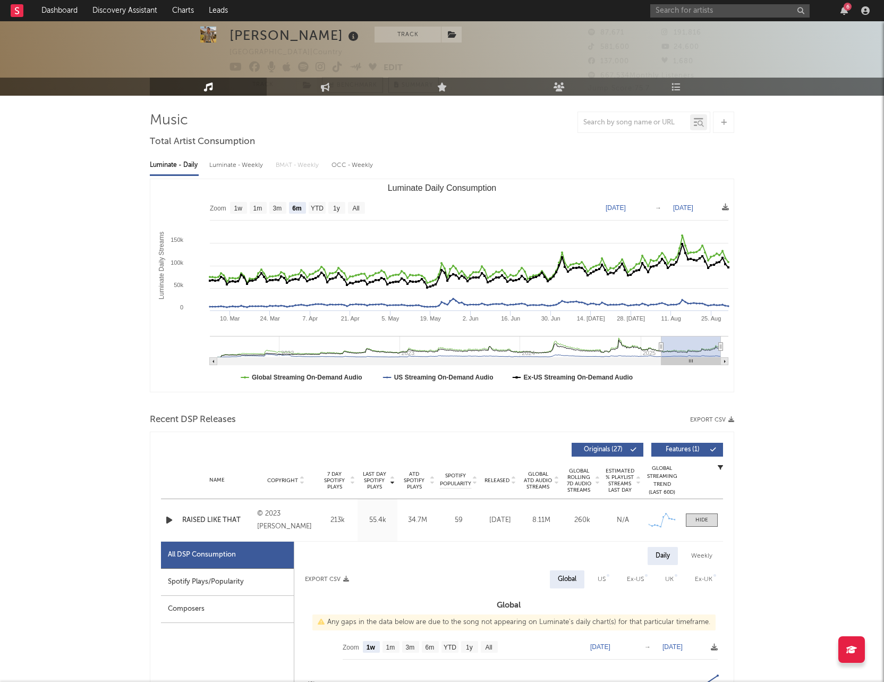
scroll to position [24, 0]
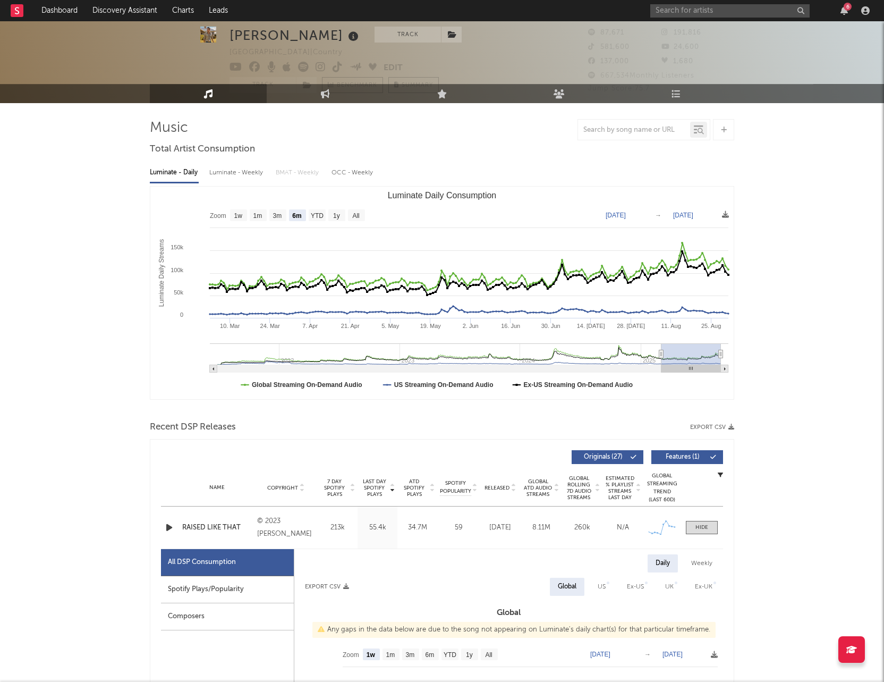
click at [624, 216] on text "[DATE]" at bounding box center [616, 214] width 20 height 7
type input "1011-08-16"
type input "[DATE]"
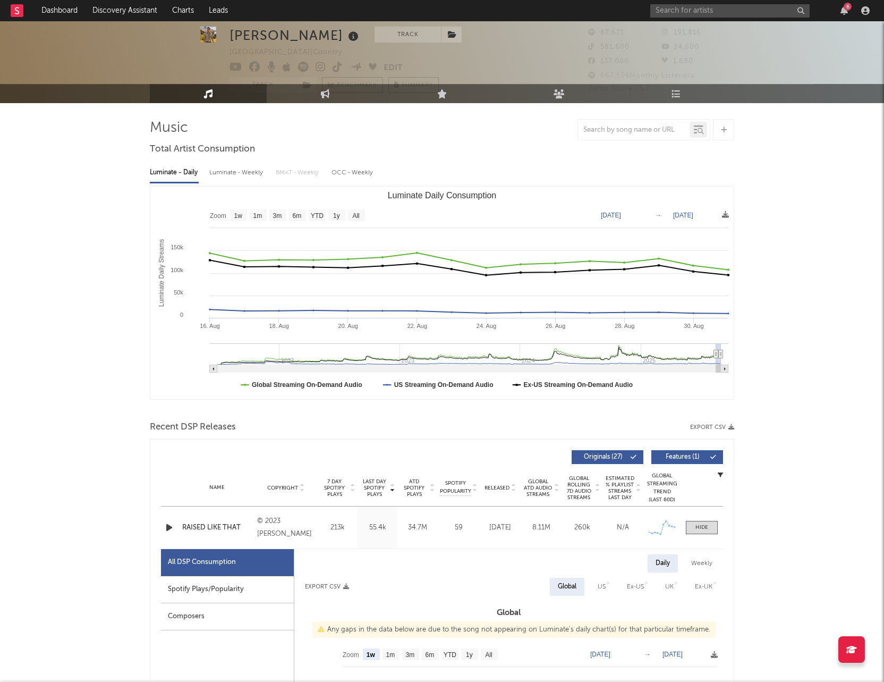
click at [693, 212] on text "[DATE]" at bounding box center [683, 214] width 20 height 7
type input "[DATE]"
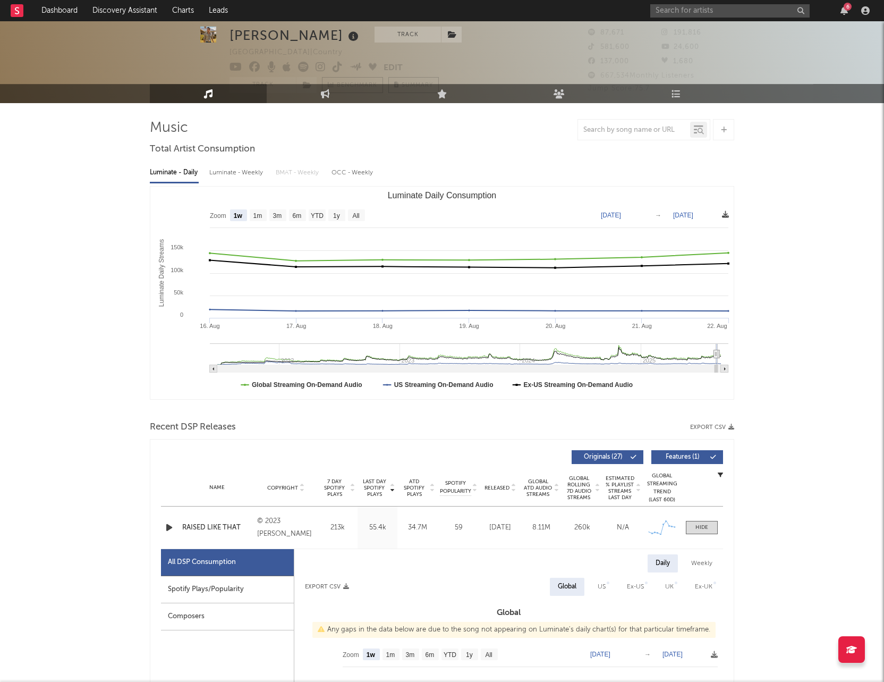
click at [727, 214] on icon at bounding box center [725, 214] width 7 height 7
click at [694, 227] on span "Download as CSV" at bounding box center [676, 226] width 106 height 18
click at [725, 211] on icon at bounding box center [725, 214] width 7 height 7
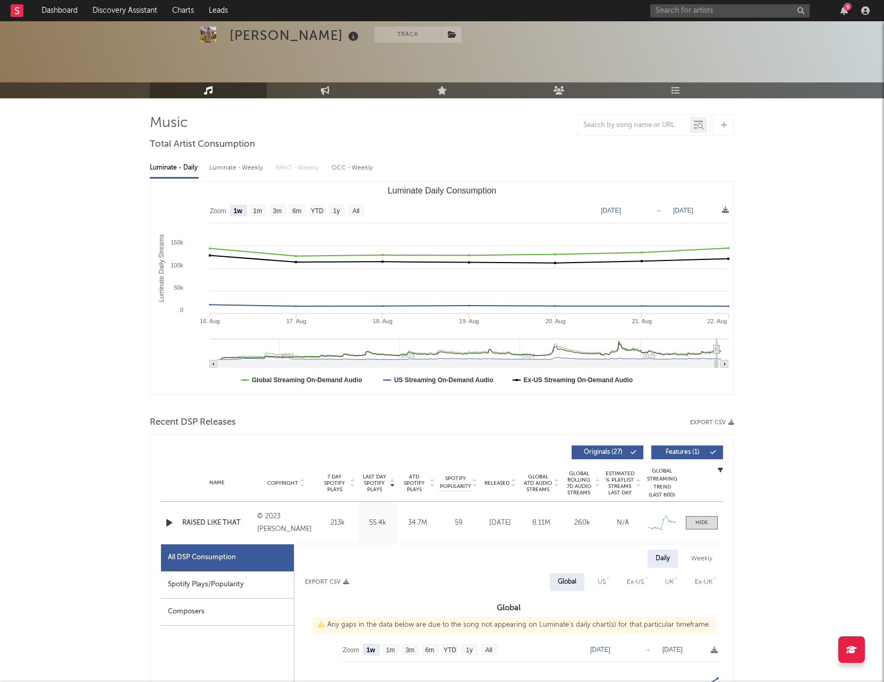
scroll to position [27, 0]
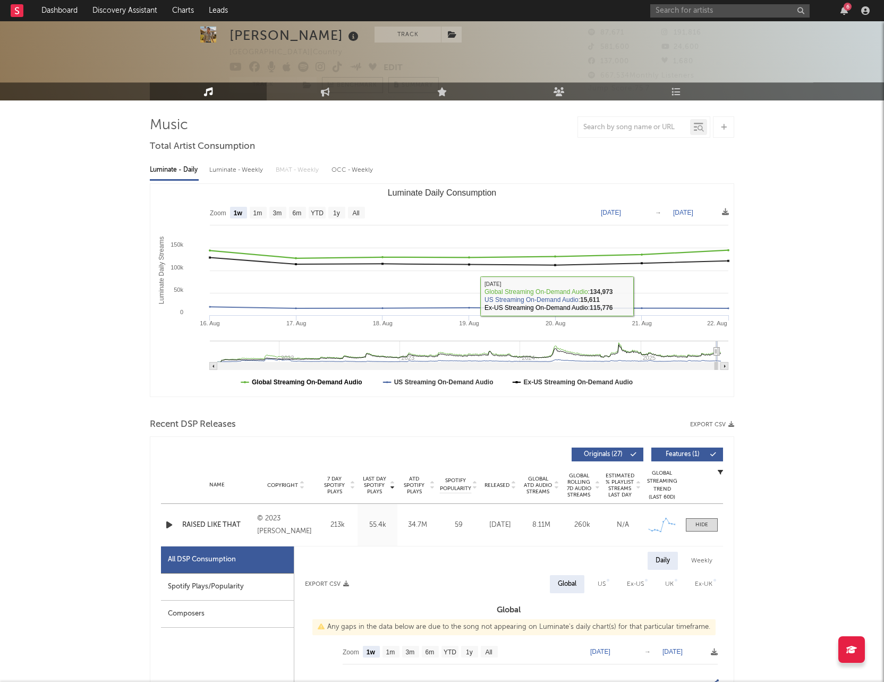
click at [297, 380] on text "Global Streaming On-Demand Audio" at bounding box center [307, 381] width 111 height 7
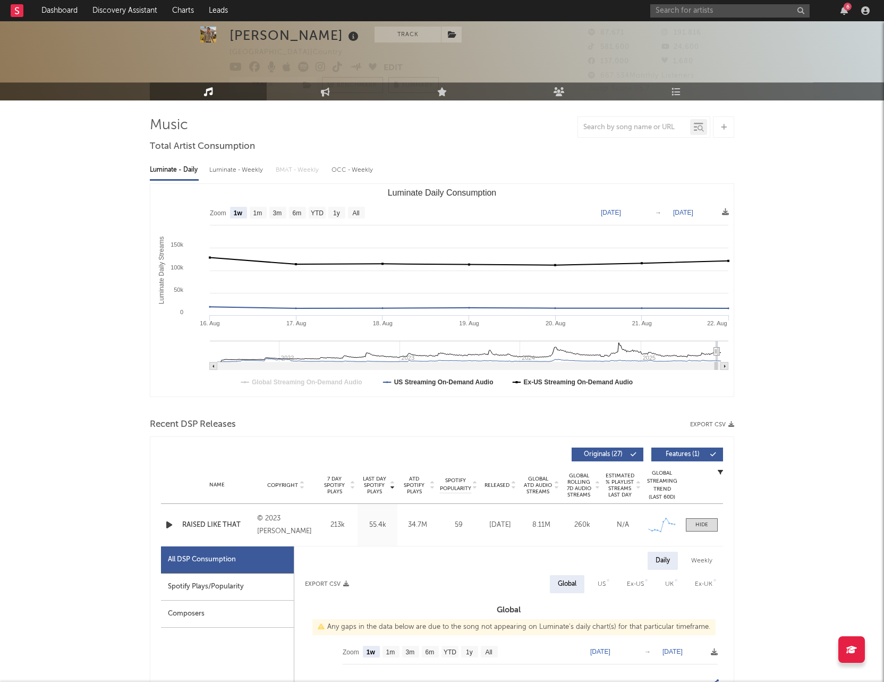
click at [297, 380] on text "Global Streaming On-Demand Audio" at bounding box center [307, 381] width 111 height 7
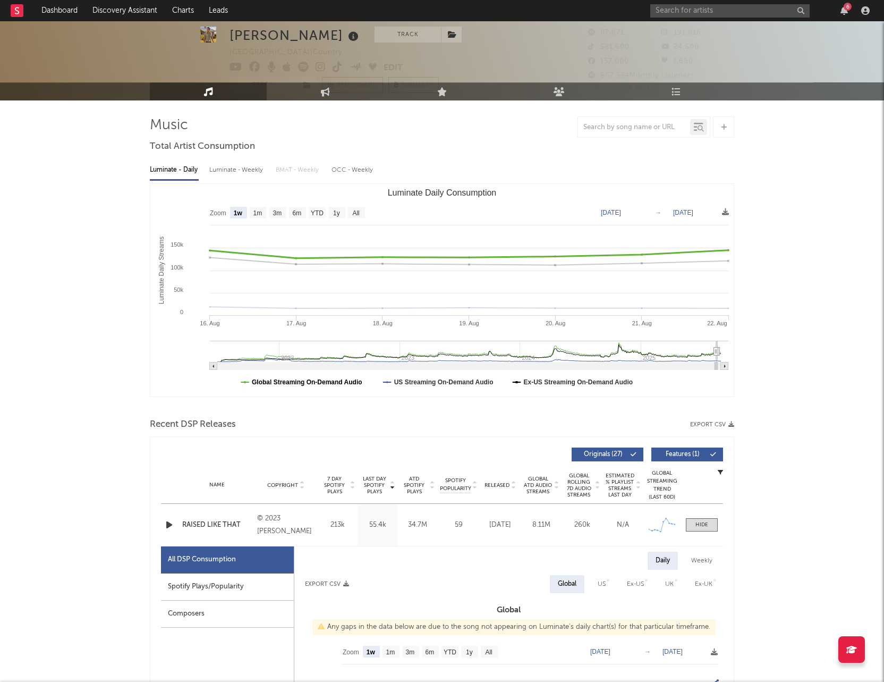
drag, startPoint x: 295, startPoint y: 385, endPoint x: 345, endPoint y: 385, distance: 49.9
click at [345, 385] on text "Global Streaming On-Demand Audio" at bounding box center [307, 381] width 111 height 7
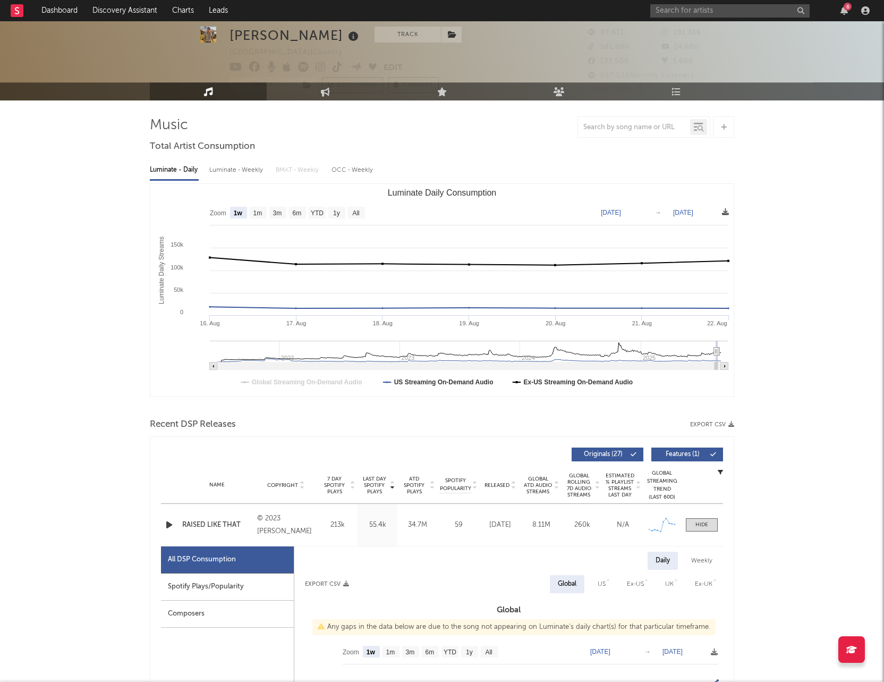
click at [726, 212] on icon at bounding box center [725, 211] width 7 height 7
click at [439, 388] on rect "Luminate Daily Consumption" at bounding box center [441, 290] width 583 height 213
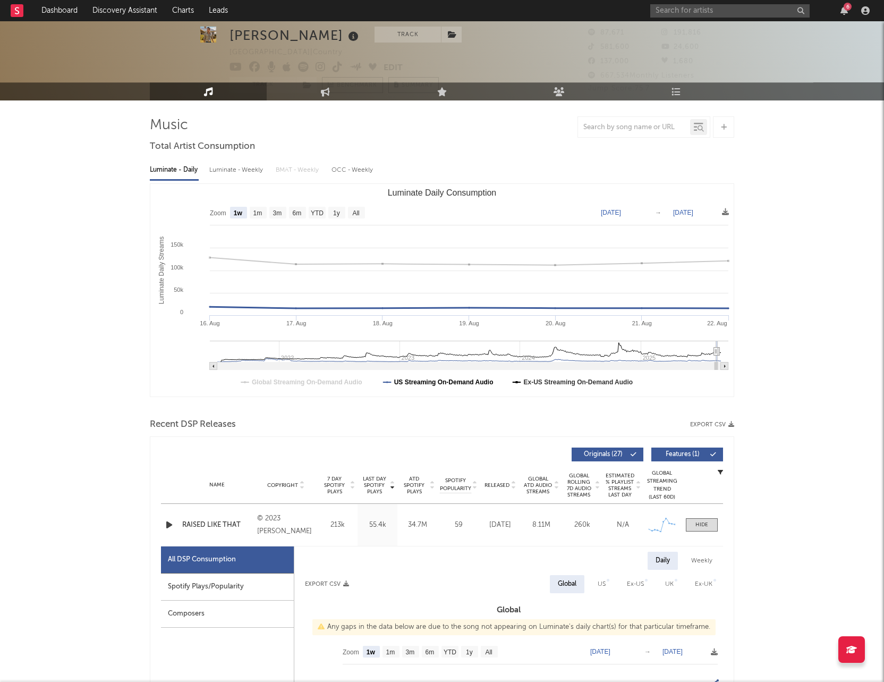
click at [419, 382] on text "US Streaming On-Demand Audio" at bounding box center [443, 381] width 99 height 7
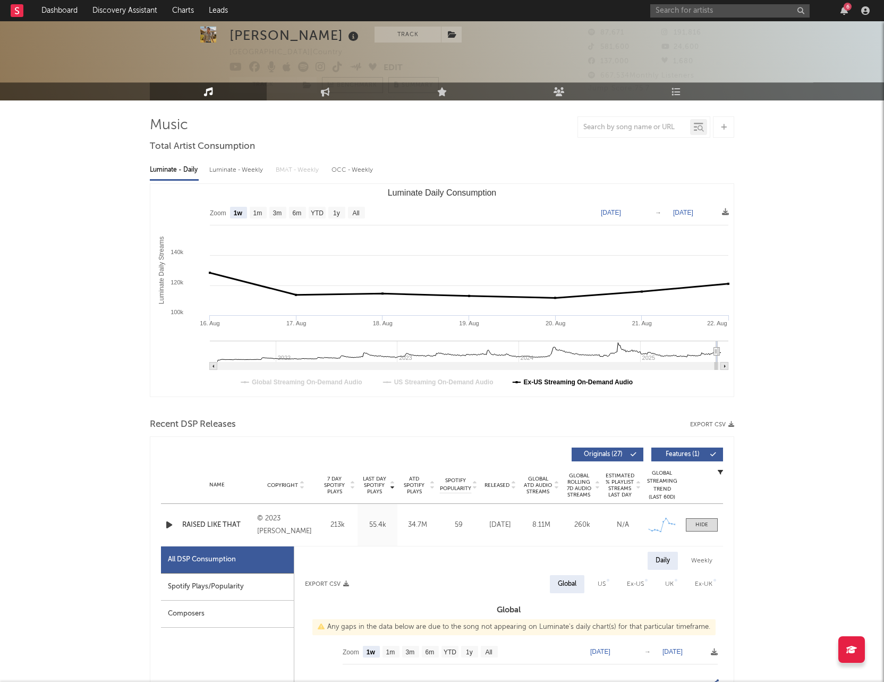
click at [558, 380] on text "Ex-US Streaming On-Demand Audio" at bounding box center [578, 381] width 109 height 7
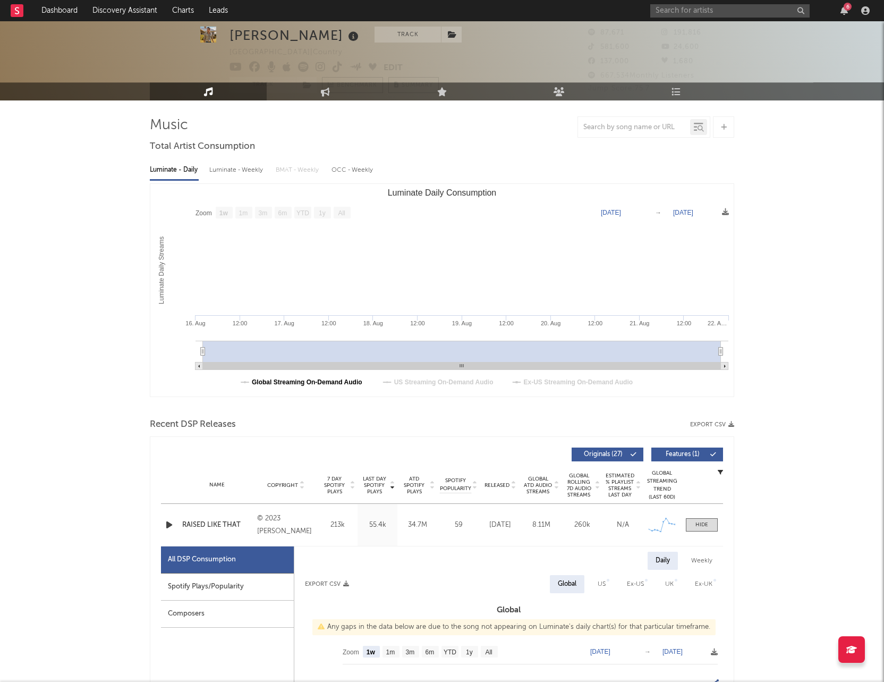
click at [274, 382] on text "Global Streaming On-Demand Audio" at bounding box center [307, 381] width 111 height 7
select select "1w"
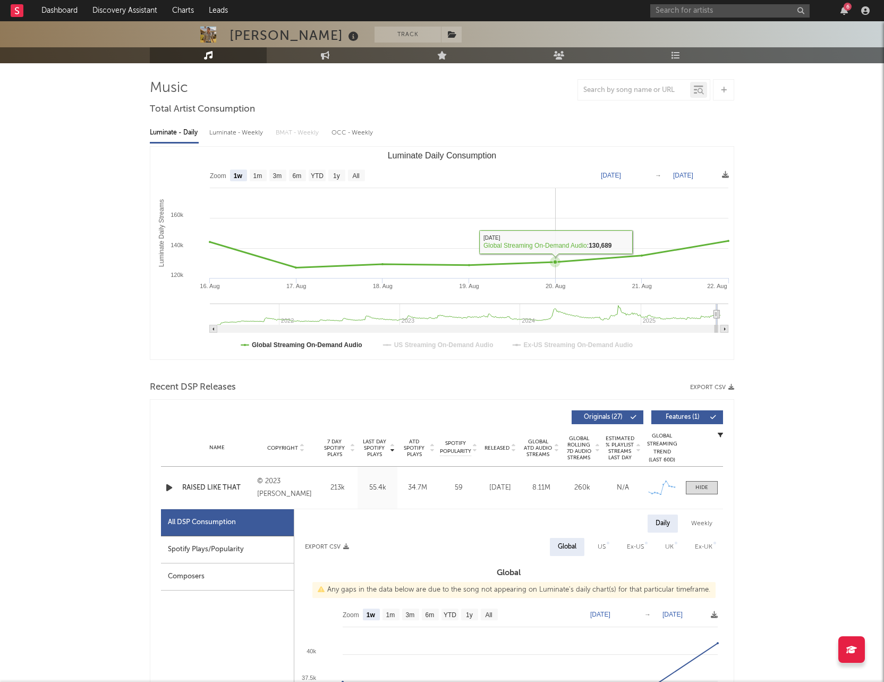
scroll to position [56, 0]
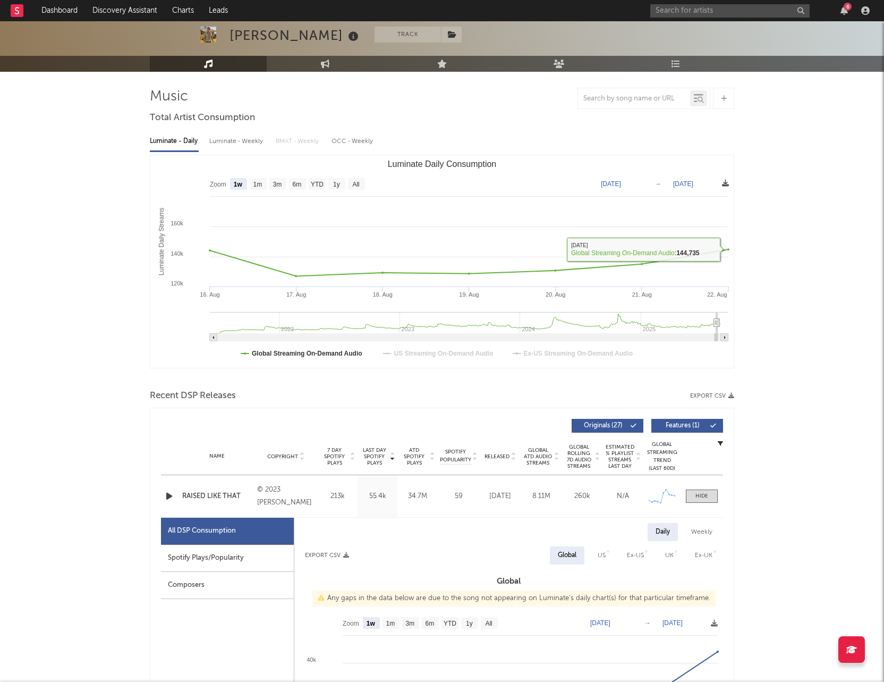
click at [724, 184] on icon at bounding box center [725, 183] width 7 height 7
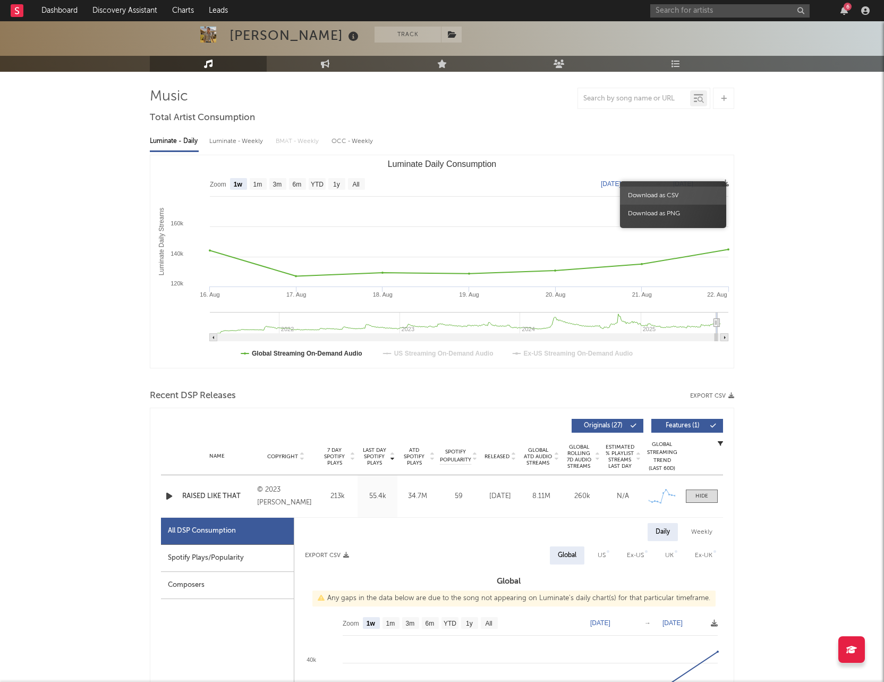
click at [701, 198] on span "Download as CSV" at bounding box center [673, 196] width 106 height 18
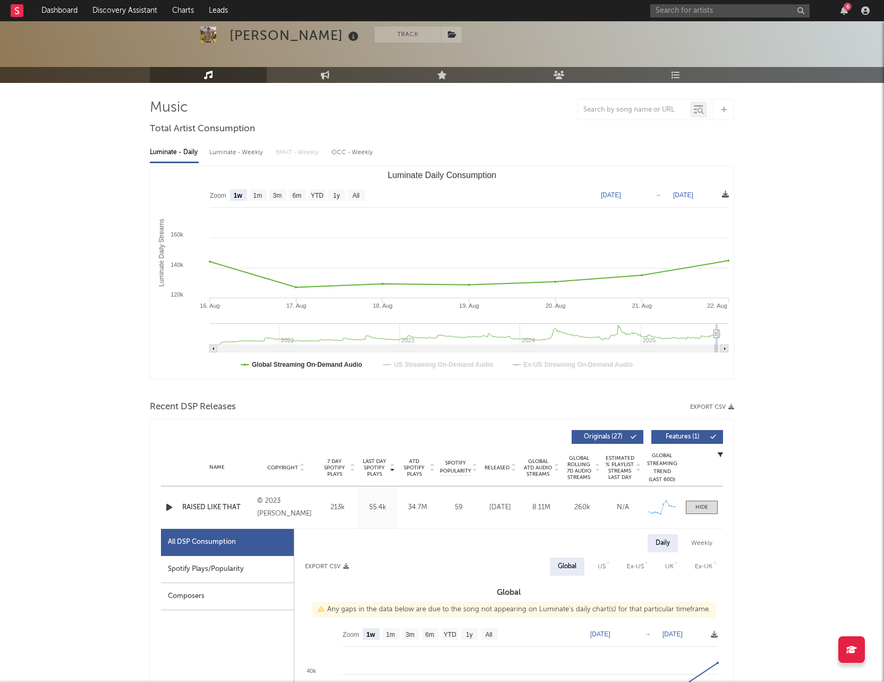
click at [727, 200] on span at bounding box center [725, 195] width 7 height 13
click at [726, 192] on icon at bounding box center [725, 194] width 7 height 7
click at [654, 205] on span "Download as CSV" at bounding box center [675, 203] width 106 height 18
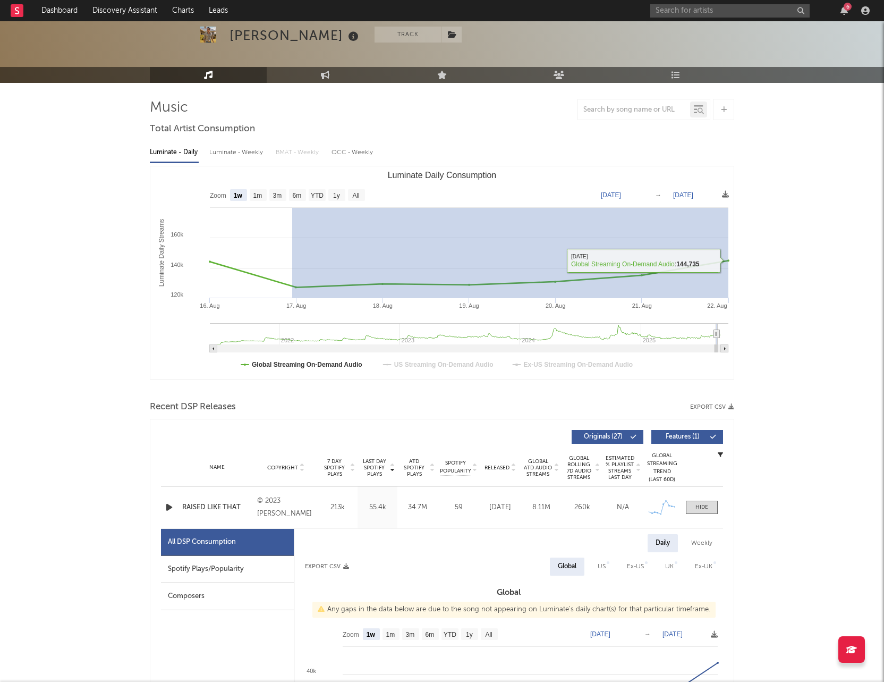
drag, startPoint x: 292, startPoint y: 278, endPoint x: 730, endPoint y: 245, distance: 439.0
click at [730, 245] on rect "Luminate Daily Consumption" at bounding box center [441, 272] width 583 height 213
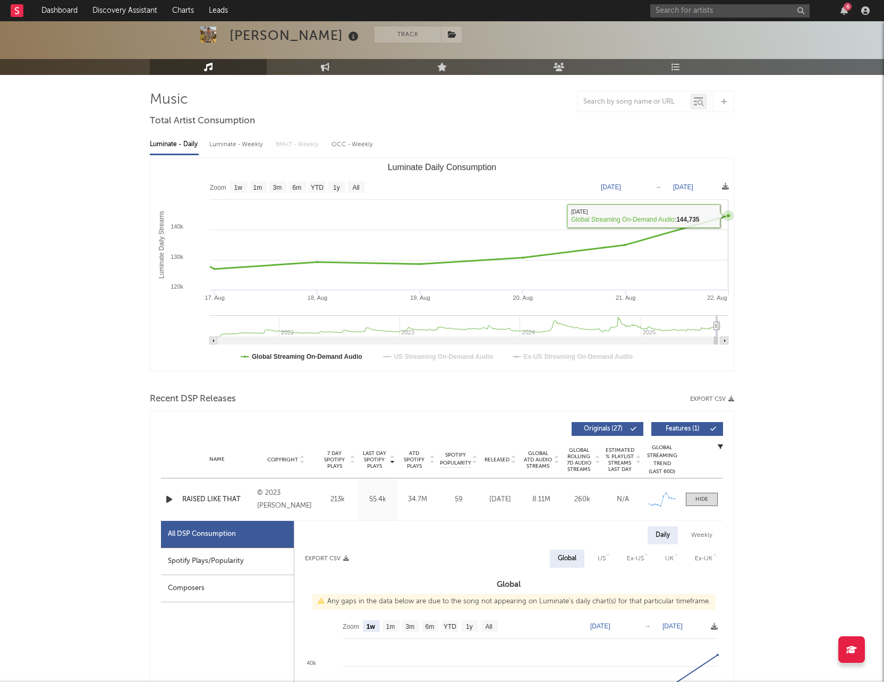
scroll to position [54, 0]
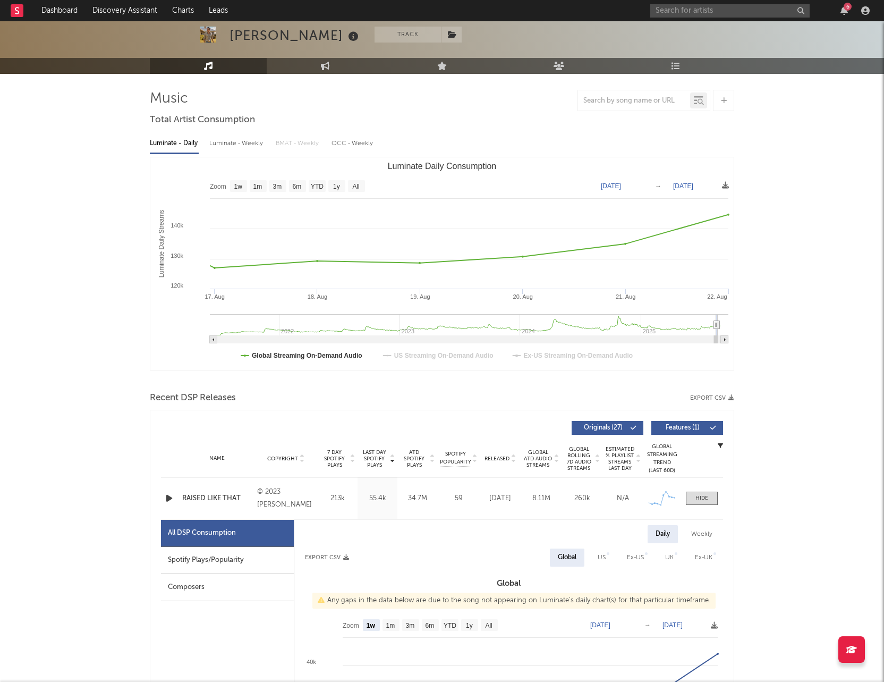
drag, startPoint x: 731, startPoint y: 303, endPoint x: 350, endPoint y: 307, distance: 380.5
click at [350, 307] on rect "Luminate Daily Consumption" at bounding box center [441, 263] width 583 height 213
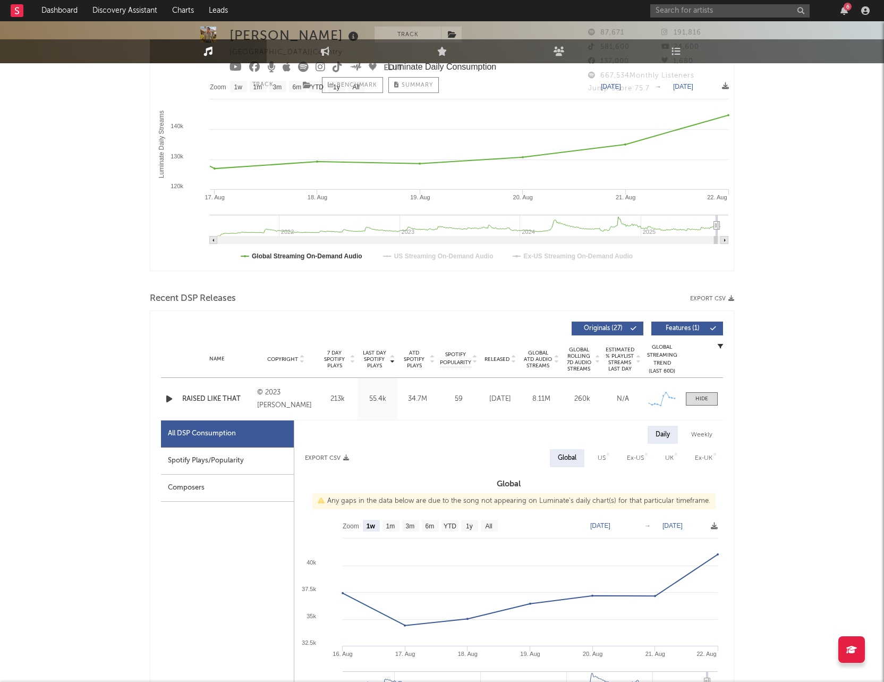
scroll to position [0, 0]
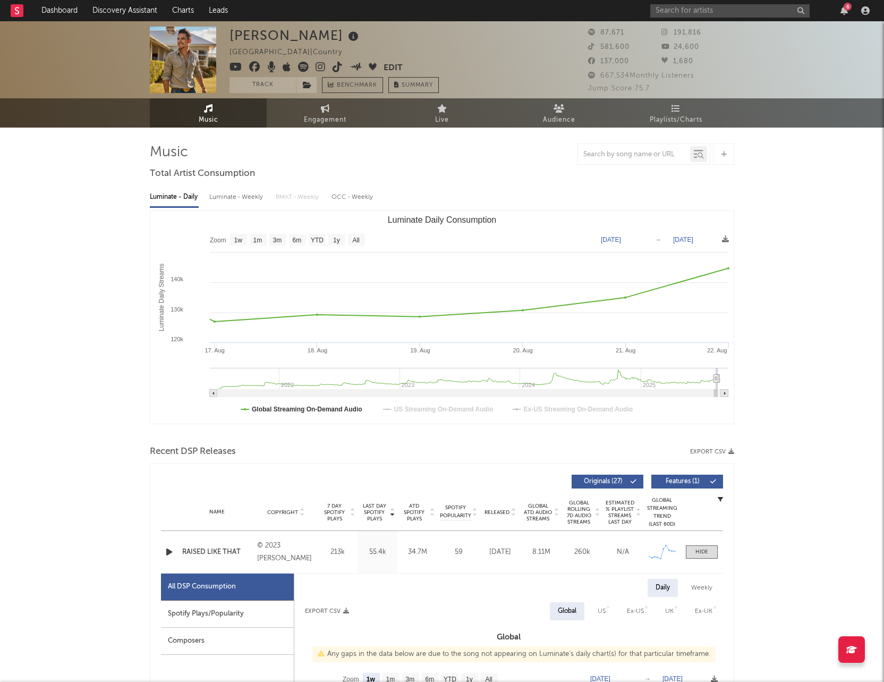
click at [721, 238] on rect "Luminate Daily Consumption" at bounding box center [441, 317] width 583 height 213
click at [727, 238] on icon at bounding box center [725, 238] width 7 height 7
click at [662, 261] on span "Download as PNG" at bounding box center [677, 267] width 106 height 18
click at [726, 236] on icon at bounding box center [725, 238] width 7 height 7
click at [647, 252] on span "Download as CSV" at bounding box center [676, 248] width 106 height 18
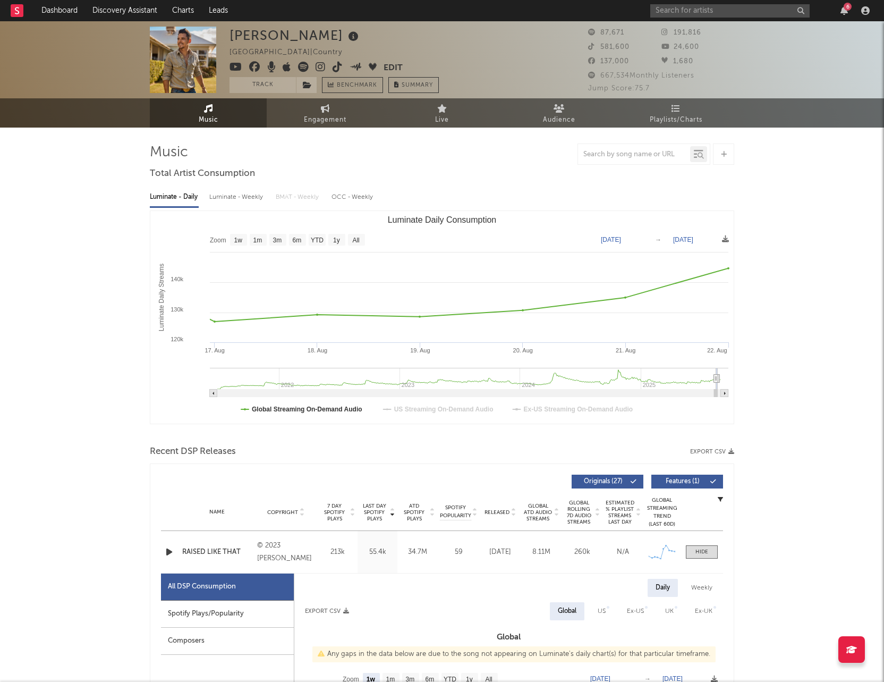
click at [647, 252] on span "Download as CSV" at bounding box center [676, 248] width 106 height 18
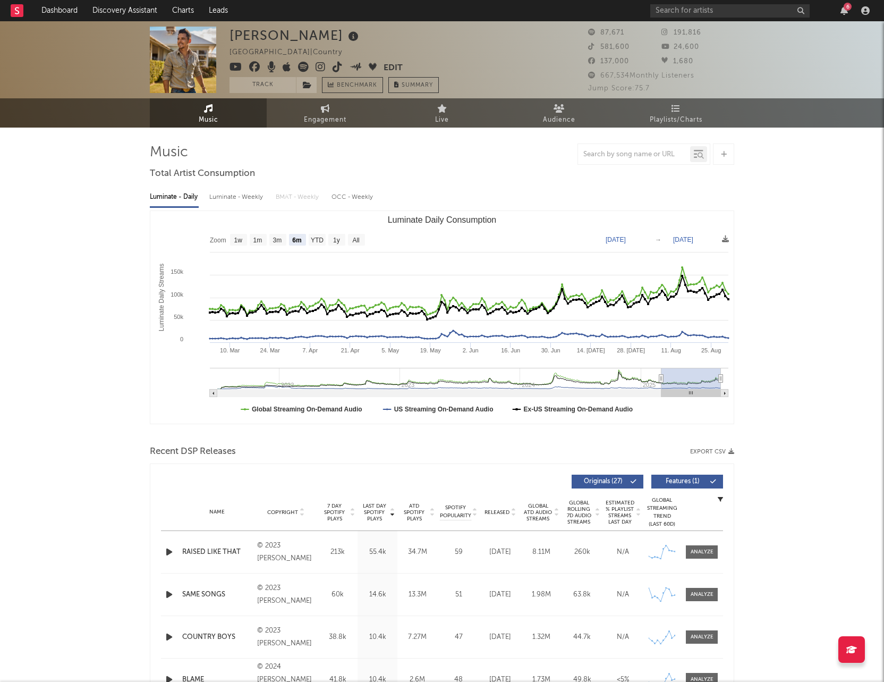
select select "6m"
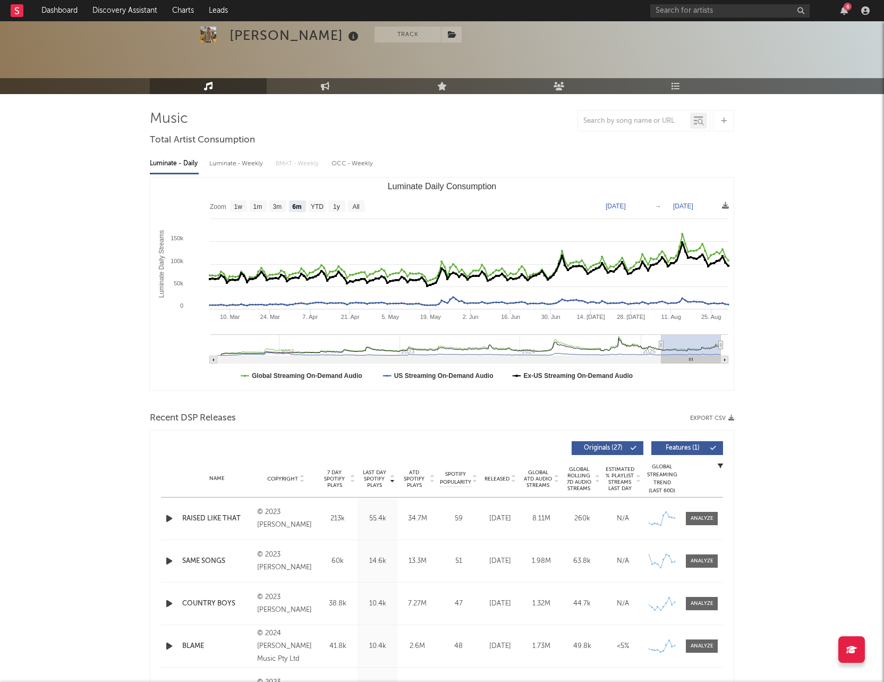
scroll to position [34, 0]
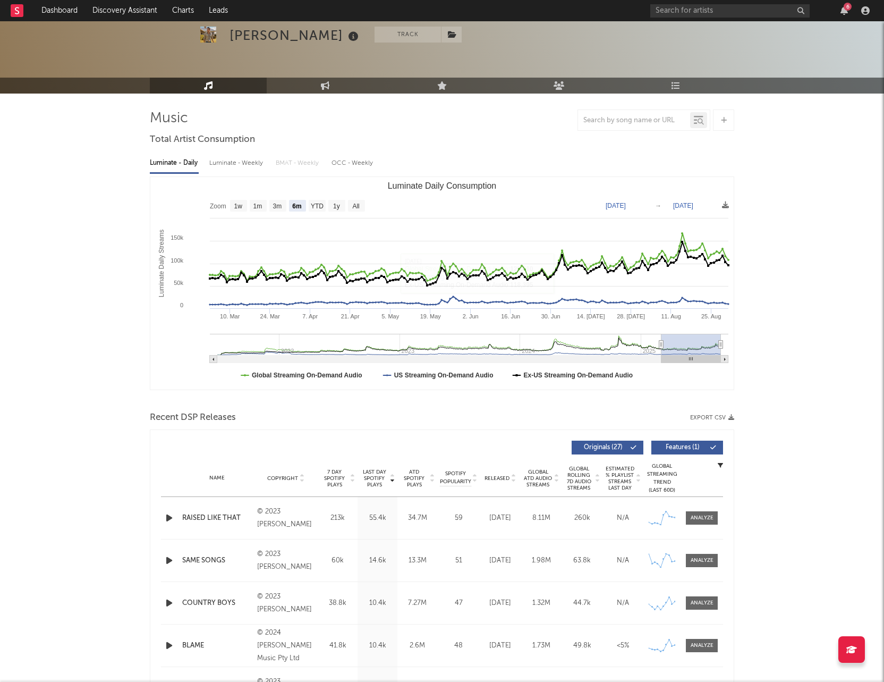
click at [623, 209] on text "[DATE]" at bounding box center [616, 205] width 20 height 7
type input "[DATE]"
click at [692, 207] on text "[DATE]" at bounding box center [683, 205] width 20 height 7
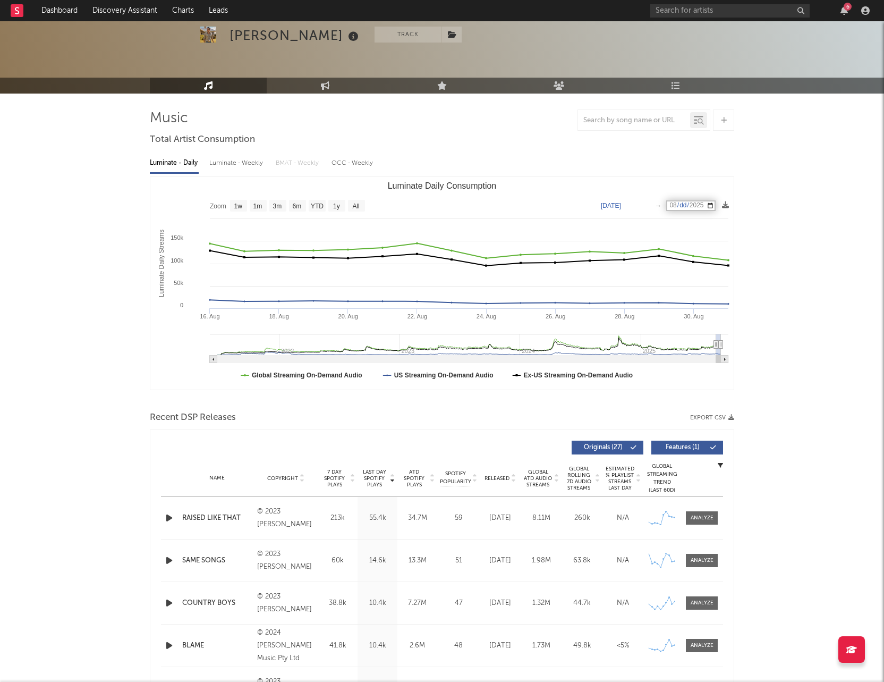
type input "[DATE]"
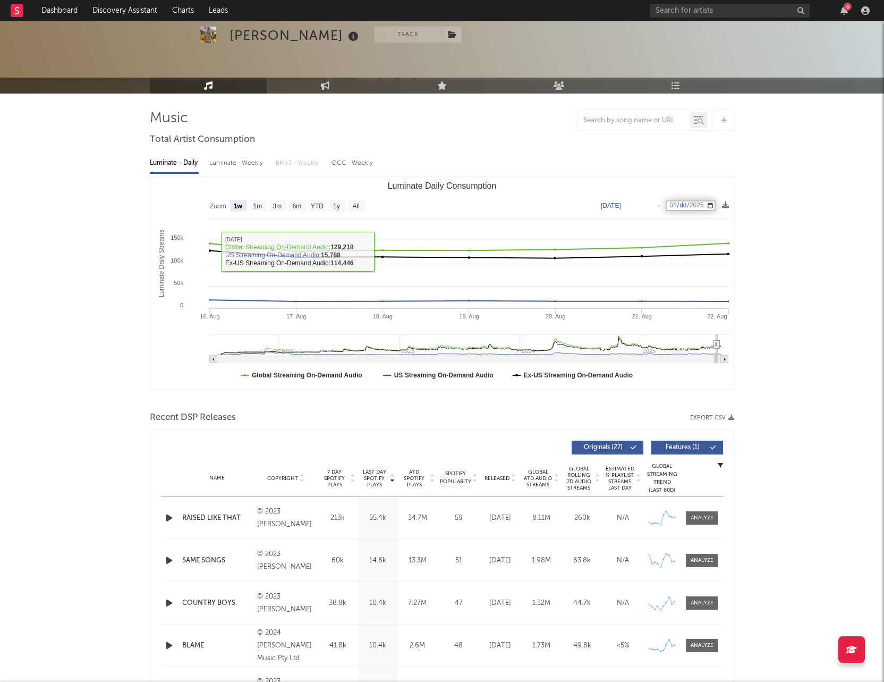
click at [258, 212] on rect "Luminate Daily Consumption" at bounding box center [441, 283] width 583 height 213
click at [257, 206] on text "1m" at bounding box center [257, 205] width 9 height 7
select select "1m"
type input "[DATE]"
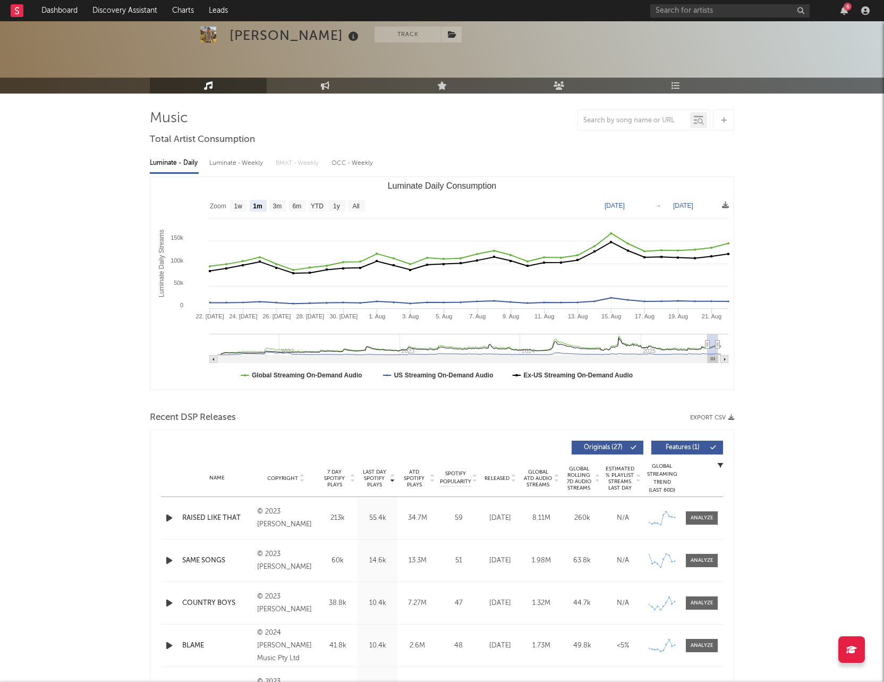
click at [270, 205] on rect "Luminate Daily Consumption" at bounding box center [277, 206] width 17 height 12
select select "3m"
type input "[DATE]"
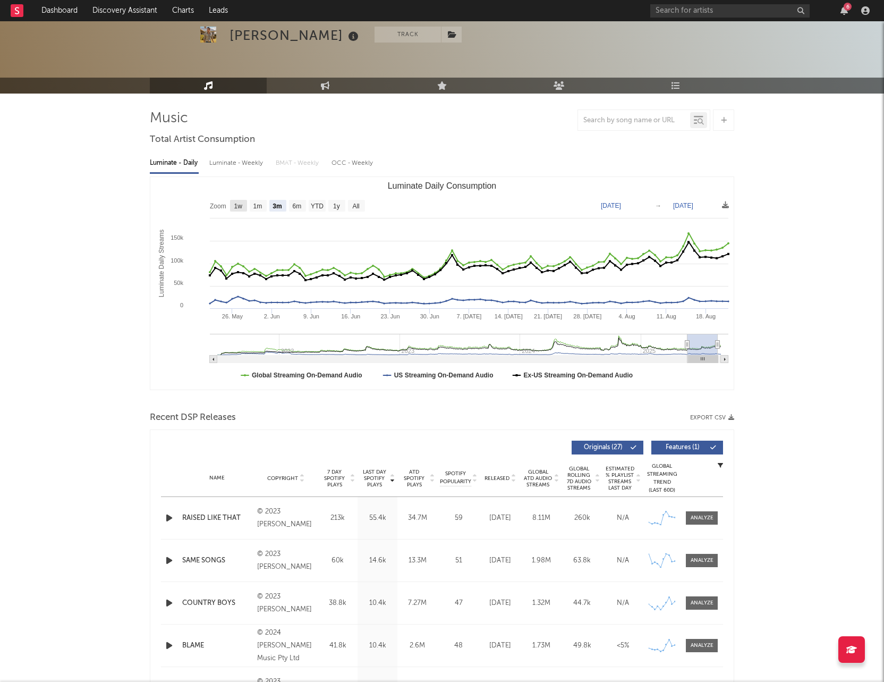
click at [239, 206] on text "1w" at bounding box center [238, 205] width 9 height 7
select select "1w"
type input "[DATE]"
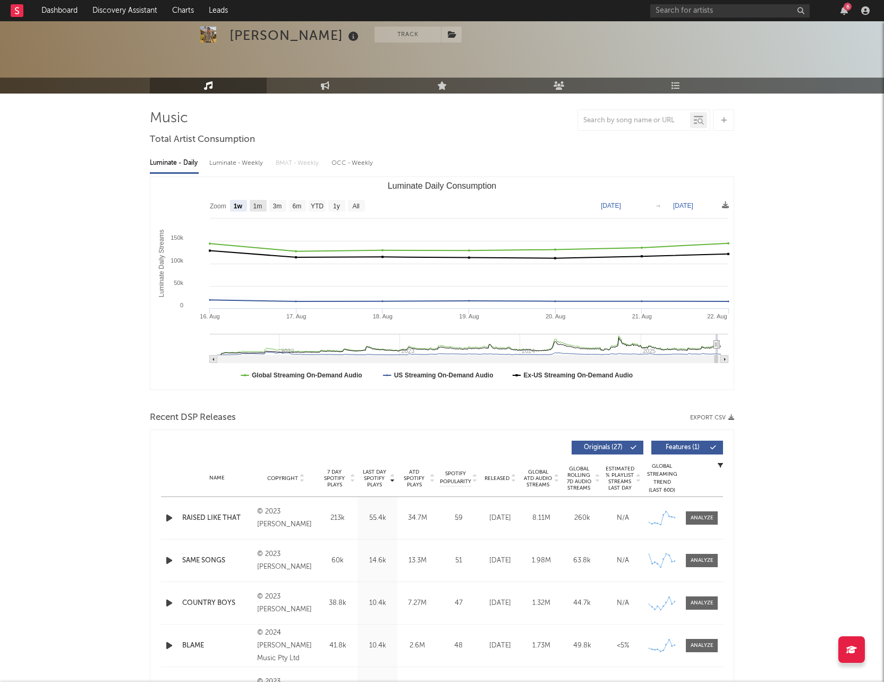
click at [255, 204] on text "1m" at bounding box center [257, 205] width 9 height 7
select select "1m"
type input "[DATE]"
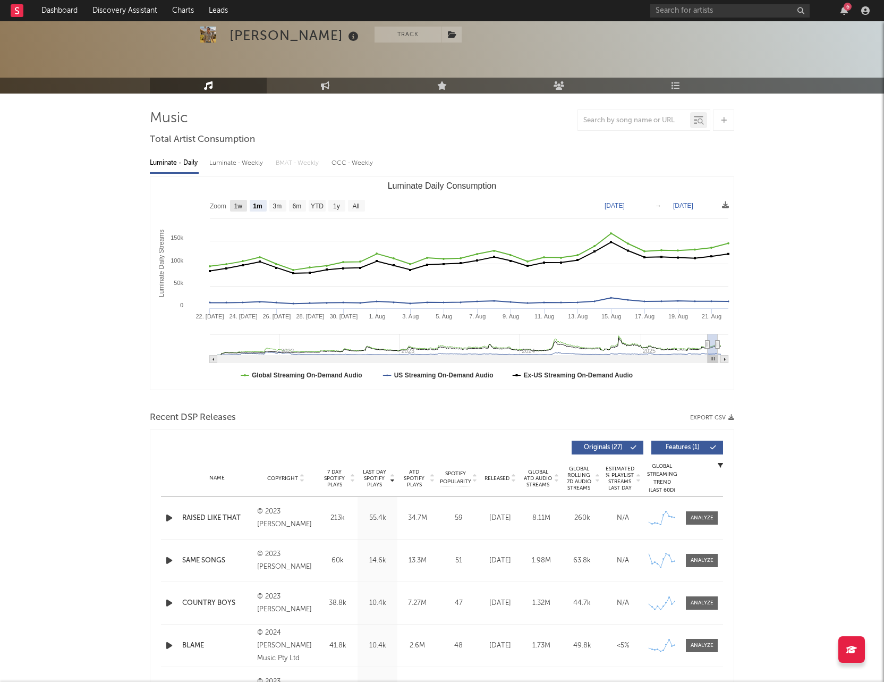
click at [231, 208] on rect "Luminate Daily Consumption" at bounding box center [238, 206] width 17 height 12
select select "1w"
type input "[DATE]"
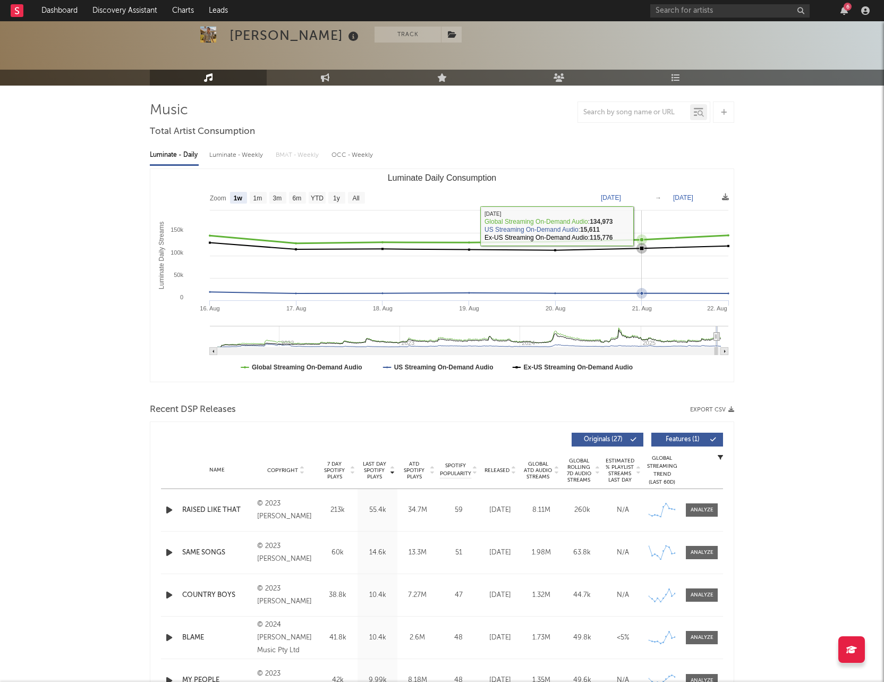
scroll to position [44, 0]
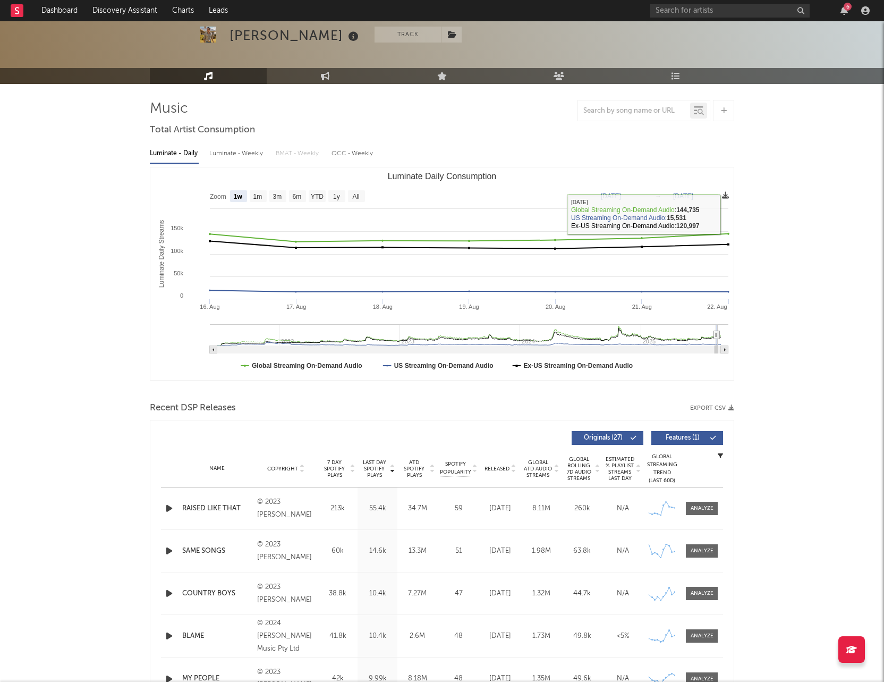
click at [725, 198] on icon at bounding box center [725, 195] width 7 height 7
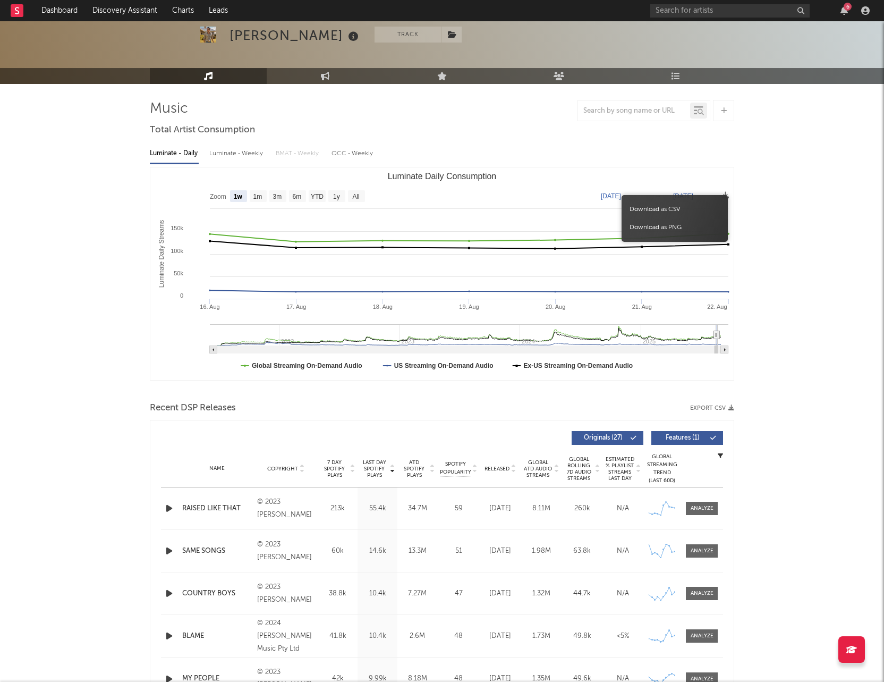
click at [699, 210] on span "Download as CSV" at bounding box center [675, 209] width 106 height 18
click at [645, 214] on span "Download as CSV" at bounding box center [675, 209] width 106 height 18
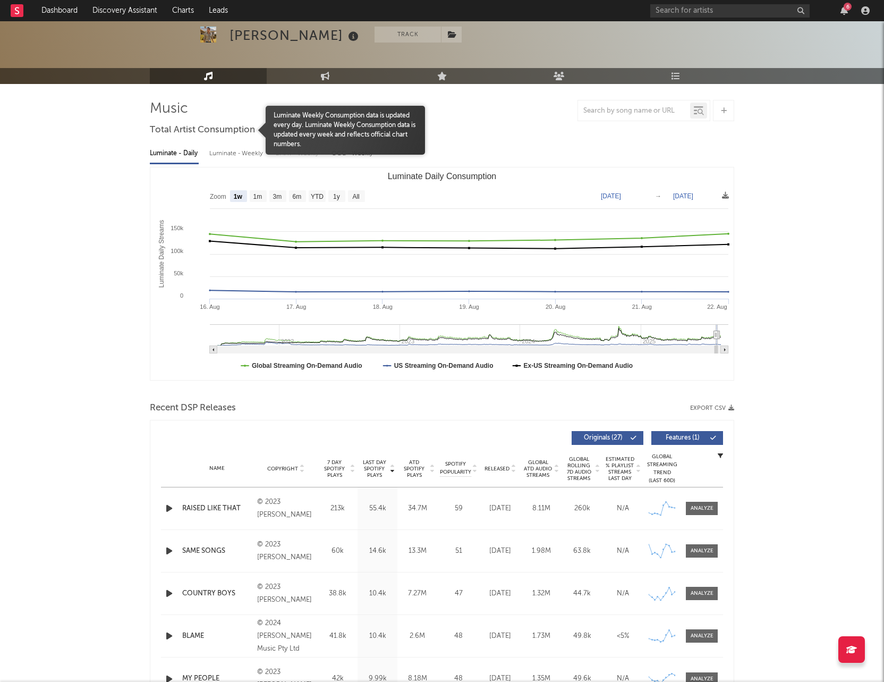
scroll to position [0, 0]
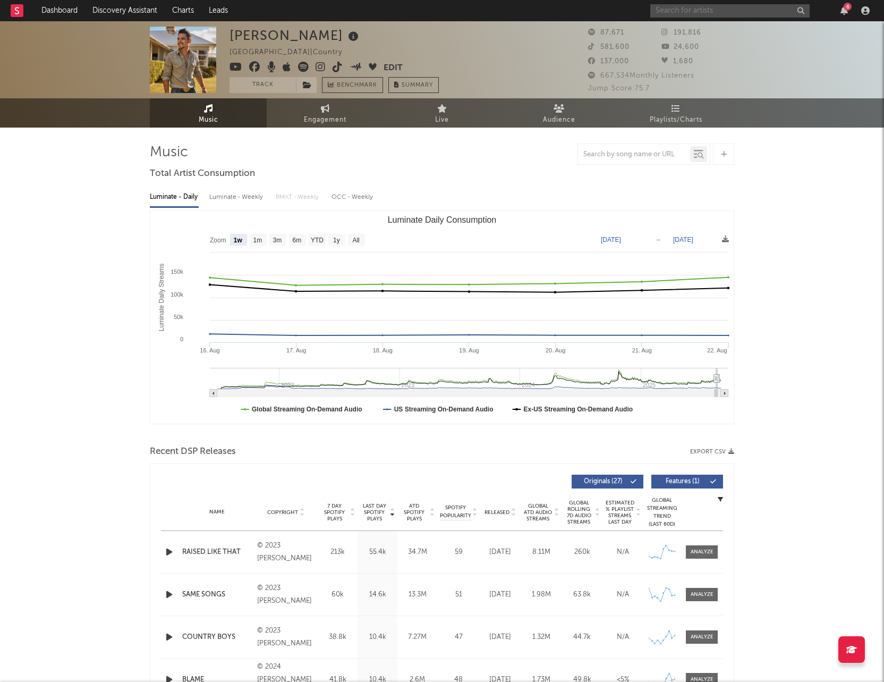
click at [701, 10] on input "text" at bounding box center [729, 10] width 159 height 13
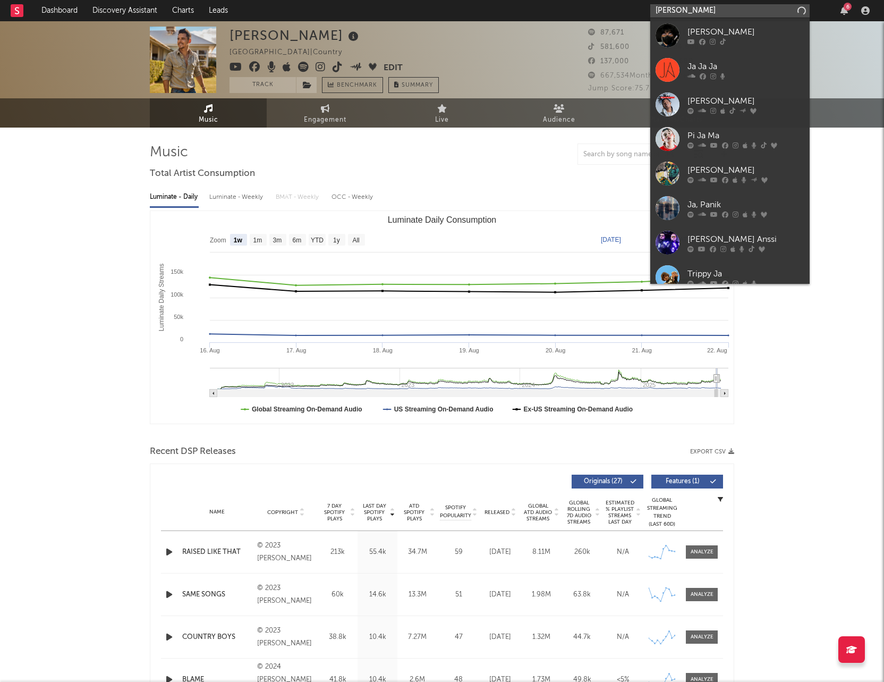
type input "[PERSON_NAME]"
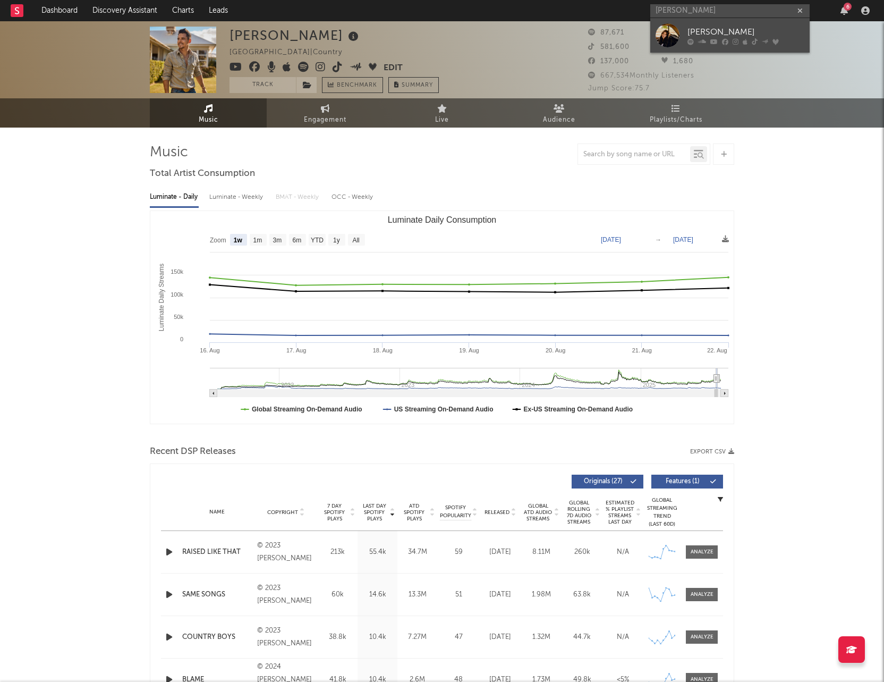
click at [716, 31] on div "[PERSON_NAME]" at bounding box center [746, 32] width 117 height 13
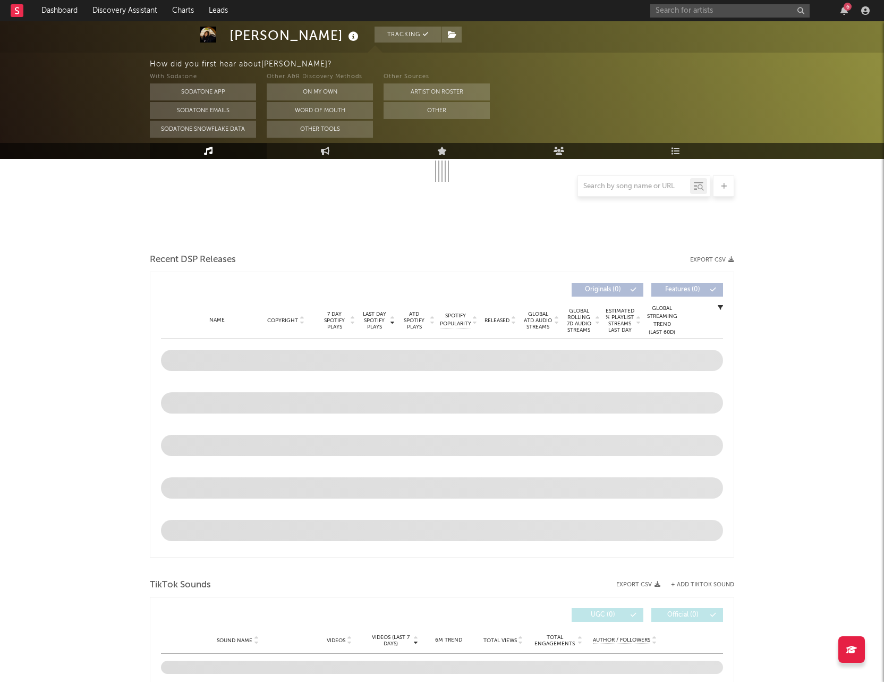
scroll to position [225, 0]
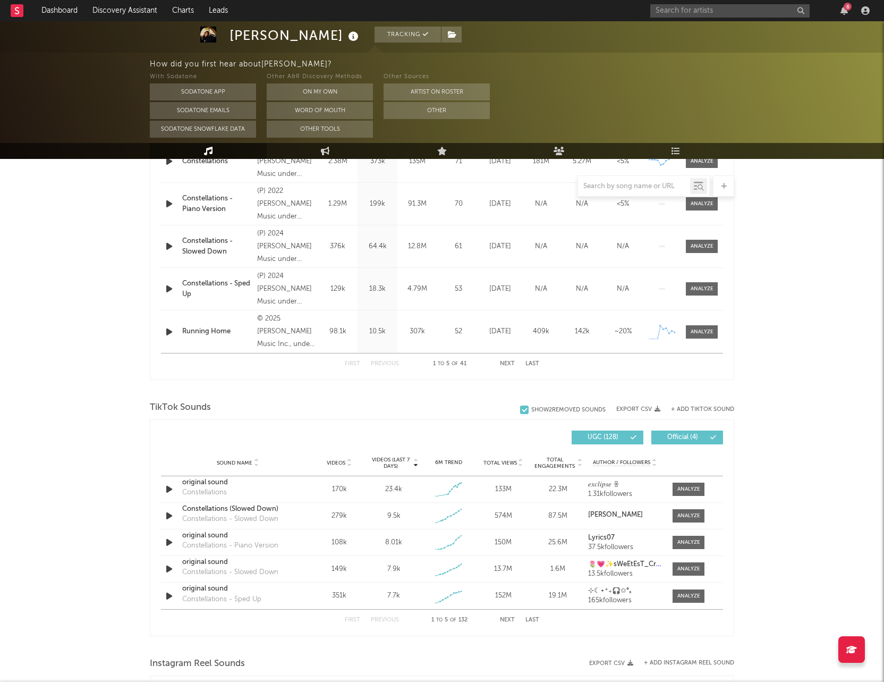
select select "6m"
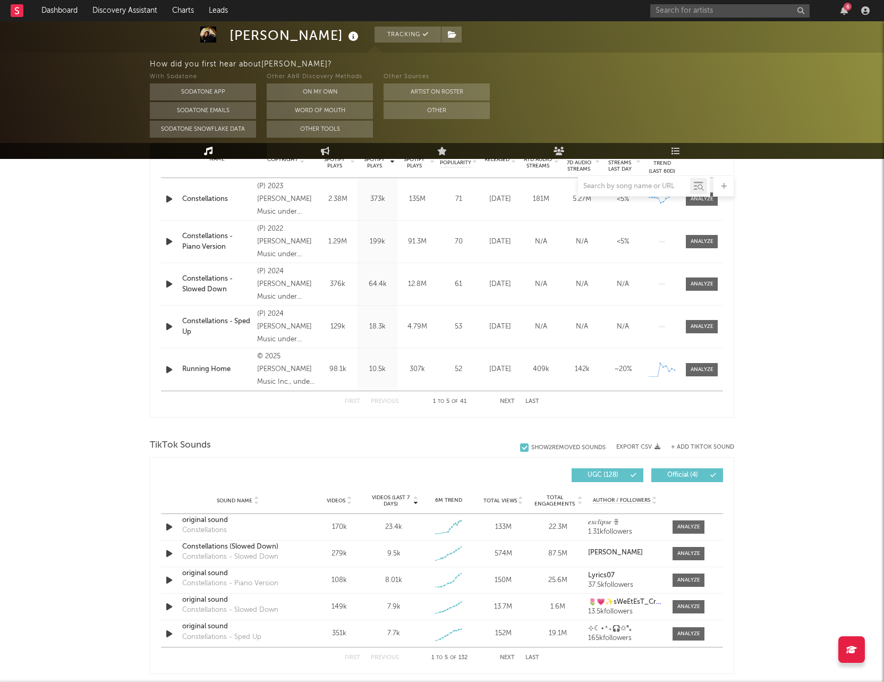
scroll to position [363, 0]
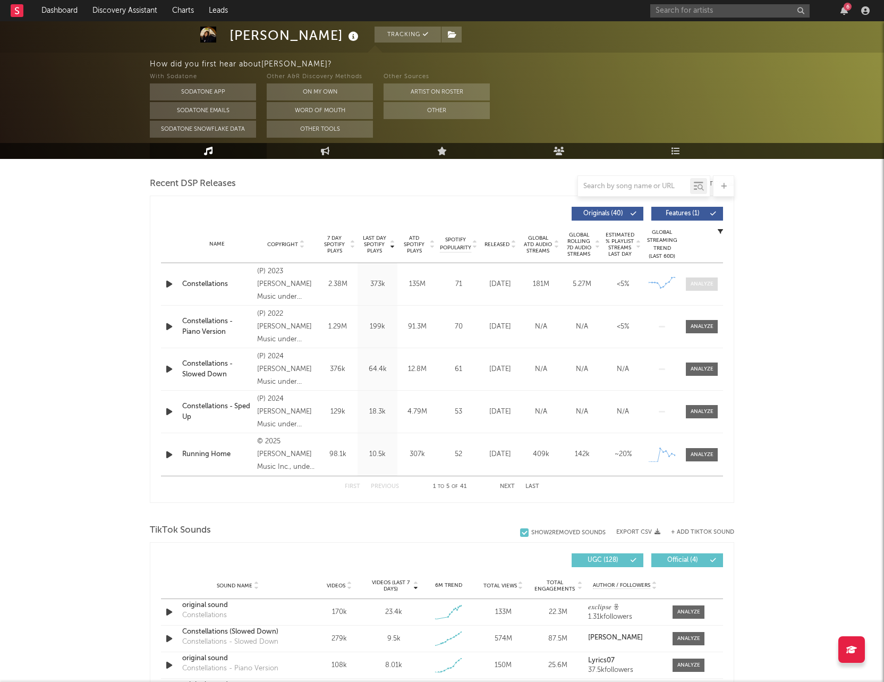
click at [699, 282] on div at bounding box center [702, 284] width 23 height 8
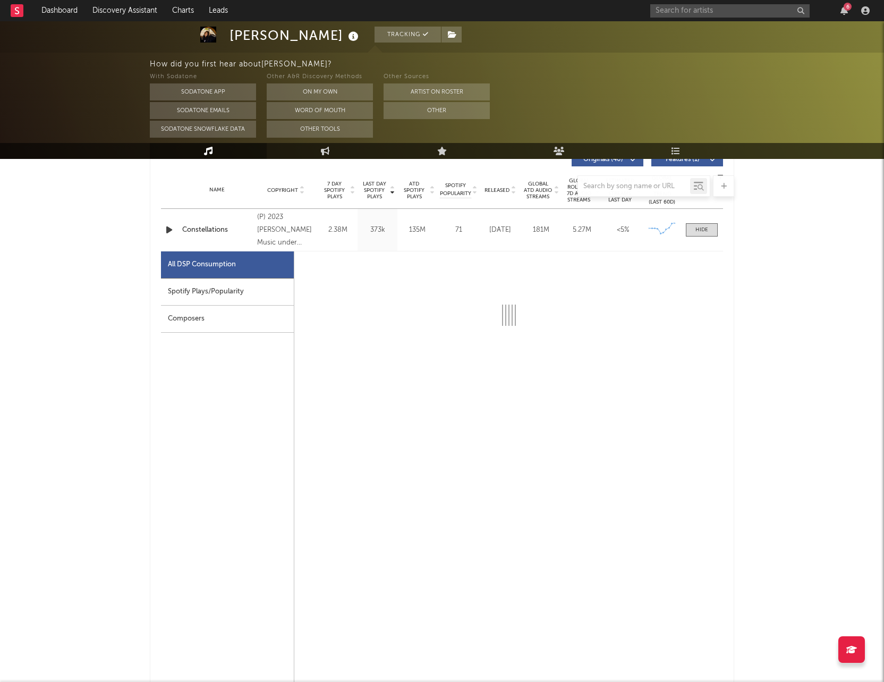
select select "6m"
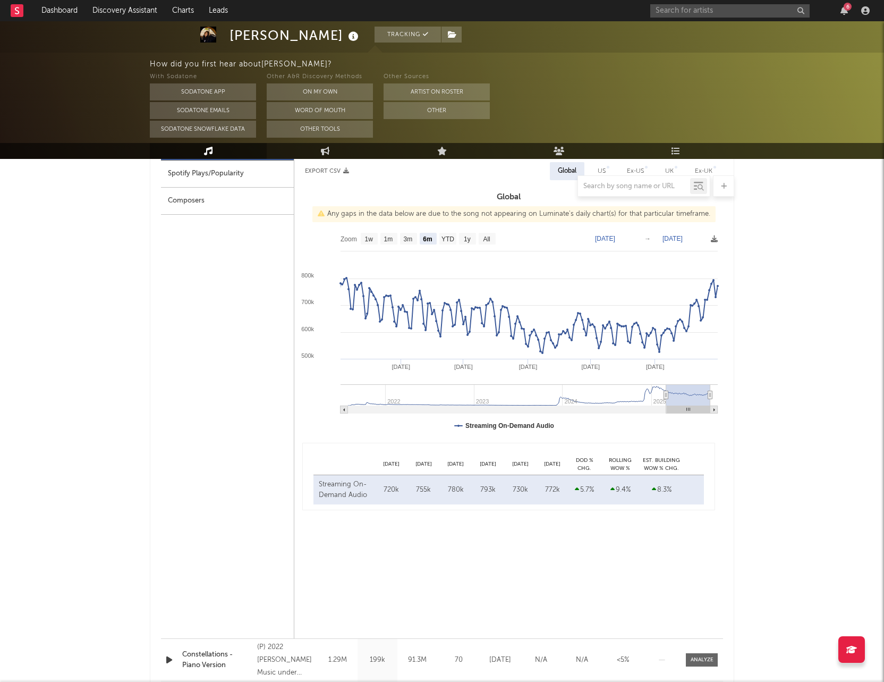
scroll to position [486, 0]
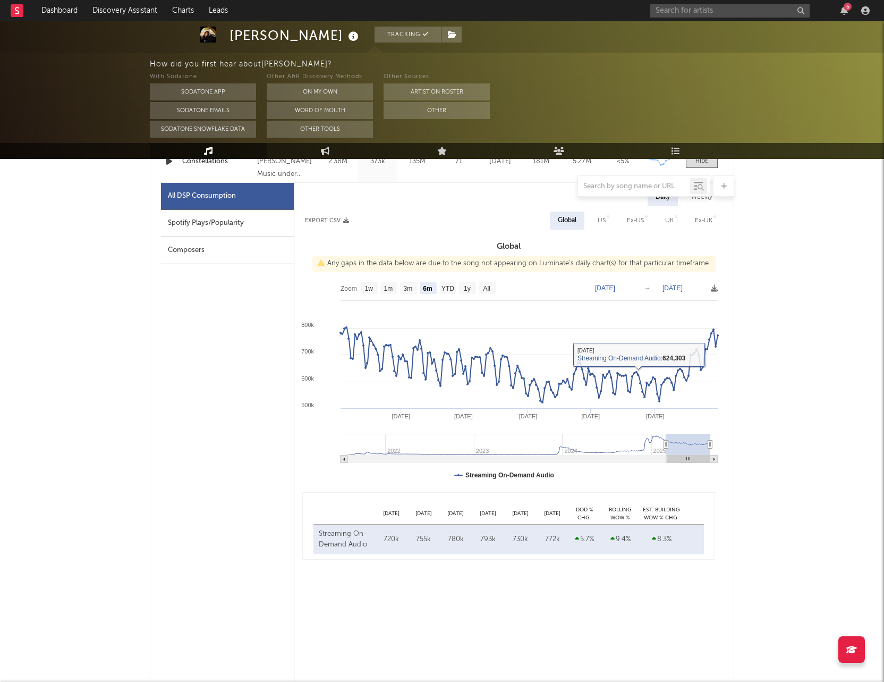
click at [606, 288] on text "[DATE]" at bounding box center [605, 287] width 20 height 7
type input "[DATE]"
click at [681, 285] on text "[DATE]" at bounding box center [673, 287] width 20 height 7
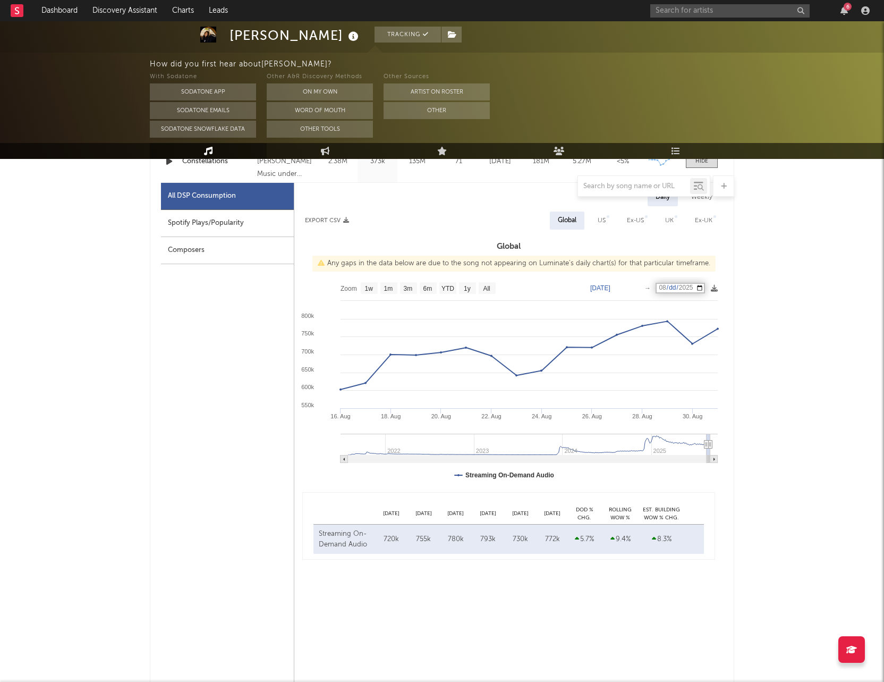
click at [774, 311] on div "[PERSON_NAME] Tracking [GEOGRAPHIC_DATA] | Pop Edit Tracking Email Alerts Off B…" at bounding box center [442, 638] width 884 height 2206
click at [681, 286] on text "[DATE]" at bounding box center [673, 287] width 20 height 7
type input "[DATE]"
select select "1w"
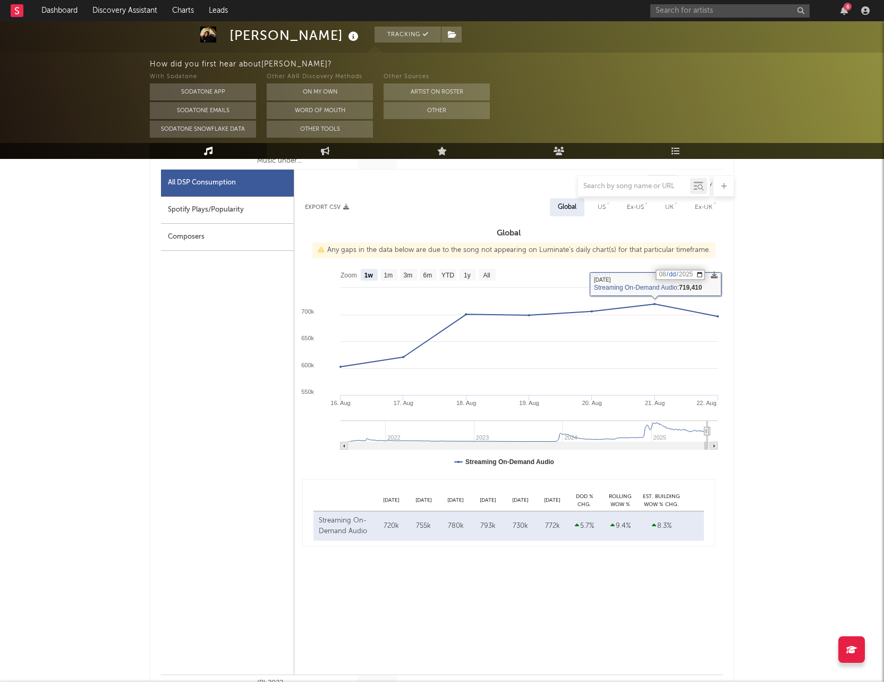
scroll to position [498, 0]
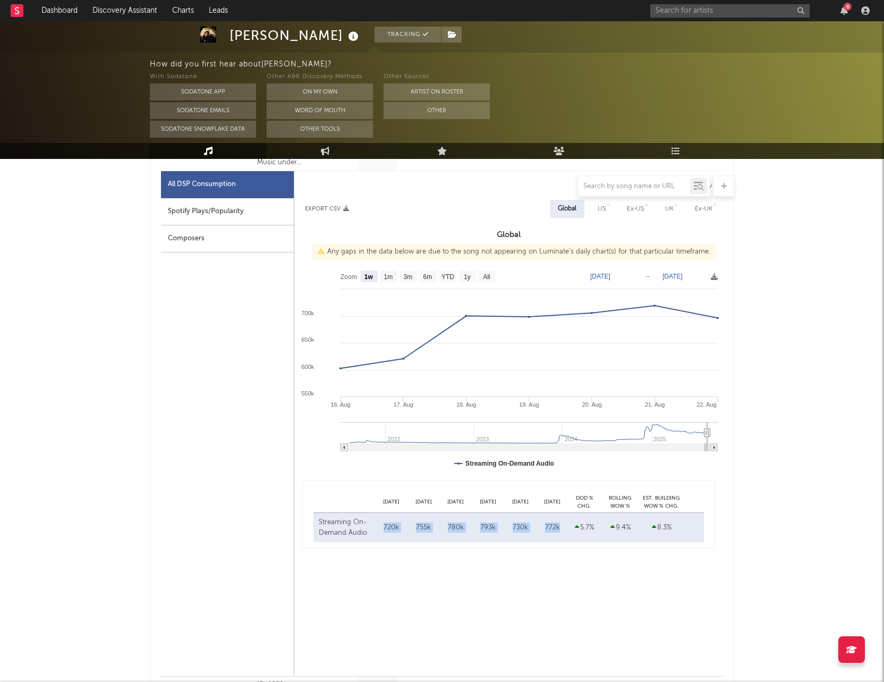
drag, startPoint x: 541, startPoint y: 525, endPoint x: 382, endPoint y: 524, distance: 158.9
click at [382, 524] on div "Streaming On-Demand Audio [DATE] 720k [DATE] 755k [DATE] 780k [DATE] 793k [DATE…" at bounding box center [508, 527] width 391 height 29
copy div "720k [DATE] 755k [DATE] 780k [DATE] 793k [DATE] 730k [DATE] 772k"
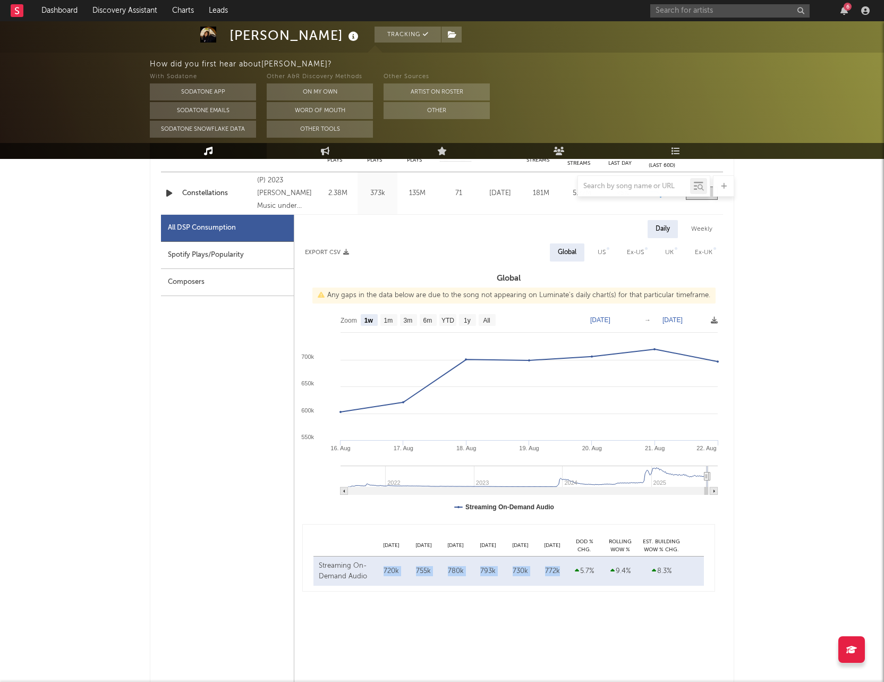
scroll to position [453, 0]
click at [593, 248] on div "US" at bounding box center [602, 254] width 24 height 18
select select "6m"
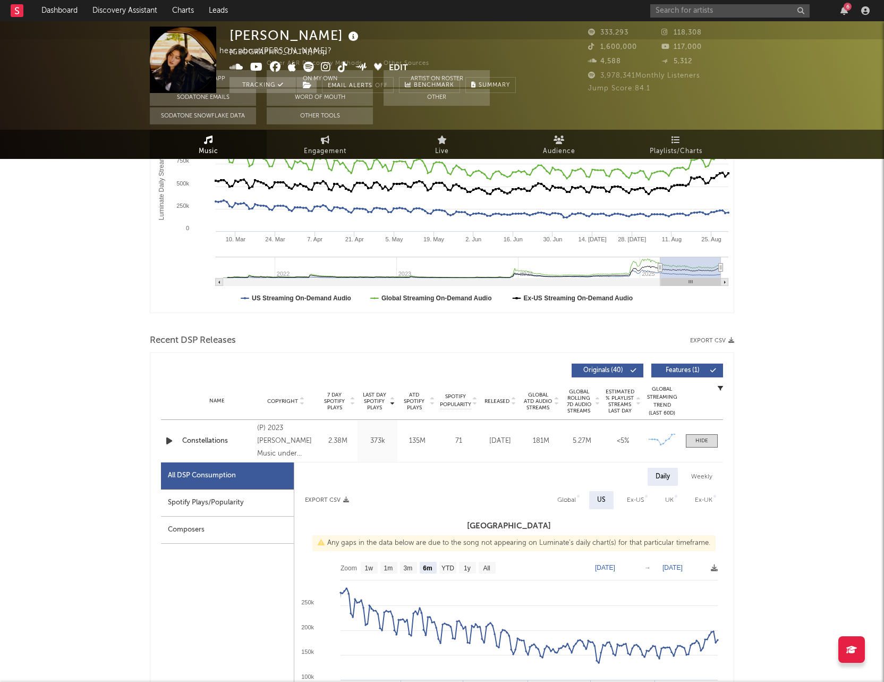
scroll to position [0, 0]
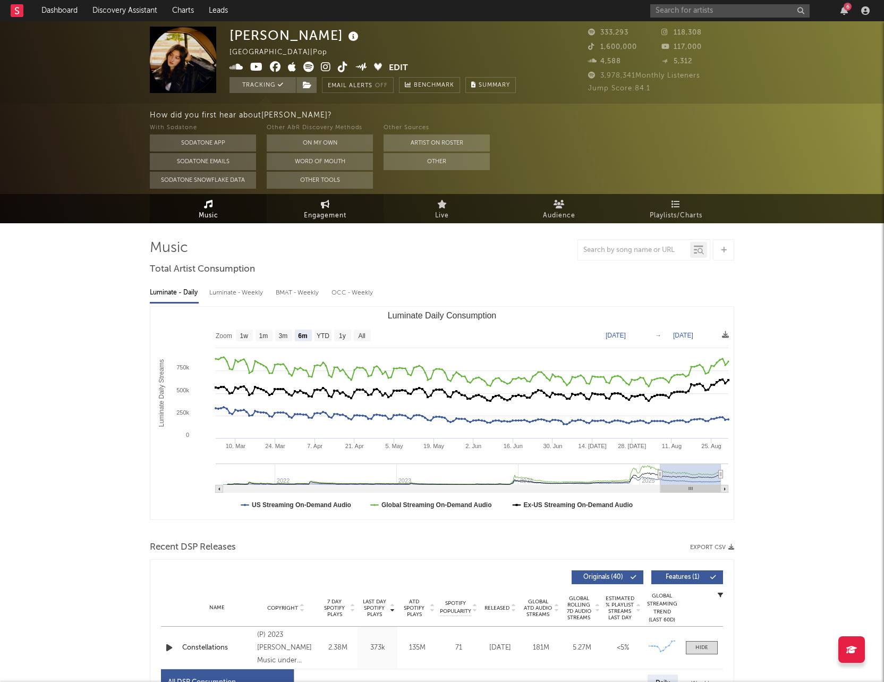
click at [317, 219] on span "Engagement" at bounding box center [325, 215] width 43 height 13
select select "1w"
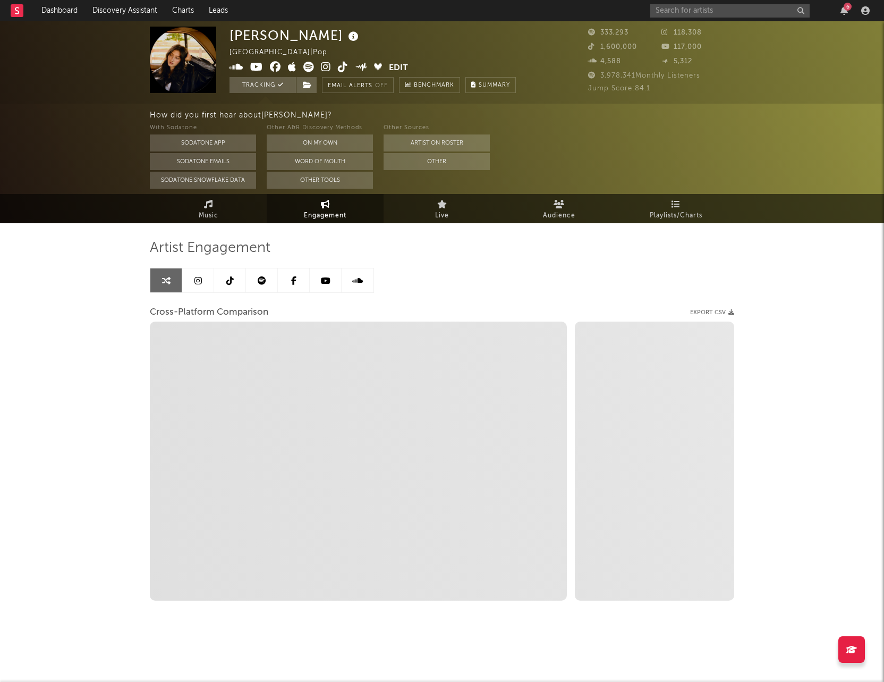
click at [221, 274] on link at bounding box center [230, 280] width 32 height 24
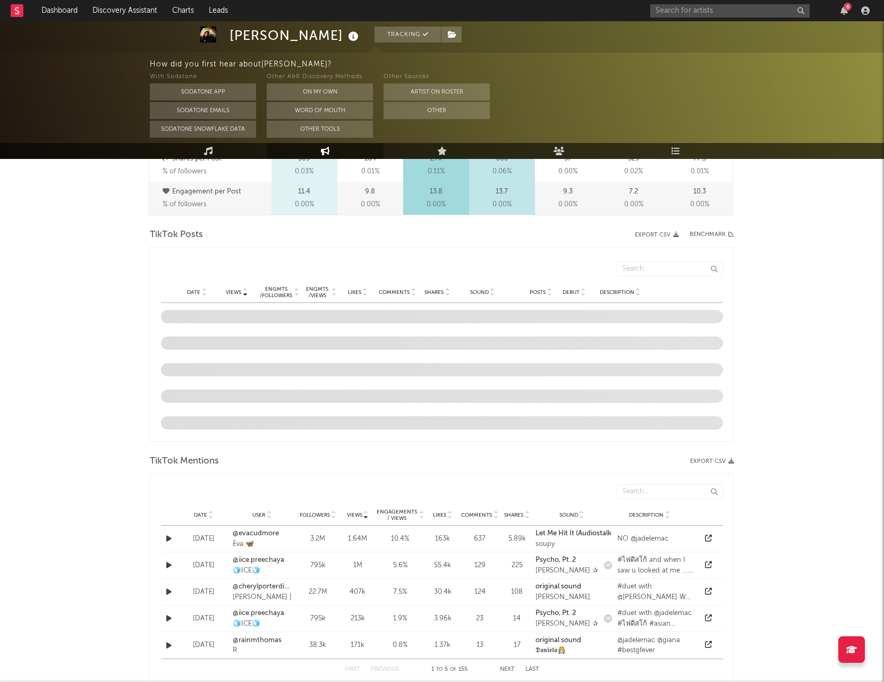
scroll to position [472, 0]
select select "6m"
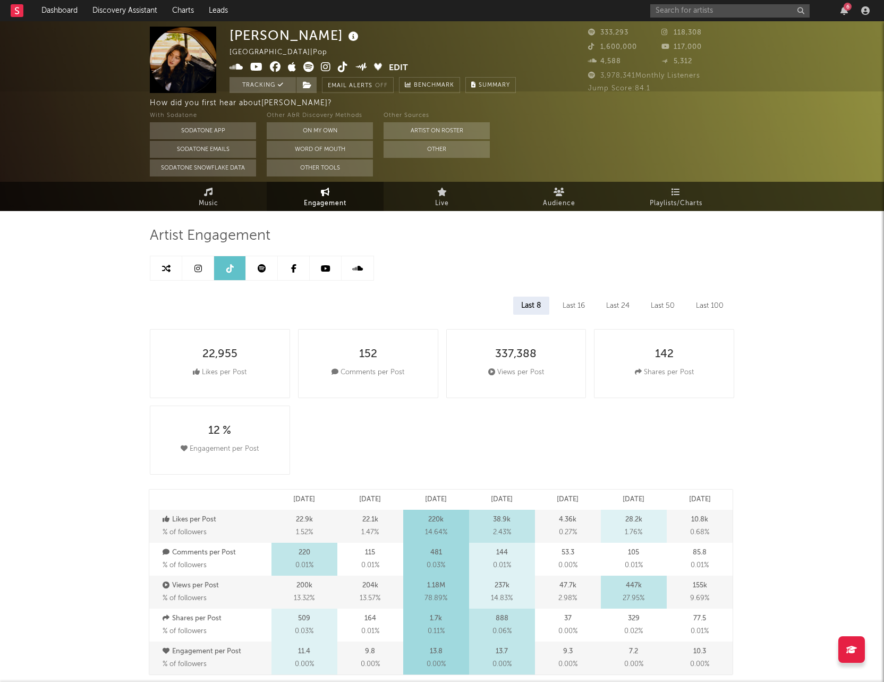
scroll to position [0, 0]
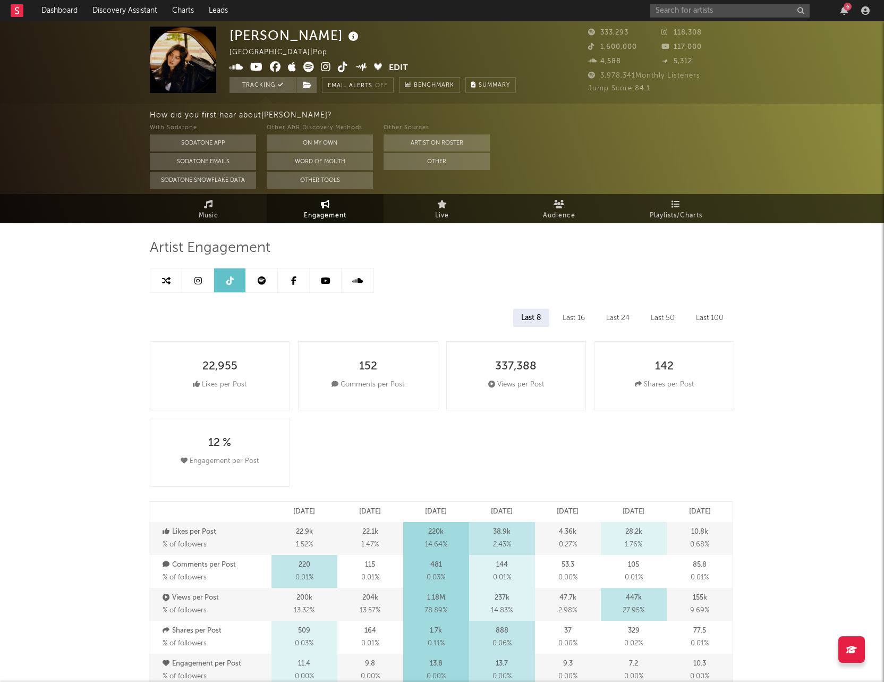
click at [164, 279] on icon at bounding box center [166, 280] width 9 height 9
select select "1m"
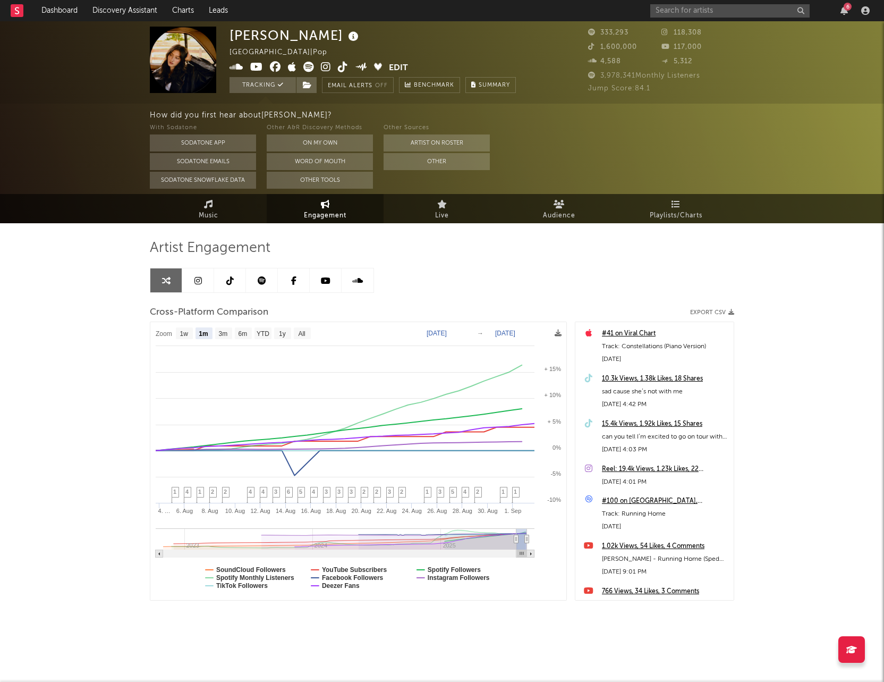
click at [223, 274] on link at bounding box center [230, 280] width 32 height 24
select select "6m"
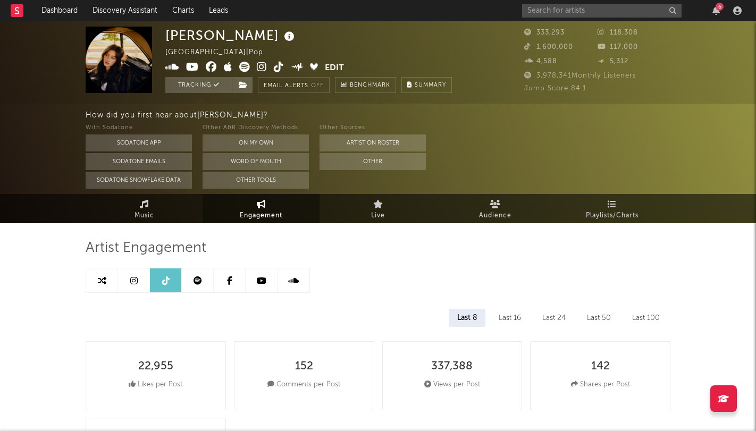
click at [92, 273] on link at bounding box center [102, 280] width 32 height 24
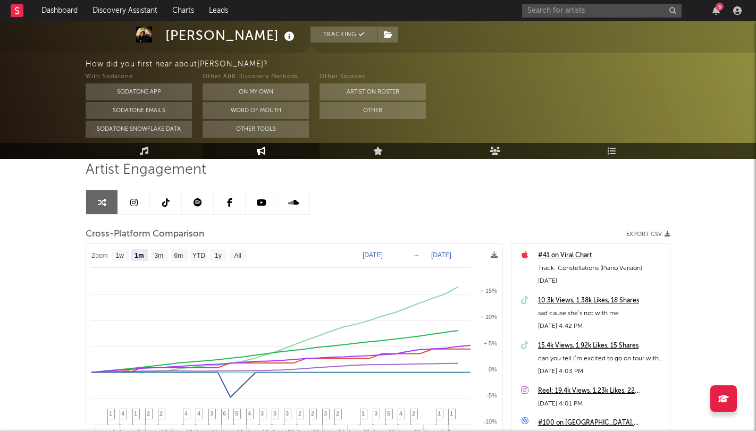
scroll to position [92, 0]
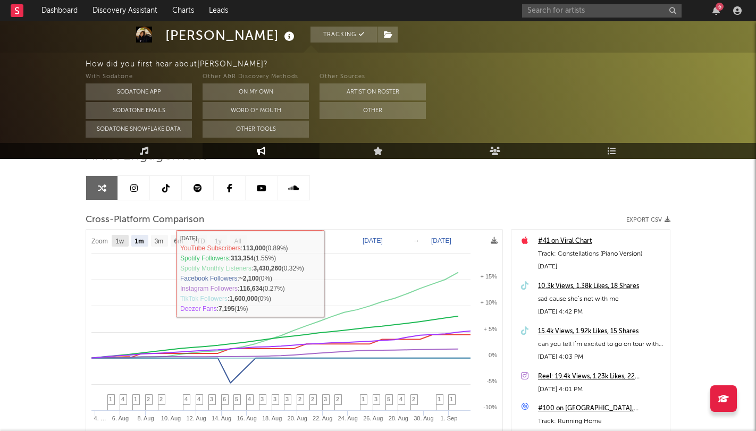
click at [121, 238] on text "1w" at bounding box center [120, 241] width 9 height 7
select select "1w"
type input "[DATE]"
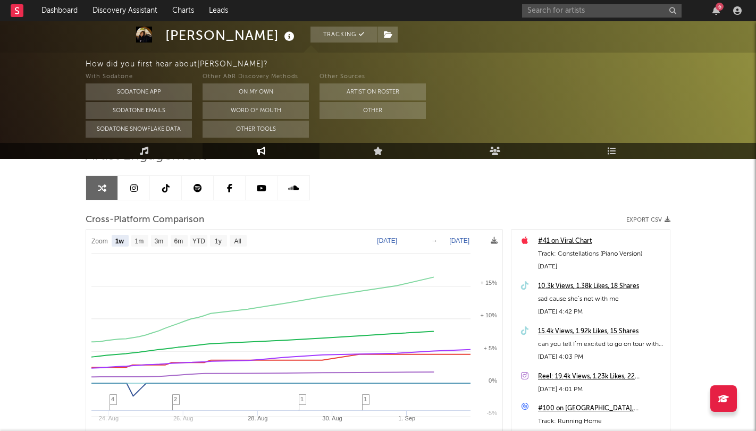
select select "1w"
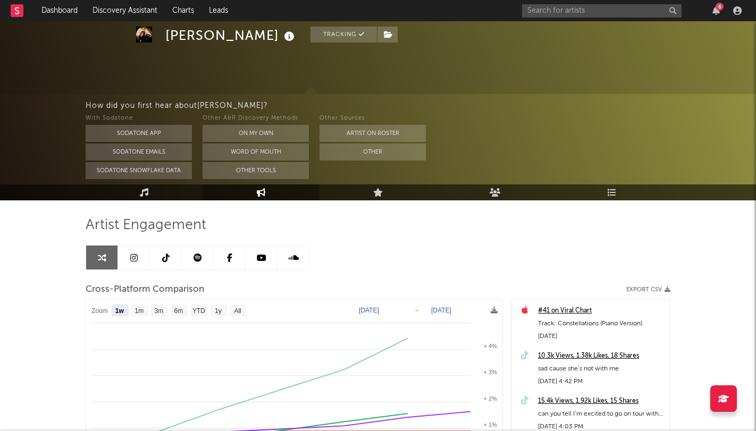
scroll to position [3, 0]
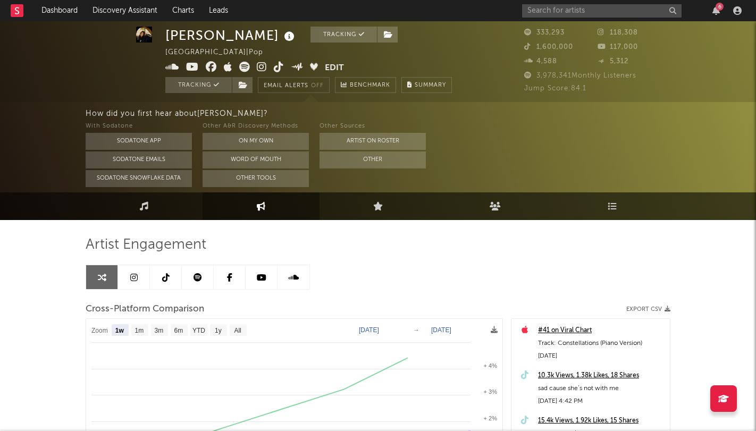
click at [103, 275] on icon at bounding box center [102, 277] width 9 height 9
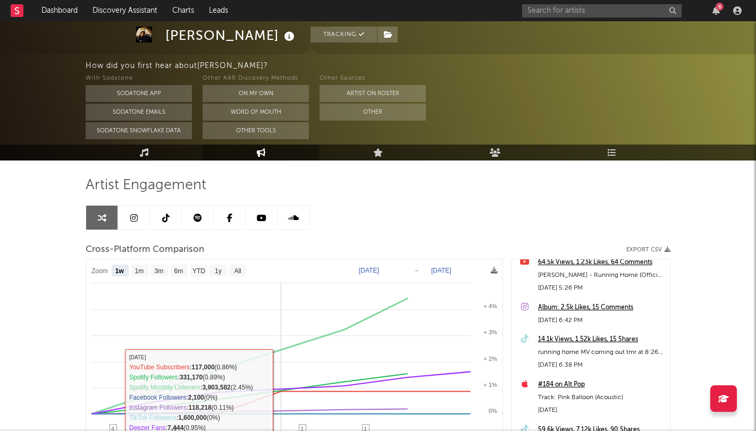
scroll to position [62, 0]
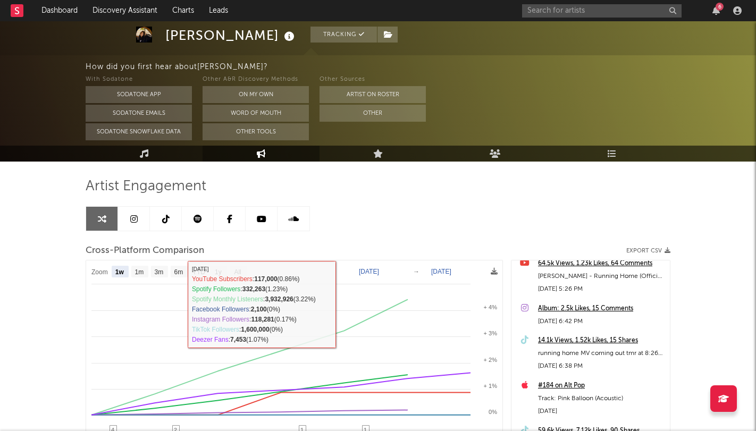
click at [372, 269] on text "[DATE]" at bounding box center [369, 271] width 20 height 7
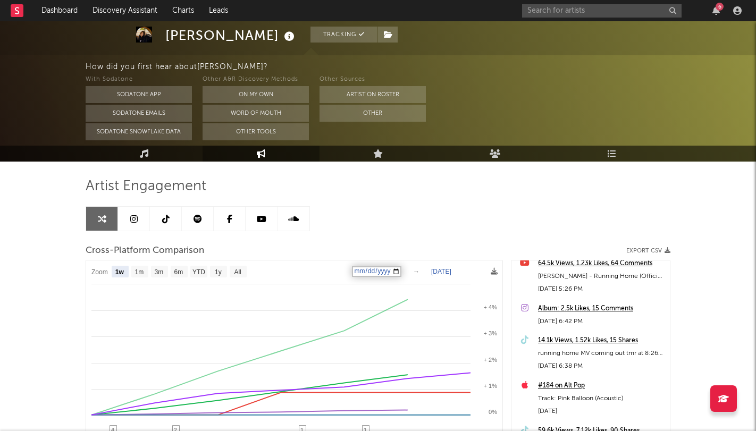
click at [371, 269] on input "[DATE]" at bounding box center [376, 271] width 49 height 11
type input "[DATE]"
click at [444, 273] on g "[DATE] → [DATE]" at bounding box center [414, 271] width 112 height 11
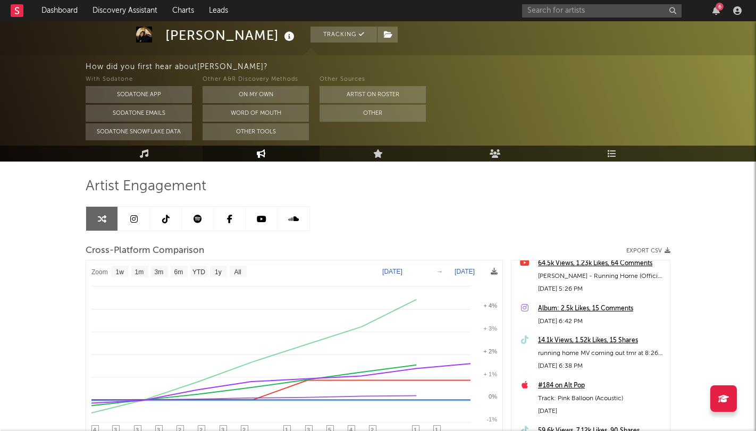
select select "1w"
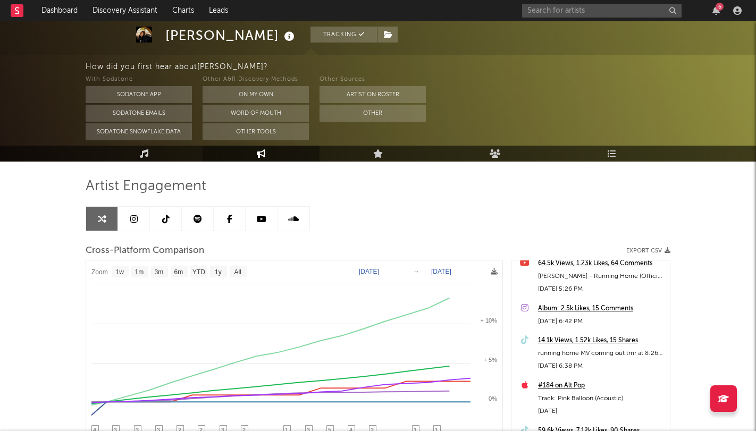
click at [439, 270] on text "[DATE]" at bounding box center [441, 271] width 20 height 7
type input "[DATE]"
select select "1w"
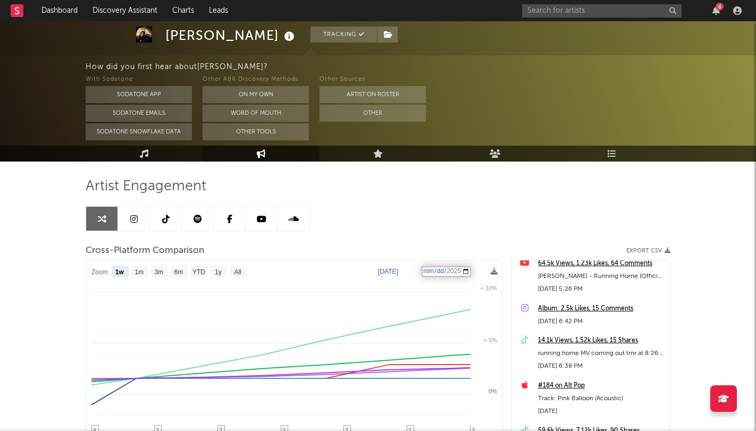
select select "1w"
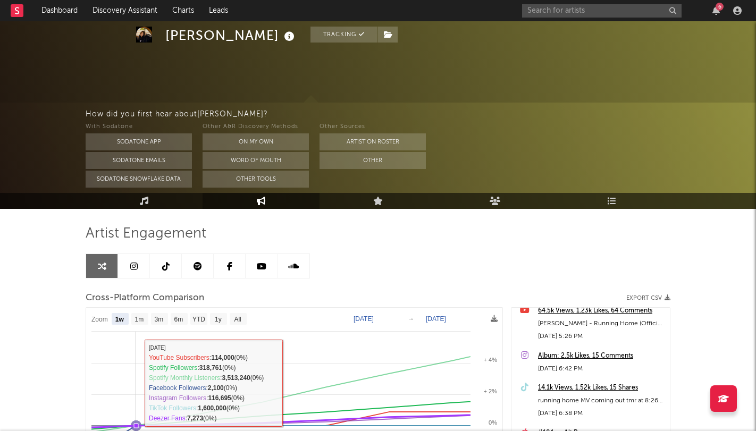
scroll to position [0, 0]
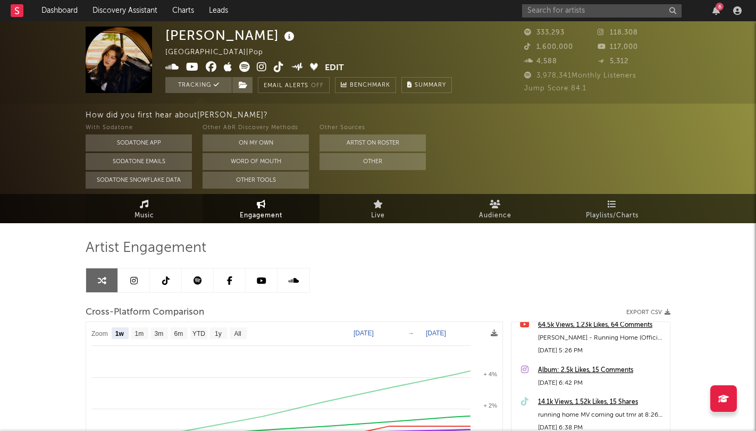
click at [149, 206] on link "Music" at bounding box center [144, 208] width 117 height 29
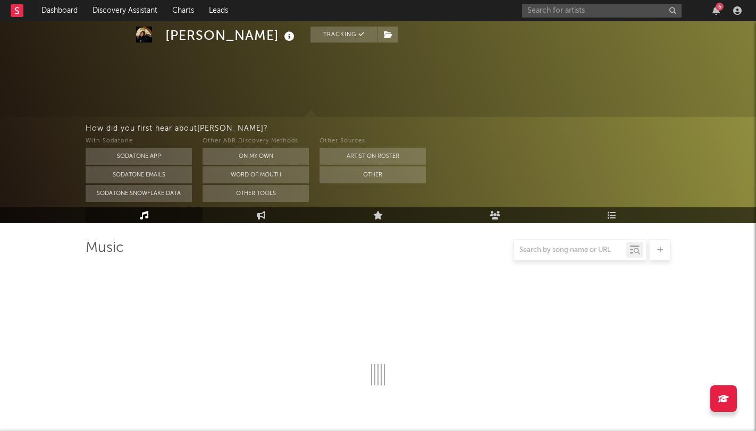
select select "6m"
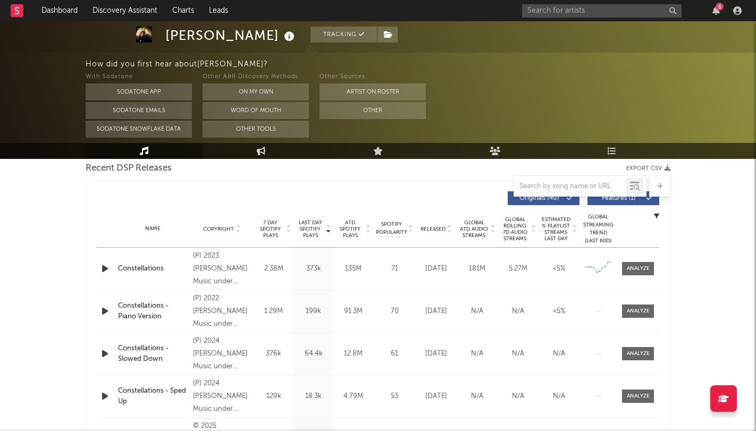
scroll to position [378, 0]
click at [642, 271] on div at bounding box center [637, 270] width 23 height 8
select select "6m"
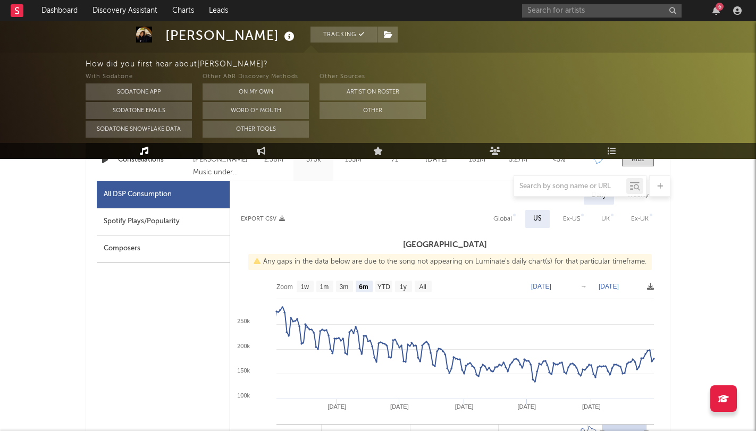
scroll to position [492, 0]
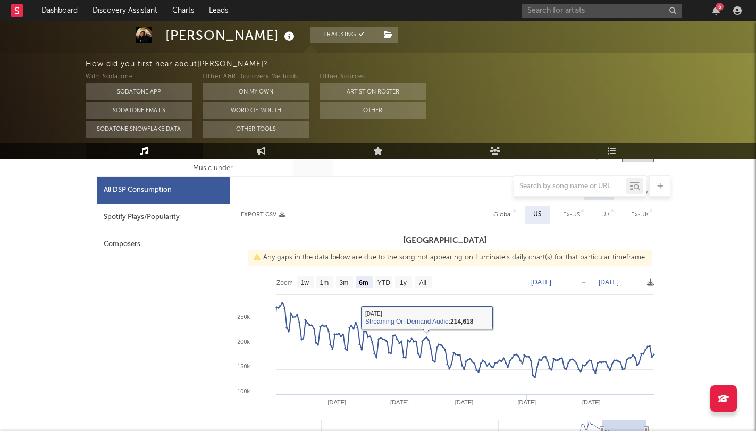
click at [551, 281] on text "[DATE]" at bounding box center [541, 281] width 20 height 7
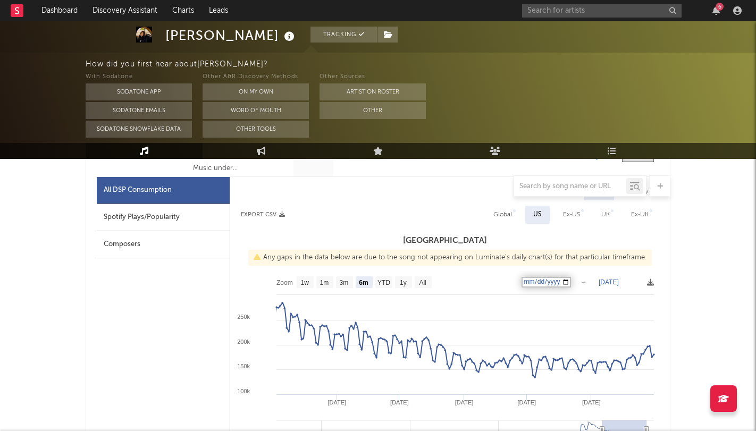
type input "[DATE]"
click at [613, 281] on text "[DATE]" at bounding box center [608, 281] width 20 height 7
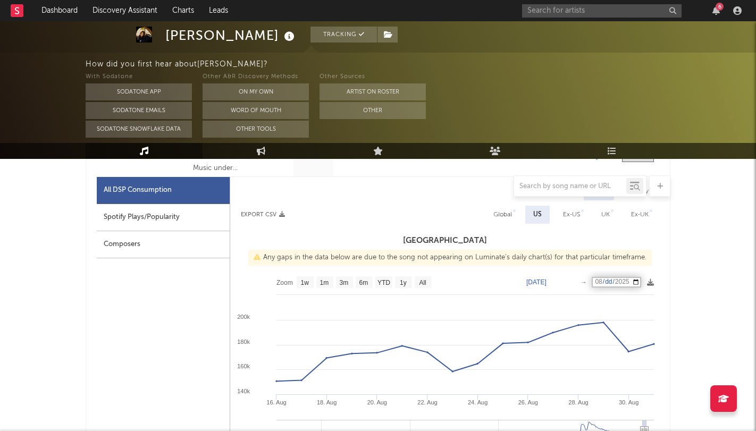
type input "[DATE]"
select select "1w"
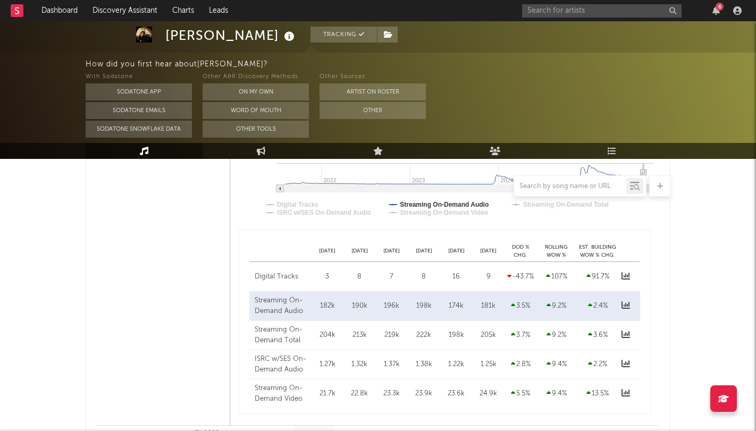
scroll to position [756, 0]
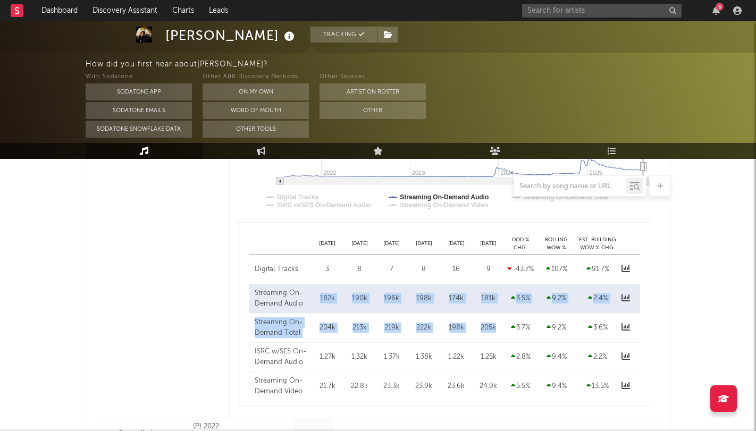
drag, startPoint x: 318, startPoint y: 298, endPoint x: 496, endPoint y: 327, distance: 180.9
click at [496, 327] on div "Digital Tracks [DATE] [DATE] [DATE] [DATE] [DATE] [DATE] 9 DoD % Chg. -43.7 % R…" at bounding box center [444, 328] width 391 height 146
drag, startPoint x: 496, startPoint y: 327, endPoint x: 320, endPoint y: 297, distance: 178.4
click at [320, 297] on div "Digital Tracks [DATE] [DATE] [DATE] [DATE] [DATE] [DATE] 9 DoD % Chg. -43.7 % R…" at bounding box center [444, 328] width 391 height 146
click at [320, 297] on div "182k" at bounding box center [326, 298] width 27 height 11
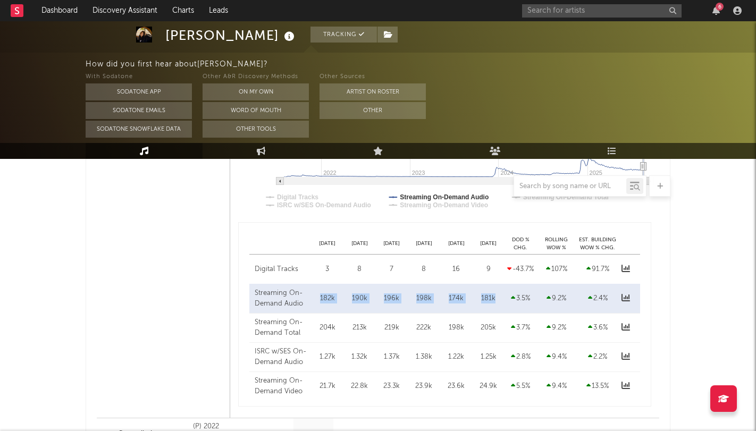
drag, startPoint x: 319, startPoint y: 298, endPoint x: 498, endPoint y: 296, distance: 179.1
click at [498, 296] on div "Streaming On-Demand Audio [DATE] 182k [DATE] 190k [DATE] 196k [DATE] 198k [DATE…" at bounding box center [444, 298] width 391 height 29
copy div "182k [DATE] 190k [DATE] 196k [DATE] 198k [DATE] 174k [DATE] 181k"
drag, startPoint x: 317, startPoint y: 326, endPoint x: 493, endPoint y: 328, distance: 175.9
click at [493, 328] on div "Streaming On-Demand Total [DATE] 204k [DATE] 213k [DATE] 219k [DATE] 222k [DATE…" at bounding box center [444, 327] width 391 height 29
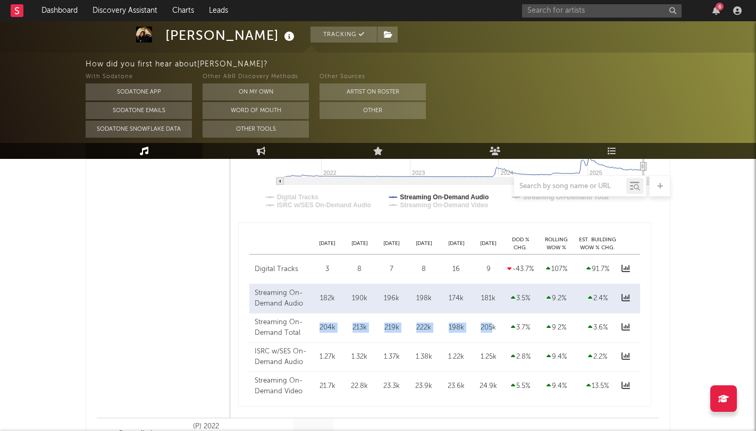
copy div "204k [DATE] 213k [DATE] 219k [DATE] 222k [DATE] 198k [DATE] 205"
drag, startPoint x: 495, startPoint y: 328, endPoint x: 318, endPoint y: 326, distance: 177.5
click at [318, 326] on div "Streaming On-Demand Total [DATE] 204k [DATE] 213k [DATE] 219k [DATE] 222k [DATE…" at bounding box center [444, 327] width 391 height 29
copy div "204k [DATE] 213k [DATE] 219k [DATE] 222k [DATE] 198k [DATE] 205k"
click at [417, 317] on div "Streaming On-Demand Total [DATE] 204k [DATE] 213k [DATE] 219k [DATE] 222k [DATE…" at bounding box center [444, 327] width 391 height 29
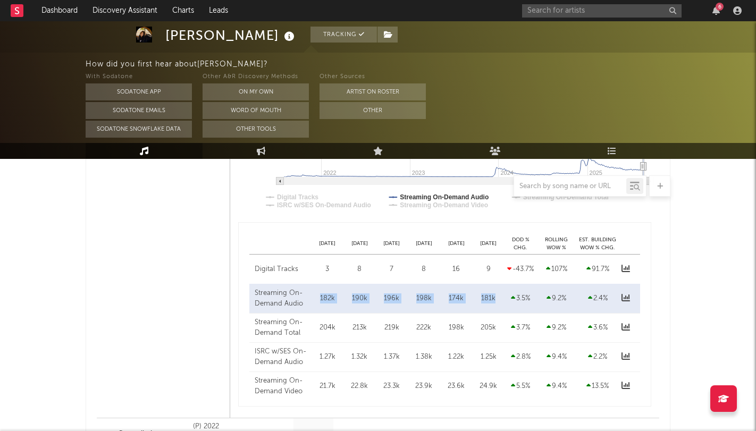
drag, startPoint x: 498, startPoint y: 298, endPoint x: 313, endPoint y: 296, distance: 184.9
click at [313, 296] on div "Streaming On-Demand Audio [DATE] 182k [DATE] 190k [DATE] 196k [DATE] 198k [DATE…" at bounding box center [444, 298] width 391 height 29
copy div "182k [DATE] 190k [DATE] 196k [DATE] 198k [DATE] 174k [DATE] 181k"
